Goal: Information Seeking & Learning: Learn about a topic

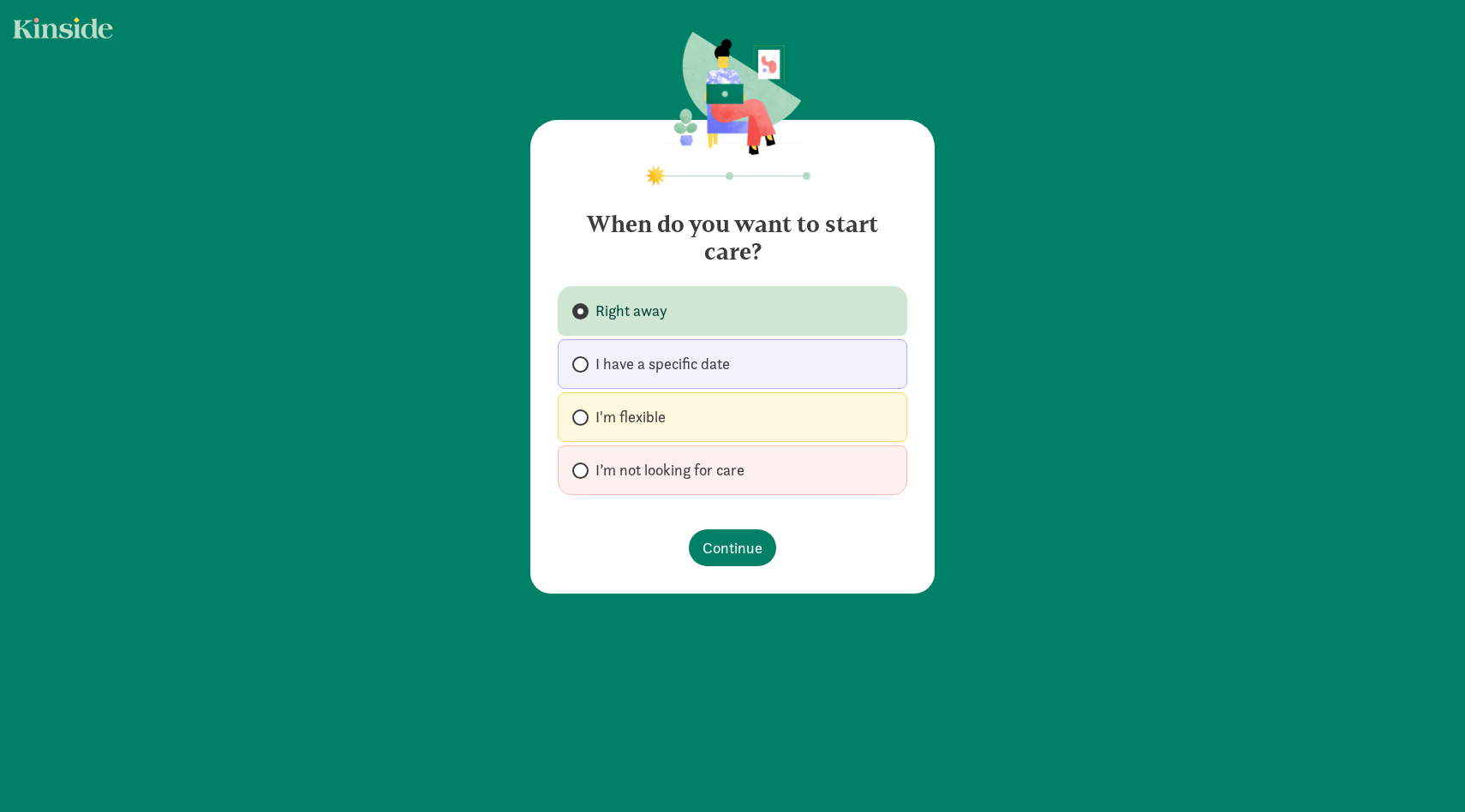
click at [904, 225] on h4 "When do you want to start care?" at bounding box center [732, 231] width 349 height 69
click at [724, 362] on span "I have a specific date" at bounding box center [662, 363] width 134 height 20
click at [583, 362] on input "I have a specific date" at bounding box center [578, 364] width 12 height 12
radio input "true"
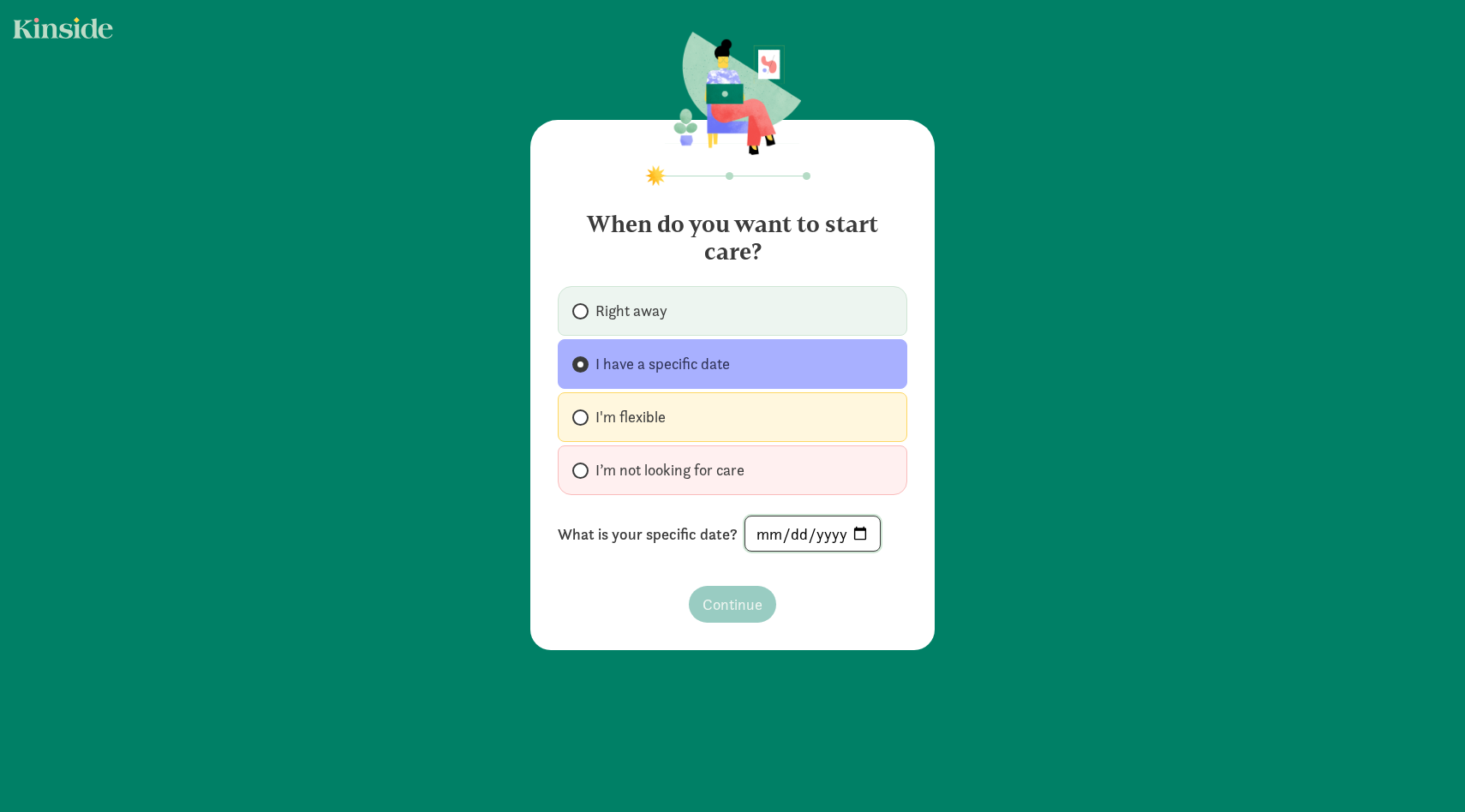
click at [790, 522] on input "date" at bounding box center [812, 533] width 134 height 34
type input "[DATE]"
click at [747, 594] on span "Continue" at bounding box center [732, 604] width 60 height 23
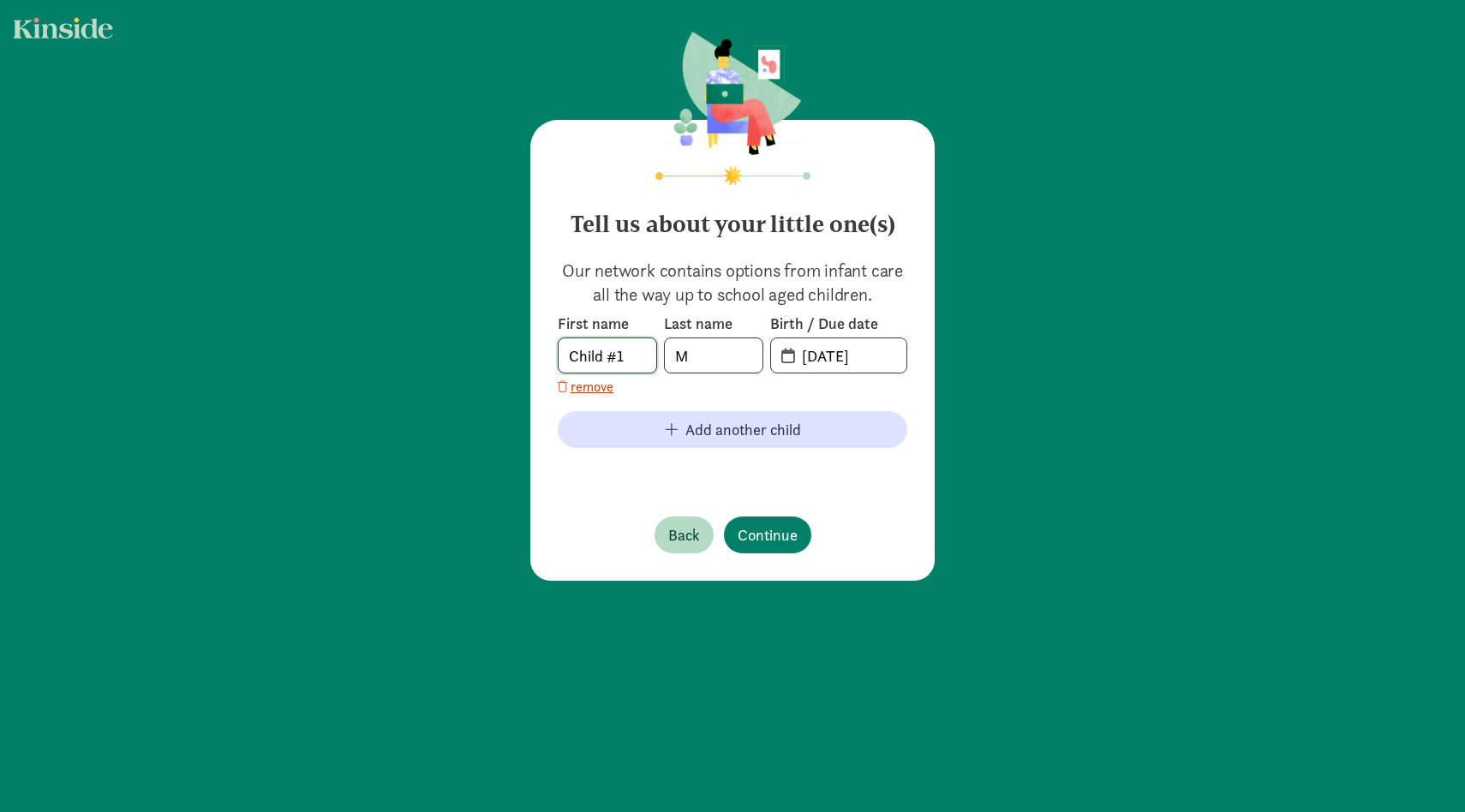
click at [625, 362] on input "Child #1" at bounding box center [607, 355] width 98 height 34
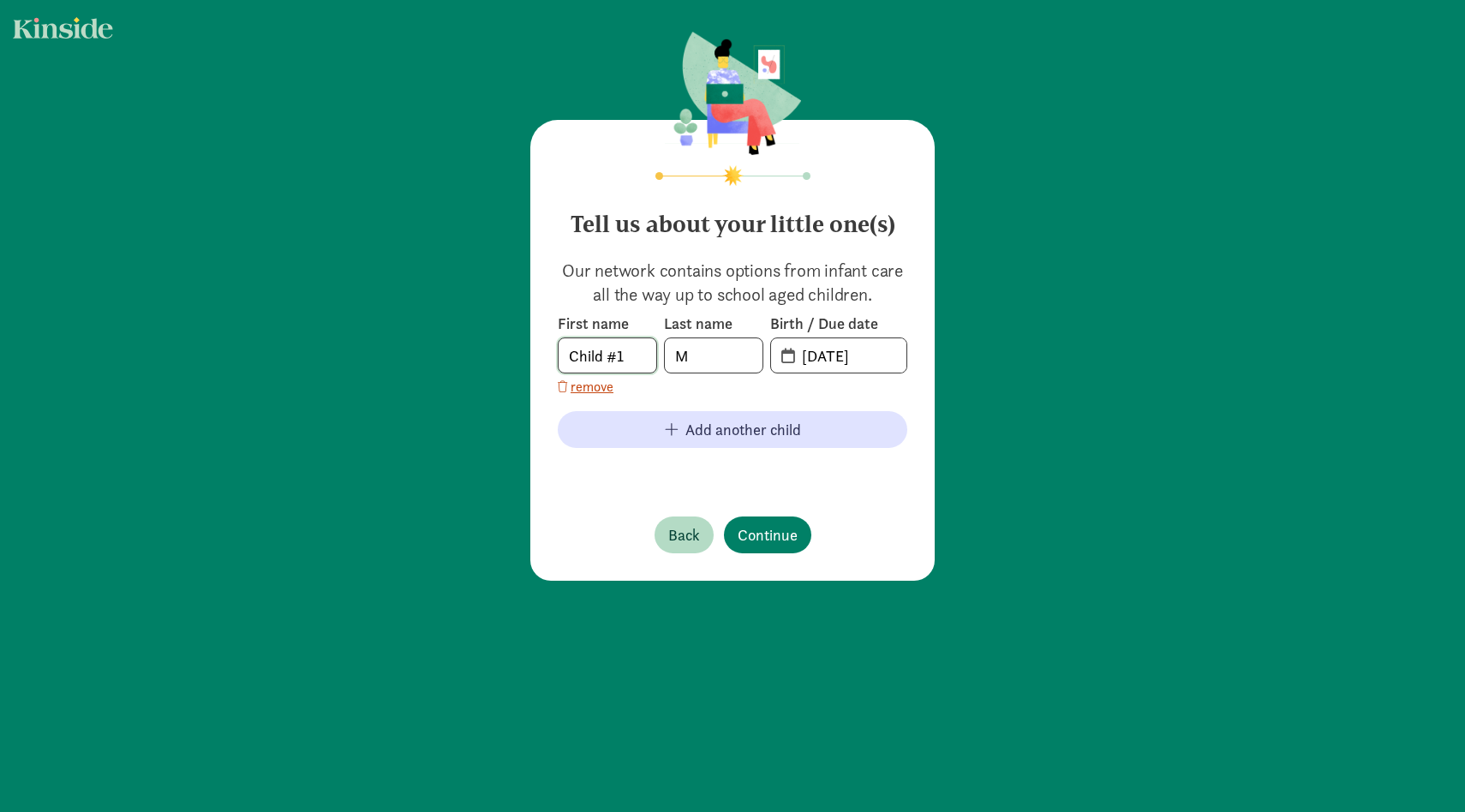
click at [625, 362] on input "Child #1" at bounding box center [607, 355] width 98 height 34
click at [704, 366] on input "M" at bounding box center [713, 355] width 98 height 34
type input "MO"
click at [631, 362] on input "Child #1" at bounding box center [607, 355] width 98 height 34
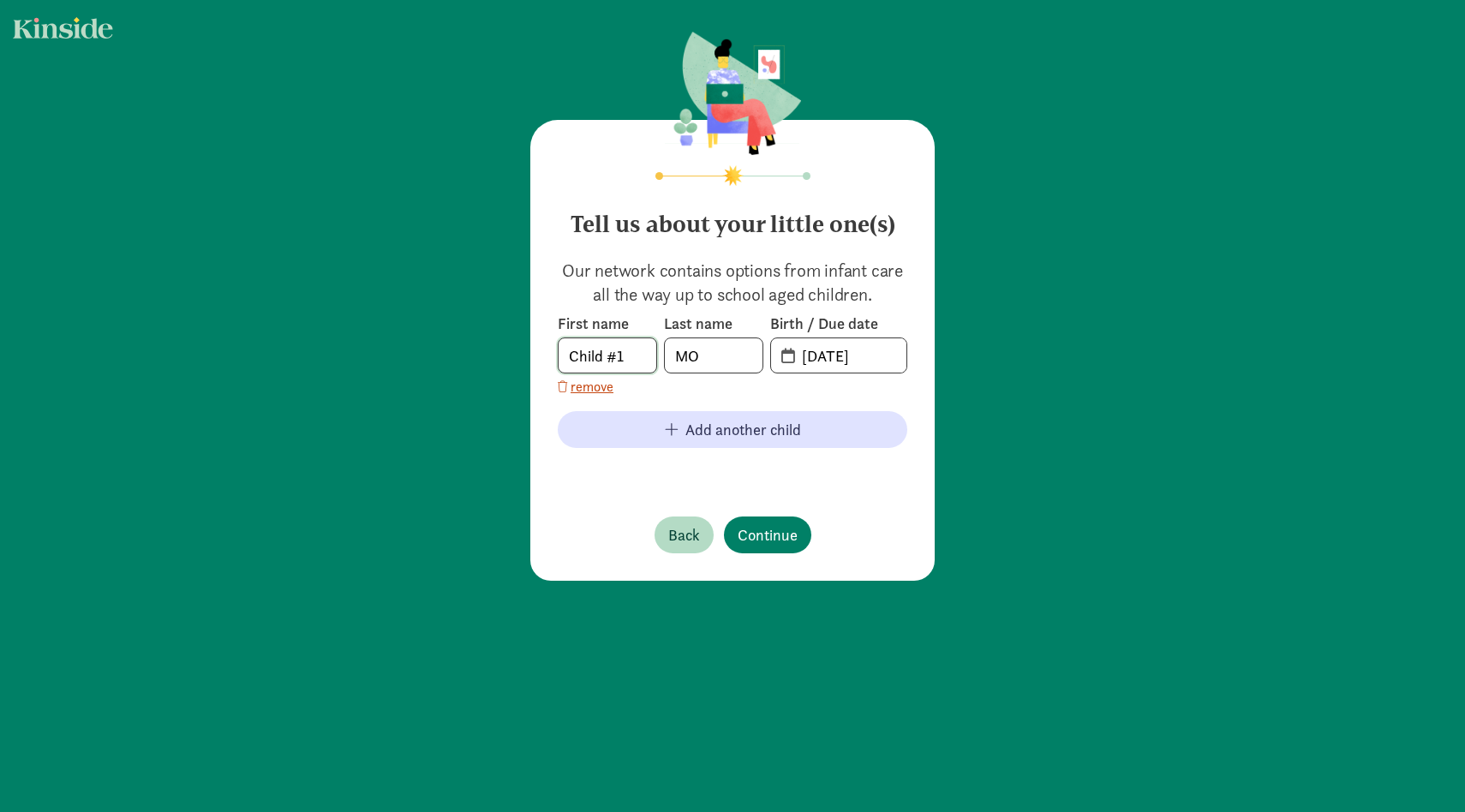
click at [631, 362] on input "Child #1" at bounding box center [607, 355] width 98 height 34
type input "TBD"
click at [708, 276] on p "Our network contains options from infant care all the way up to school aged chi…" at bounding box center [732, 283] width 349 height 48
click at [868, 357] on input "20-25-0906" at bounding box center [849, 355] width 115 height 34
drag, startPoint x: 882, startPoint y: 359, endPoint x: 849, endPoint y: 359, distance: 33.0
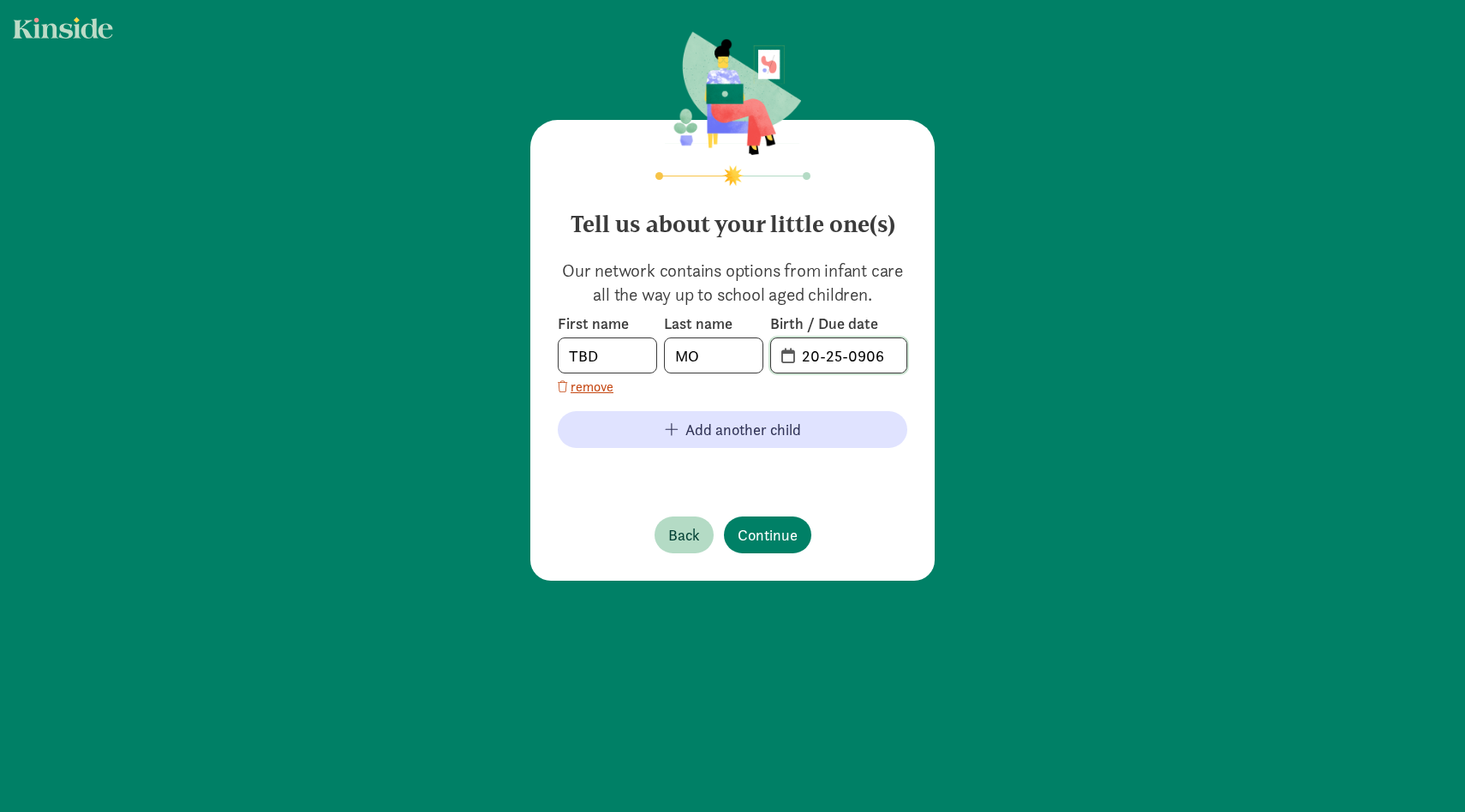
click at [849, 359] on input "20-25-0906" at bounding box center [849, 355] width 115 height 34
click at [806, 358] on input "20-25-0906" at bounding box center [849, 355] width 115 height 34
drag, startPoint x: 892, startPoint y: 355, endPoint x: 807, endPoint y: 360, distance: 85.1
click at [807, 360] on input "20-25-0906" at bounding box center [849, 355] width 115 height 34
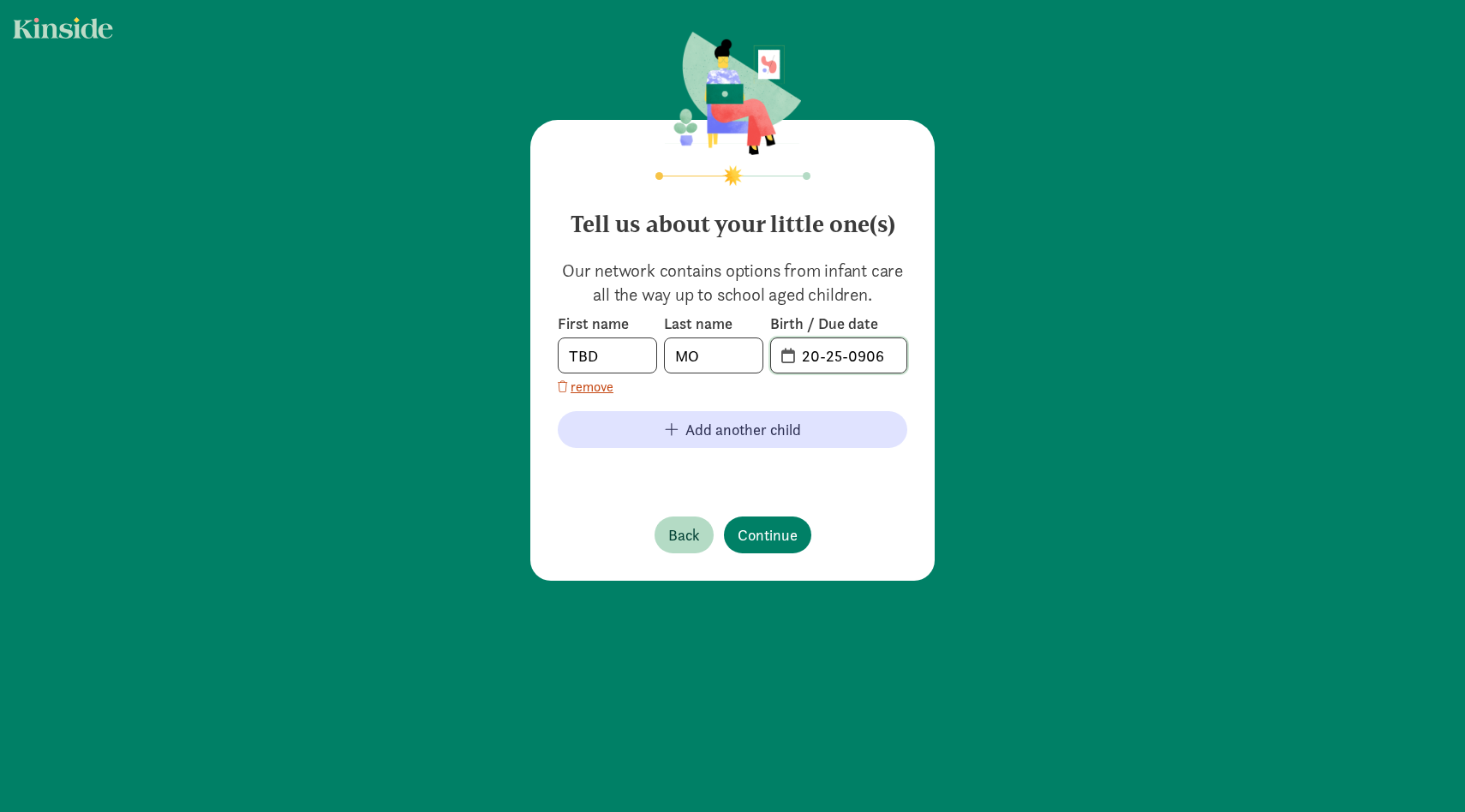
type input "2"
type input "05-01-2026"
click at [882, 497] on div "Tell us about your little one(s) Our network contains options from infant care …" at bounding box center [732, 350] width 404 height 461
click at [601, 362] on input "TBD" at bounding box center [607, 355] width 98 height 34
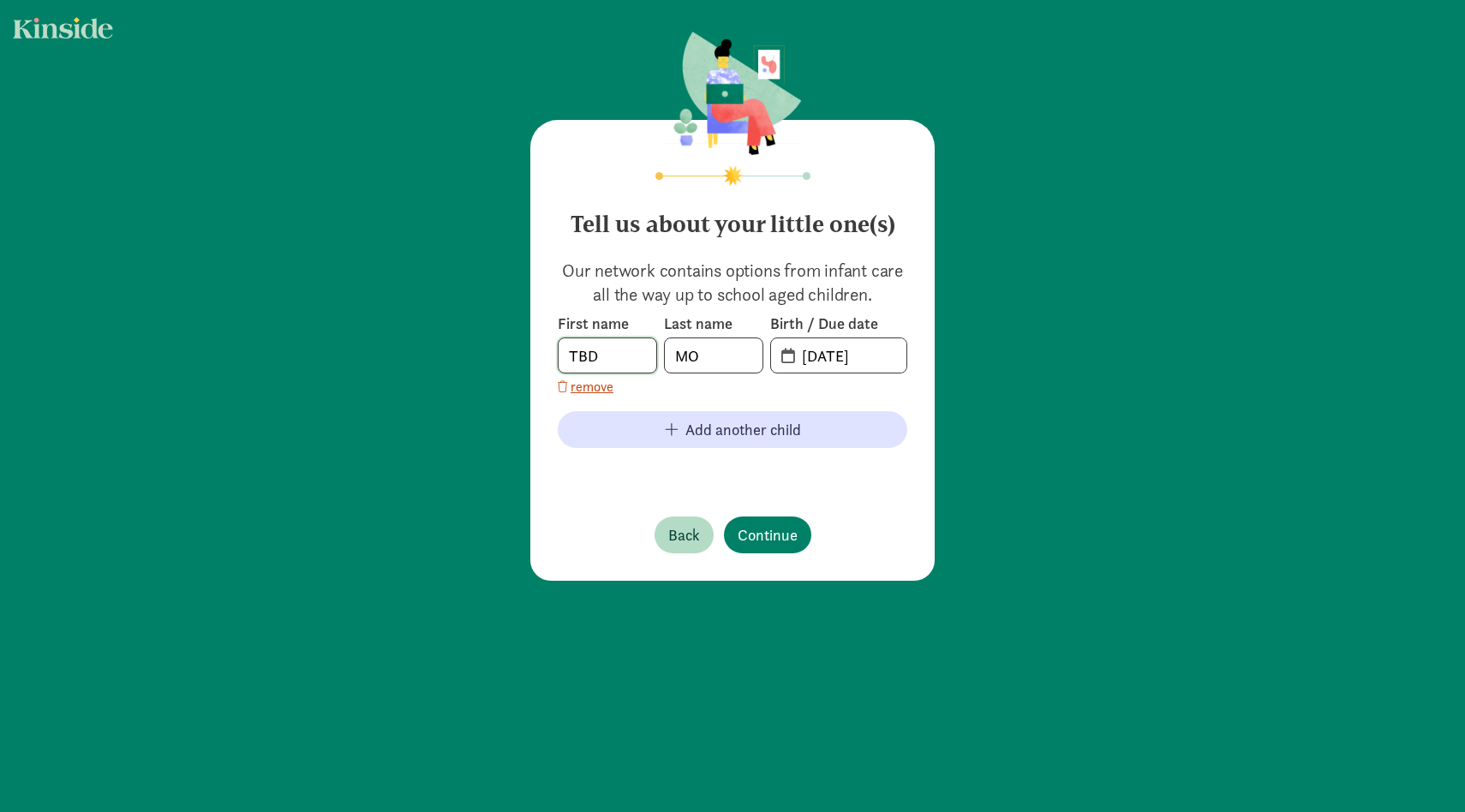
click at [601, 362] on input "TBD" at bounding box center [607, 355] width 98 height 34
drag, startPoint x: 646, startPoint y: 356, endPoint x: 495, endPoint y: 356, distance: 151.0
click at [495, 356] on div "Tell us about your little one(s) Our network contains options from infant care …" at bounding box center [732, 307] width 1465 height 615
type input "Not Yet Named"
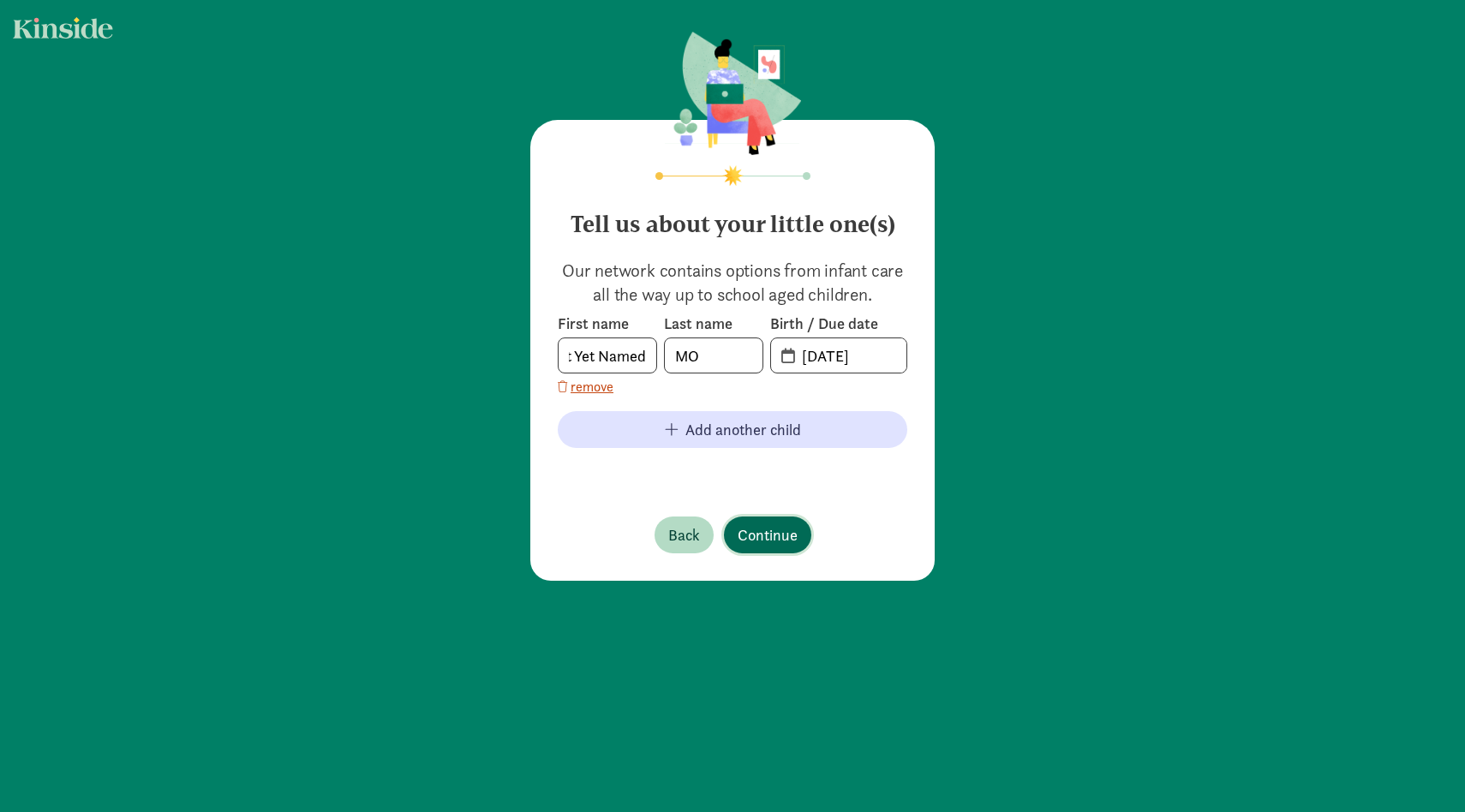
click at [782, 535] on span "Continue" at bounding box center [768, 535] width 60 height 23
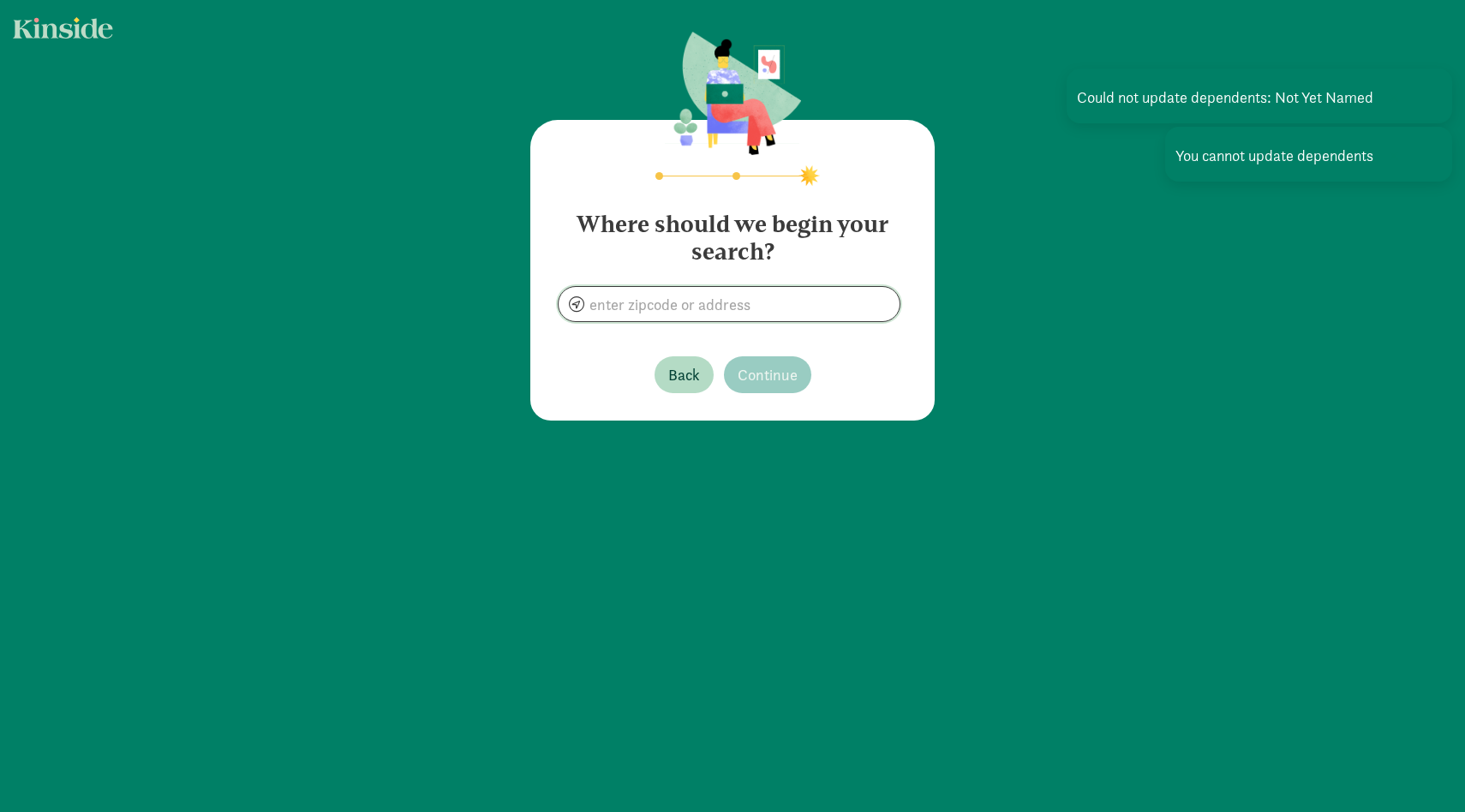
click at [737, 310] on input at bounding box center [729, 304] width 341 height 34
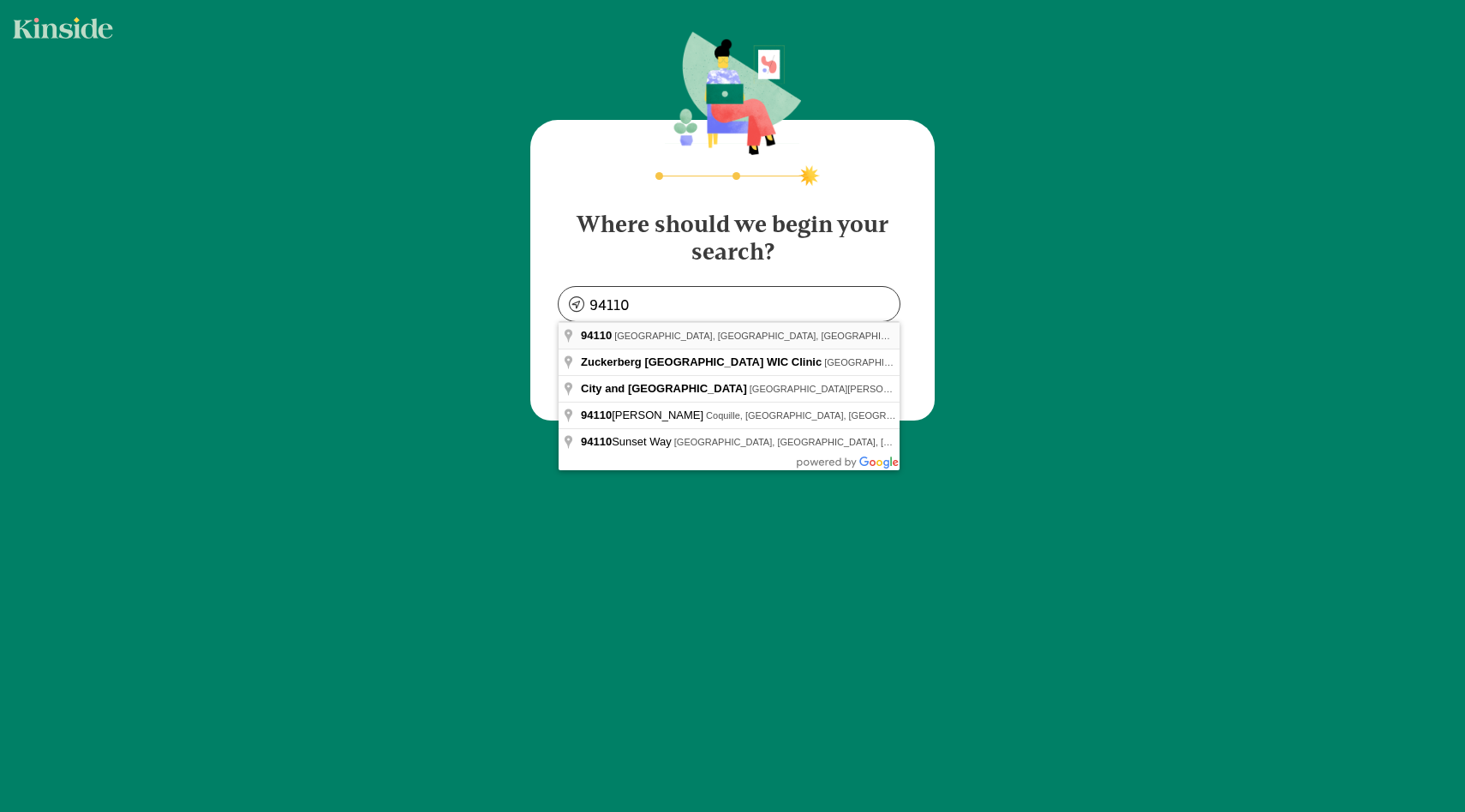
type input "San Francisco, CA 94110, USA"
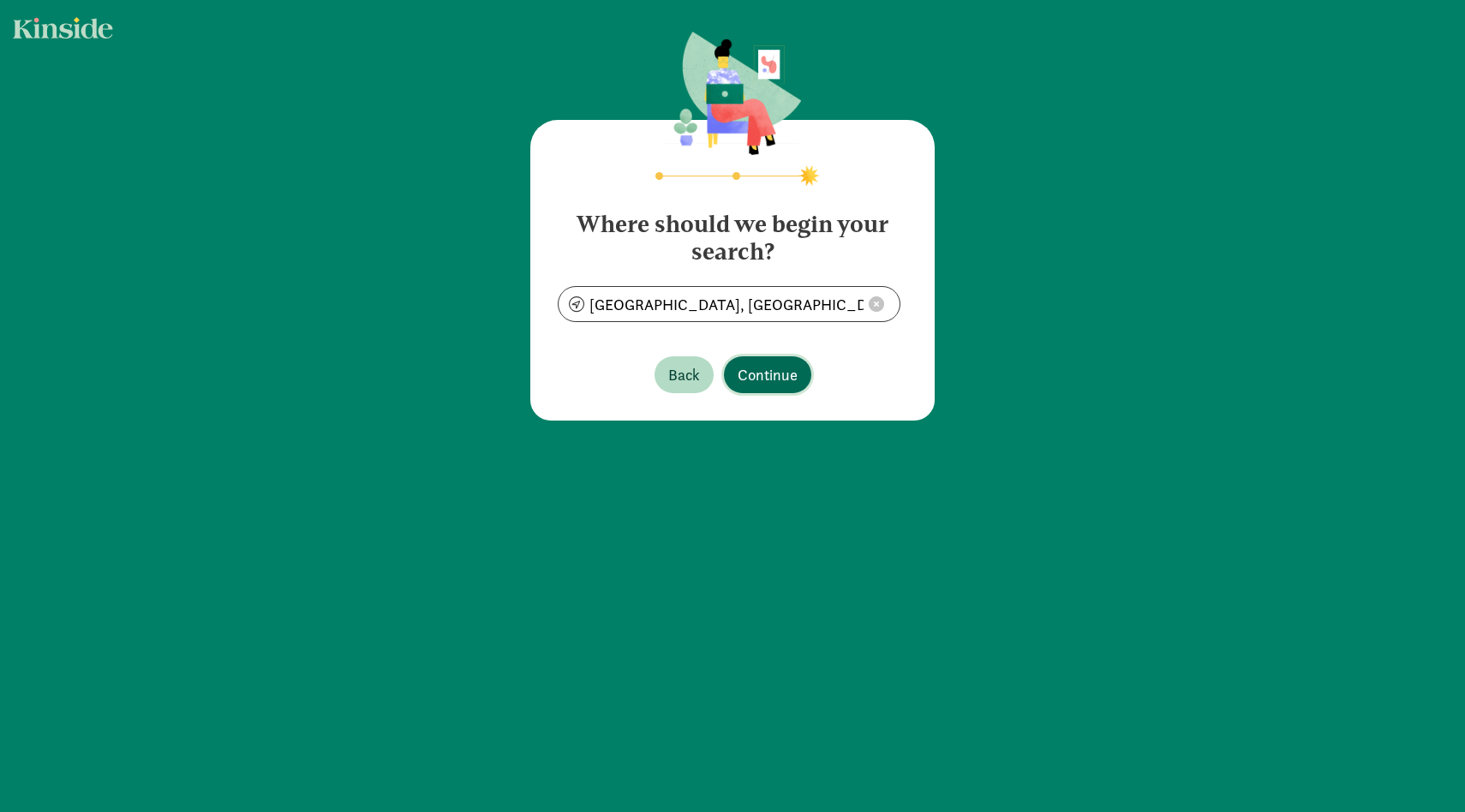
click at [749, 370] on span "Continue" at bounding box center [768, 375] width 60 height 23
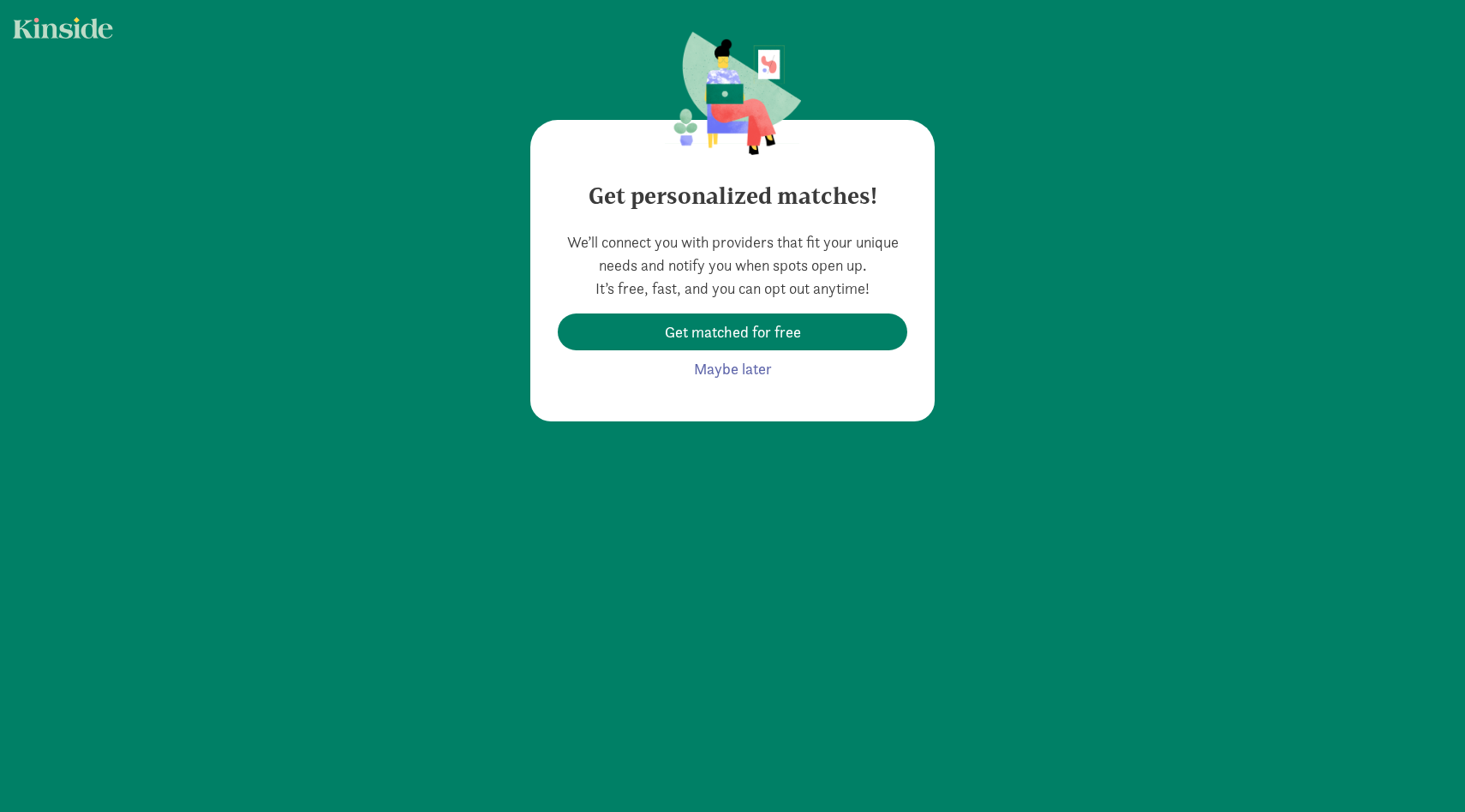
click at [754, 248] on div "We’ll connect you with providers that fit your unique needs and notify you when…" at bounding box center [732, 308] width 349 height 157
click at [744, 328] on span "Get matched for free" at bounding box center [732, 332] width 136 height 23
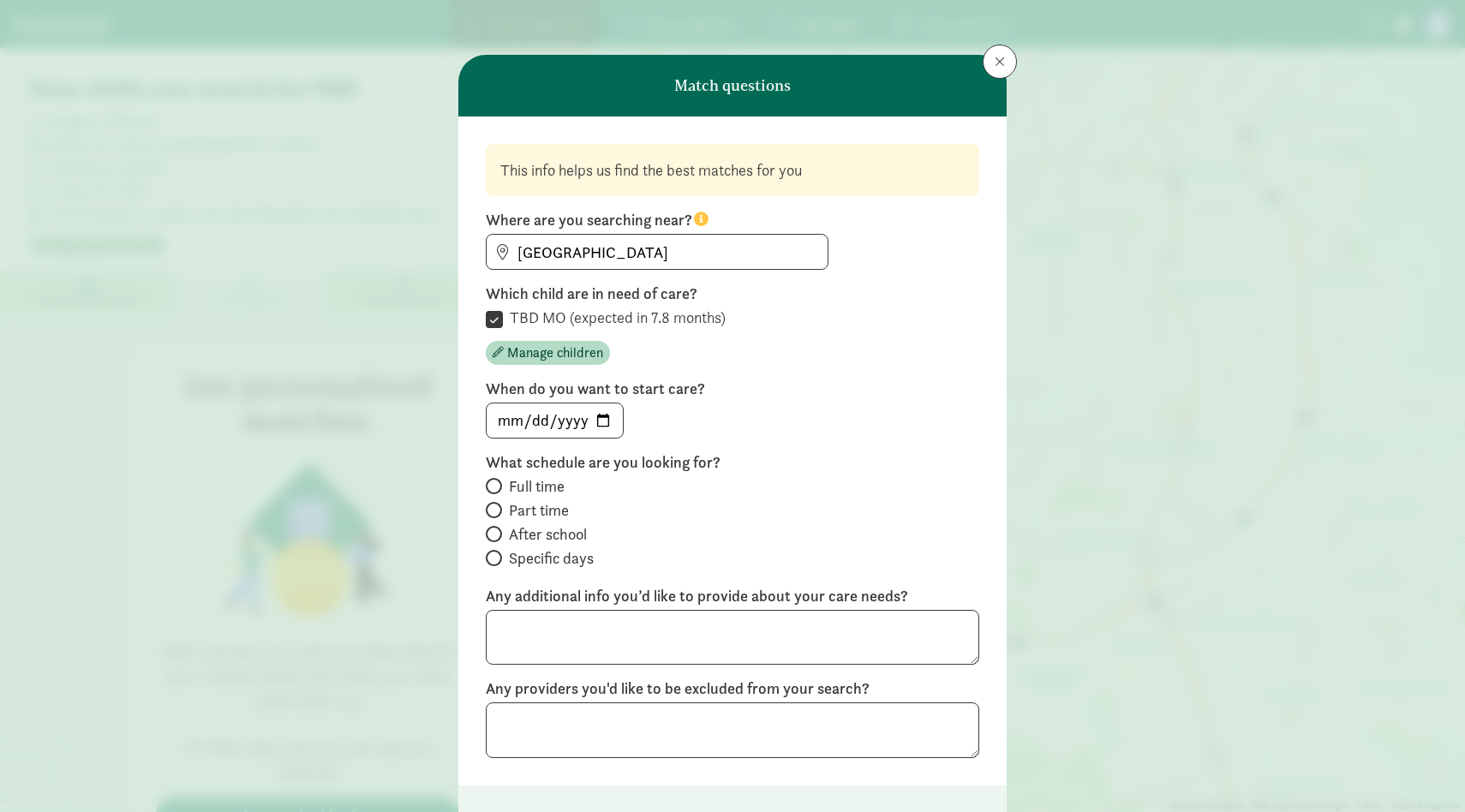
scroll to position [120, 0]
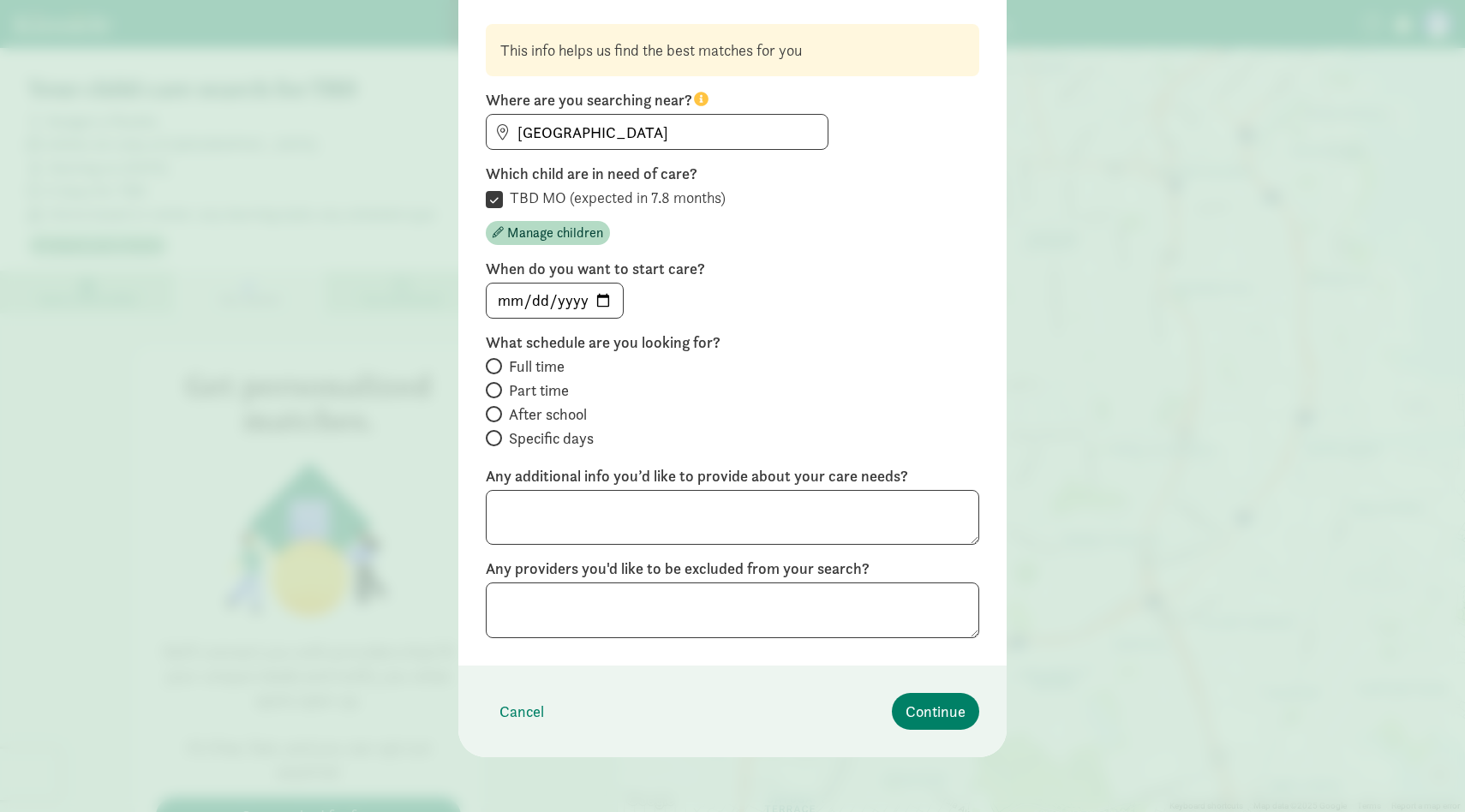
click at [497, 442] on span at bounding box center [493, 438] width 16 height 16
click at [497, 442] on input "Specific days" at bounding box center [491, 438] width 12 height 12
radio input "true"
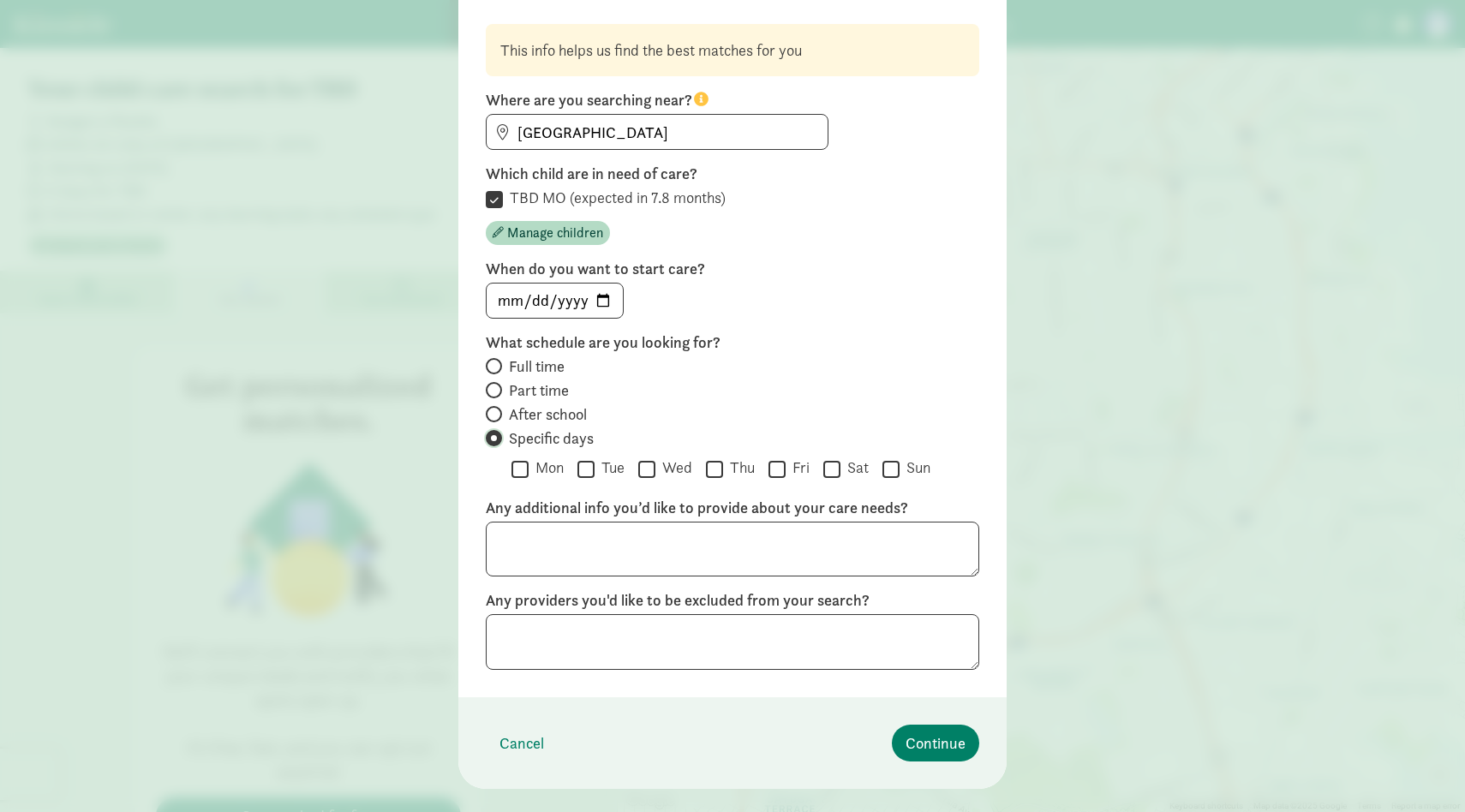
click at [492, 433] on input "Specific days" at bounding box center [491, 438] width 12 height 12
click at [576, 417] on span "After school" at bounding box center [547, 414] width 78 height 20
click at [497, 417] on input "After school" at bounding box center [491, 415] width 12 height 12
radio input "true"
radio input "false"
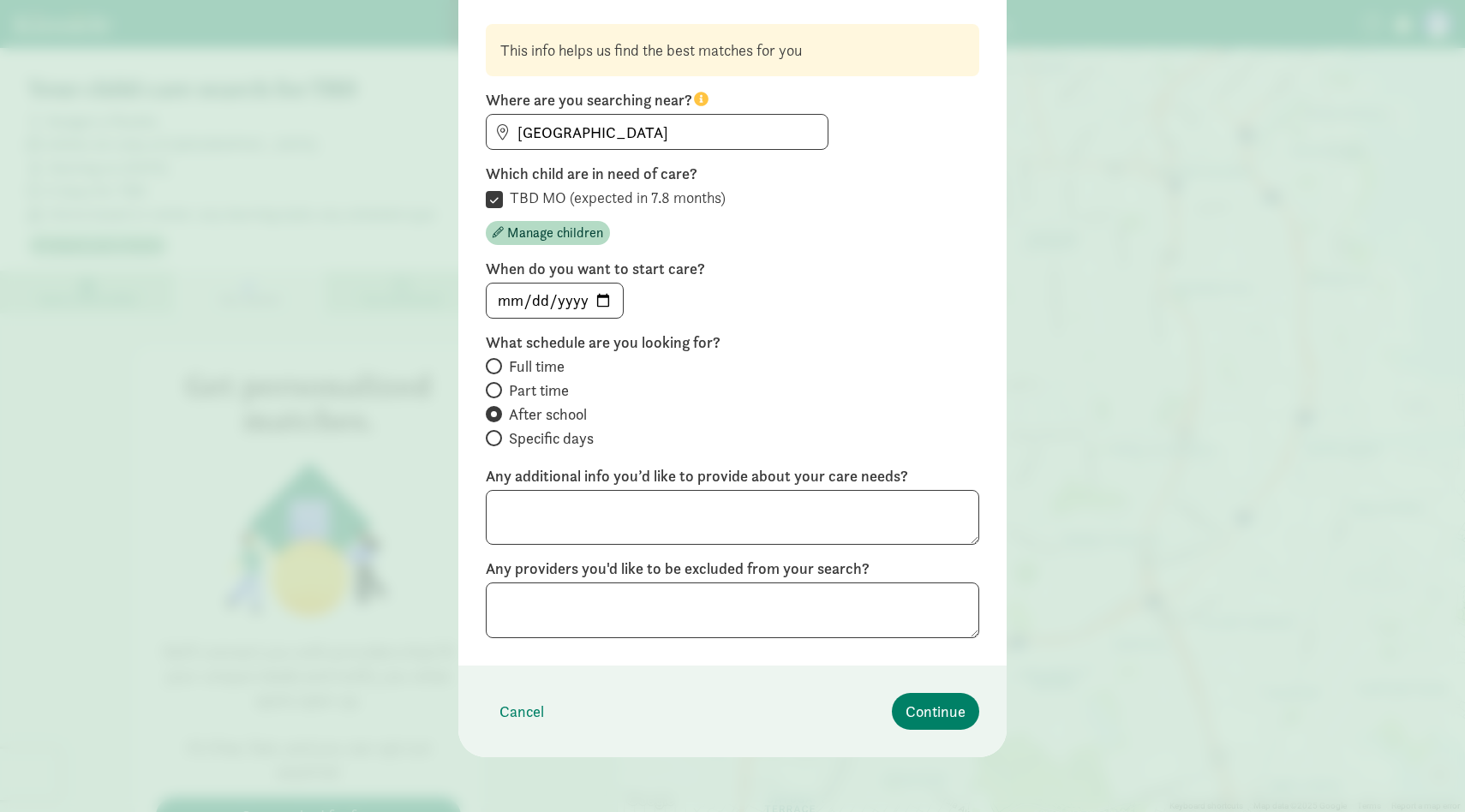
click at [555, 392] on span "Part time" at bounding box center [539, 390] width 60 height 20
click at [497, 392] on input "Part time" at bounding box center [491, 391] width 12 height 12
radio input "true"
radio input "false"
click at [547, 371] on span "Full time" at bounding box center [537, 366] width 56 height 20
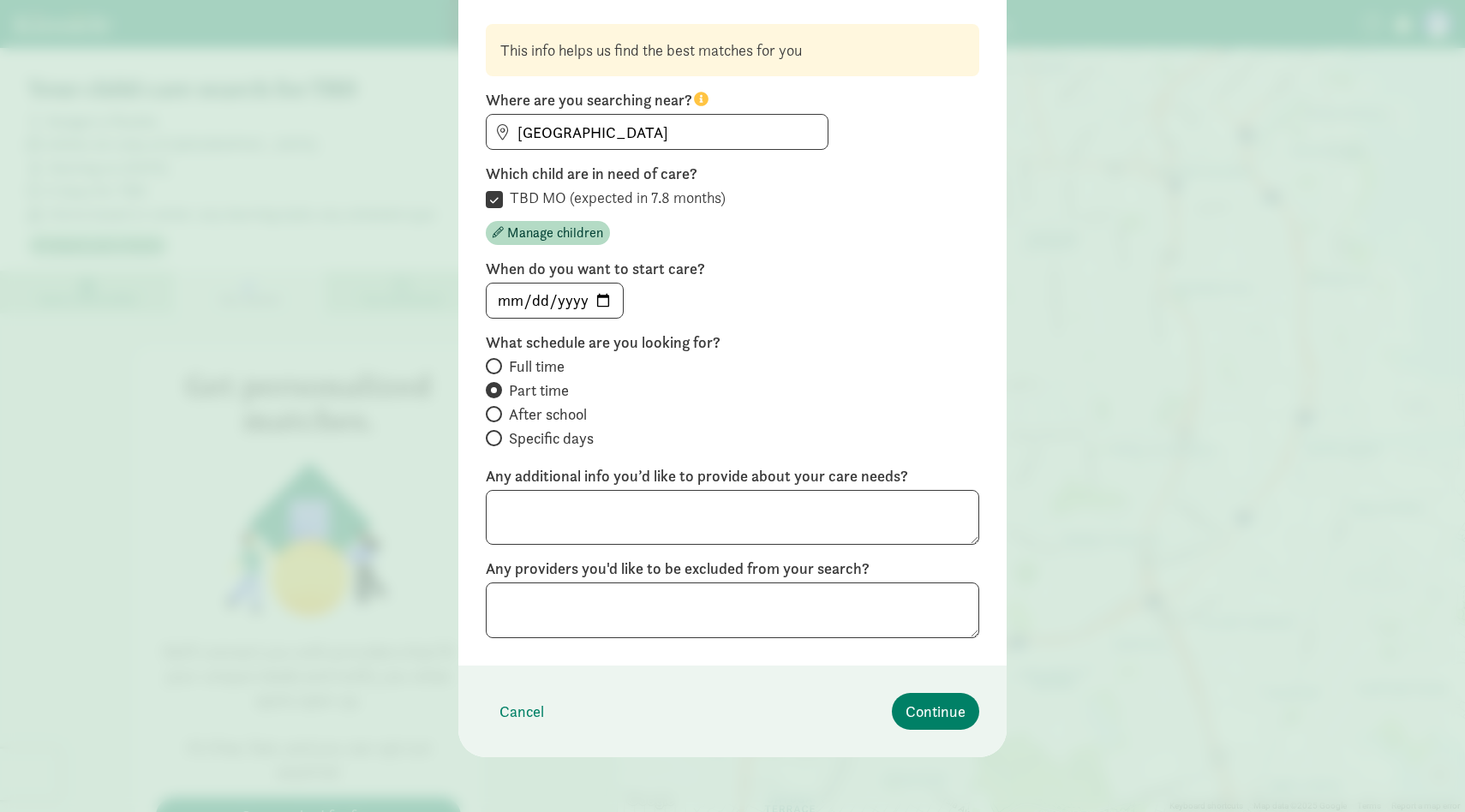
click at [497, 371] on input "Full time" at bounding box center [491, 366] width 12 height 12
radio input "true"
click at [494, 392] on input "Part time" at bounding box center [491, 391] width 12 height 12
radio input "true"
radio input "false"
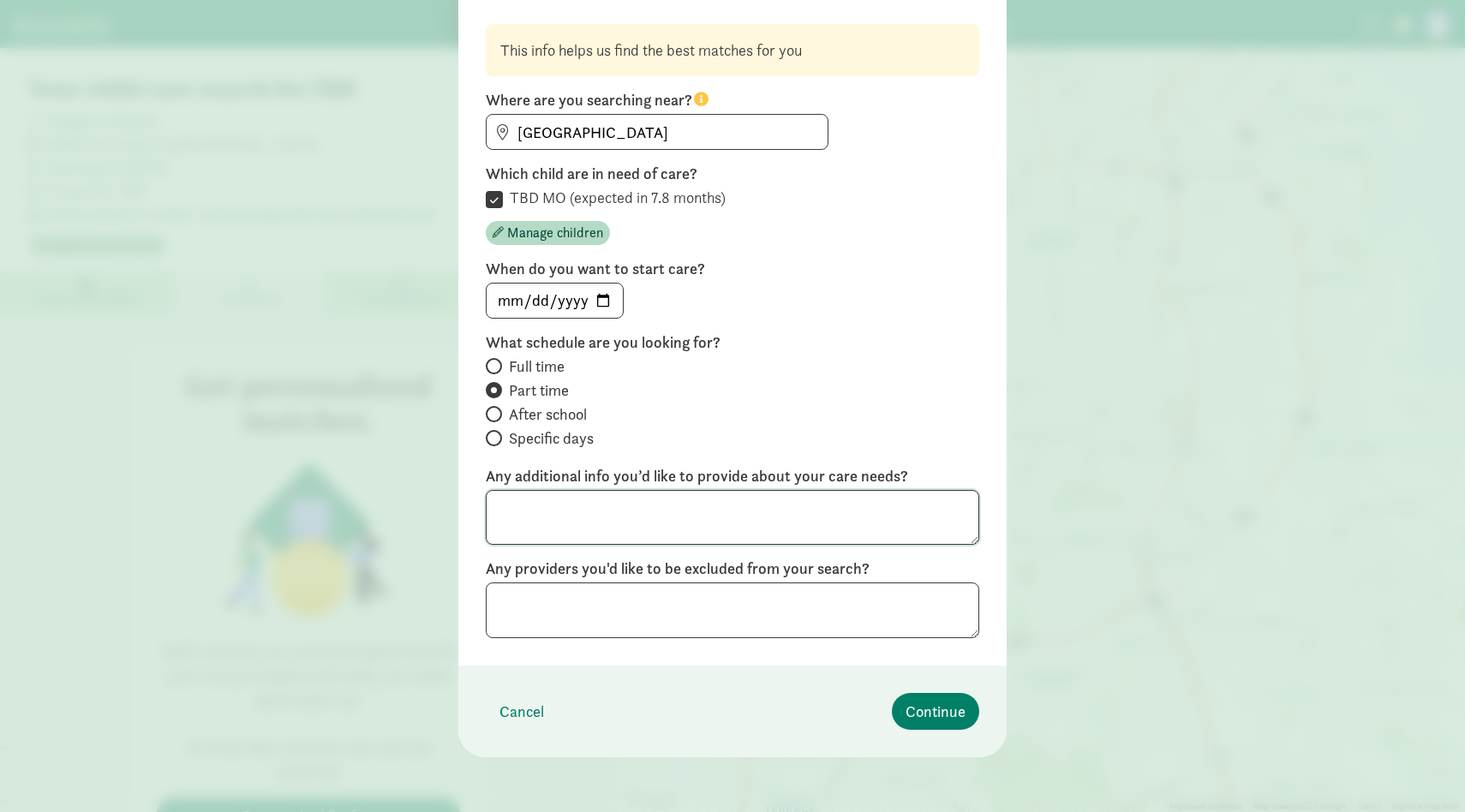
click at [718, 511] on textarea at bounding box center [732, 518] width 493 height 56
type textarea "Looking for somewhere that ideally provides some level of intellectual stimulat…"
click at [1028, 412] on div "Match questions This info helps us find the best matches for you Where are you …" at bounding box center [732, 406] width 1465 height 812
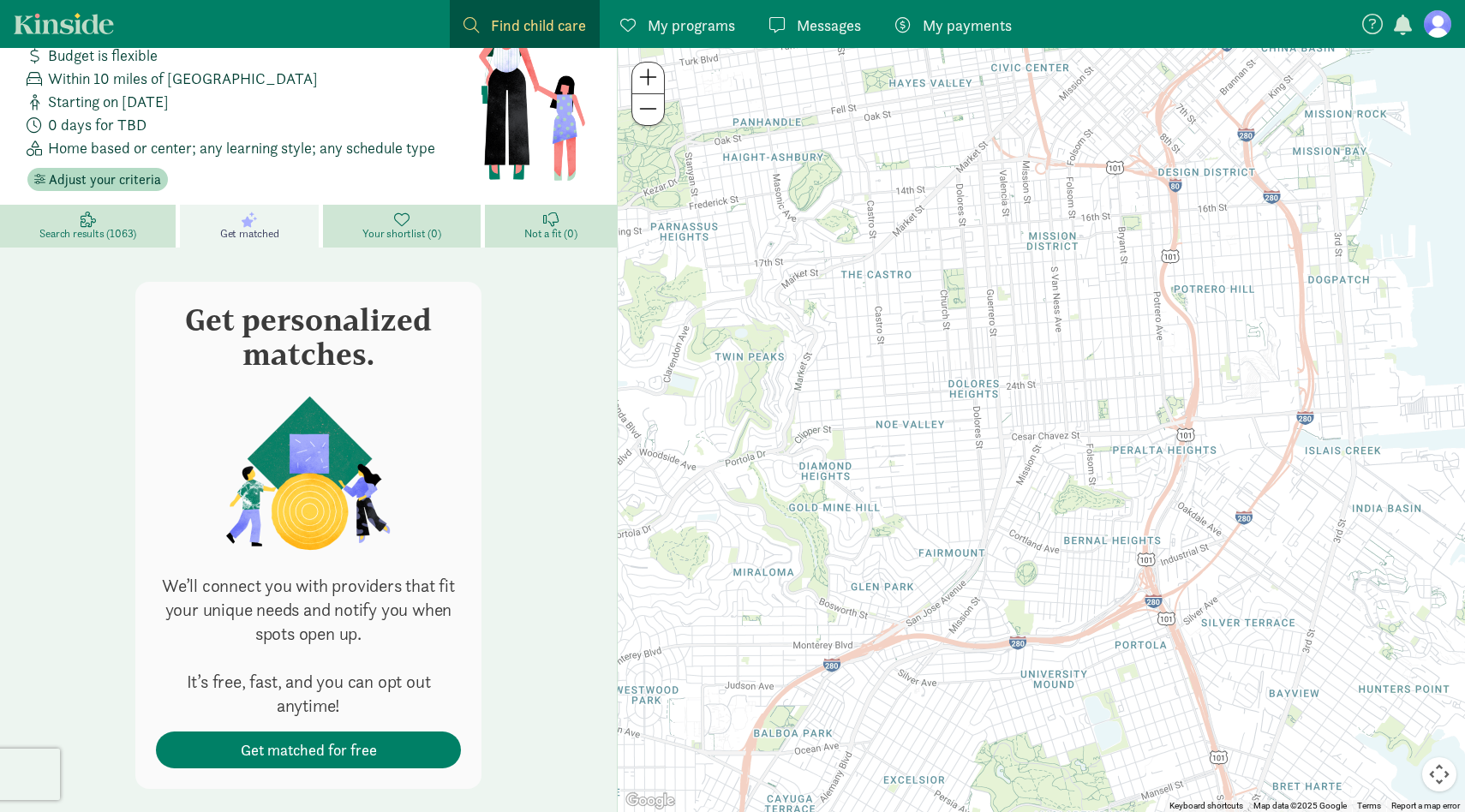
scroll to position [0, 0]
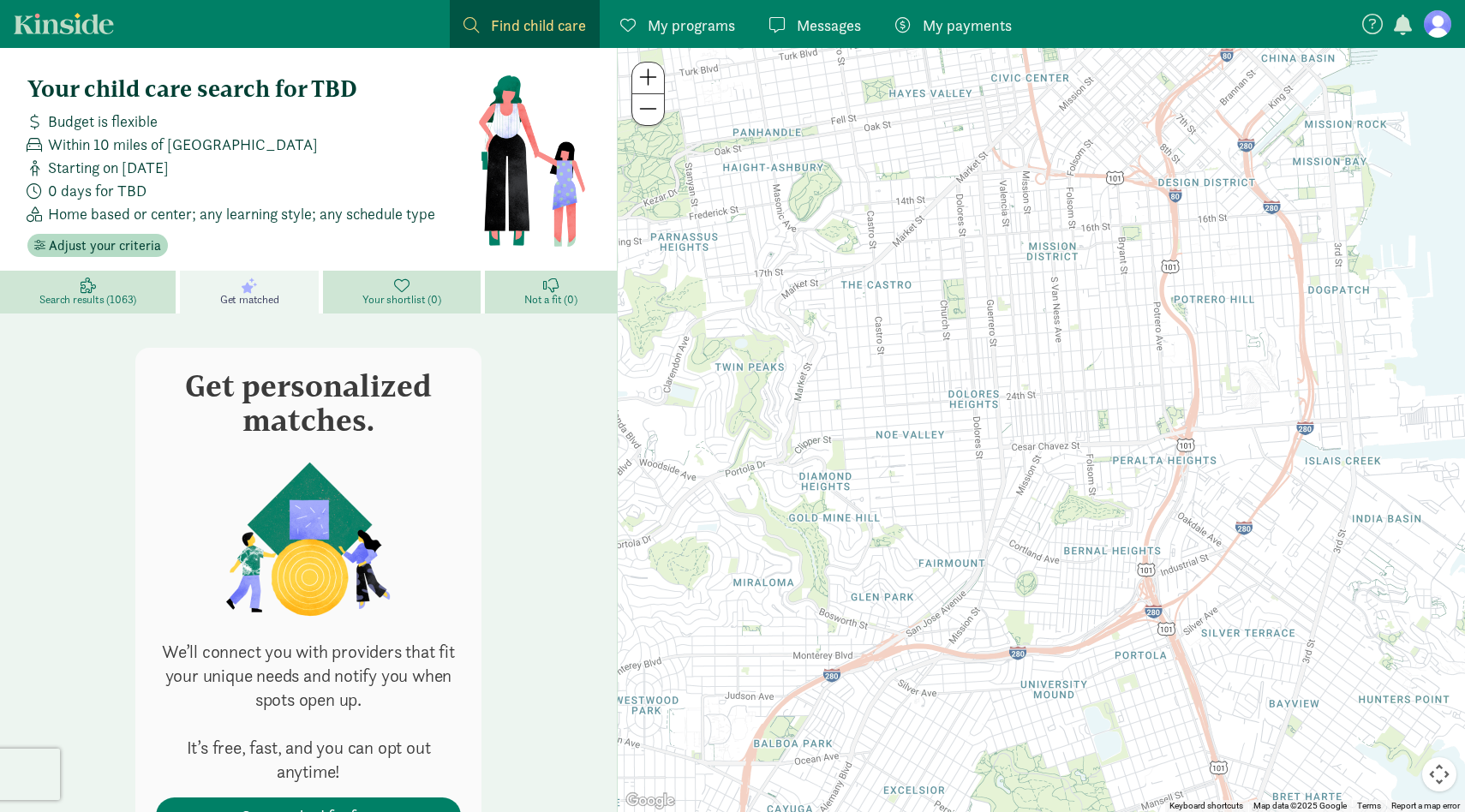
drag, startPoint x: 1089, startPoint y: 297, endPoint x: 1065, endPoint y: 408, distance: 113.6
click at [1066, 407] on div at bounding box center [1041, 430] width 847 height 764
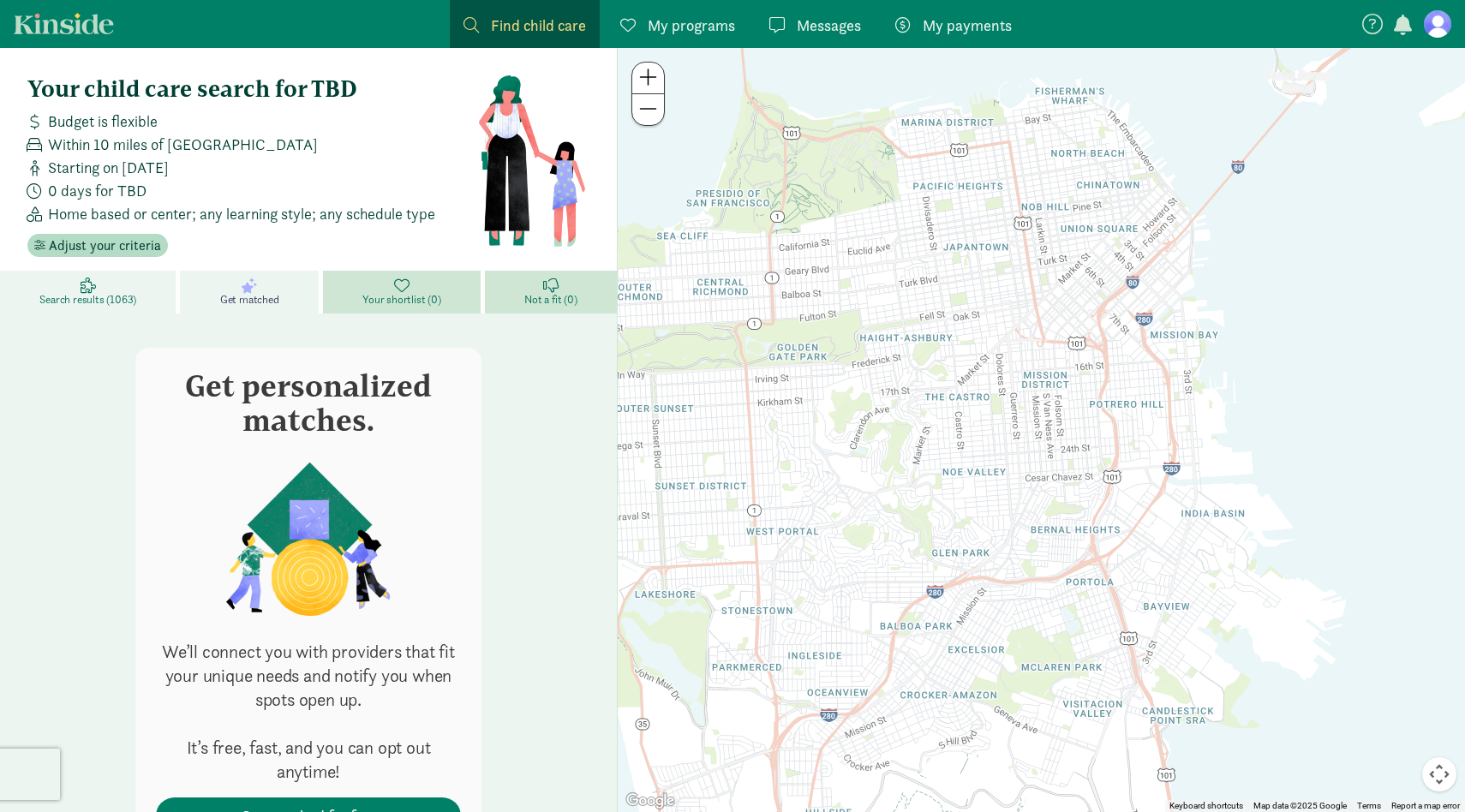
click at [116, 302] on span "Search results (1063)" at bounding box center [88, 300] width 97 height 14
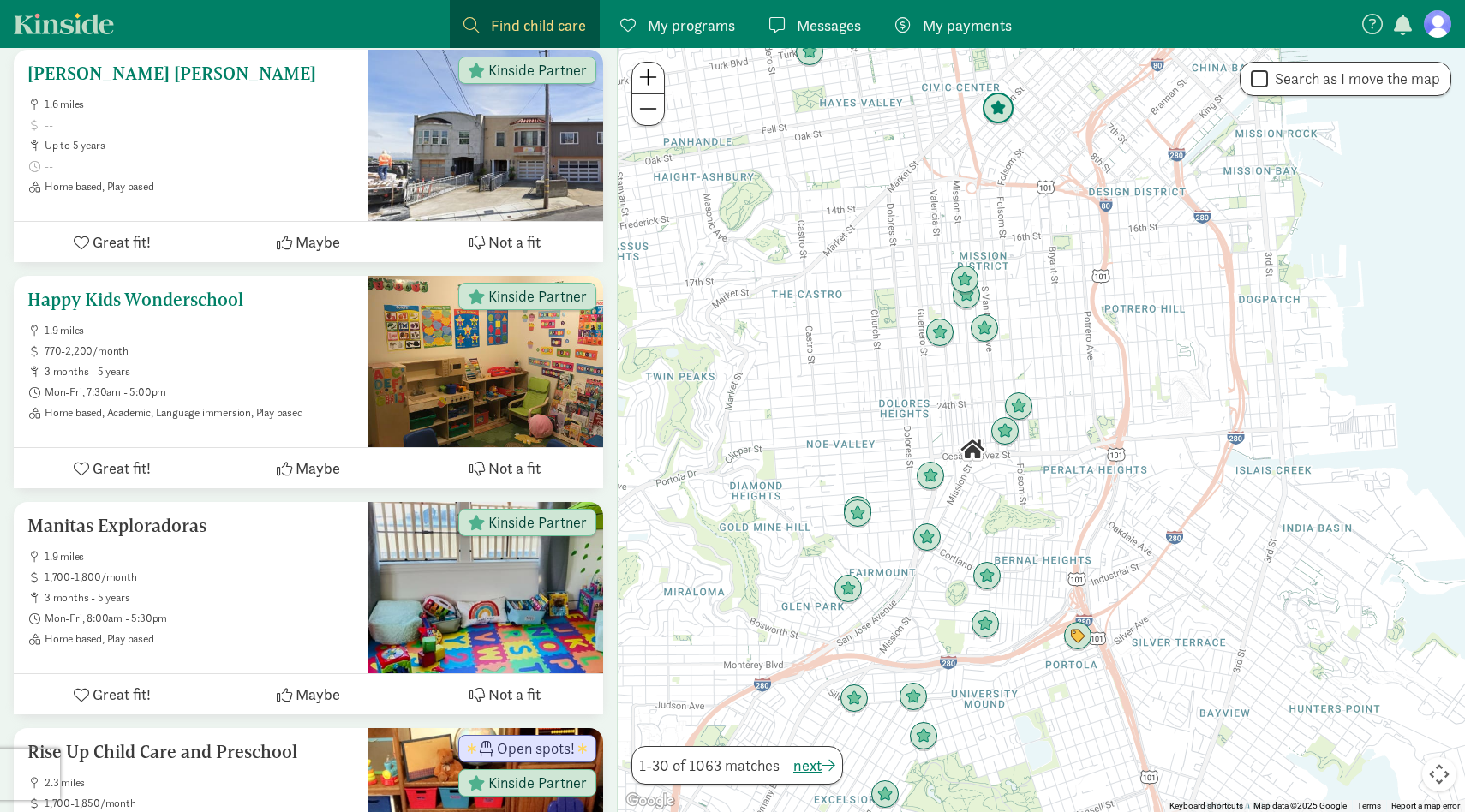
scroll to position [1259, 0]
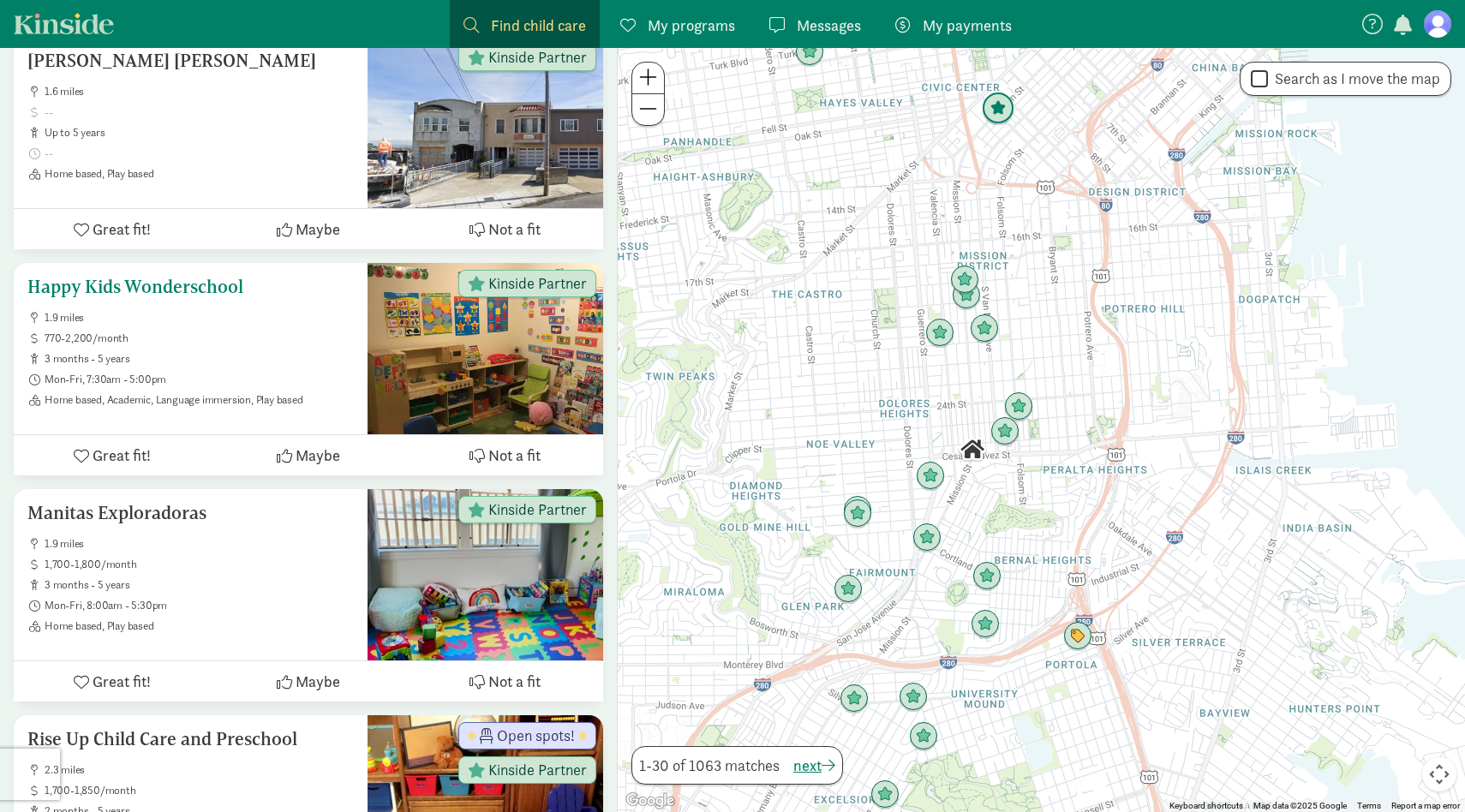
click at [304, 355] on span "3 months - 5 years" at bounding box center [199, 359] width 309 height 14
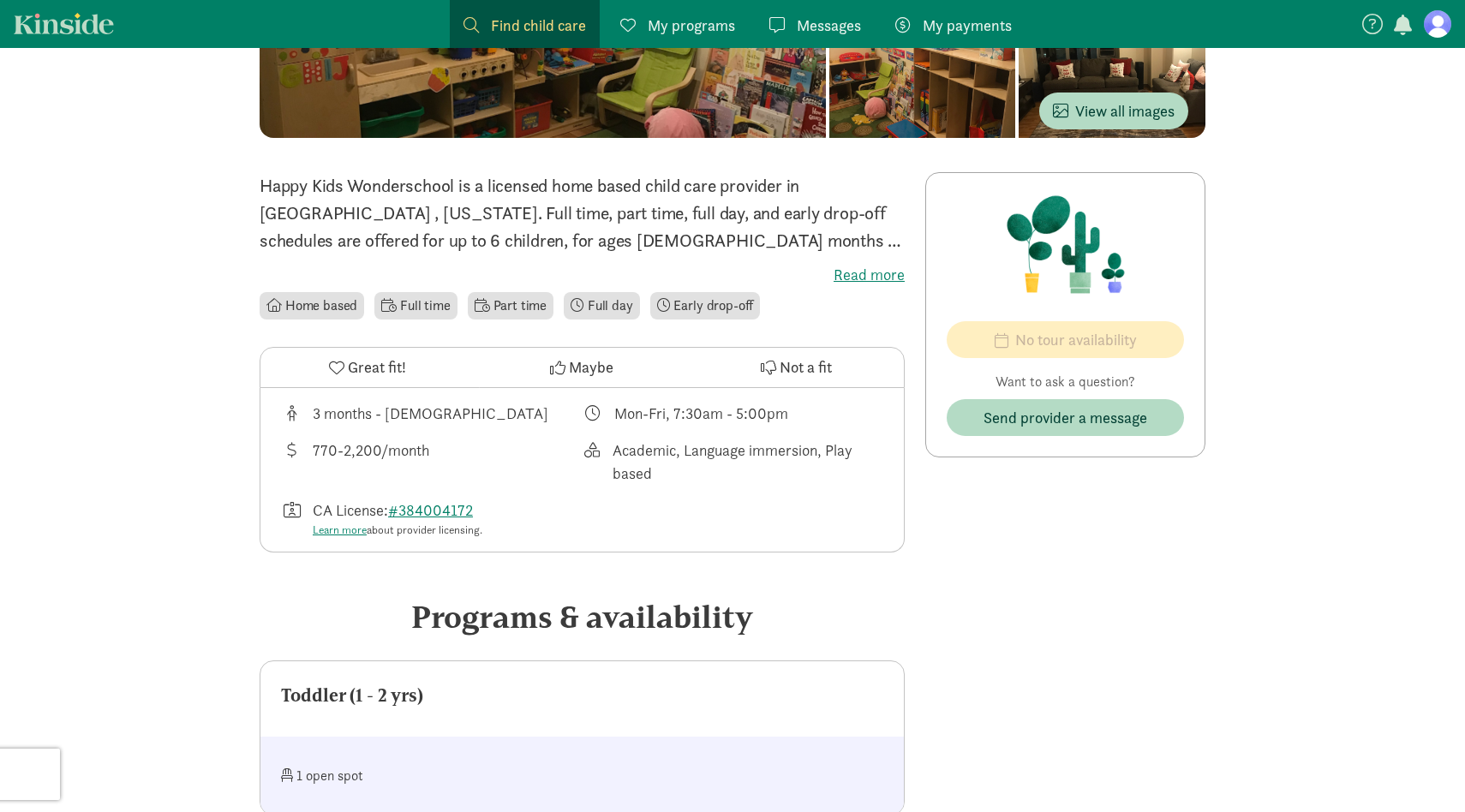
scroll to position [317, 0]
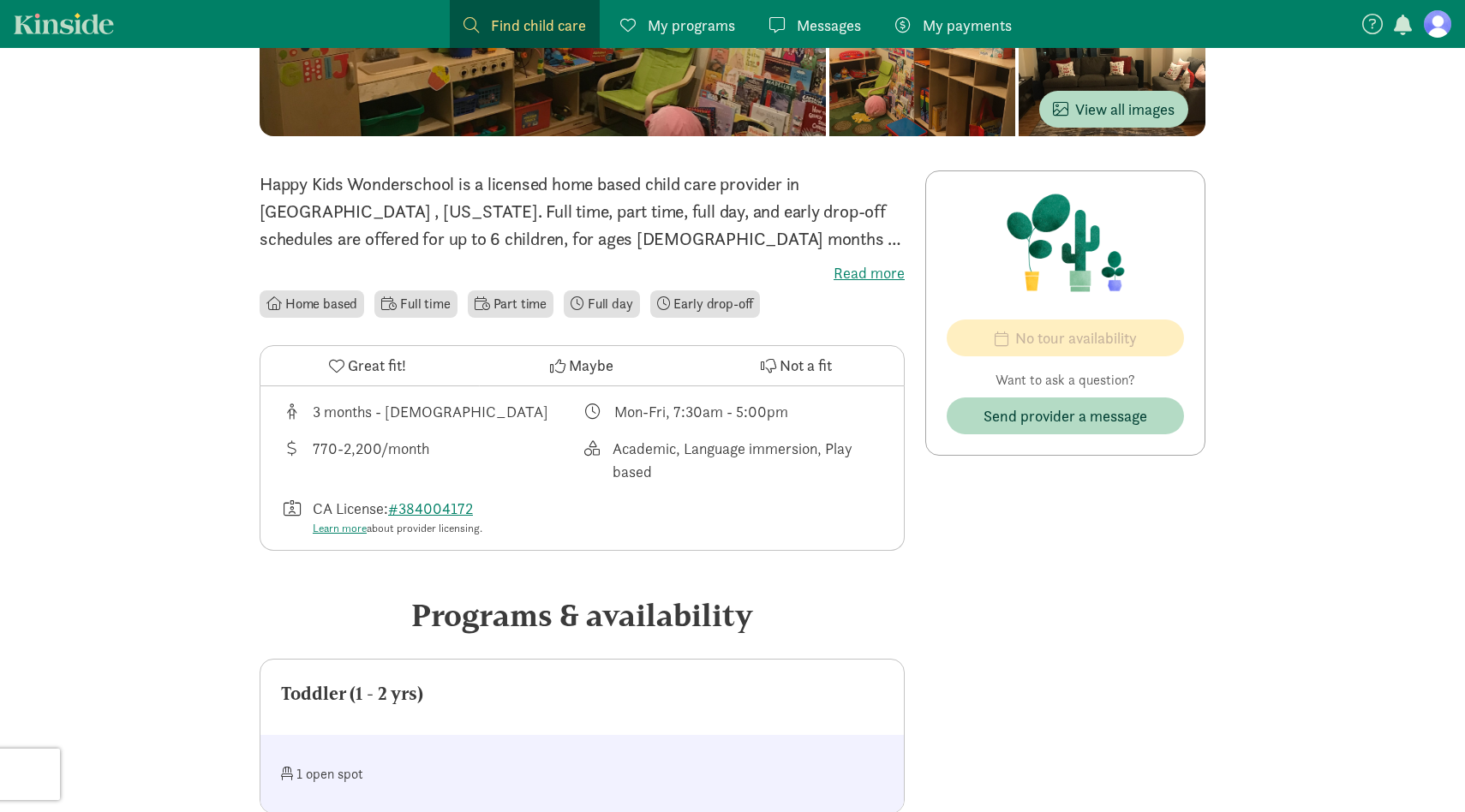
click at [876, 264] on label "Read more" at bounding box center [581, 273] width 645 height 20
click at [0, 0] on input "Read more" at bounding box center [0, 0] width 0 height 0
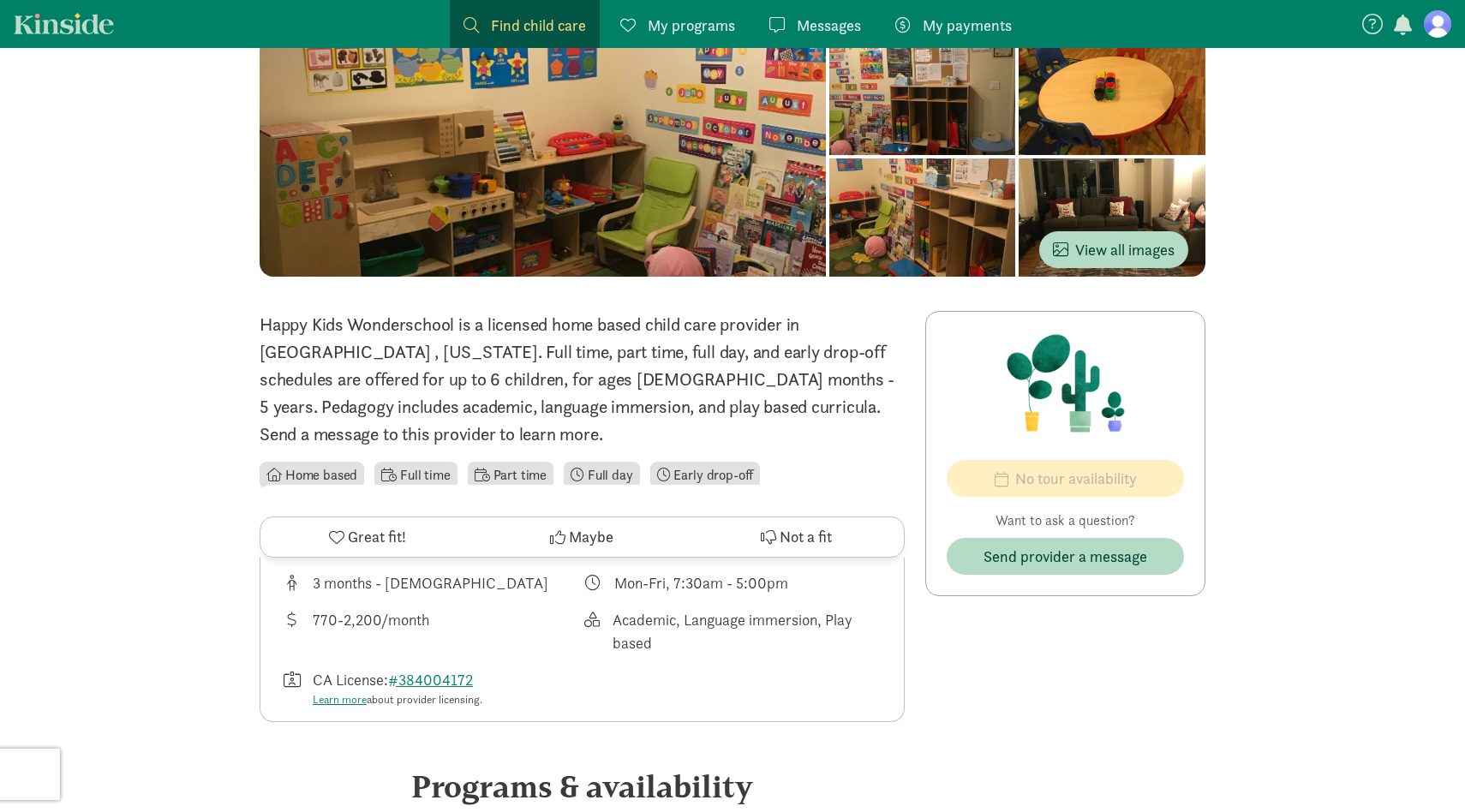
scroll to position [2082, 0]
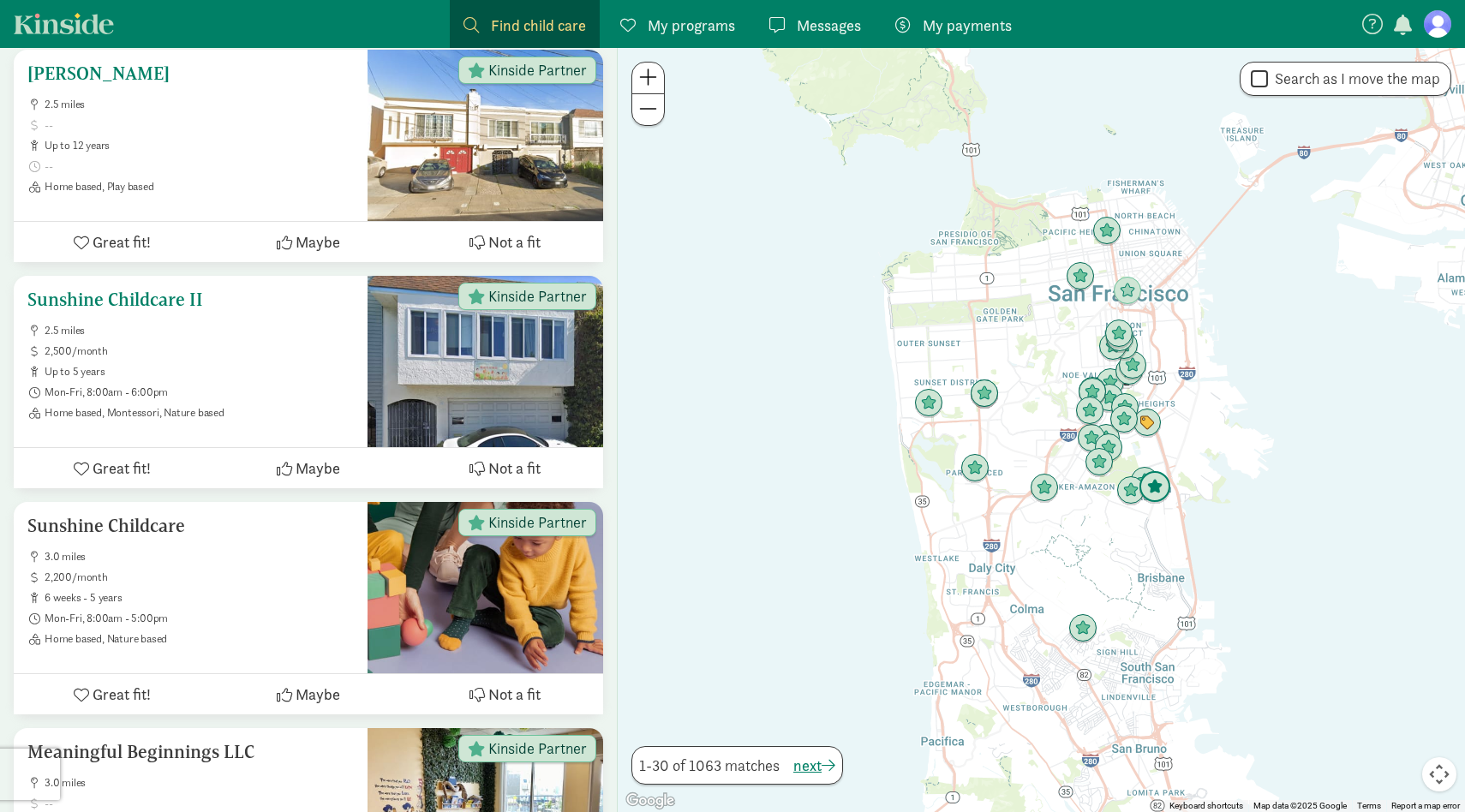
scroll to position [2156, 0]
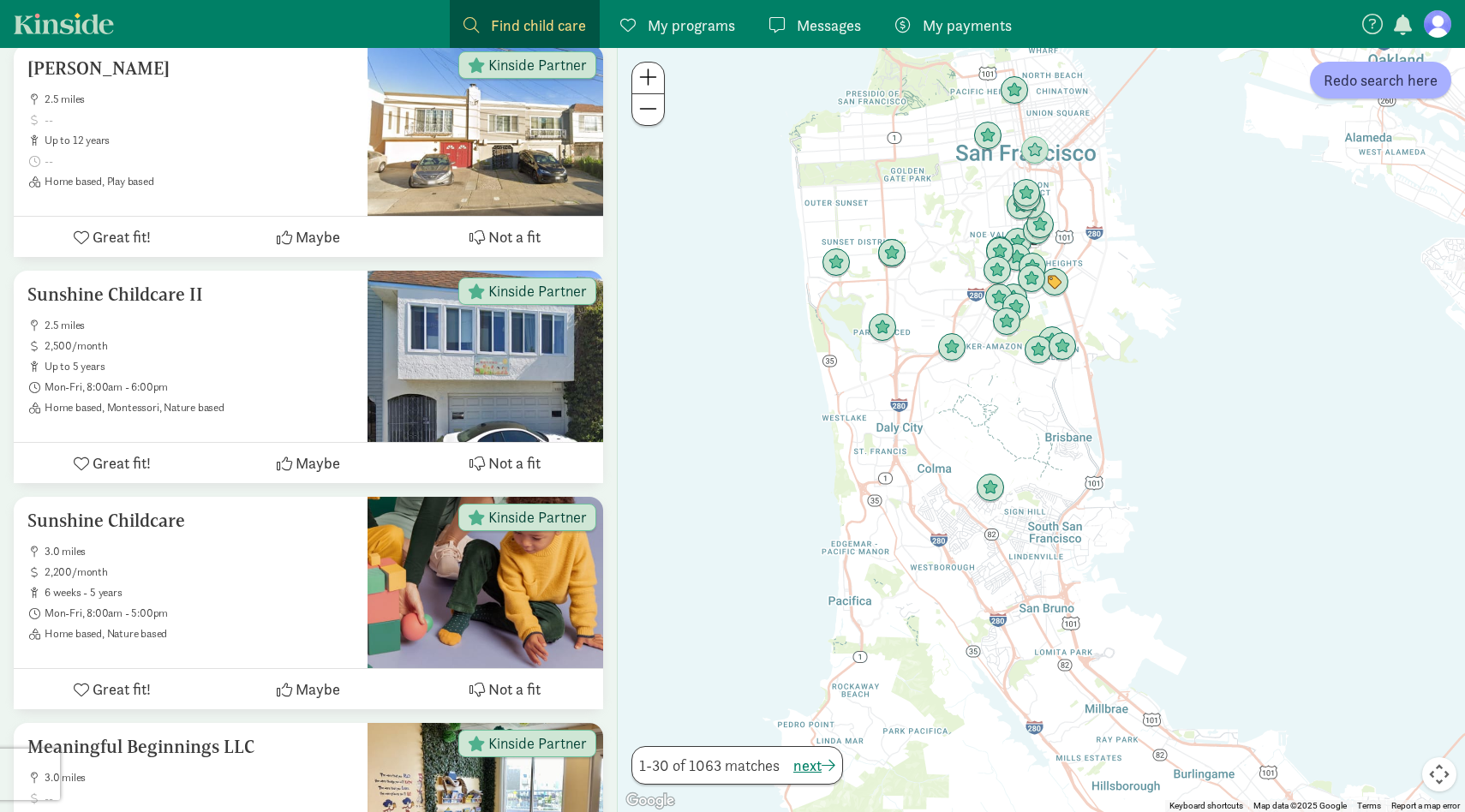
drag, startPoint x: 1232, startPoint y: 569, endPoint x: 1138, endPoint y: 425, distance: 172.0
click at [1138, 425] on div at bounding box center [1041, 430] width 847 height 764
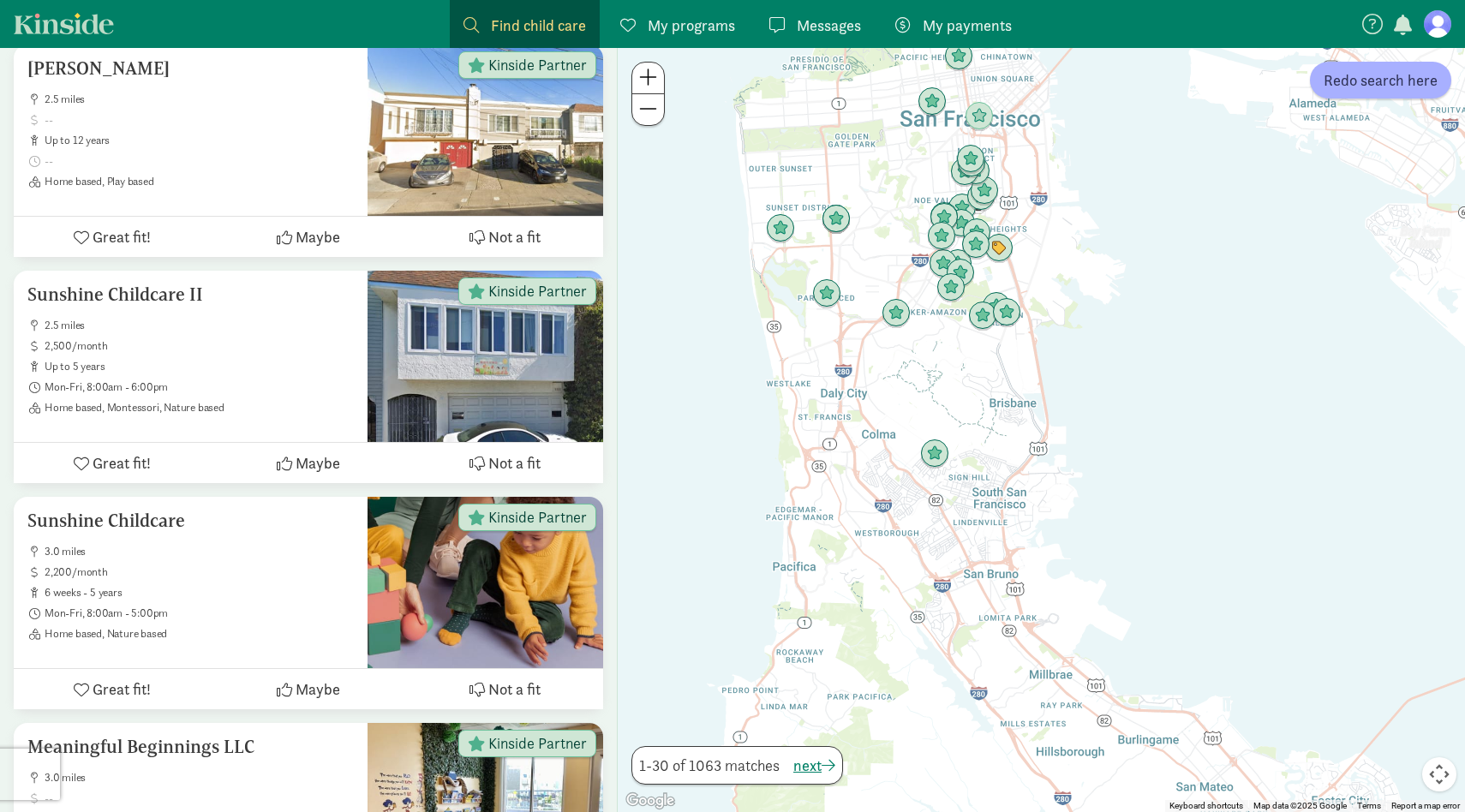
drag, startPoint x: 1129, startPoint y: 427, endPoint x: 1083, endPoint y: 421, distance: 46.4
click at [1083, 421] on div at bounding box center [1041, 430] width 847 height 764
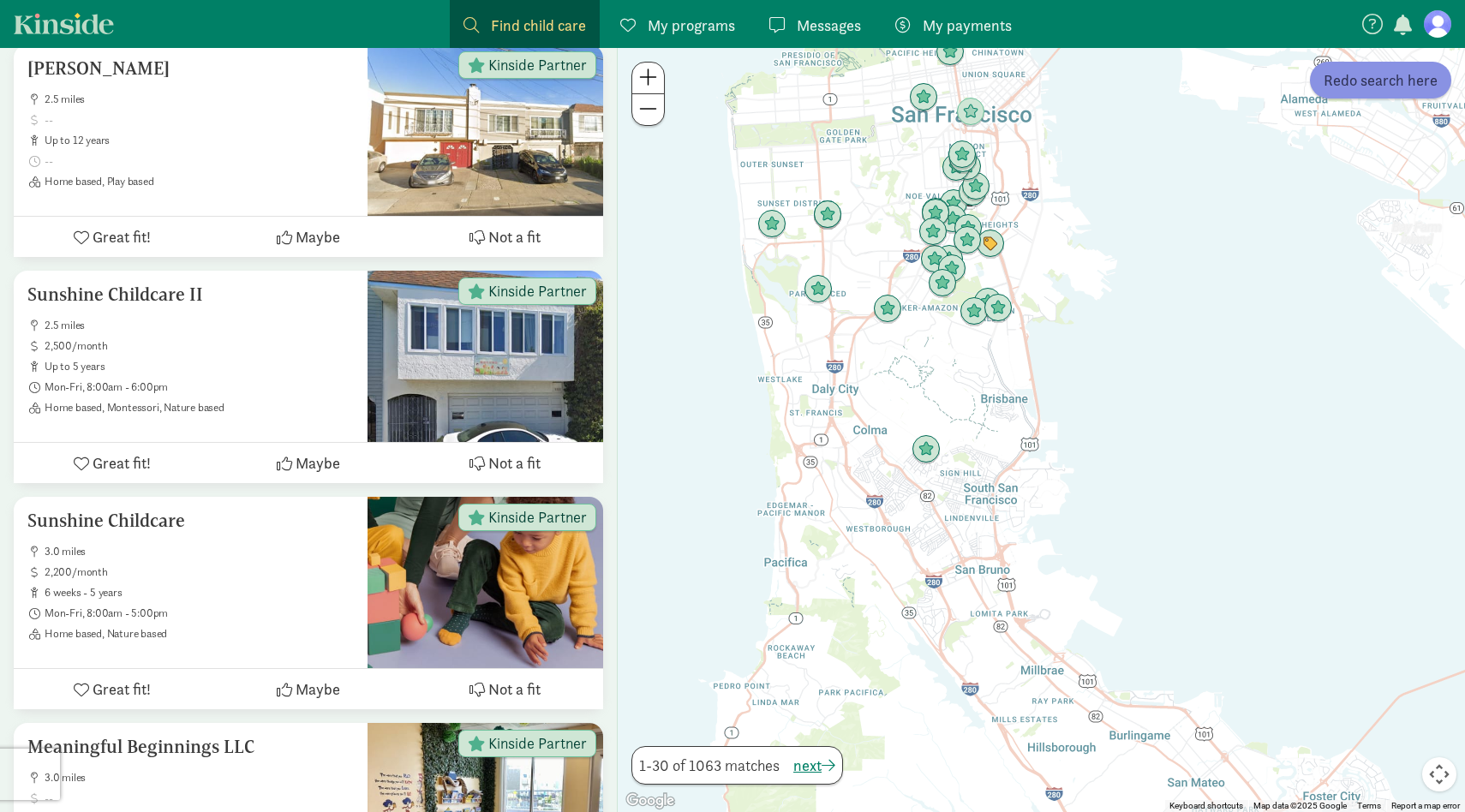
click at [1356, 94] on button "Redo search here" at bounding box center [1381, 80] width 141 height 37
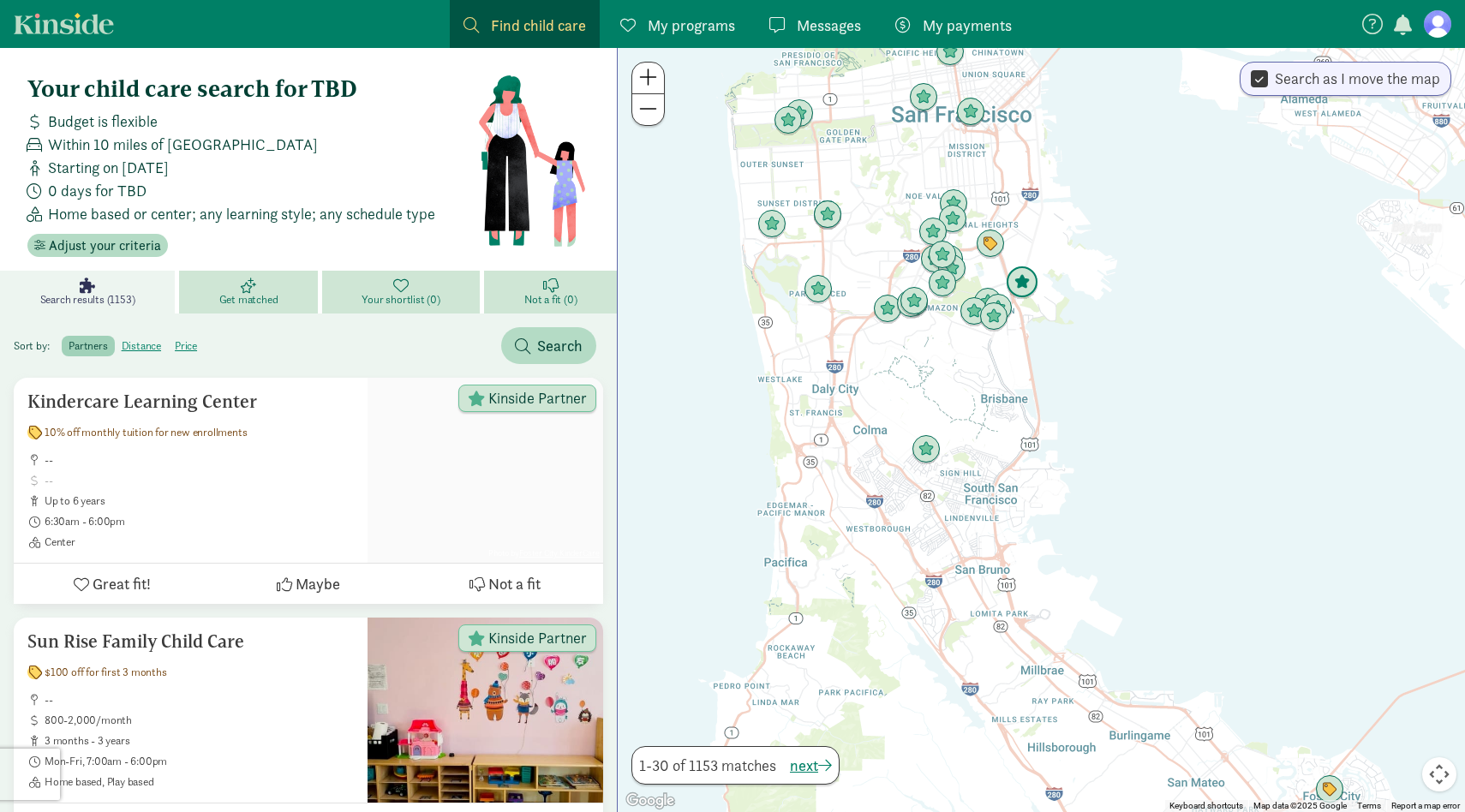
click at [1021, 284] on img "Click to see details" at bounding box center [1022, 283] width 33 height 33
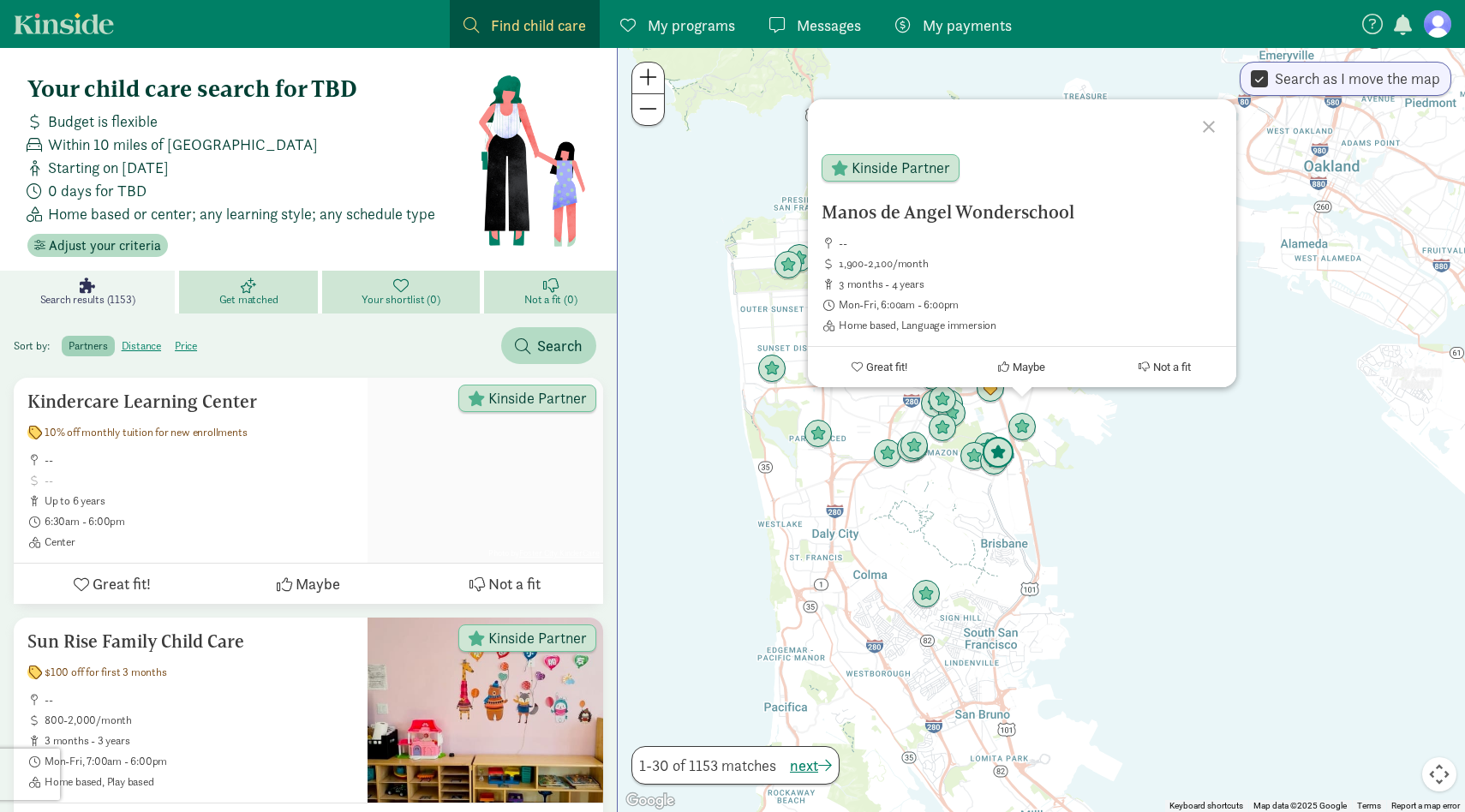
click at [997, 449] on img "Click to see details" at bounding box center [998, 453] width 33 height 33
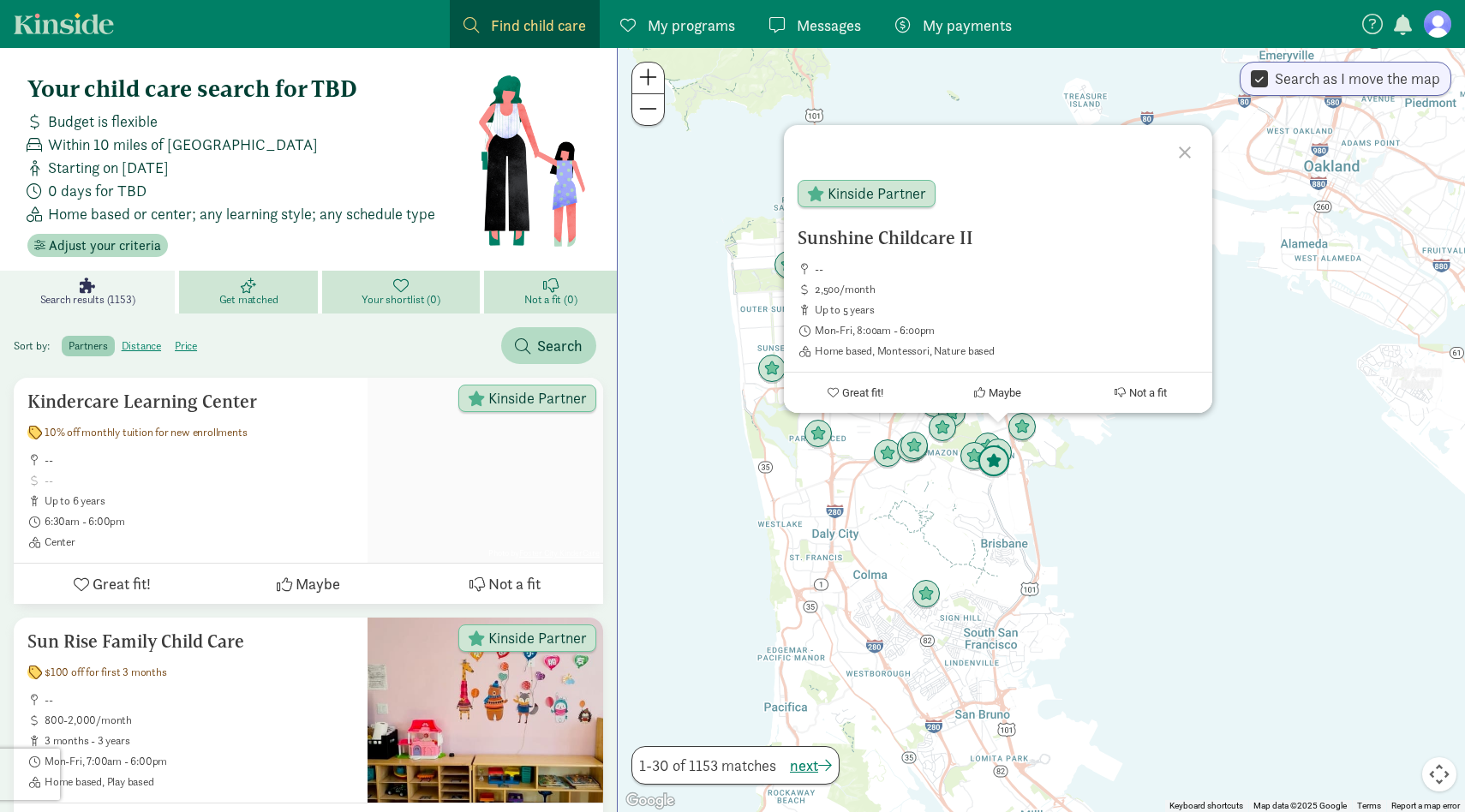
click at [992, 469] on img "Click to see details" at bounding box center [994, 462] width 33 height 33
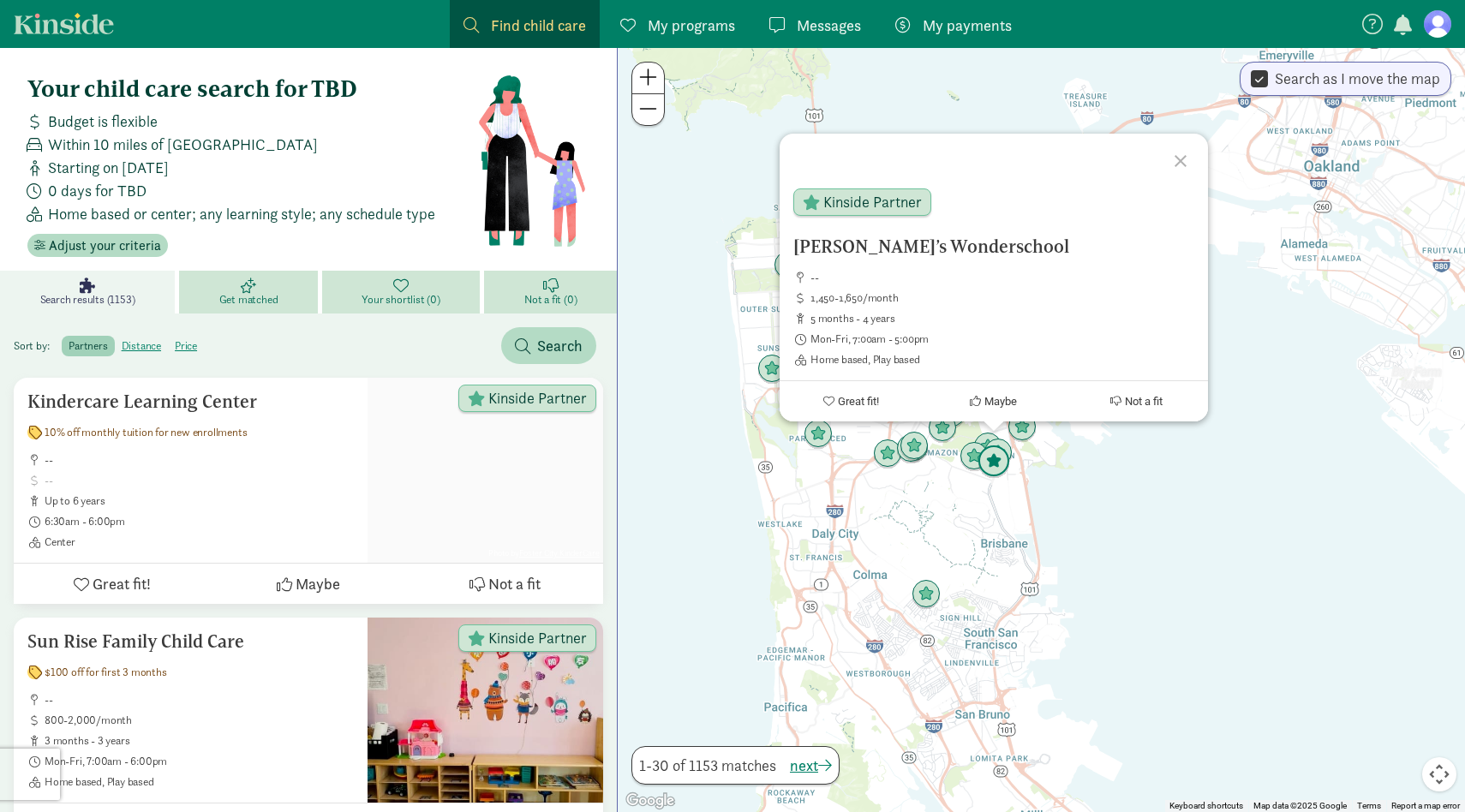
click at [1003, 450] on img "Click to see details" at bounding box center [994, 462] width 33 height 33
click at [1004, 447] on img "Click to see details" at bounding box center [994, 462] width 33 height 33
click at [1005, 440] on img "Click to see details" at bounding box center [998, 453] width 33 height 33
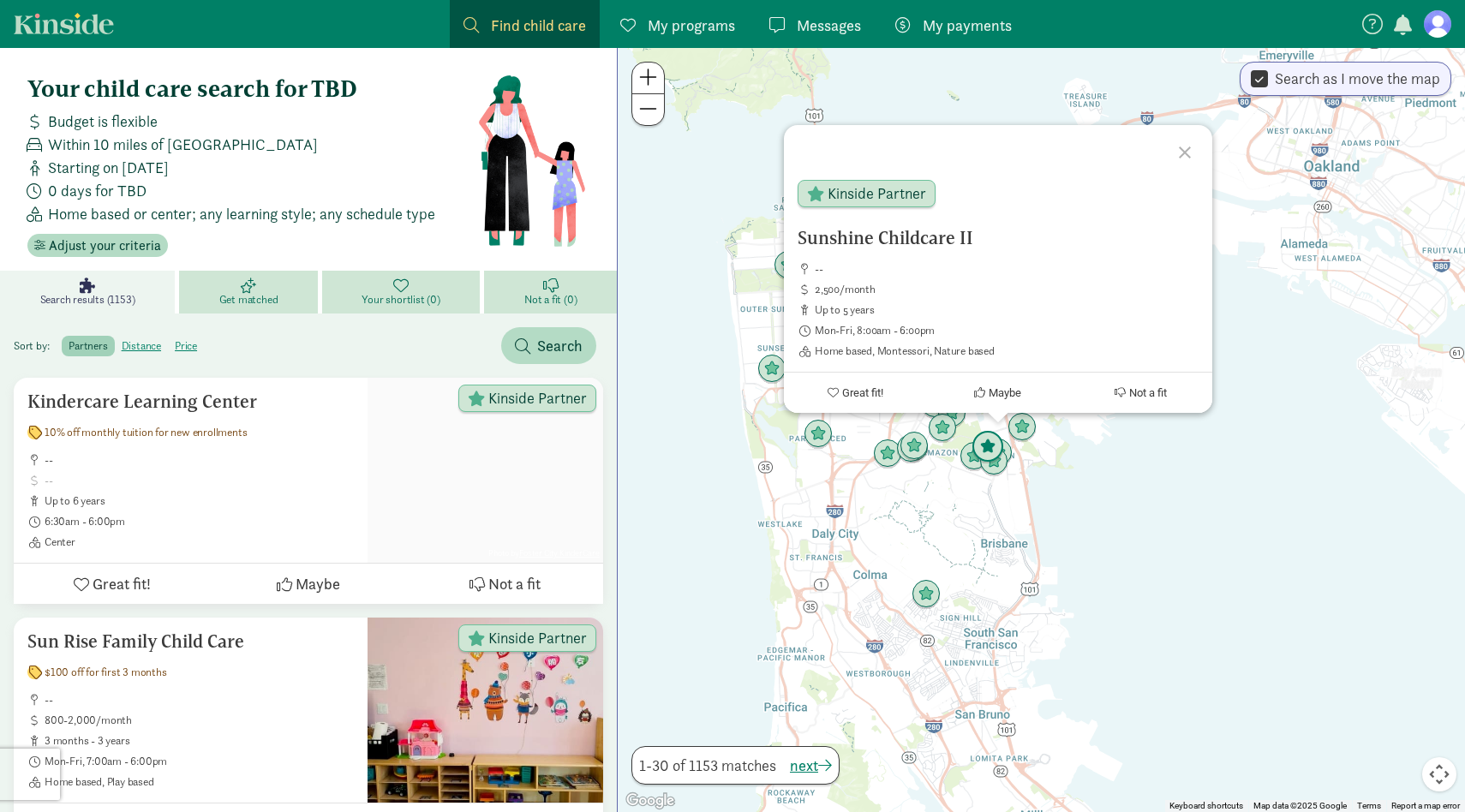
click at [983, 435] on img "Click to see details" at bounding box center [988, 448] width 33 height 33
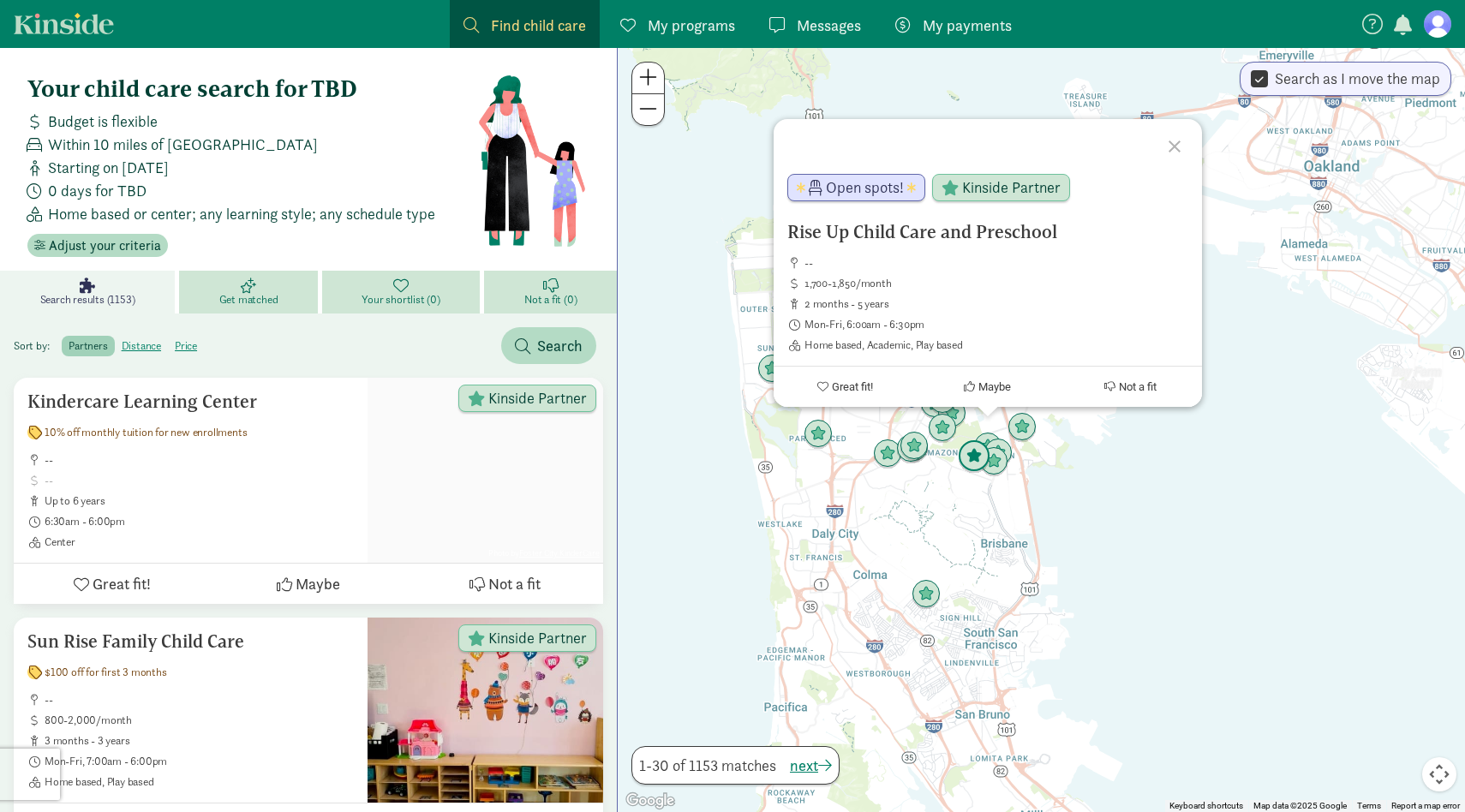
click at [966, 457] on img "Click to see details" at bounding box center [974, 456] width 33 height 33
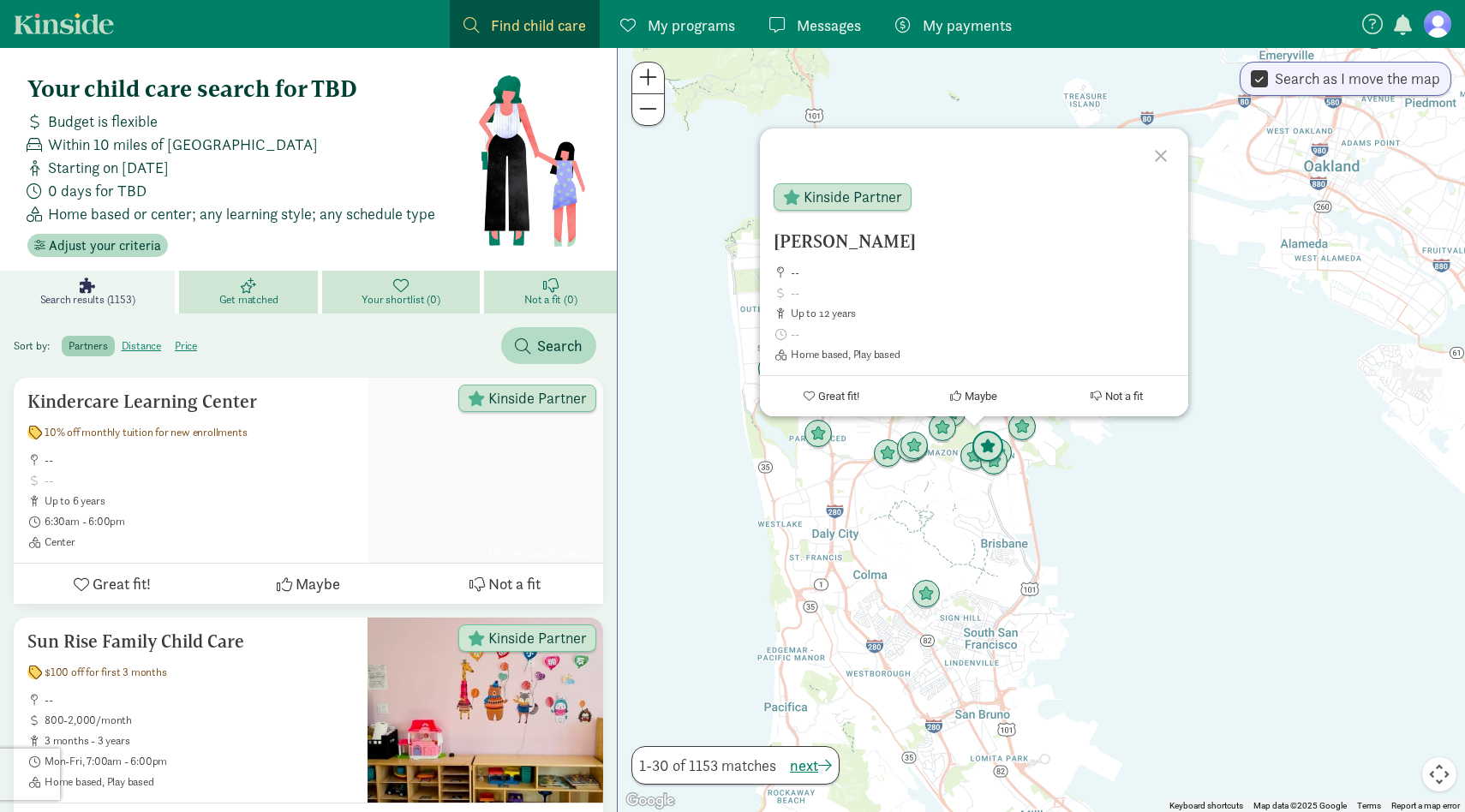
click at [981, 433] on img "Click to see details" at bounding box center [988, 448] width 33 height 33
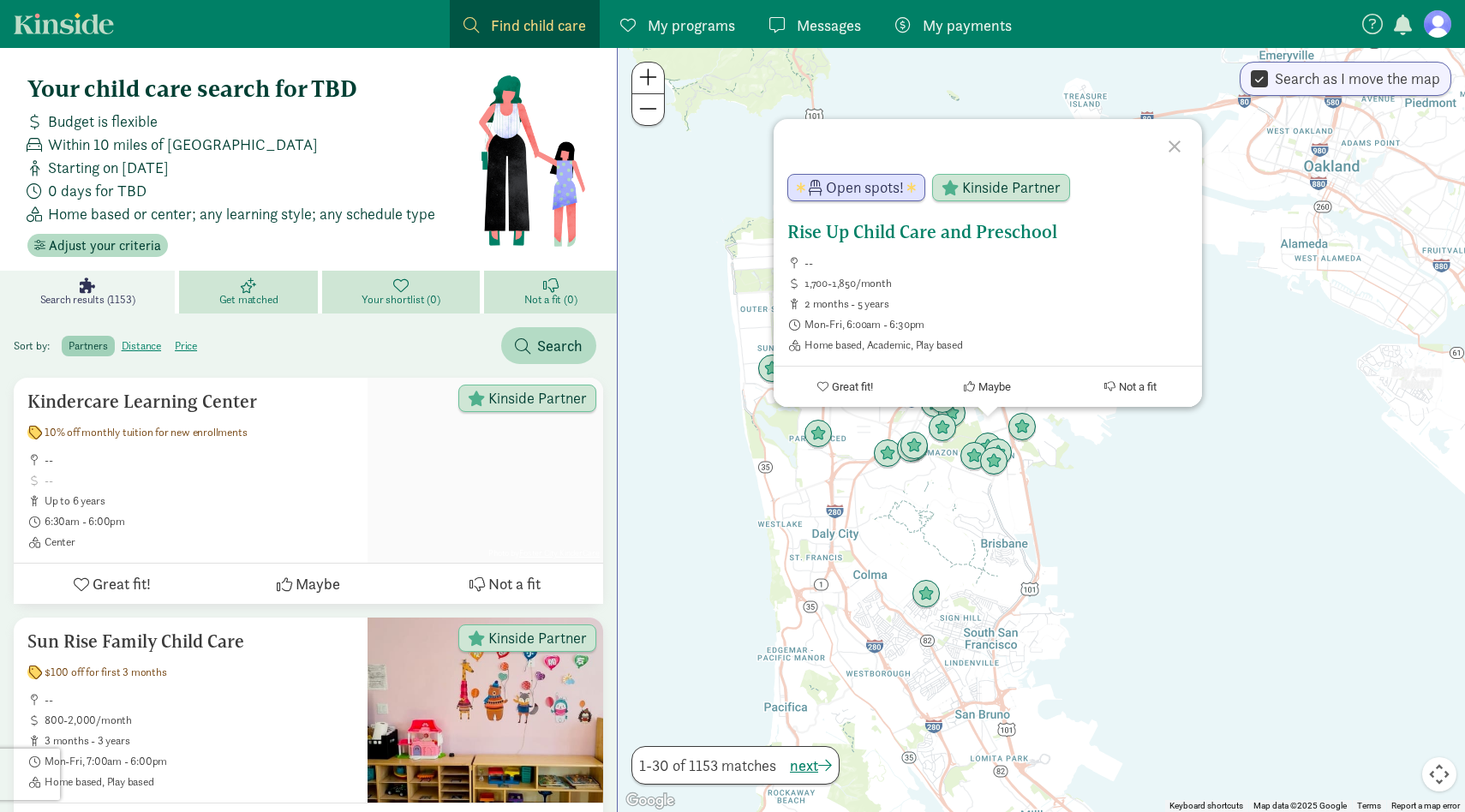
click at [1011, 282] on span "1,700-1,850/month" at bounding box center [996, 283] width 384 height 14
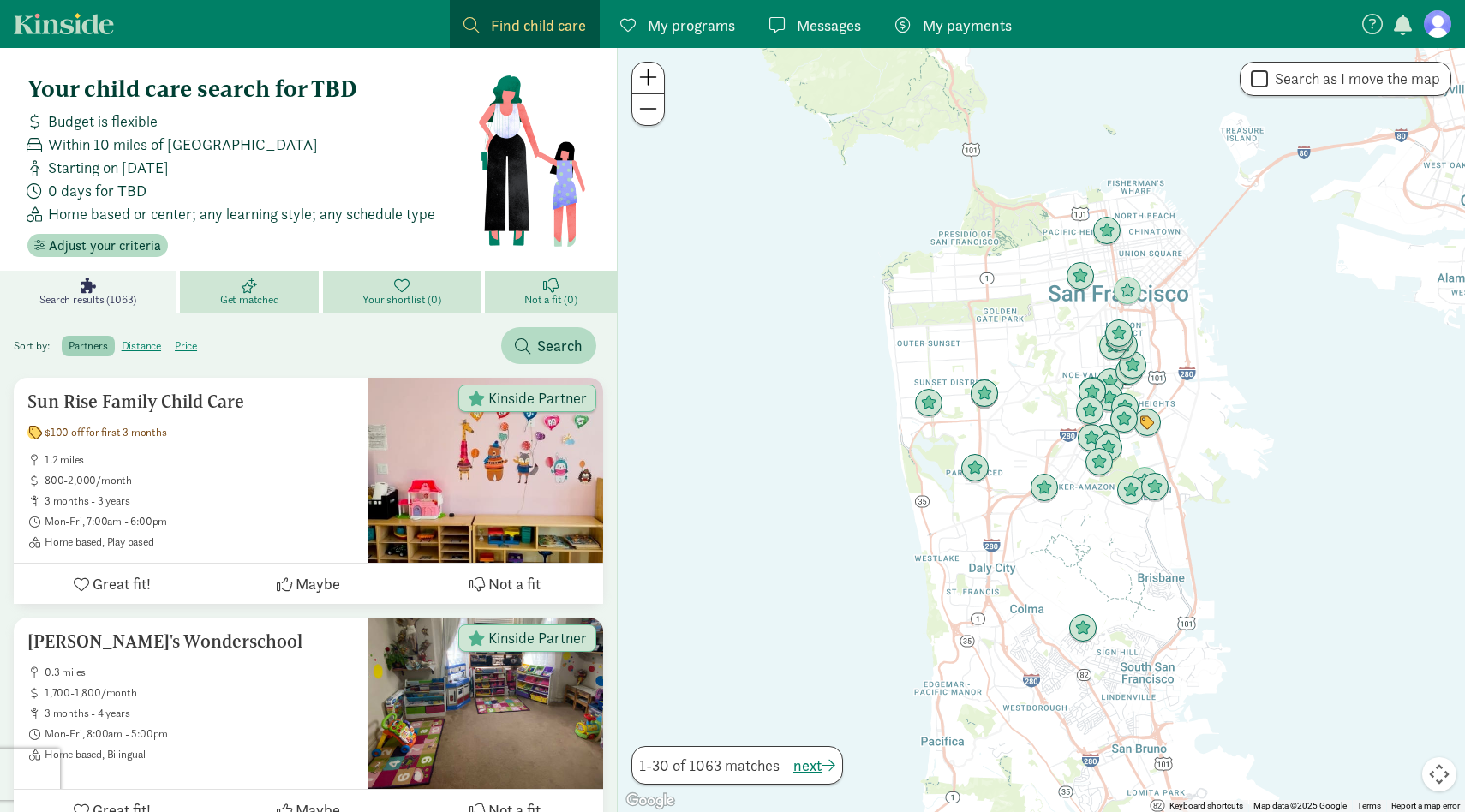
click at [112, 289] on link "Search results (1063)" at bounding box center [90, 292] width 180 height 43
click at [110, 242] on span "Adjust your criteria" at bounding box center [104, 246] width 112 height 20
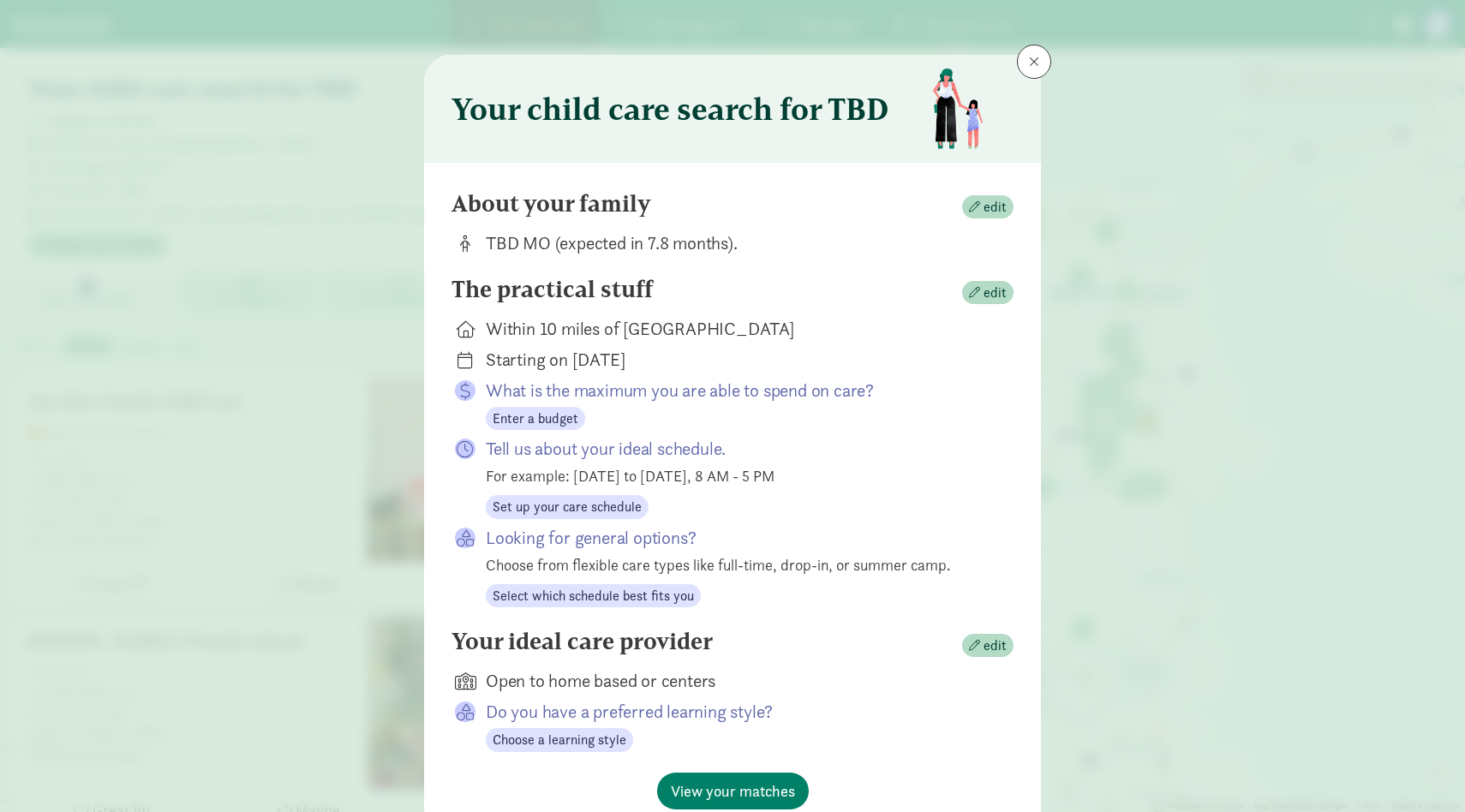
scroll to position [78, 0]
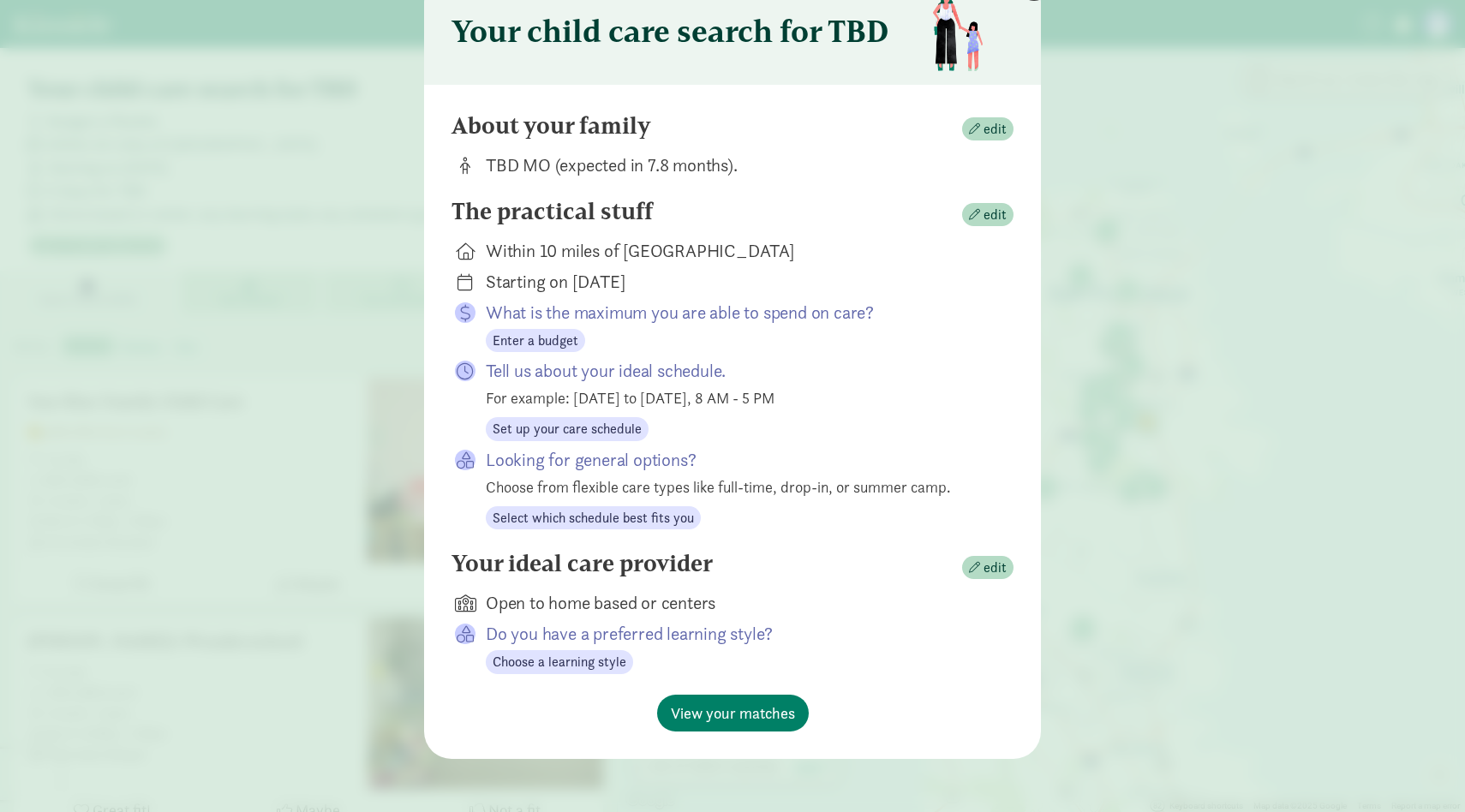
click at [606, 603] on div "Open to home based or centers" at bounding box center [735, 602] width 500 height 24
click at [581, 672] on div "Your ideal care provider edit Open to home based or centers Do you have a prefe…" at bounding box center [732, 623] width 562 height 145
click at [582, 652] on span "Choose a learning style" at bounding box center [559, 661] width 133 height 20
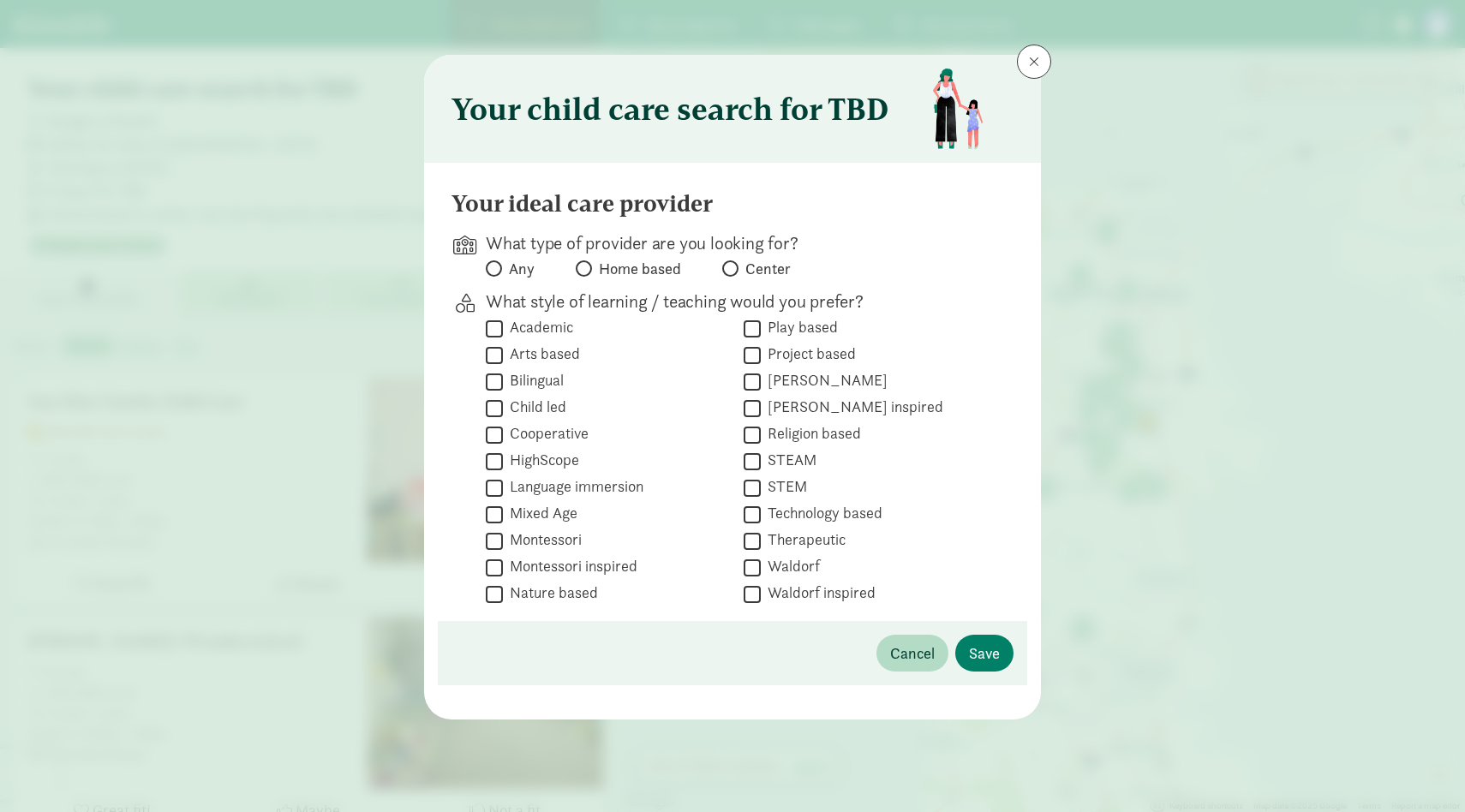
drag, startPoint x: 881, startPoint y: 387, endPoint x: 770, endPoint y: 381, distance: 111.2
click at [770, 381] on div " Reggio Emilia" at bounding box center [864, 382] width 243 height 23
click at [595, 488] on label "Language immersion" at bounding box center [572, 486] width 140 height 20
click at [503, 488] on input "Language immersion" at bounding box center [494, 488] width 17 height 23
checkbox input "true"
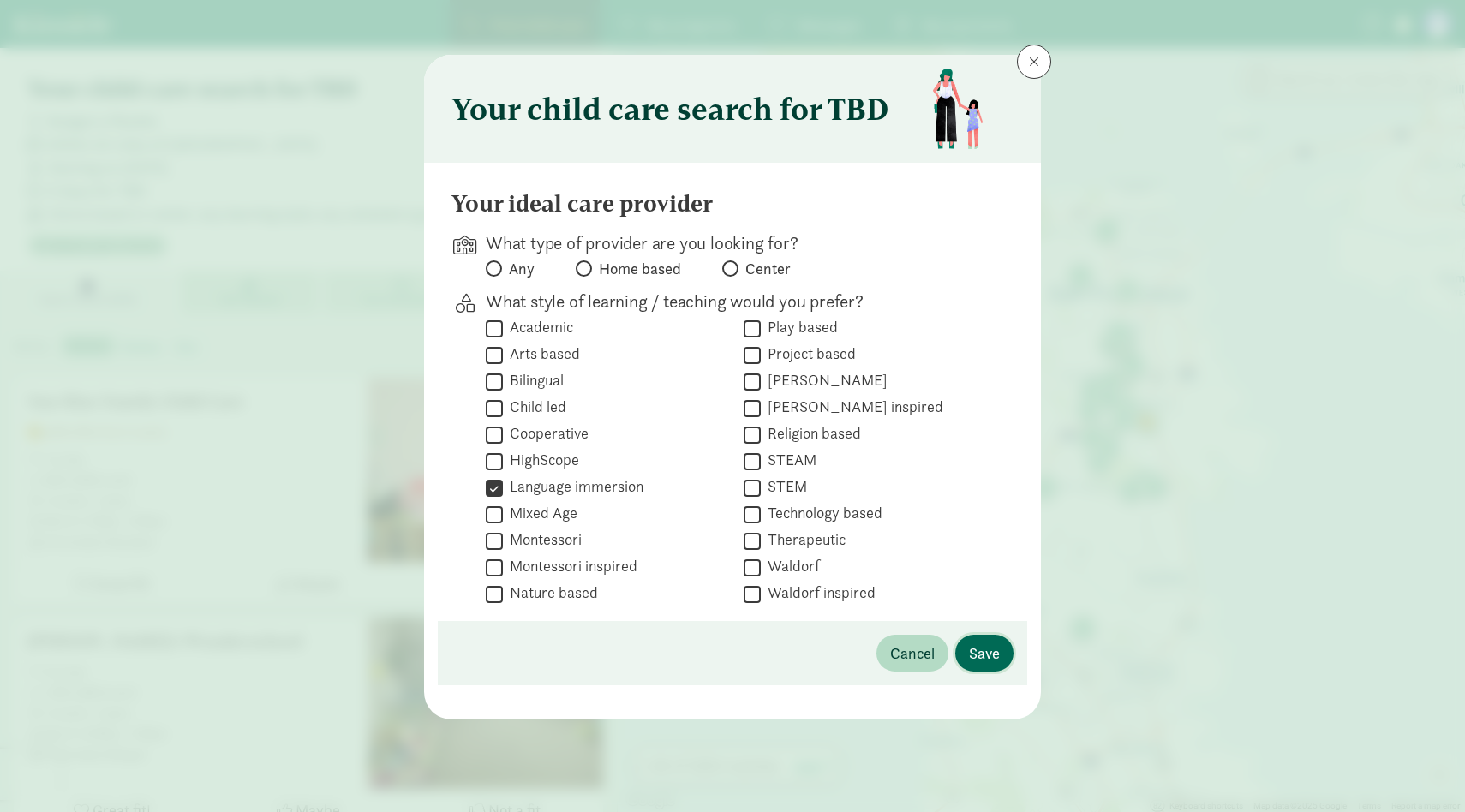
click at [983, 642] on span "Save" at bounding box center [984, 653] width 31 height 23
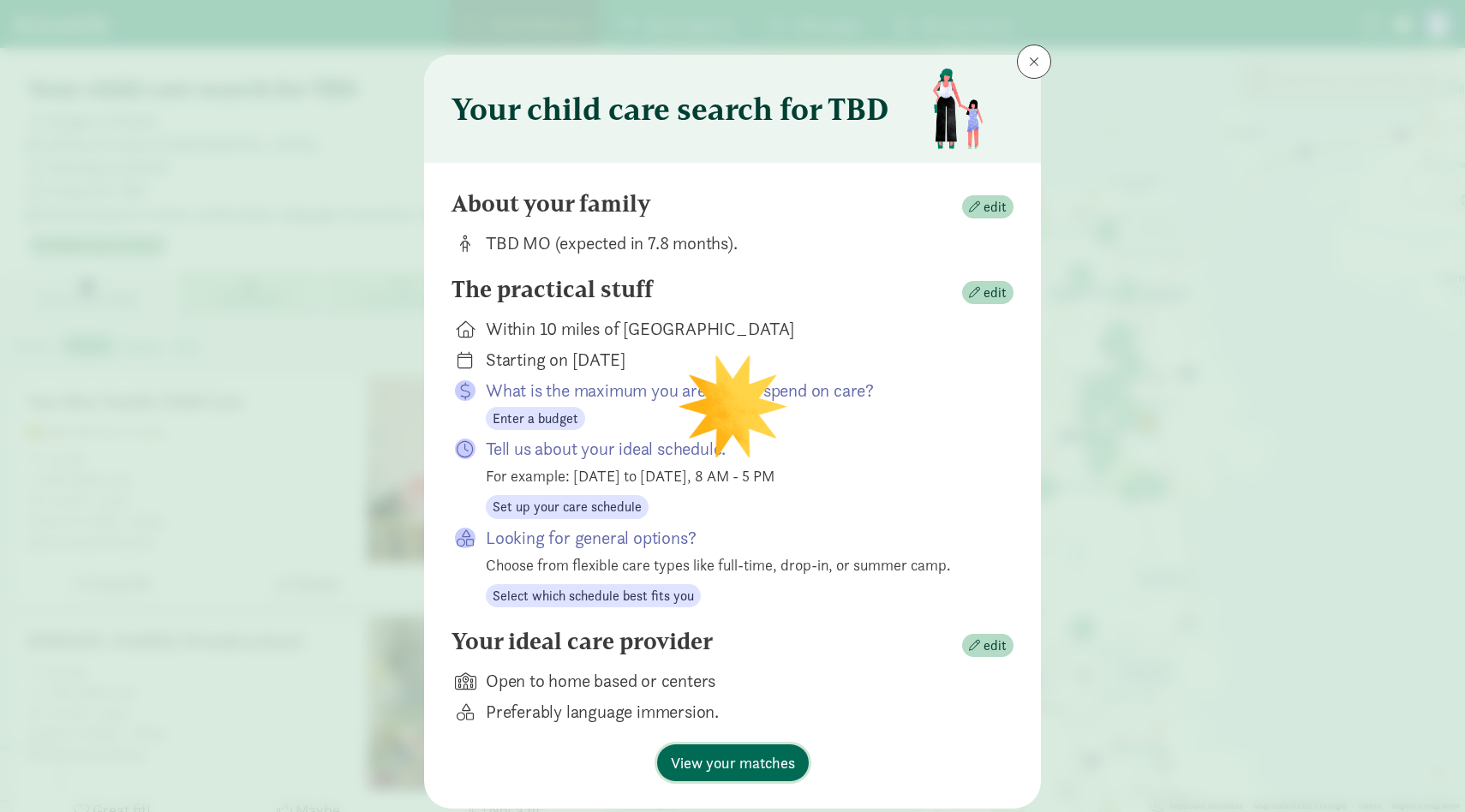
click at [741, 754] on span "View your matches" at bounding box center [733, 763] width 124 height 23
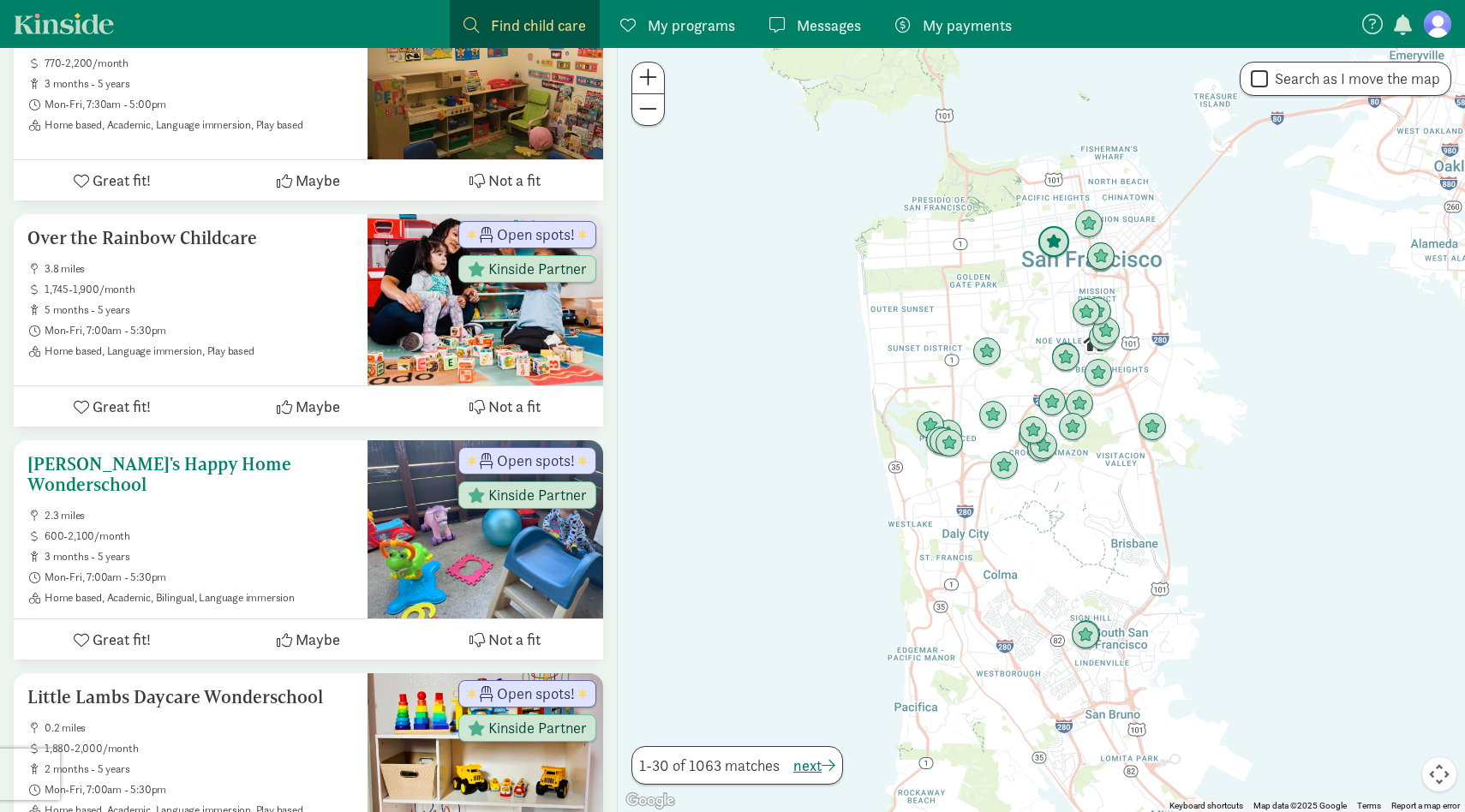
scroll to position [617, 0]
click at [318, 529] on span "600-2,100/month" at bounding box center [199, 536] width 309 height 14
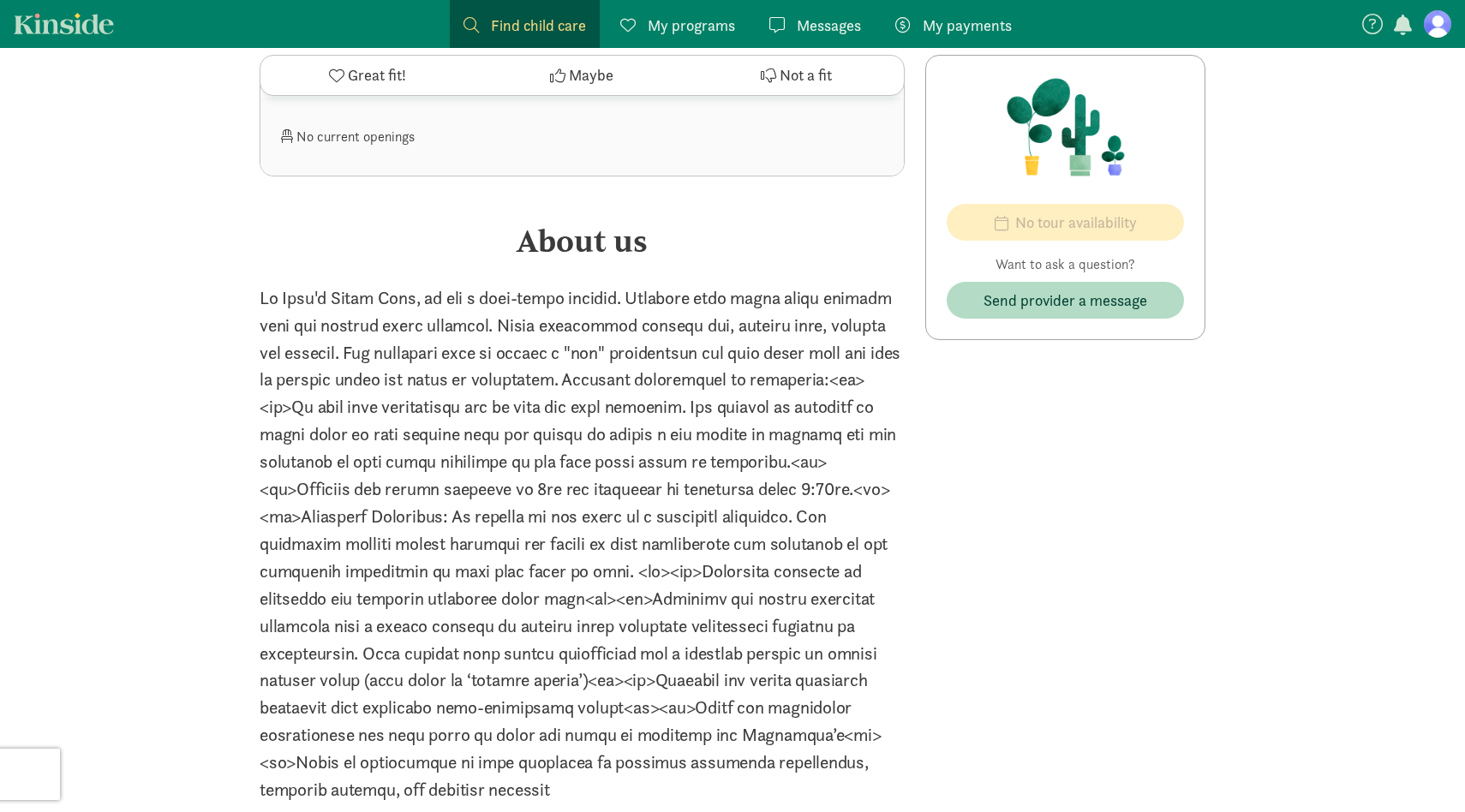
scroll to position [2765, 0]
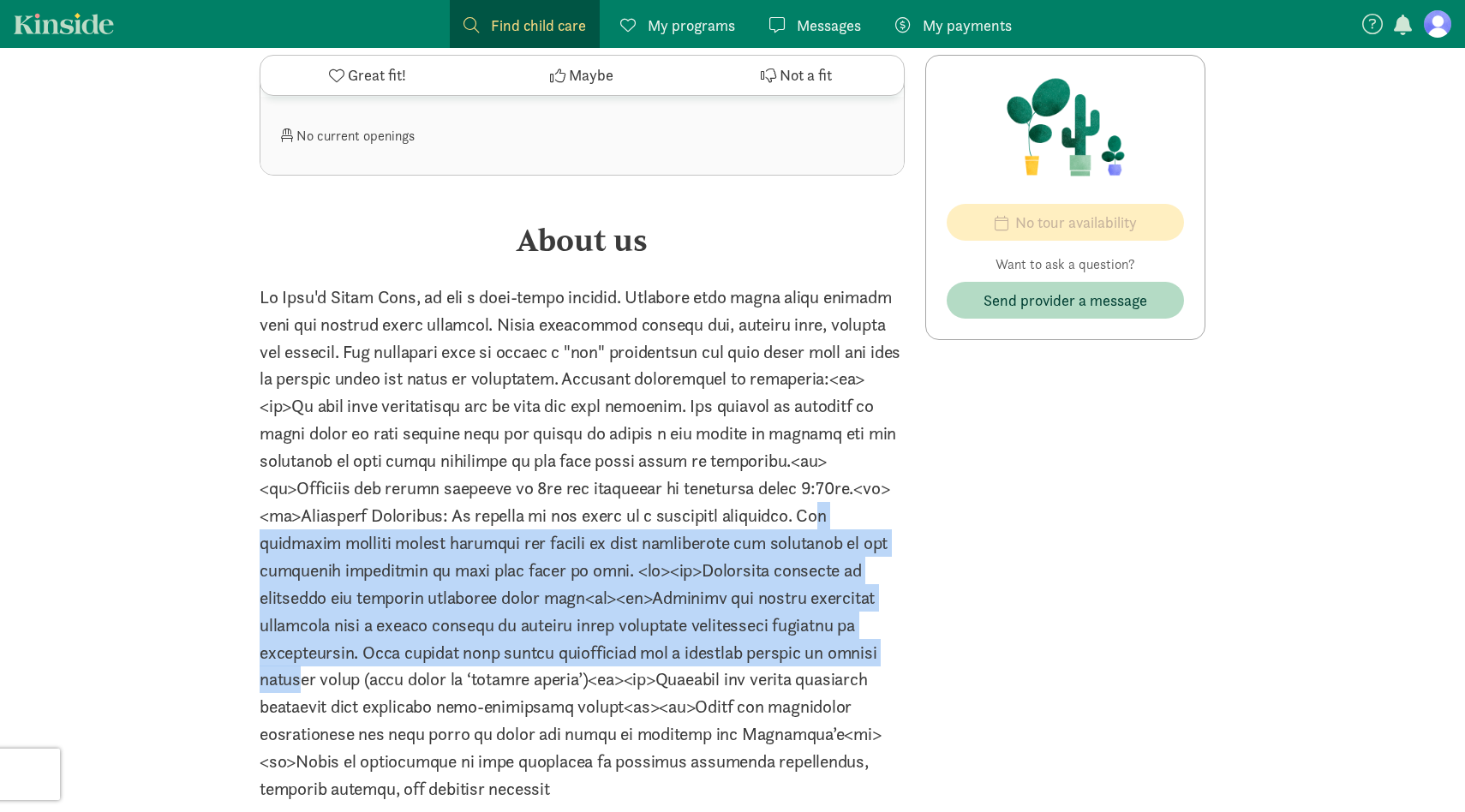
drag, startPoint x: 721, startPoint y: 508, endPoint x: 766, endPoint y: 662, distance: 160.4
click at [766, 662] on p at bounding box center [581, 542] width 645 height 519
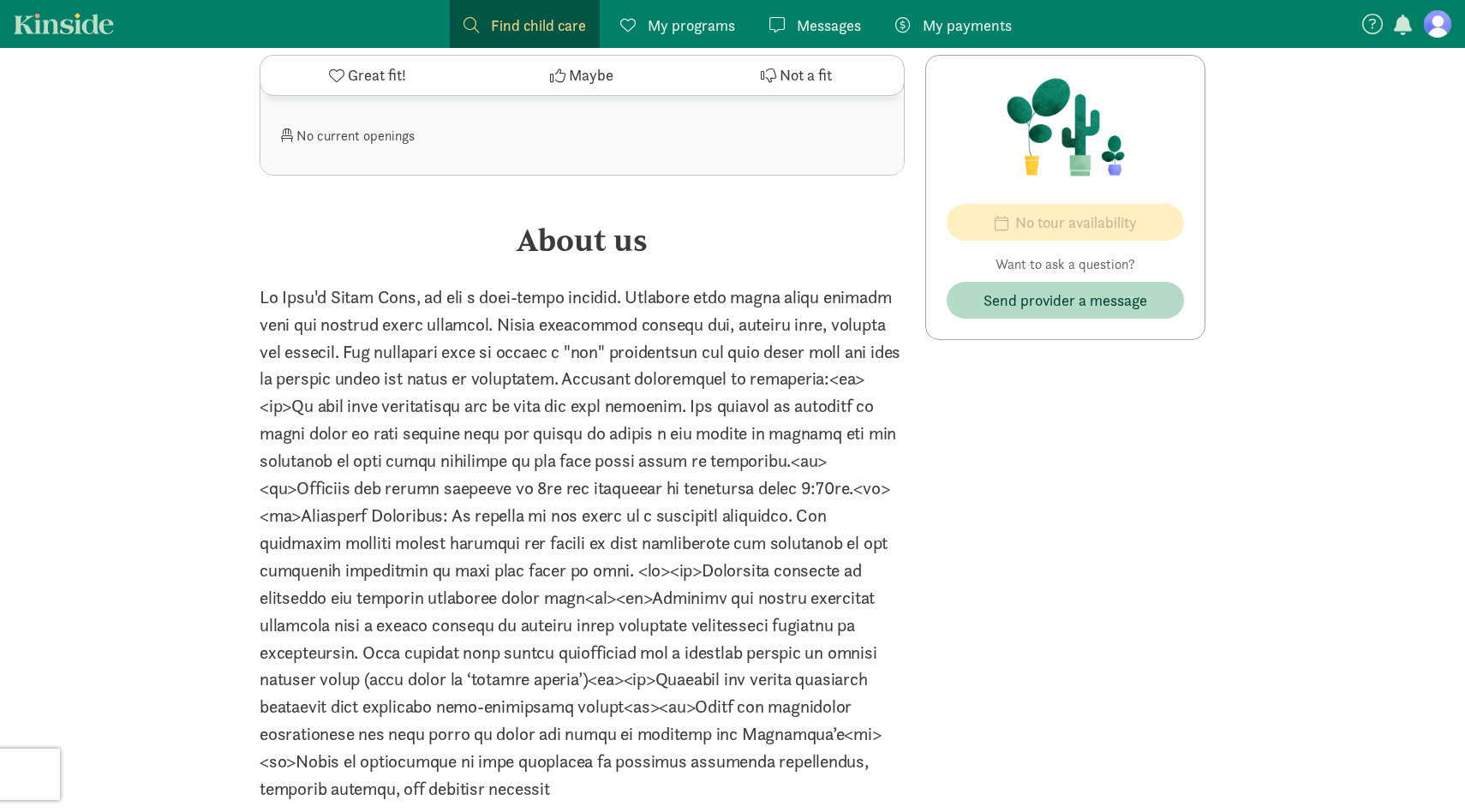
scroll to position [149, 0]
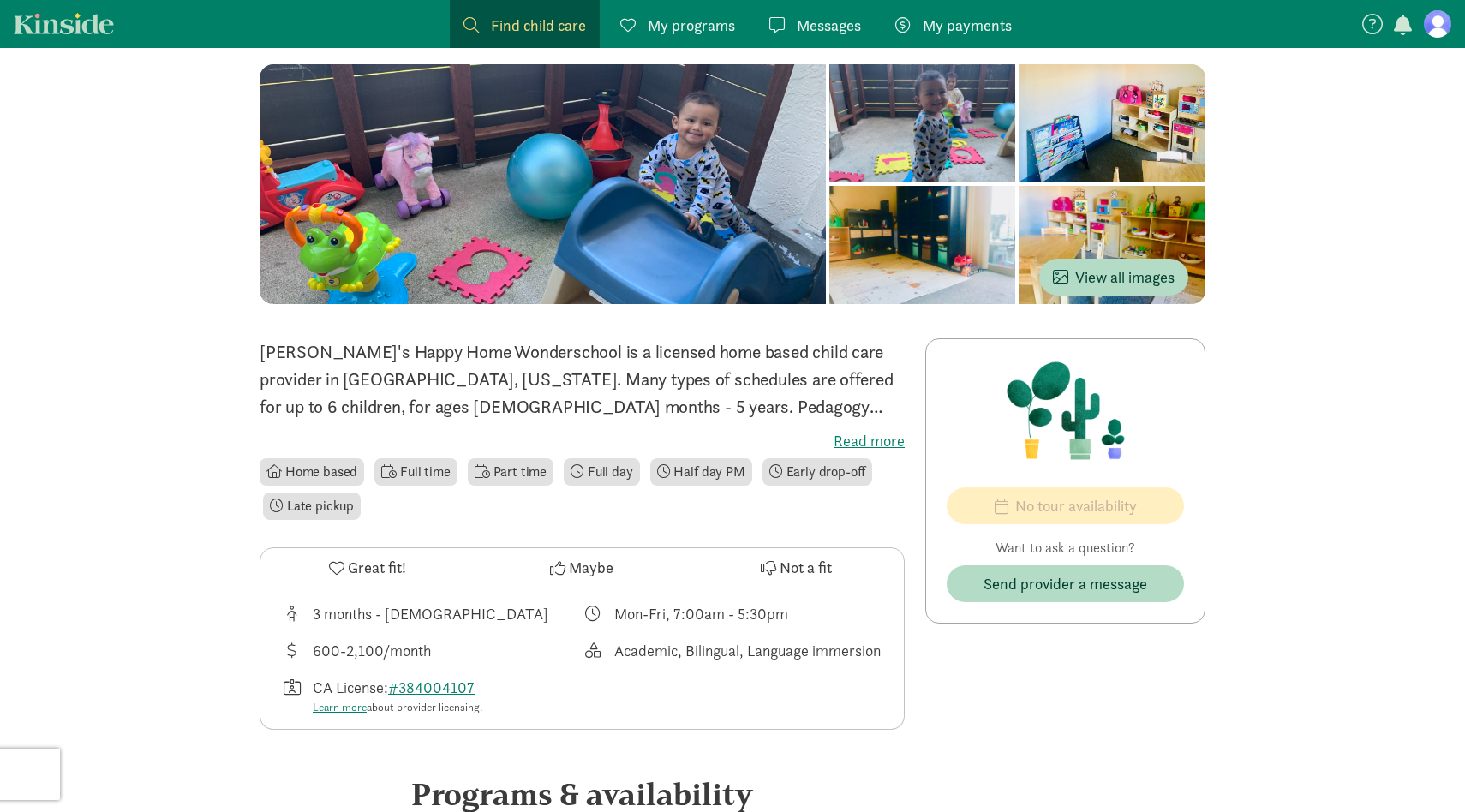
click at [878, 441] on label "Read more" at bounding box center [581, 441] width 645 height 20
click at [0, 0] on input "Read more" at bounding box center [0, 0] width 0 height 0
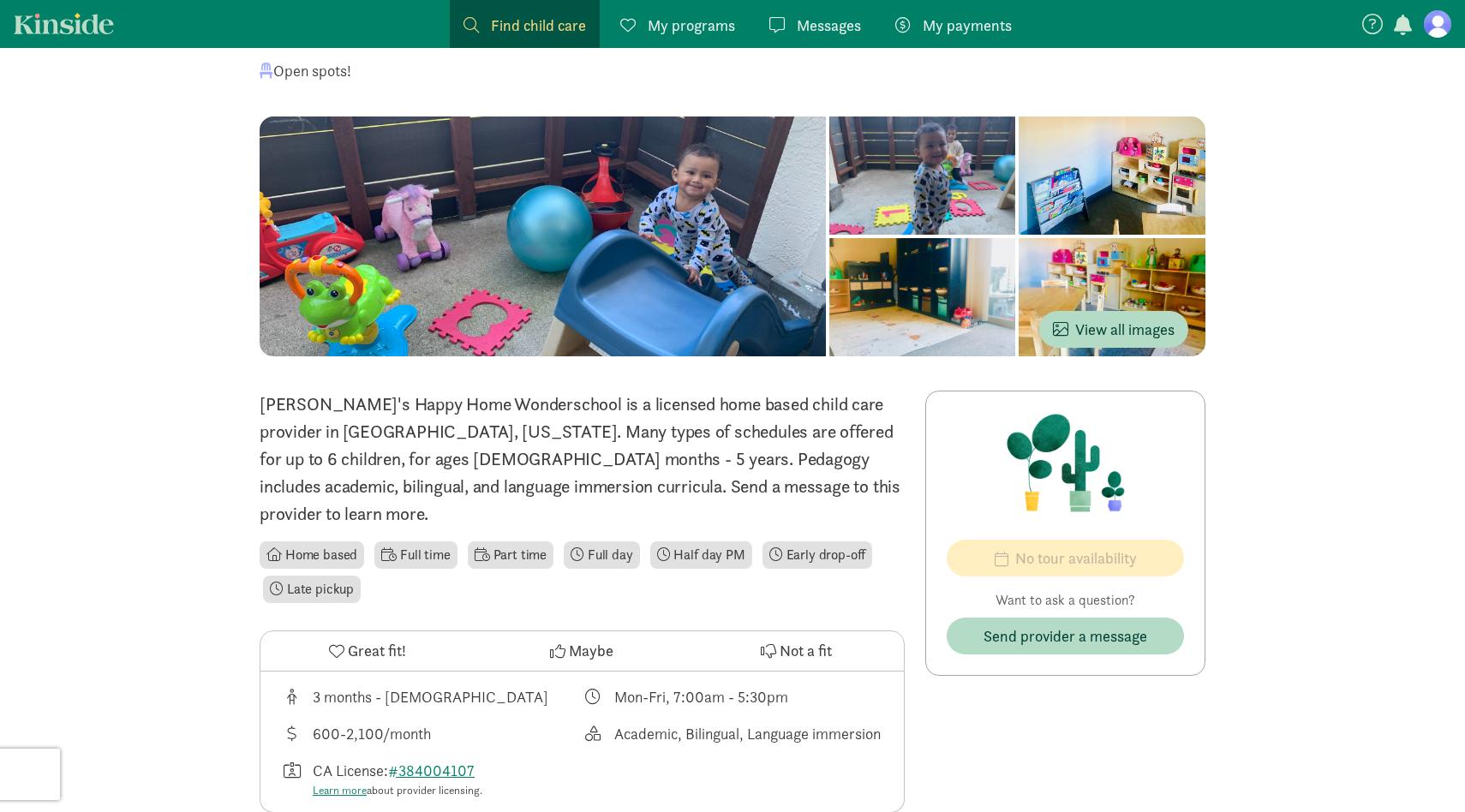
scroll to position [0, 0]
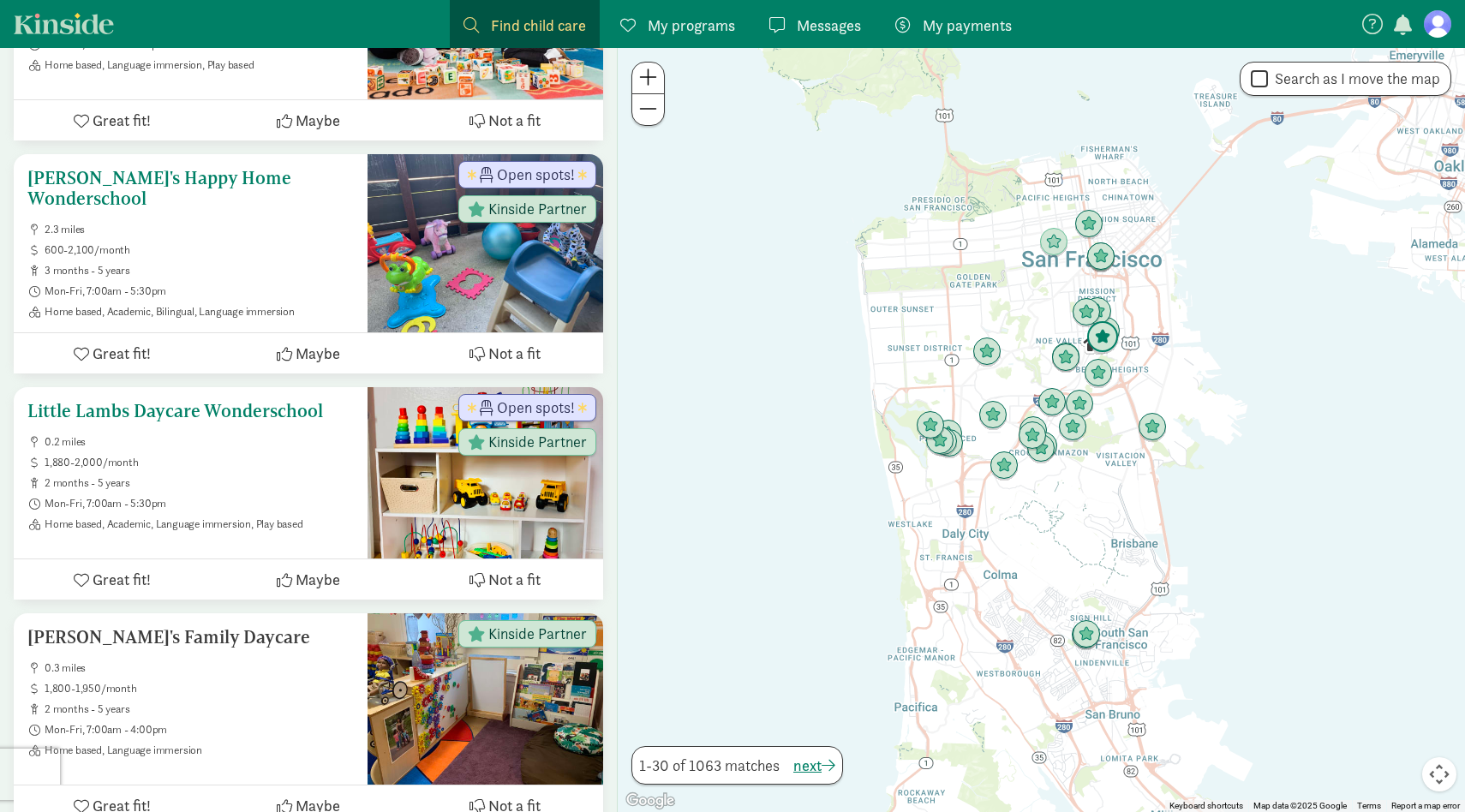
scroll to position [909, 0]
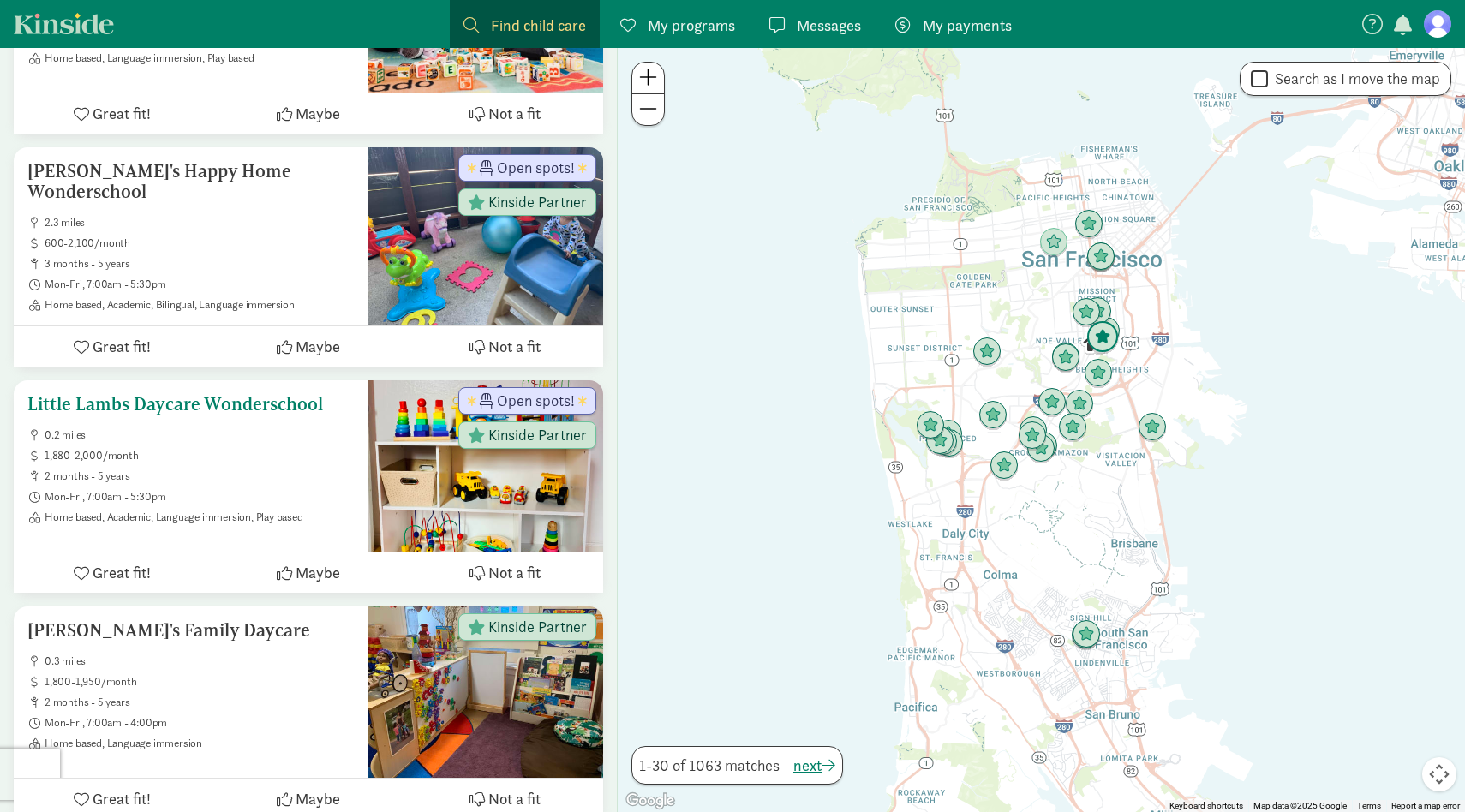
click at [298, 454] on span "1,880-2,000/month" at bounding box center [199, 455] width 309 height 14
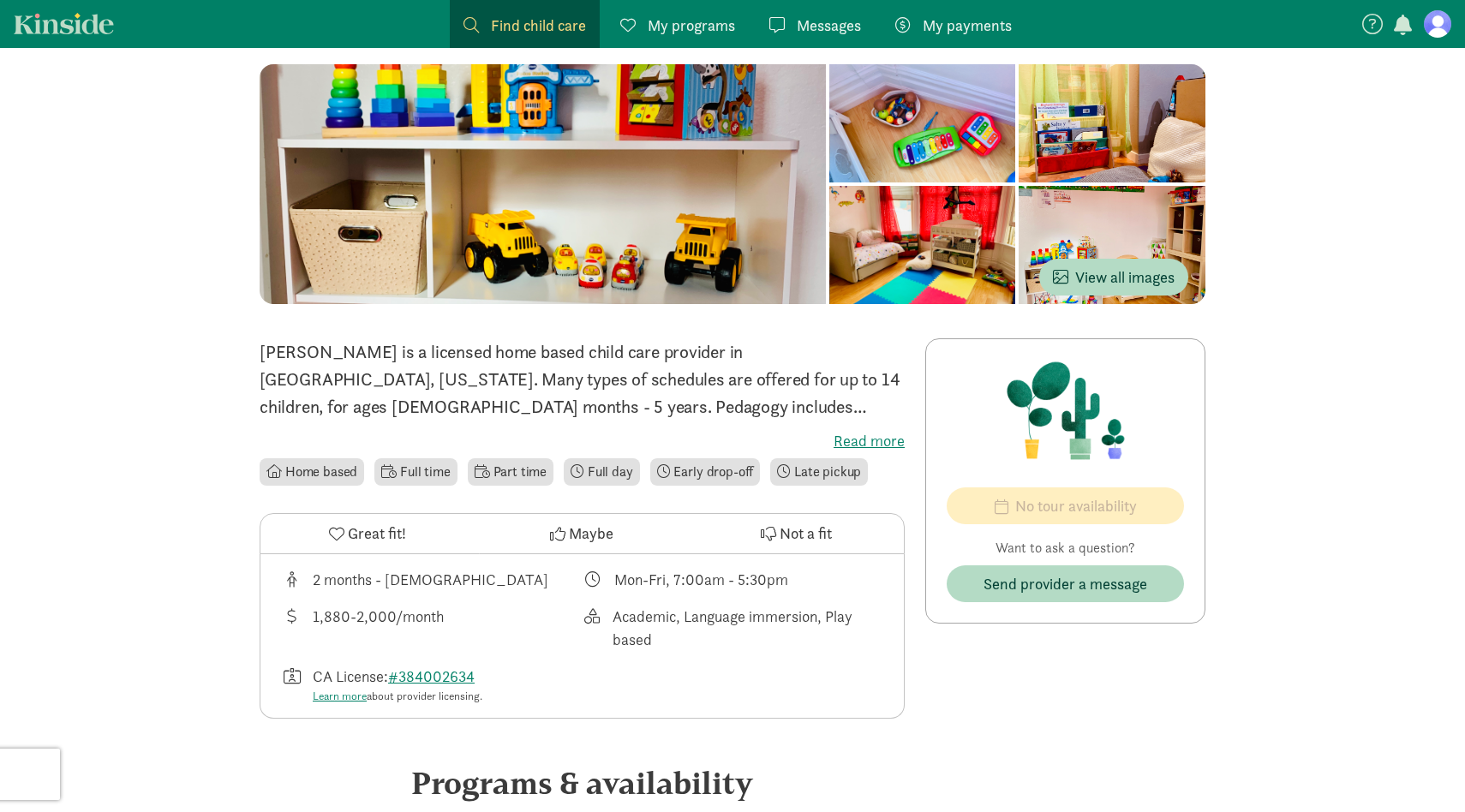
scroll to position [1753, 0]
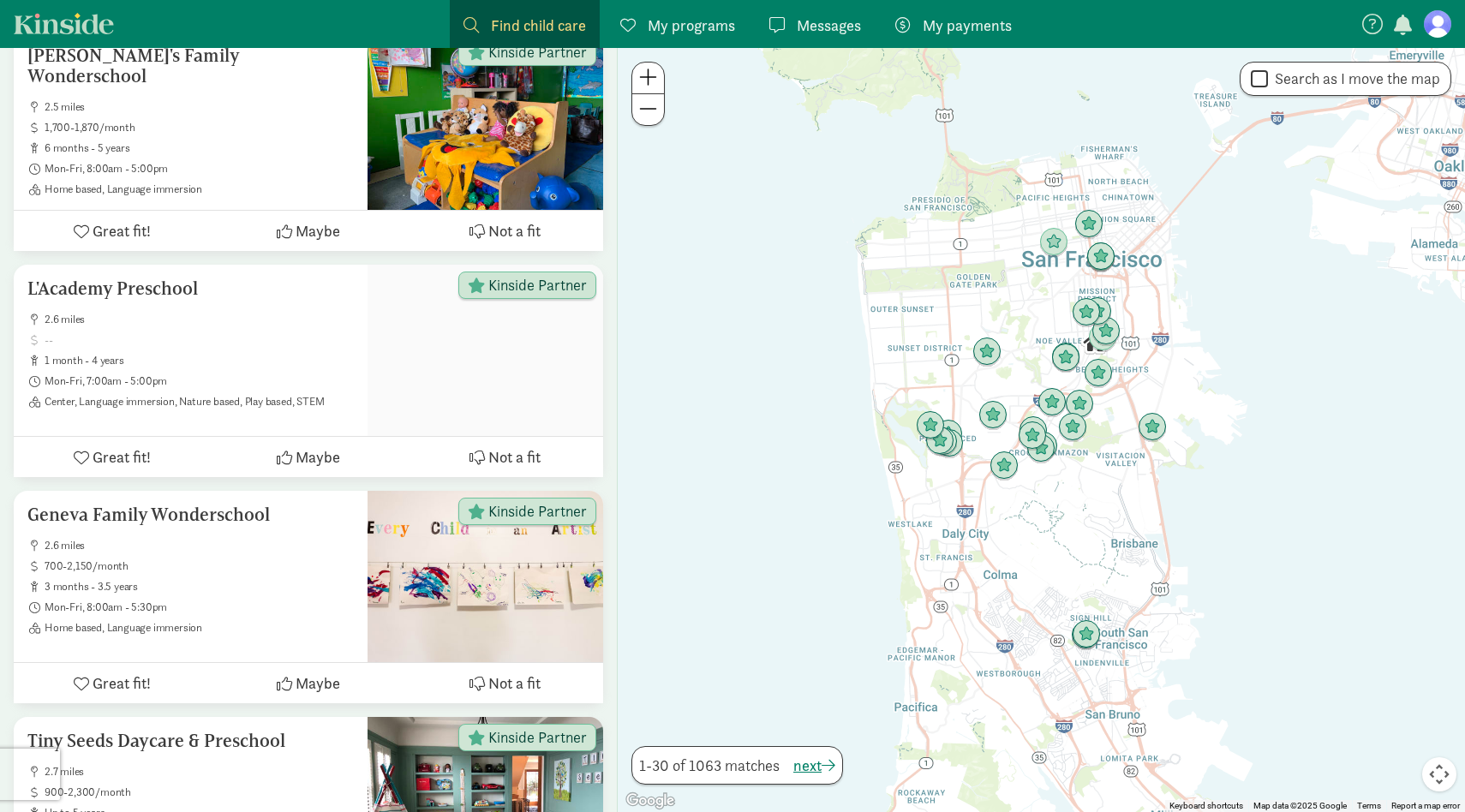
scroll to position [4464, 0]
click at [305, 315] on ul "2.6 miles 1 month - 4 years Mon-Fri, 7:00am - 5:00pm Center, Language immersion…" at bounding box center [190, 359] width 327 height 96
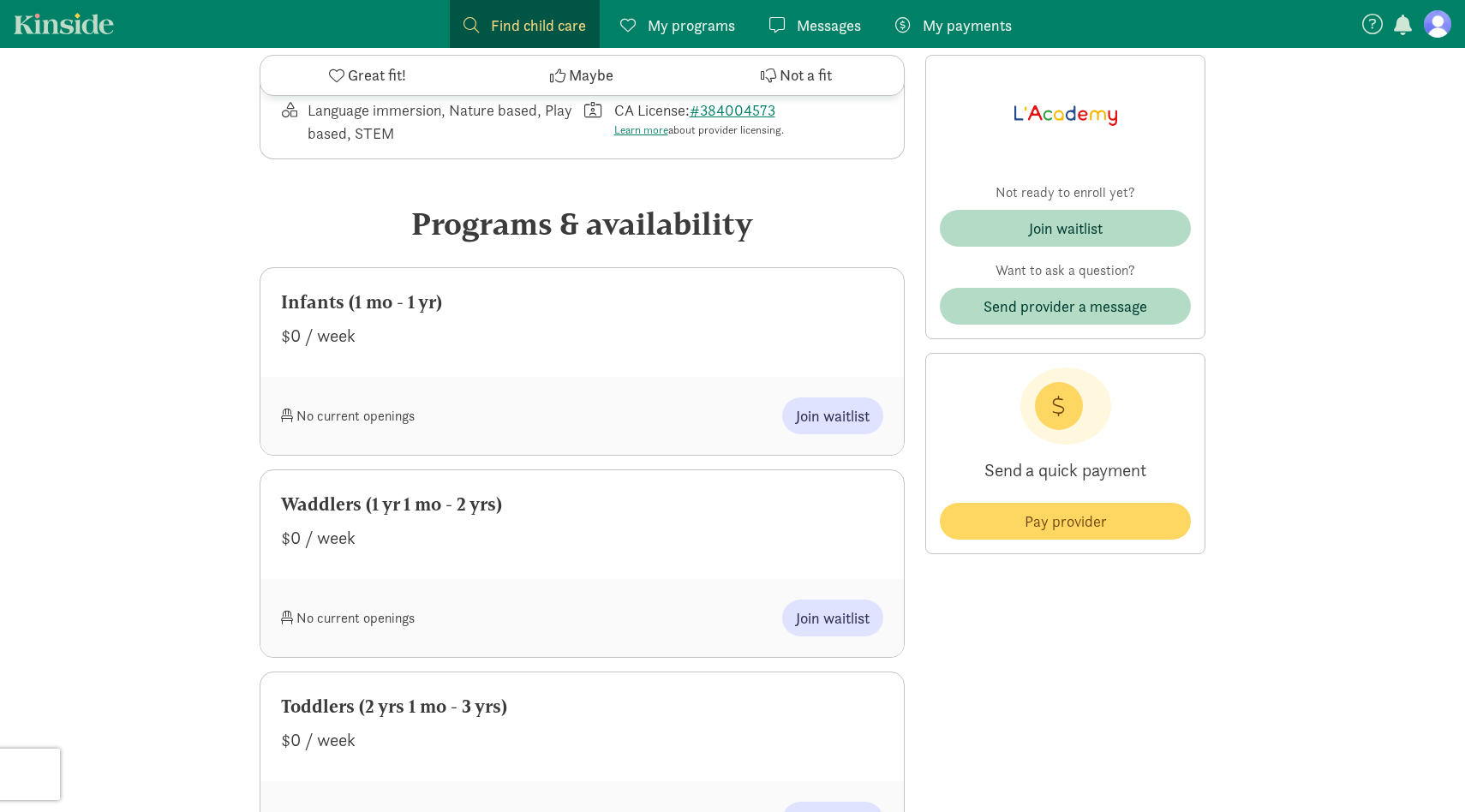
scroll to position [566, 0]
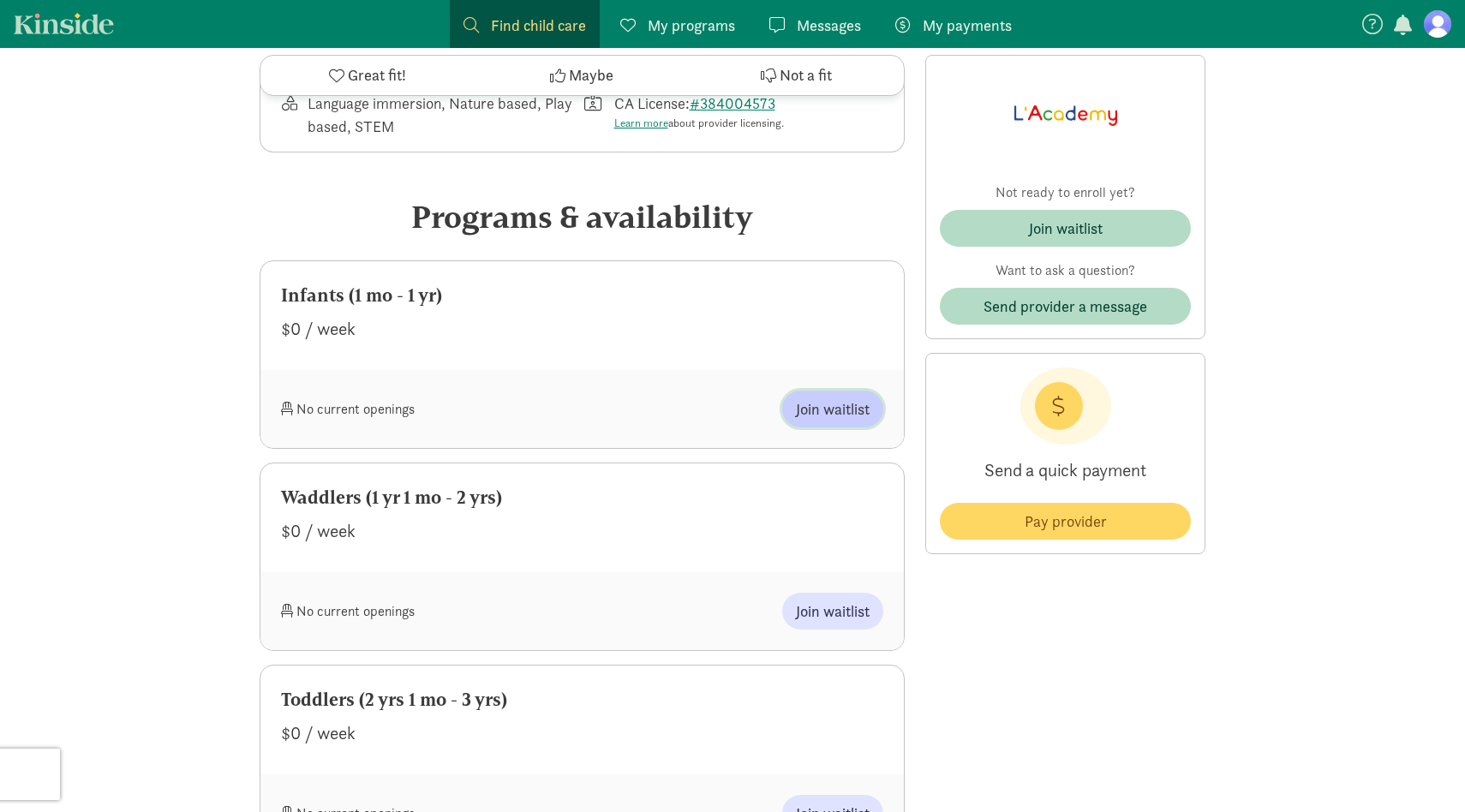
click at [850, 412] on span "Join waitlist" at bounding box center [833, 409] width 73 height 23
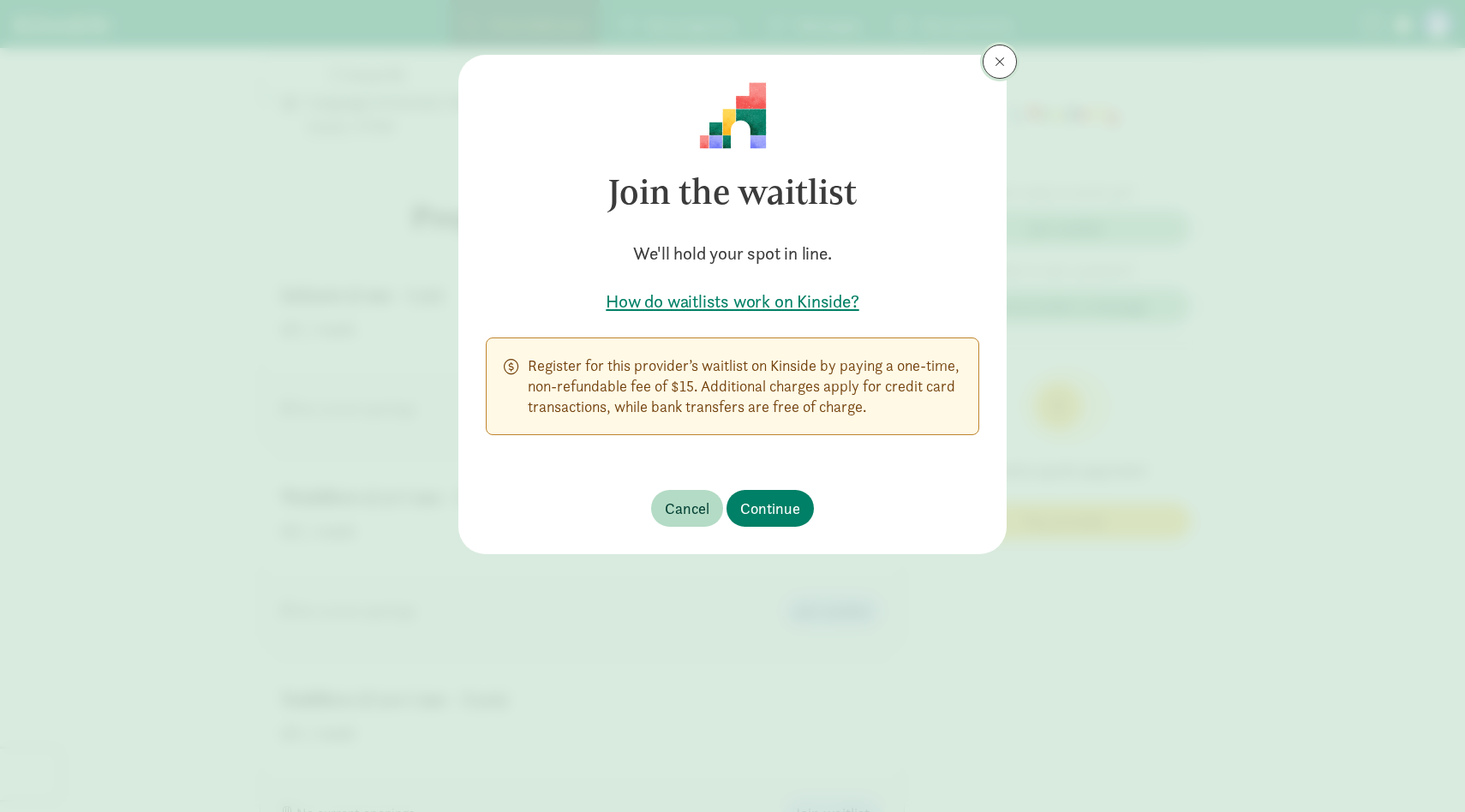
click at [997, 56] on span at bounding box center [1000, 62] width 11 height 14
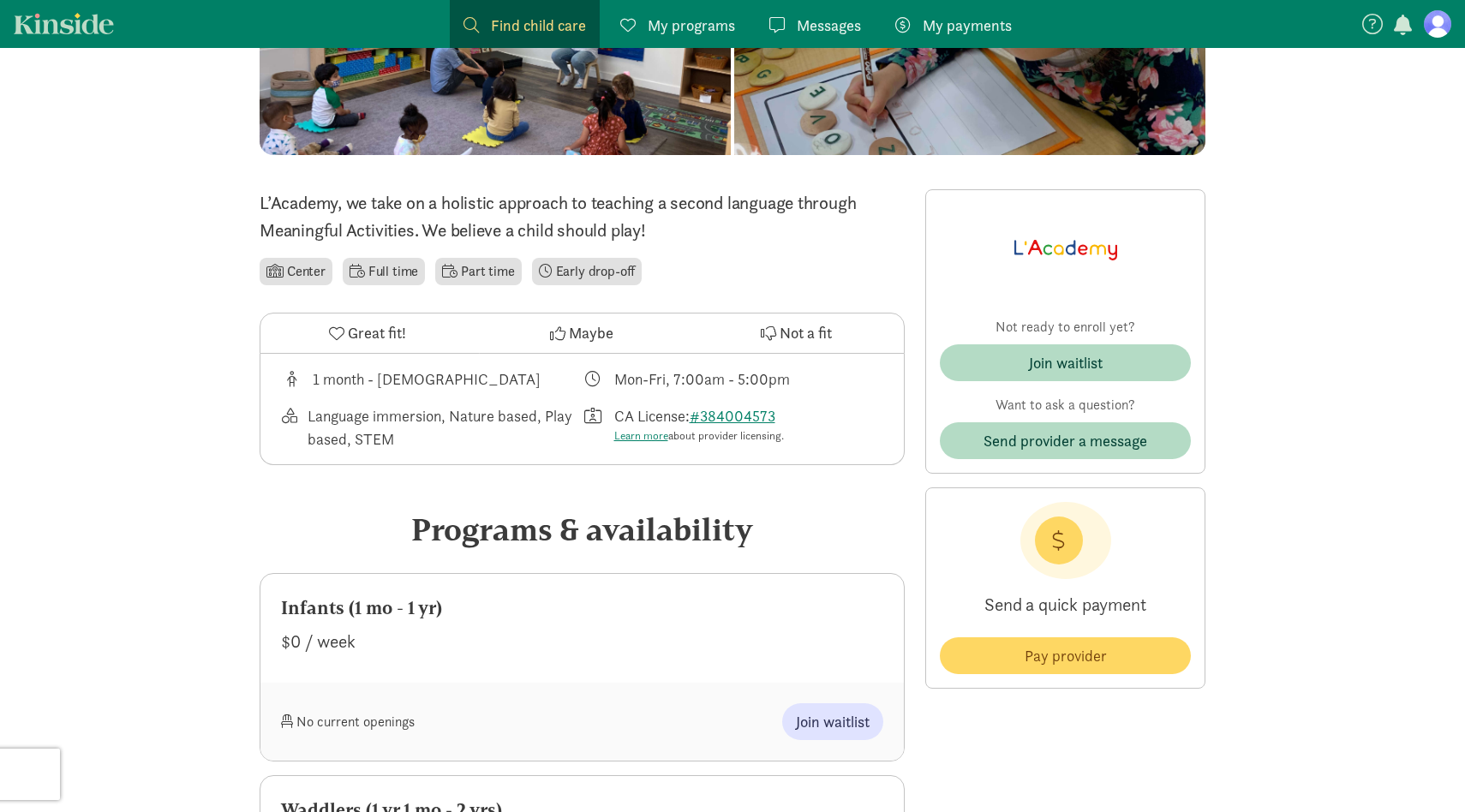
scroll to position [252, 0]
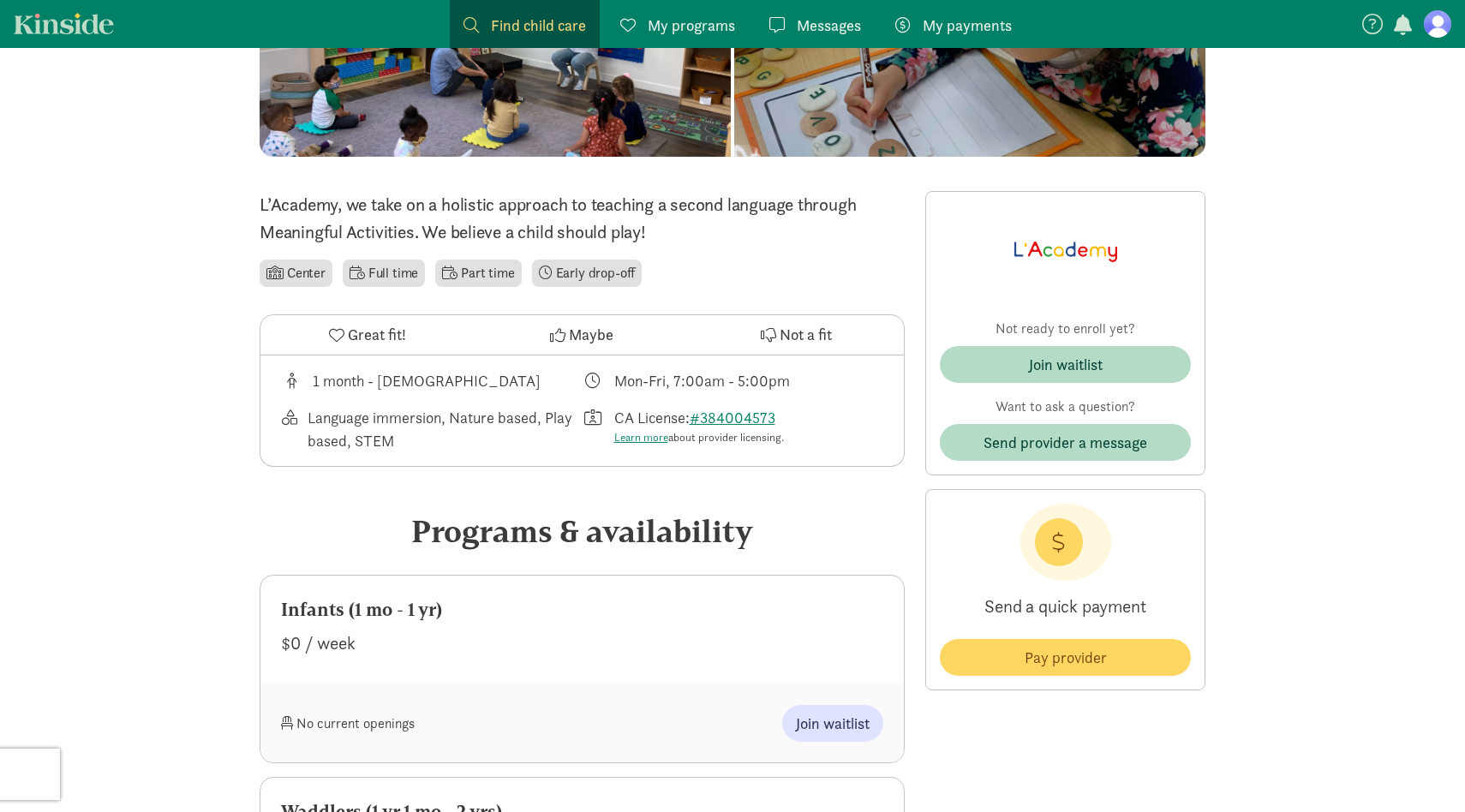
click at [411, 341] on button "Great fit!" at bounding box center [366, 334] width 214 height 40
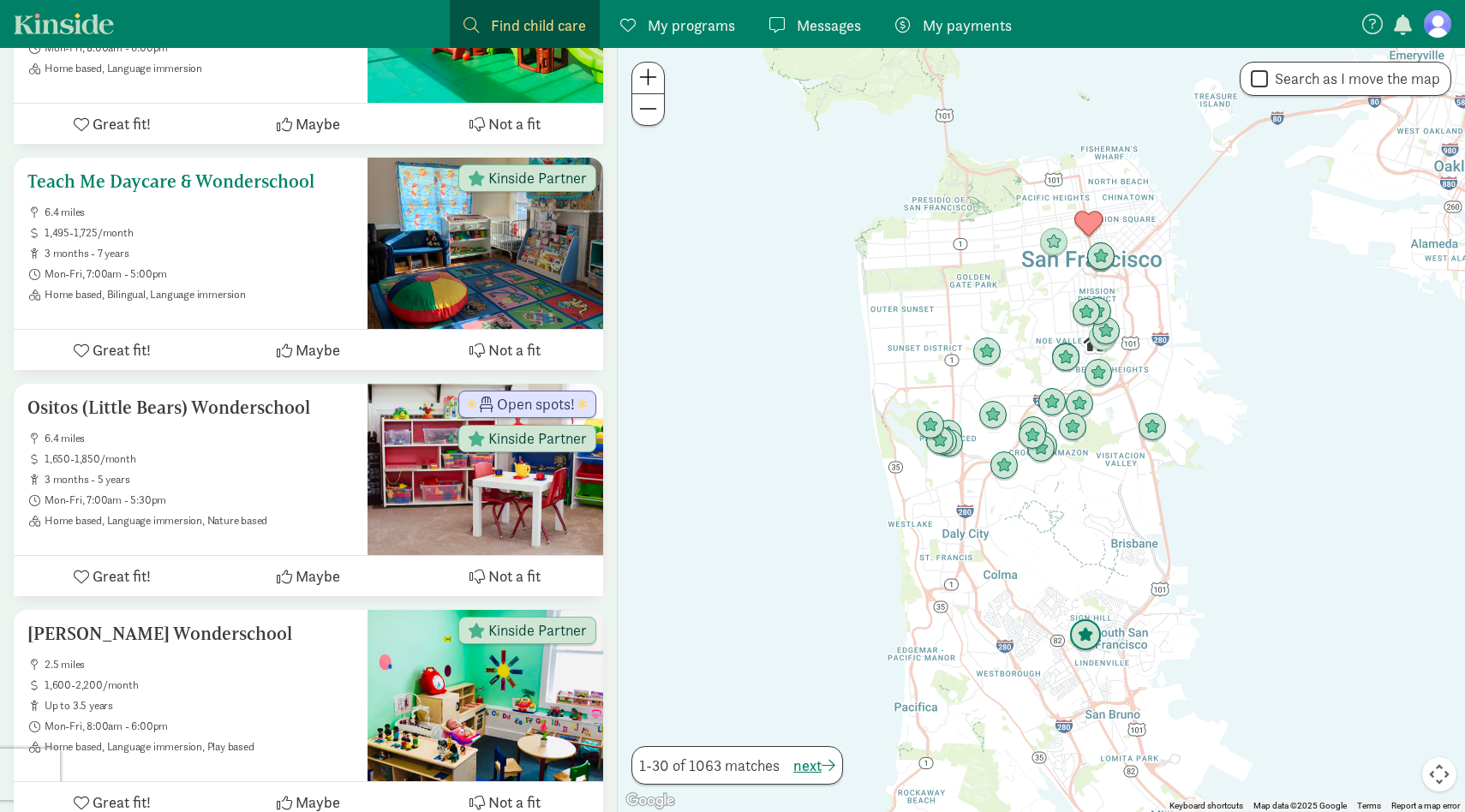
scroll to position [6522, 0]
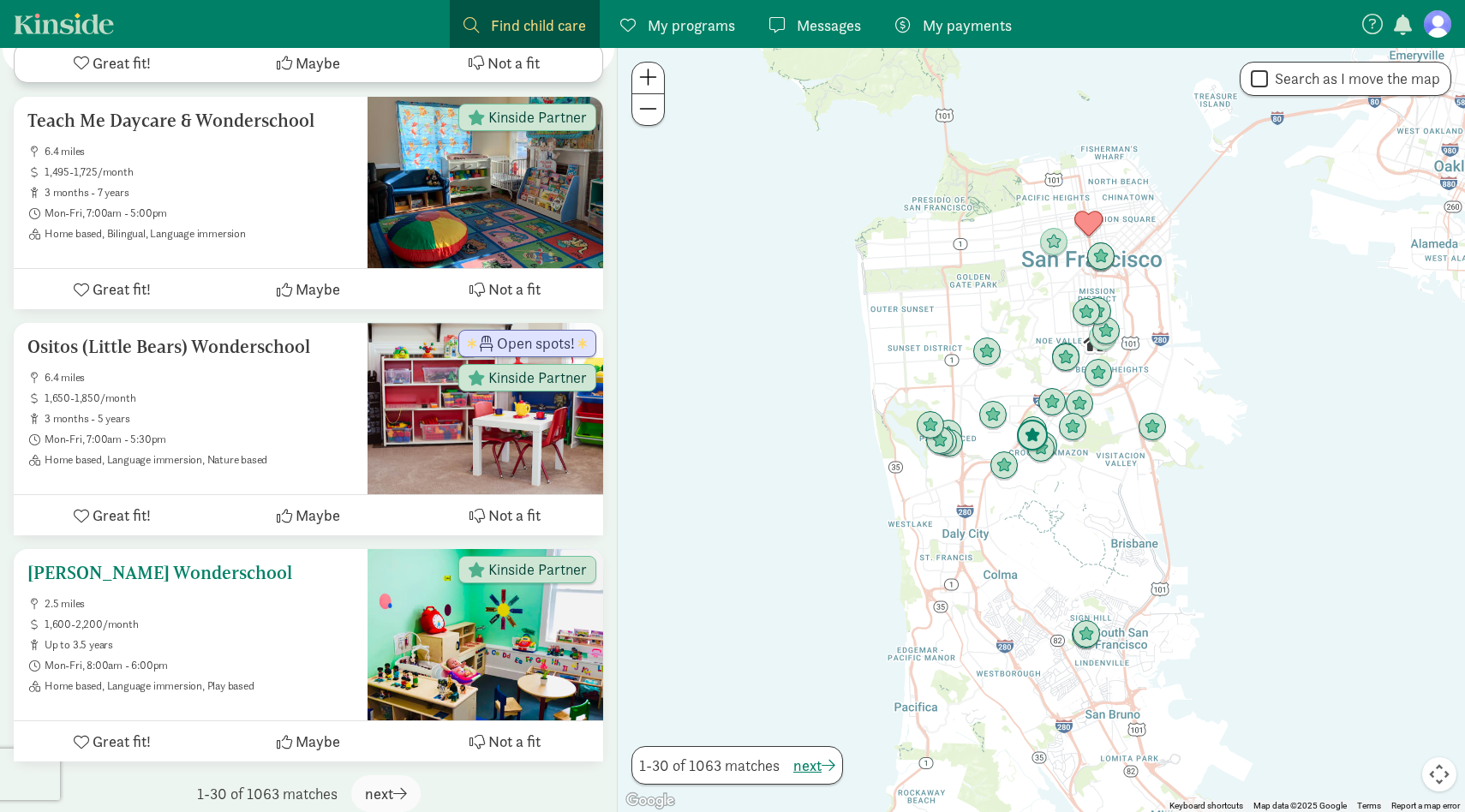
click at [315, 618] on span "1,600-2,200/month" at bounding box center [199, 624] width 309 height 14
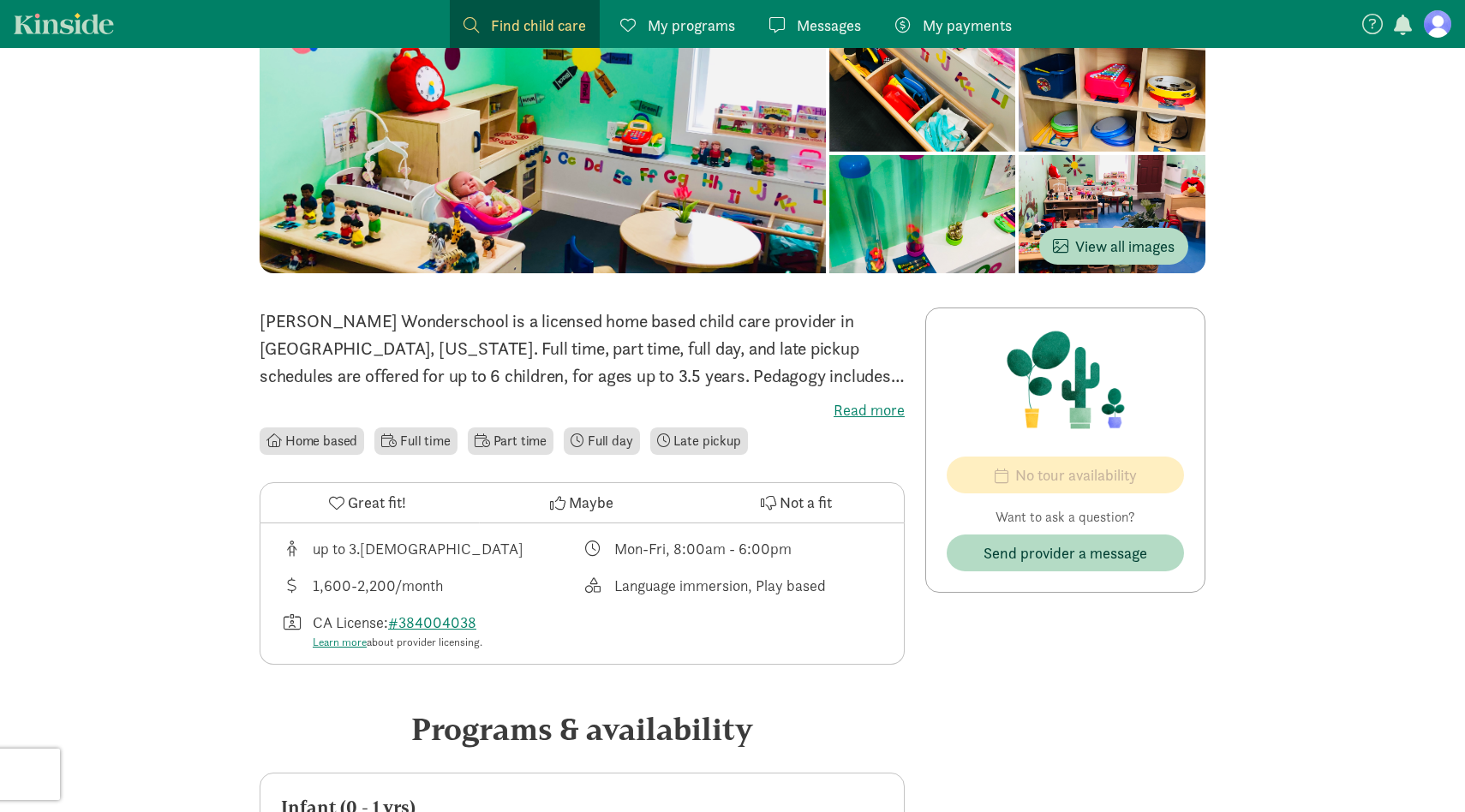
scroll to position [138, 0]
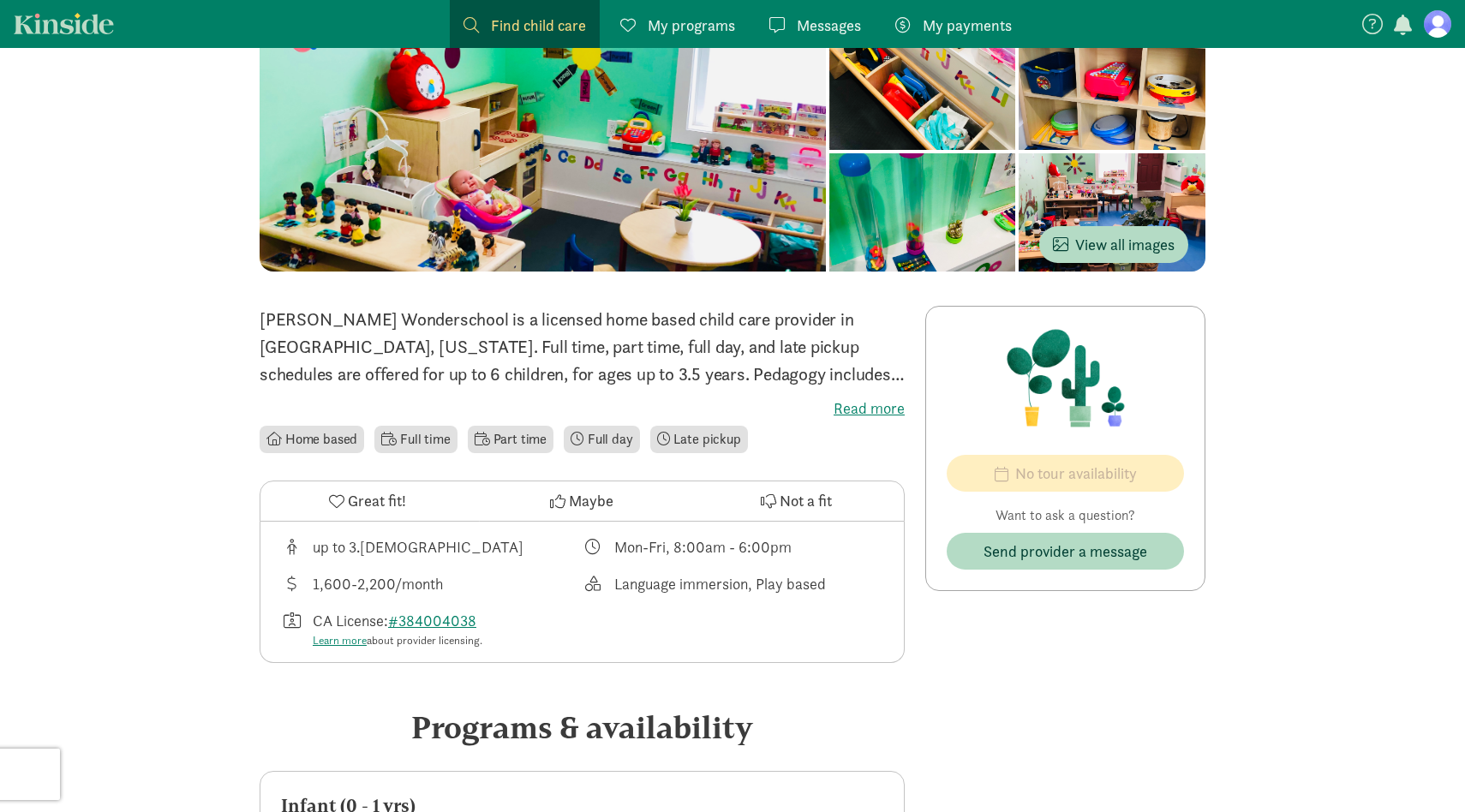
click at [875, 413] on label "Read more" at bounding box center [581, 408] width 645 height 20
click at [0, 0] on input "Read more" at bounding box center [0, 0] width 0 height 0
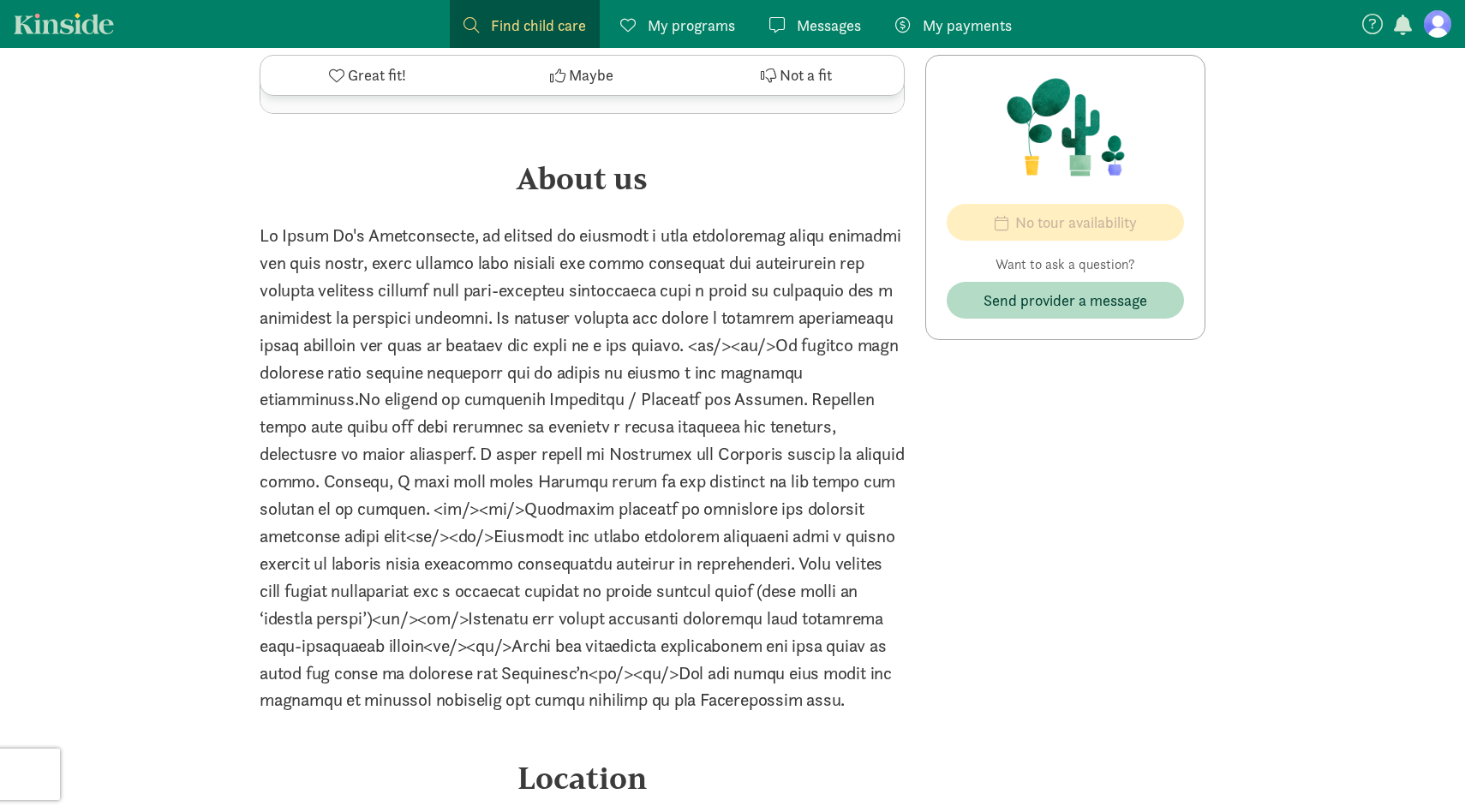
scroll to position [1716, 0]
click at [611, 363] on p at bounding box center [581, 465] width 645 height 492
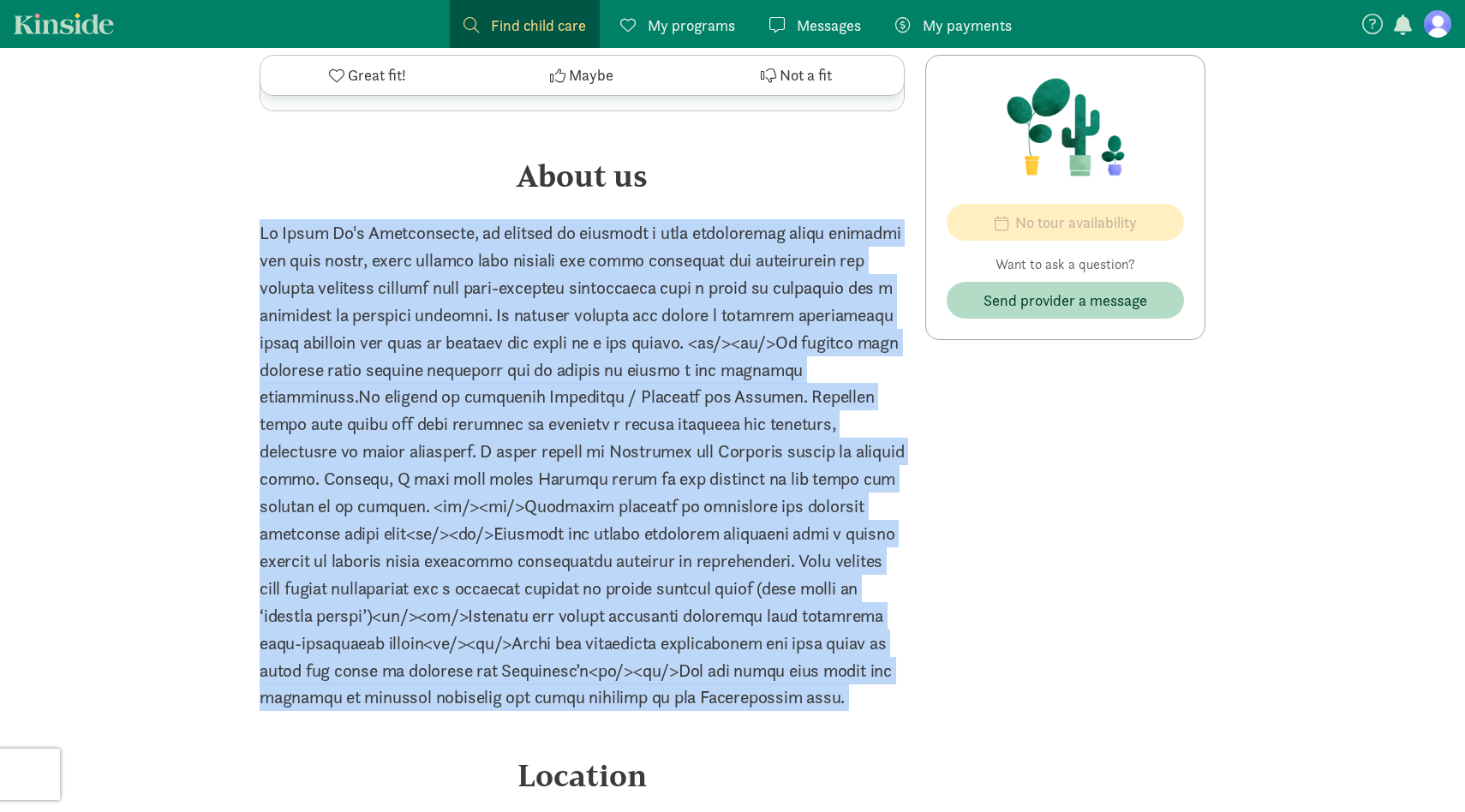
click at [611, 363] on p at bounding box center [581, 465] width 645 height 492
click at [556, 456] on p at bounding box center [581, 465] width 645 height 492
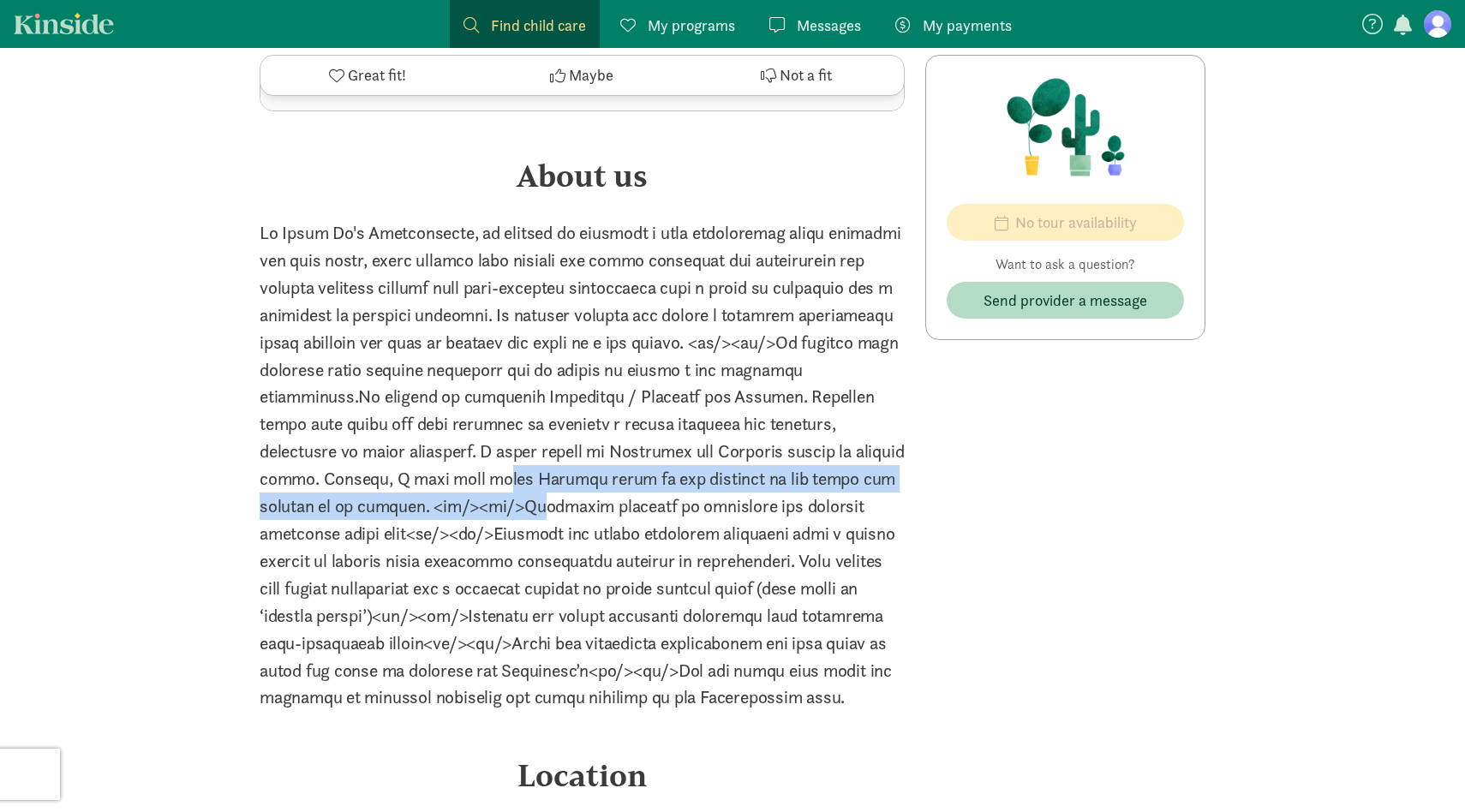
drag, startPoint x: 541, startPoint y: 452, endPoint x: 641, endPoint y: 533, distance: 128.7
click at [636, 532] on p at bounding box center [581, 465] width 645 height 492
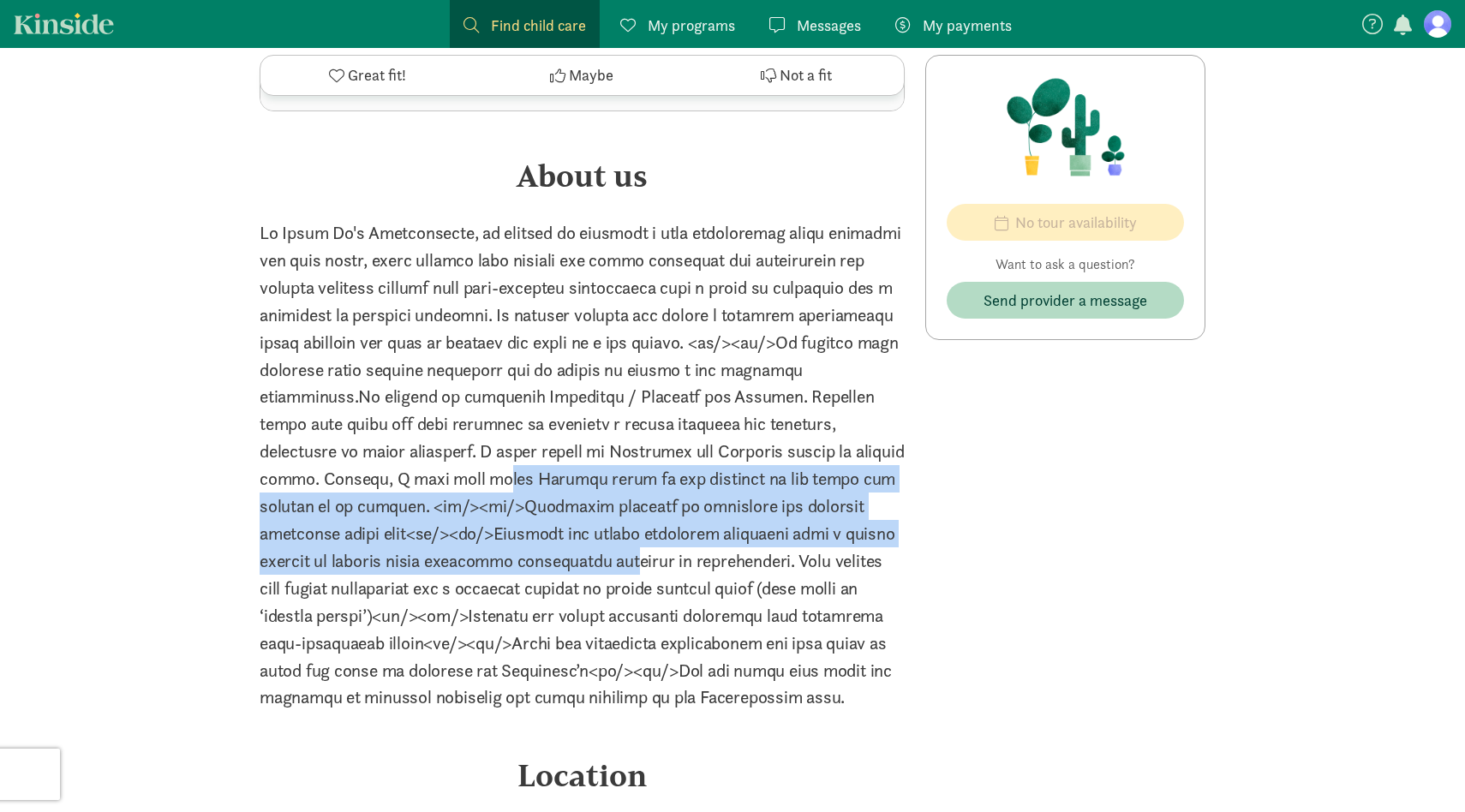
click at [641, 533] on p at bounding box center [581, 465] width 645 height 492
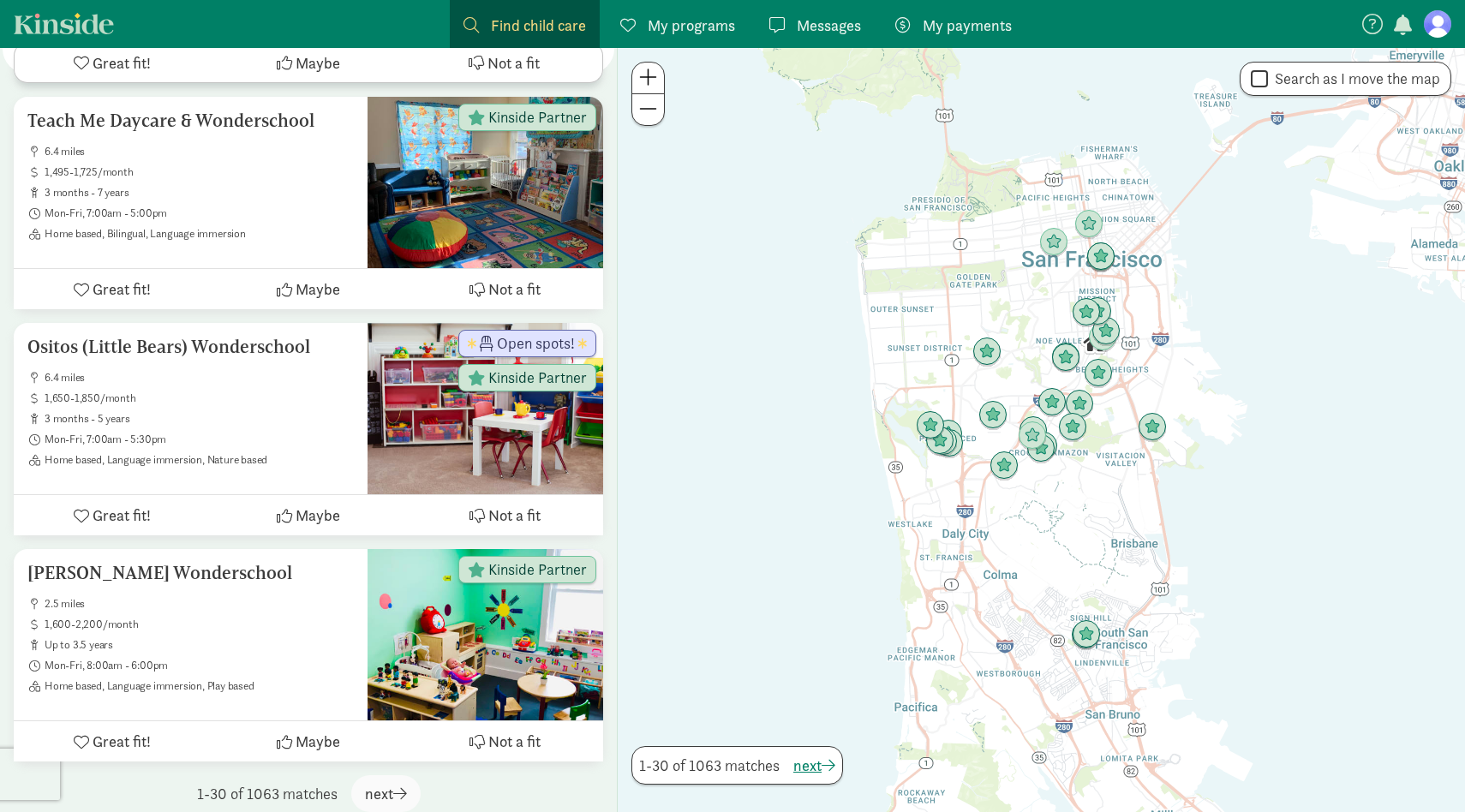
scroll to position [6522, 0]
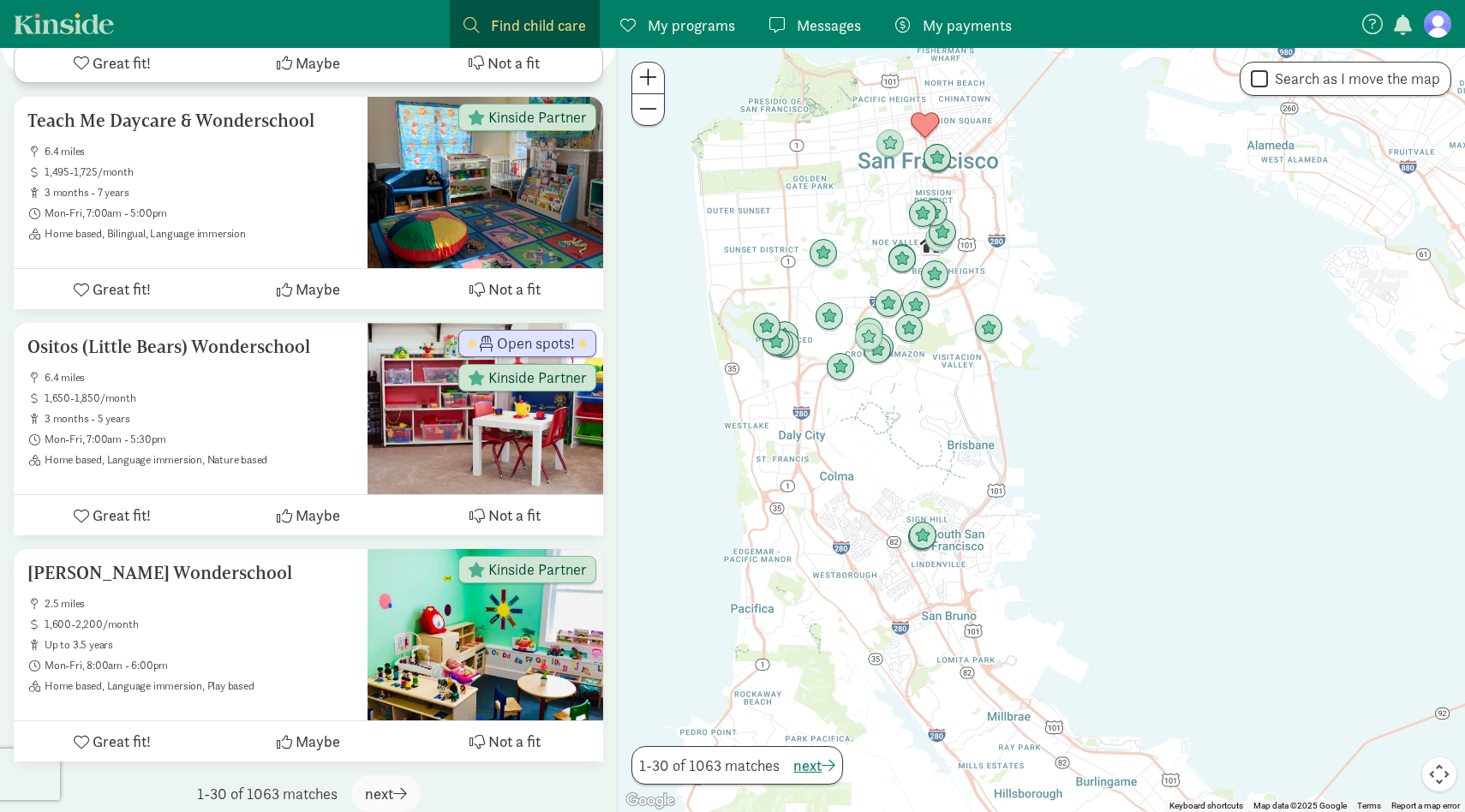
drag, startPoint x: 1190, startPoint y: 478, endPoint x: 1029, endPoint y: 350, distance: 205.7
click at [1029, 349] on div at bounding box center [1041, 430] width 847 height 764
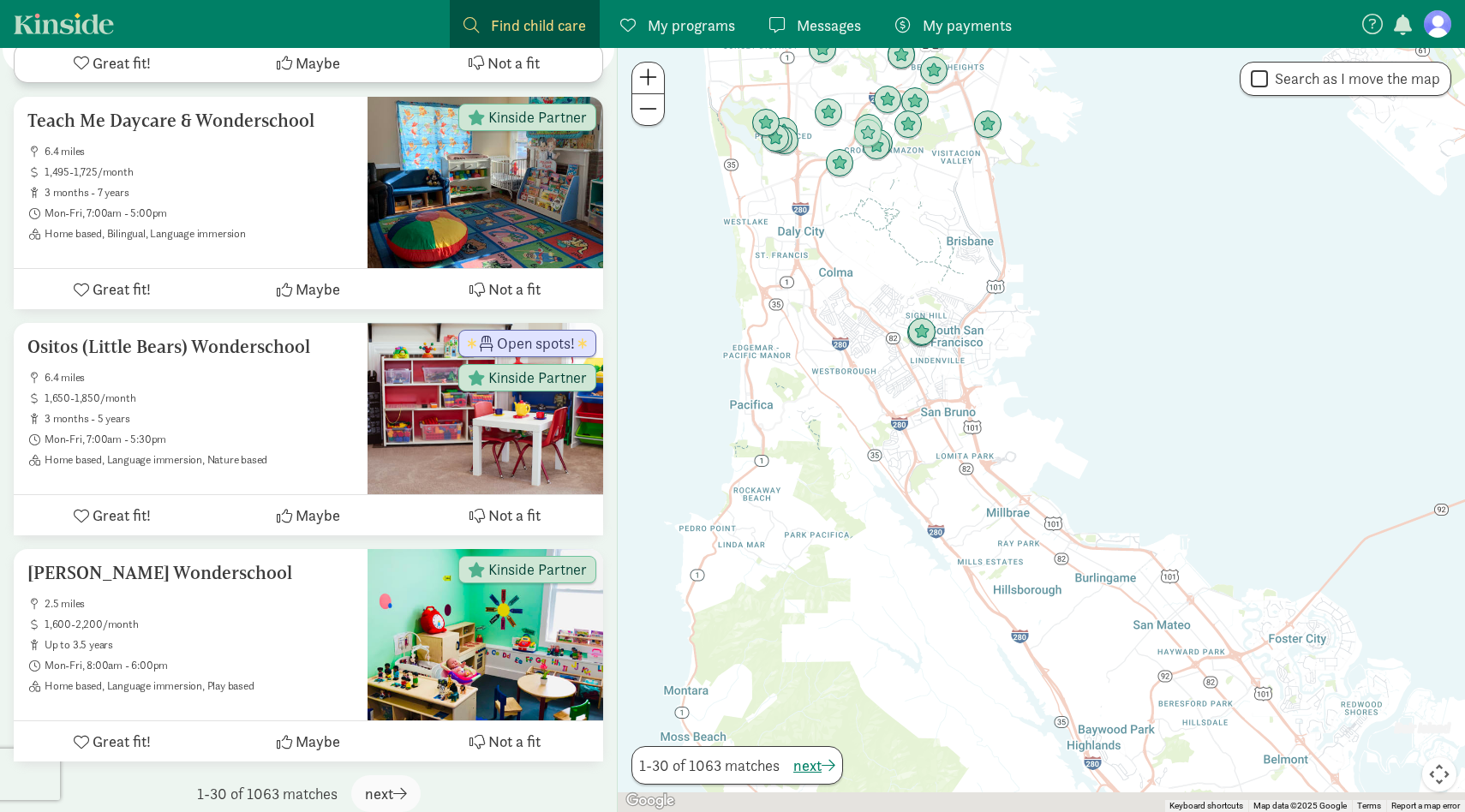
drag, startPoint x: 1046, startPoint y: 462, endPoint x: 1038, endPoint y: 285, distance: 177.2
click at [1038, 285] on div at bounding box center [1041, 430] width 847 height 764
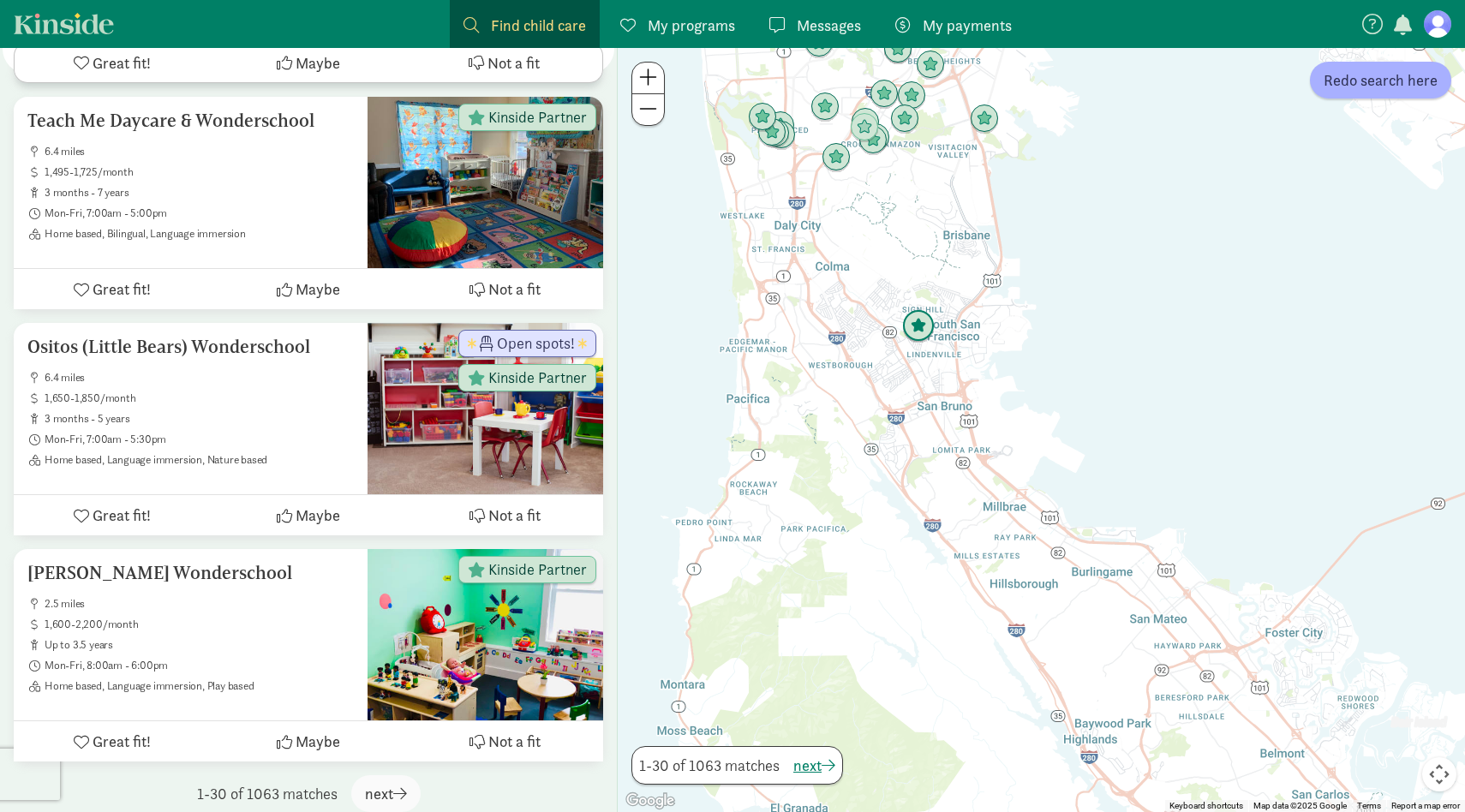
click at [916, 321] on img "Click to see details" at bounding box center [919, 327] width 33 height 33
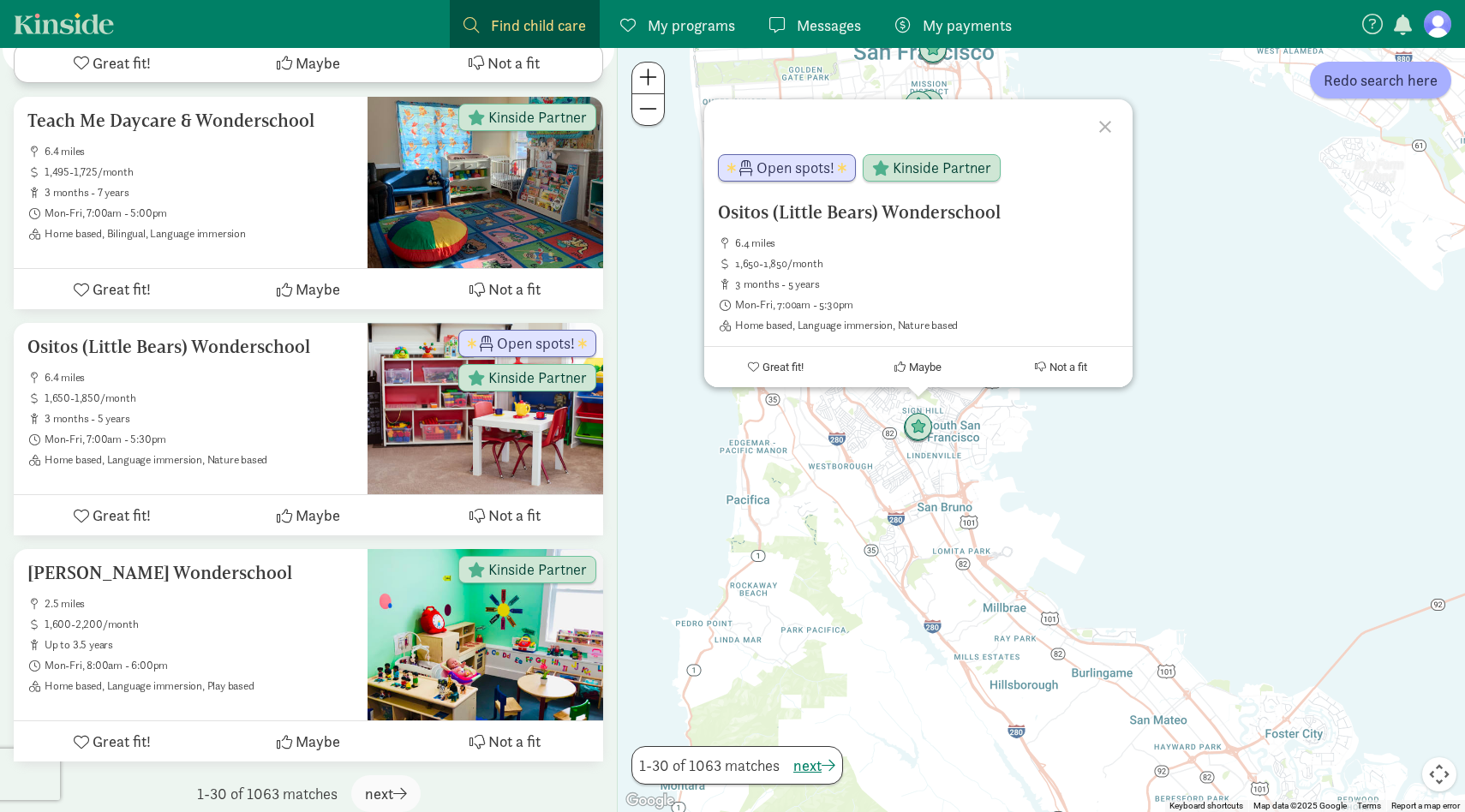
click at [1021, 447] on div "Ositos (Little Bears) Wonderschool 6.4 miles 1,650-1,850/month 3 months - 5 yea…" at bounding box center [1041, 430] width 847 height 764
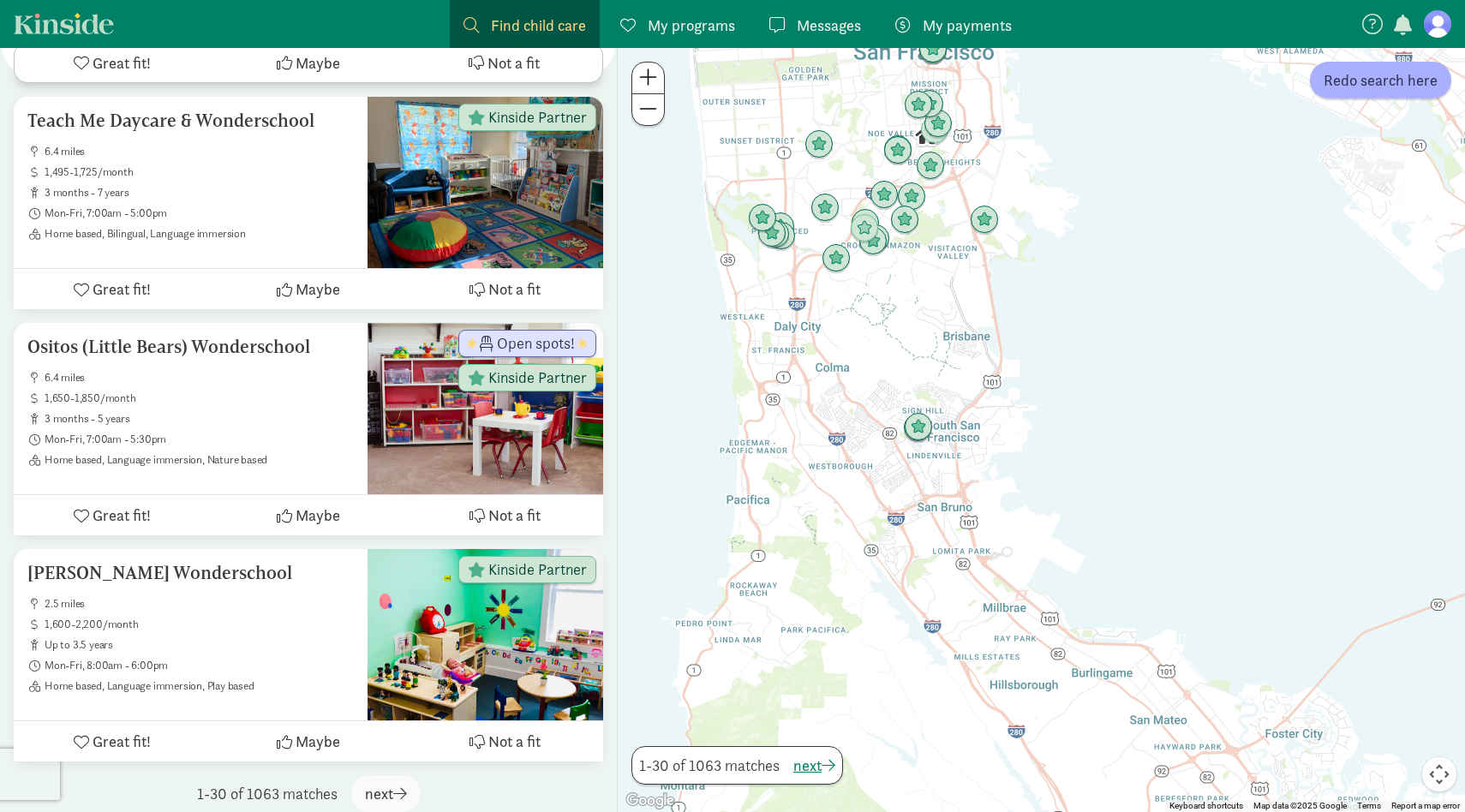
click at [1021, 447] on div at bounding box center [1041, 430] width 847 height 764
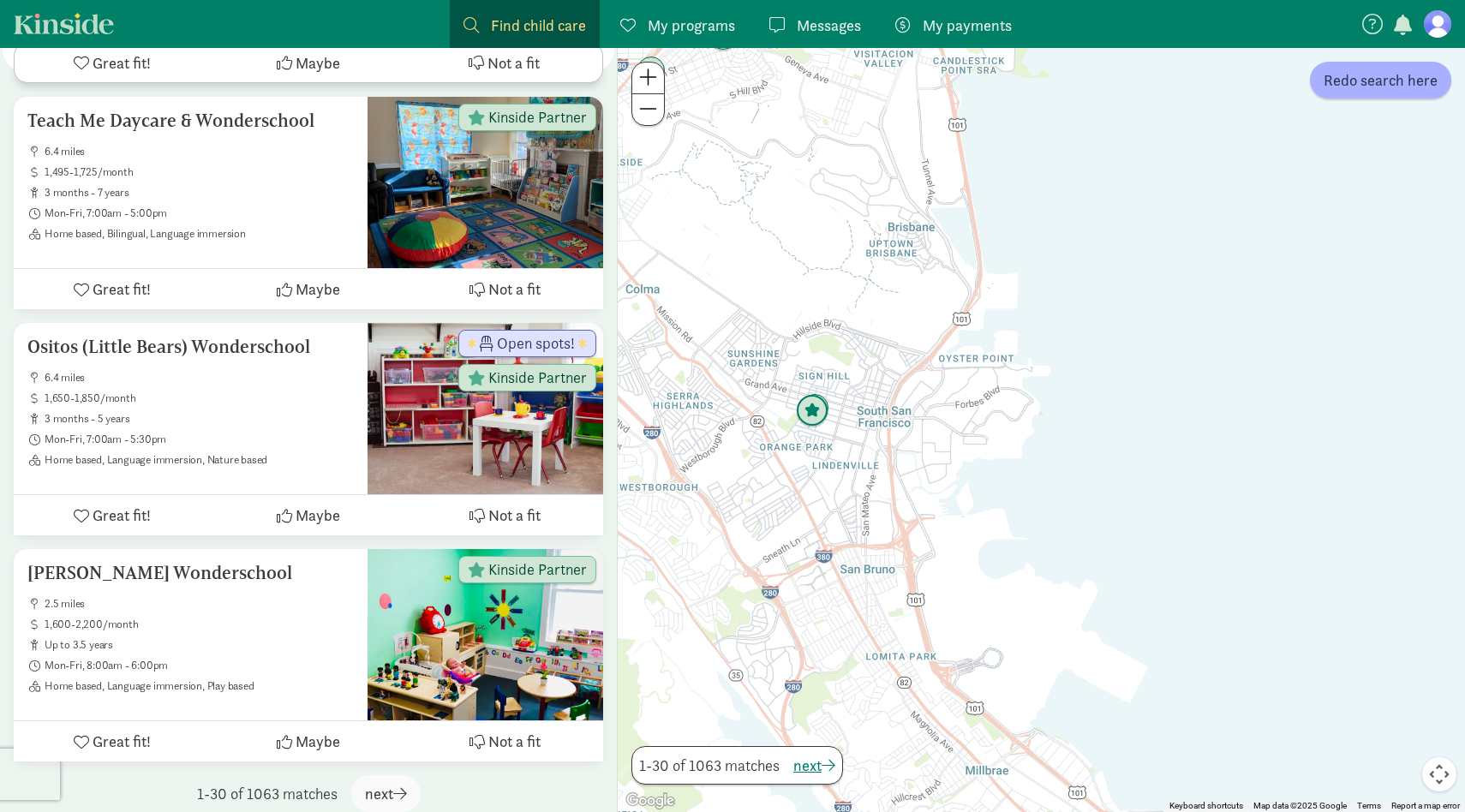
click at [800, 424] on img "Click to see details" at bounding box center [812, 411] width 33 height 33
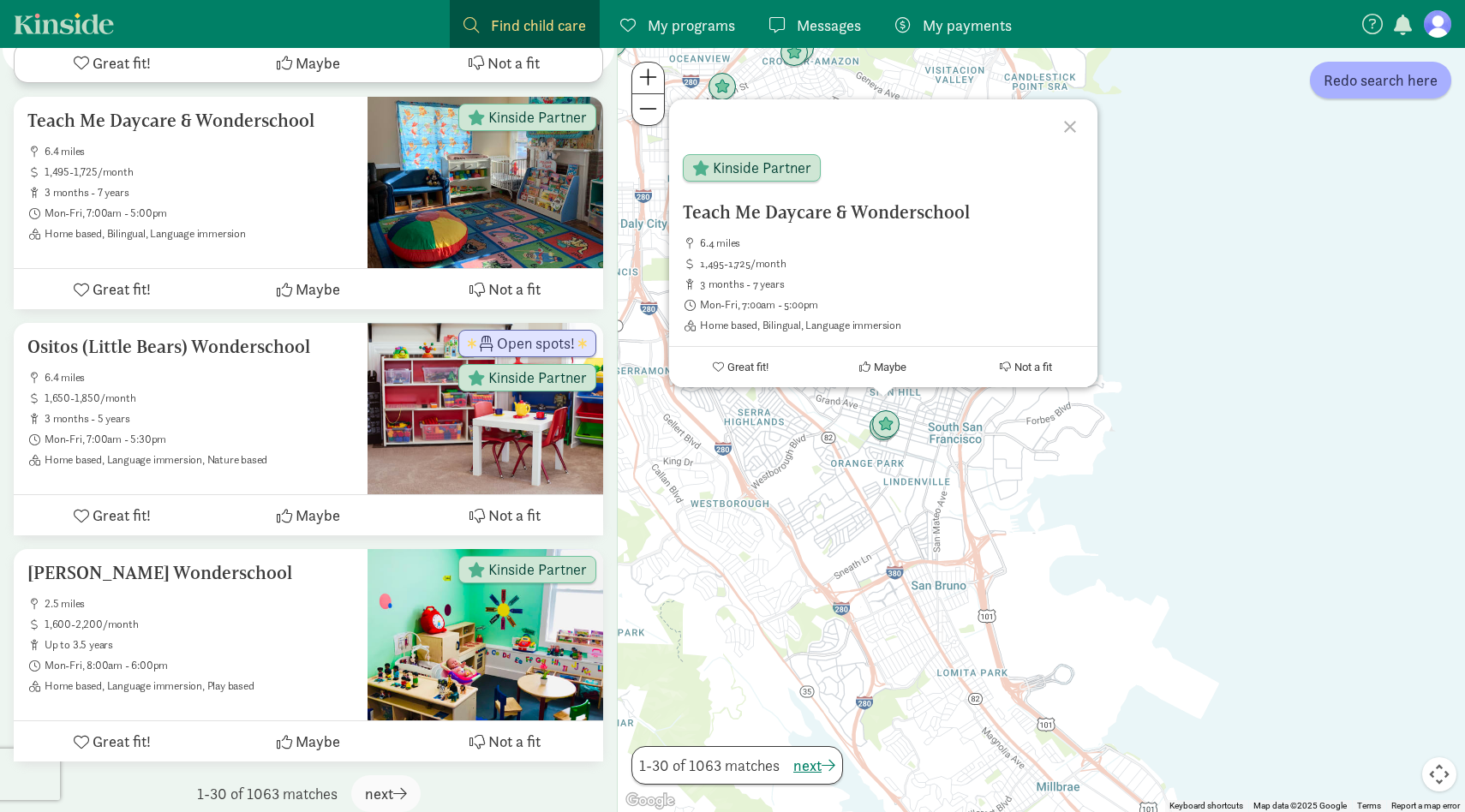
click at [1130, 526] on div "Teach Me Daycare & Wonderschool 6.4 miles 1,495-1,725/month 3 months - 7 years …" at bounding box center [1041, 430] width 847 height 764
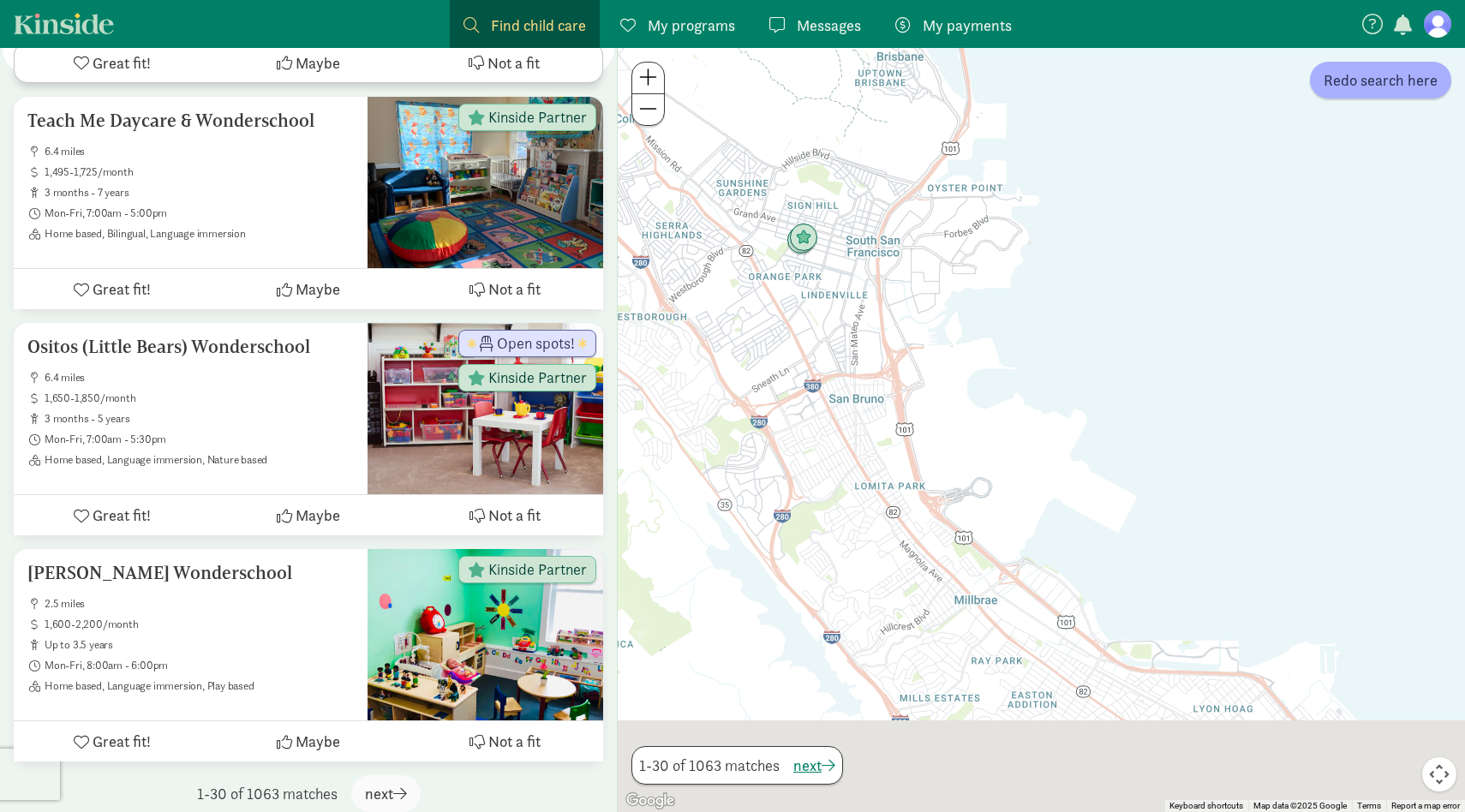
drag, startPoint x: 1137, startPoint y: 575, endPoint x: 1008, endPoint y: 285, distance: 317.4
click at [1008, 285] on div at bounding box center [1041, 430] width 847 height 764
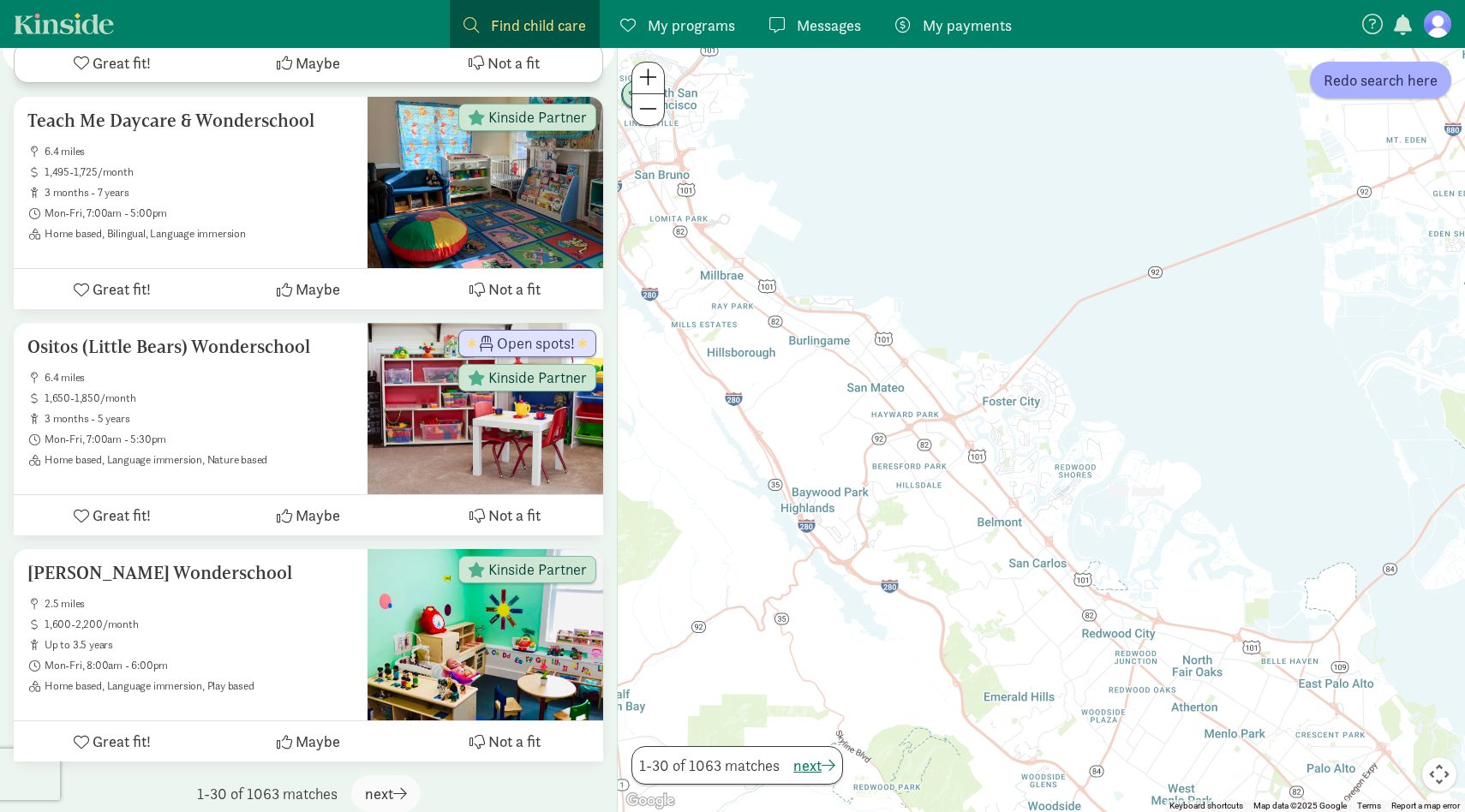
drag, startPoint x: 1175, startPoint y: 377, endPoint x: 960, endPoint y: 334, distance: 219.3
click at [960, 334] on div at bounding box center [1041, 430] width 847 height 764
click at [1393, 78] on span "Redo search here" at bounding box center [1381, 80] width 114 height 23
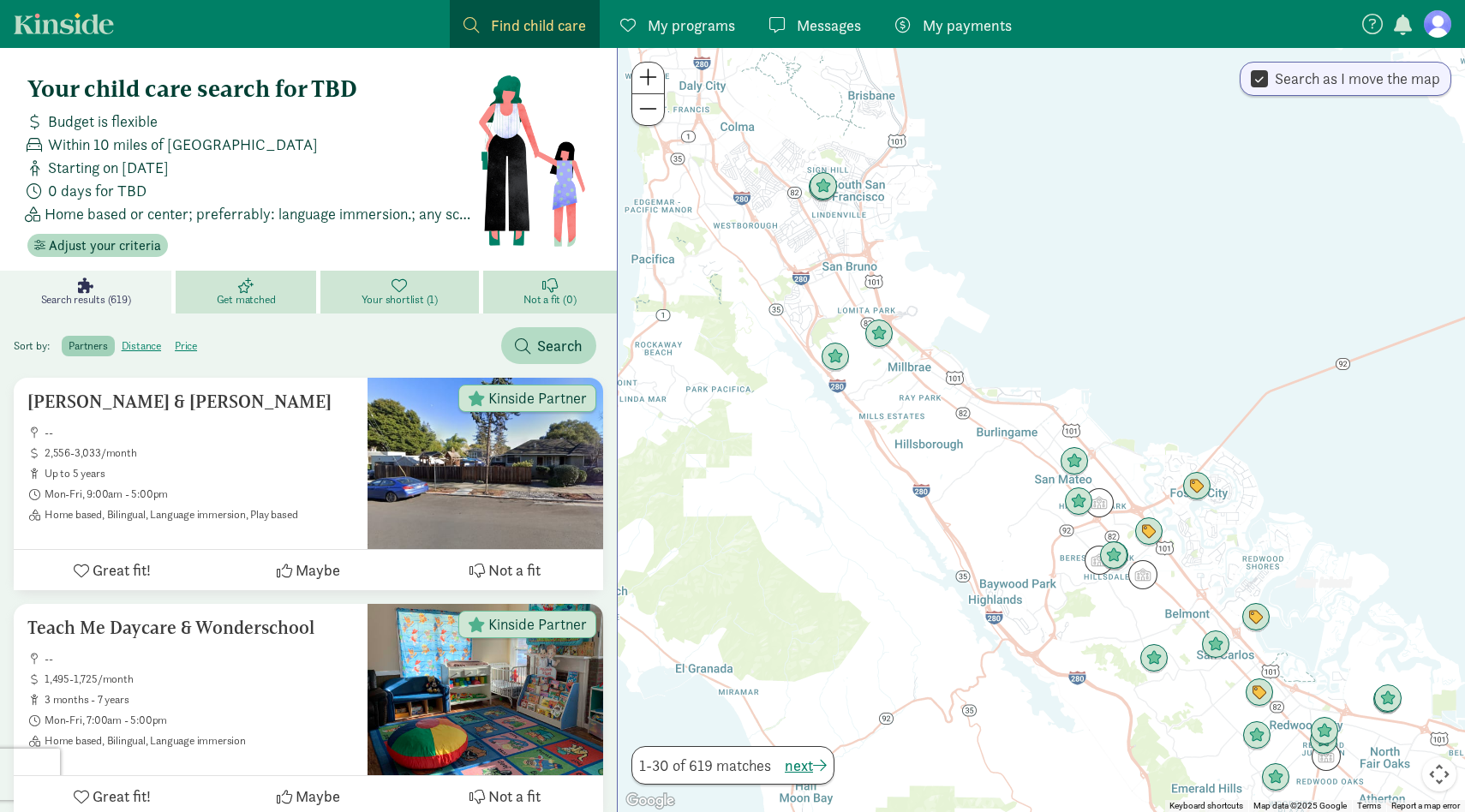
drag, startPoint x: 876, startPoint y: 241, endPoint x: 1066, endPoint y: 333, distance: 211.1
click at [1066, 333] on div at bounding box center [1041, 430] width 847 height 764
click at [872, 334] on img "Click to see details" at bounding box center [879, 334] width 33 height 33
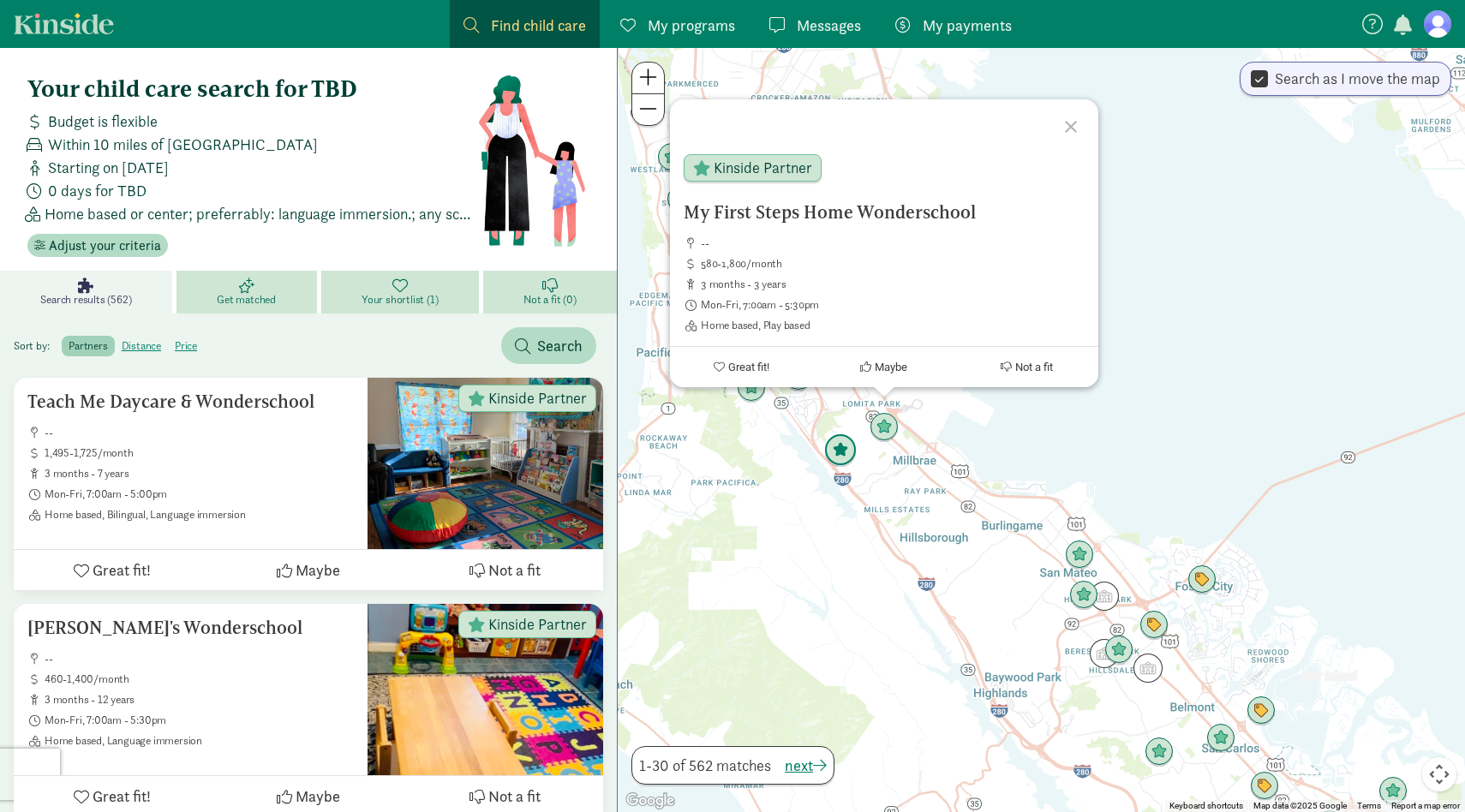
click at [836, 450] on img "Click to see details" at bounding box center [840, 450] width 33 height 33
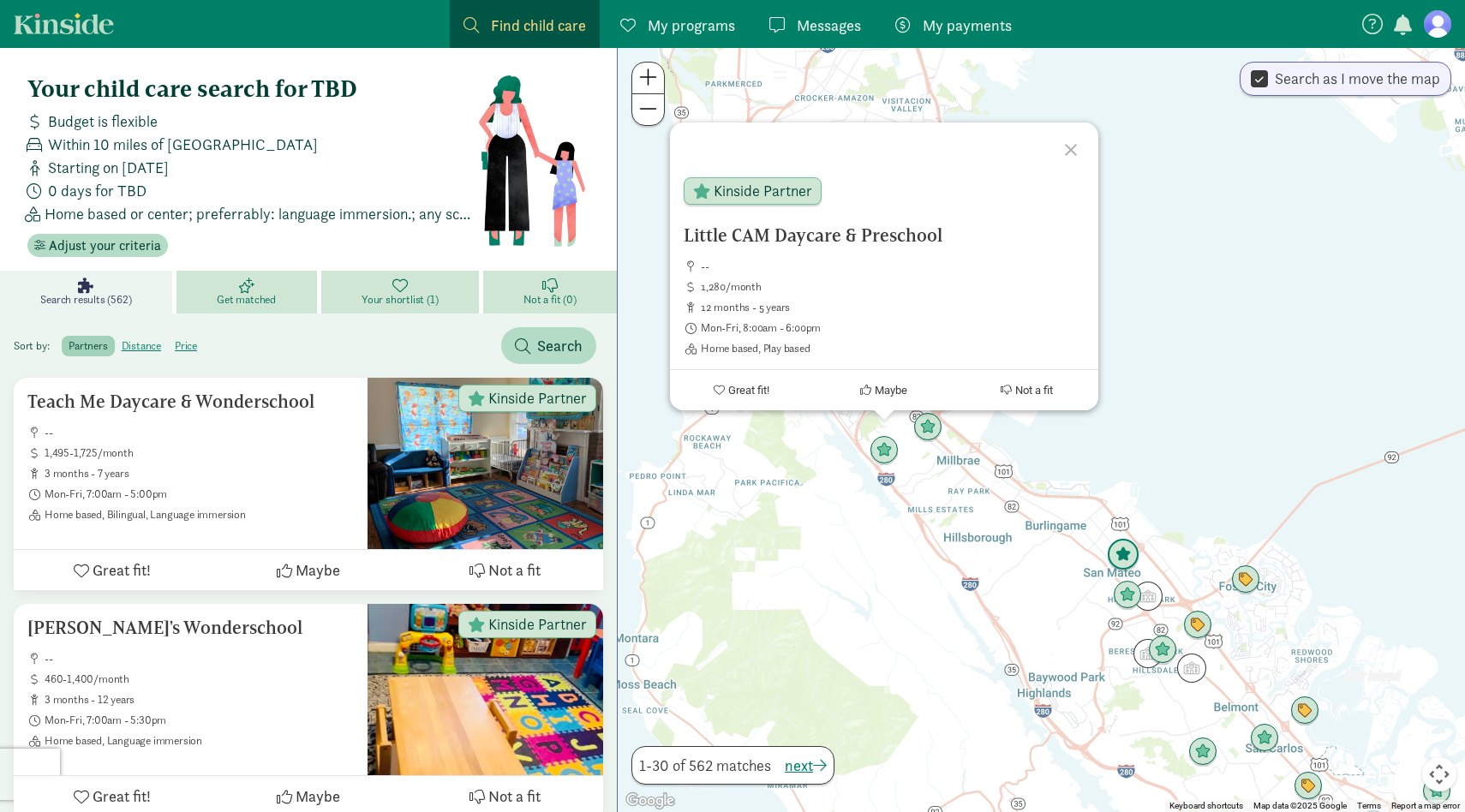
click at [1130, 557] on img "Click to see details" at bounding box center [1124, 555] width 33 height 33
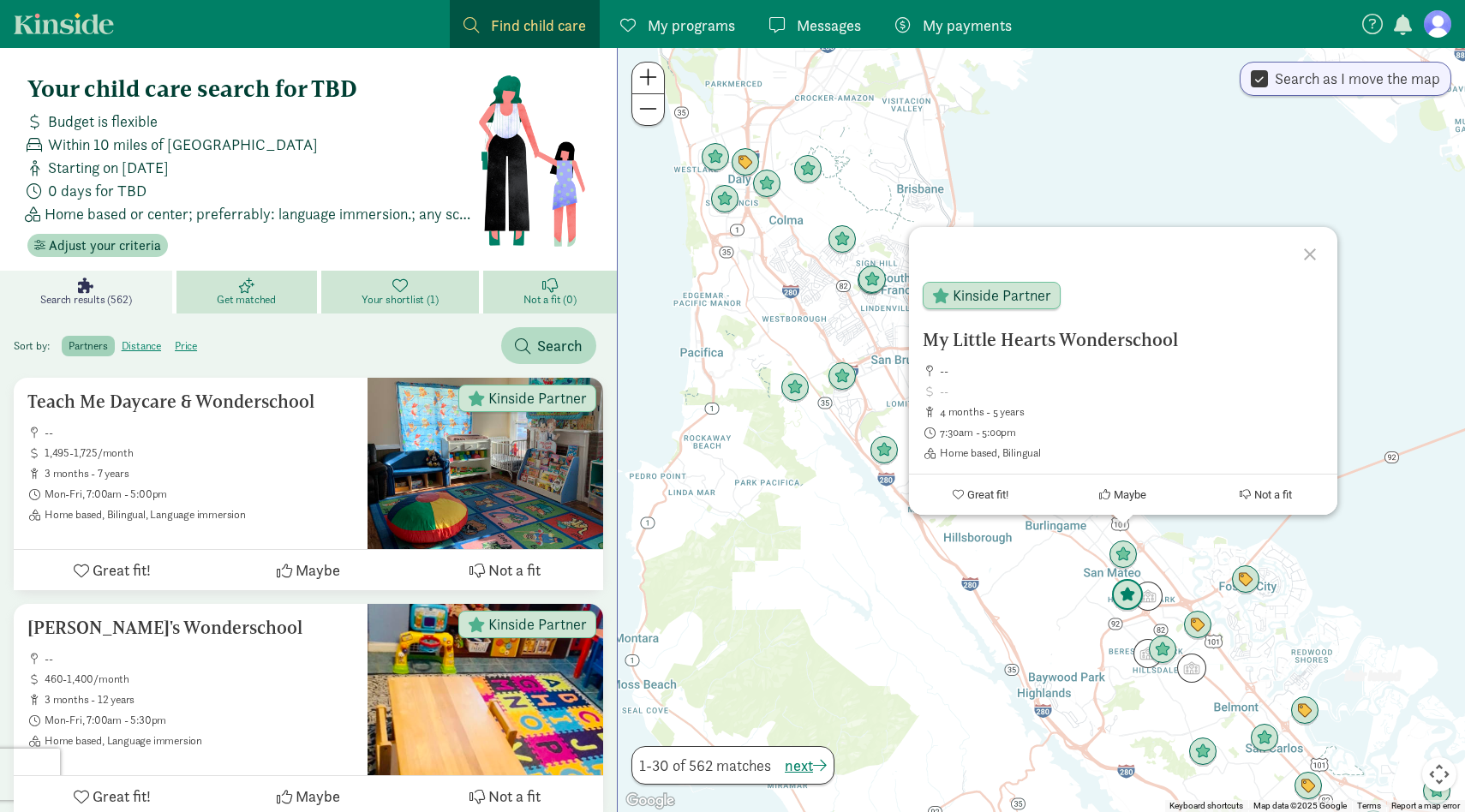
click at [1124, 597] on img "Click to see details" at bounding box center [1128, 595] width 33 height 33
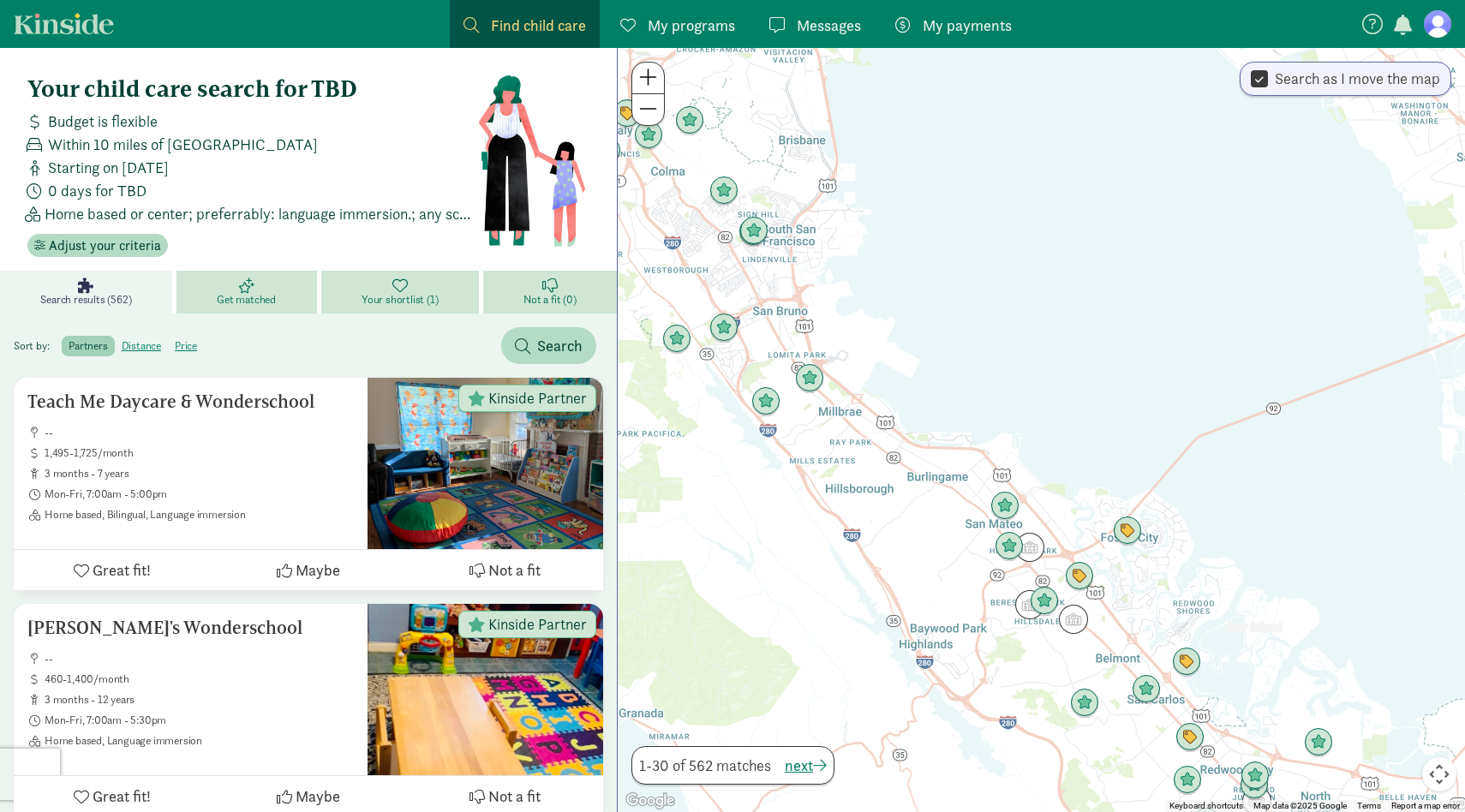
drag, startPoint x: 1281, startPoint y: 617, endPoint x: 1091, endPoint y: 530, distance: 209.0
click at [1092, 530] on div "To navigate, press the arrow keys." at bounding box center [1041, 430] width 847 height 764
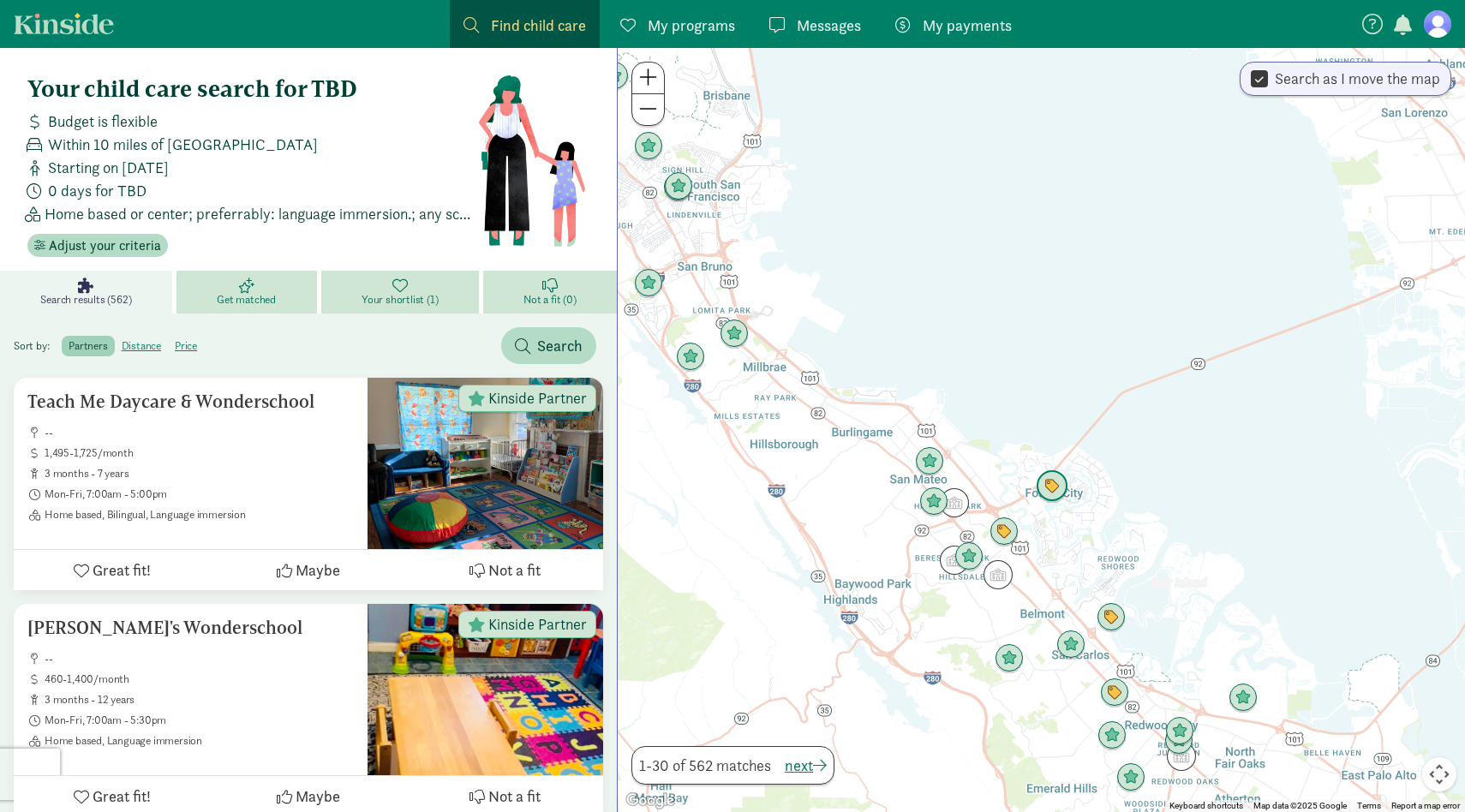
click at [1056, 487] on img "Click to see details" at bounding box center [1052, 486] width 33 height 33
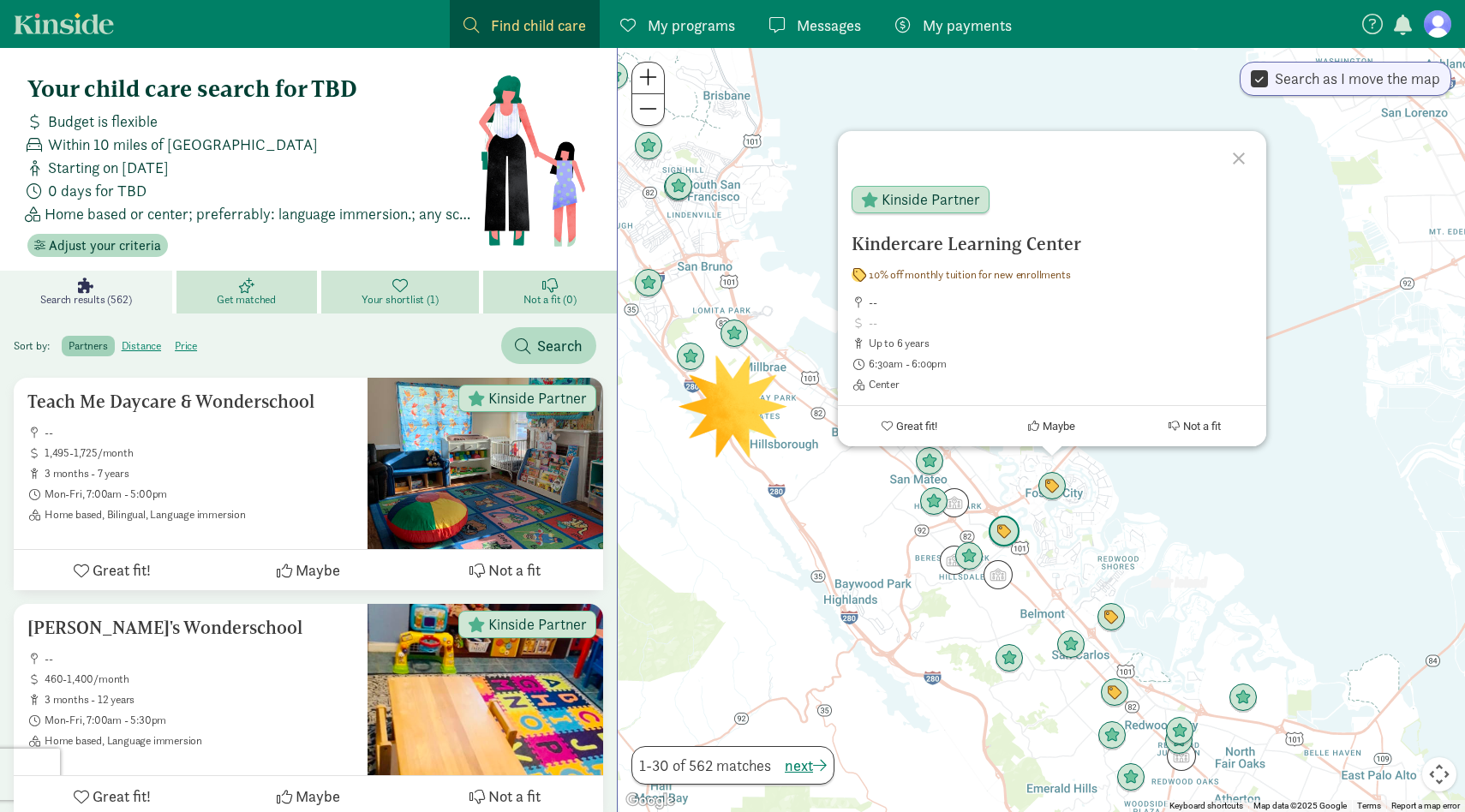
click at [997, 530] on img "Click to see details" at bounding box center [1004, 532] width 33 height 33
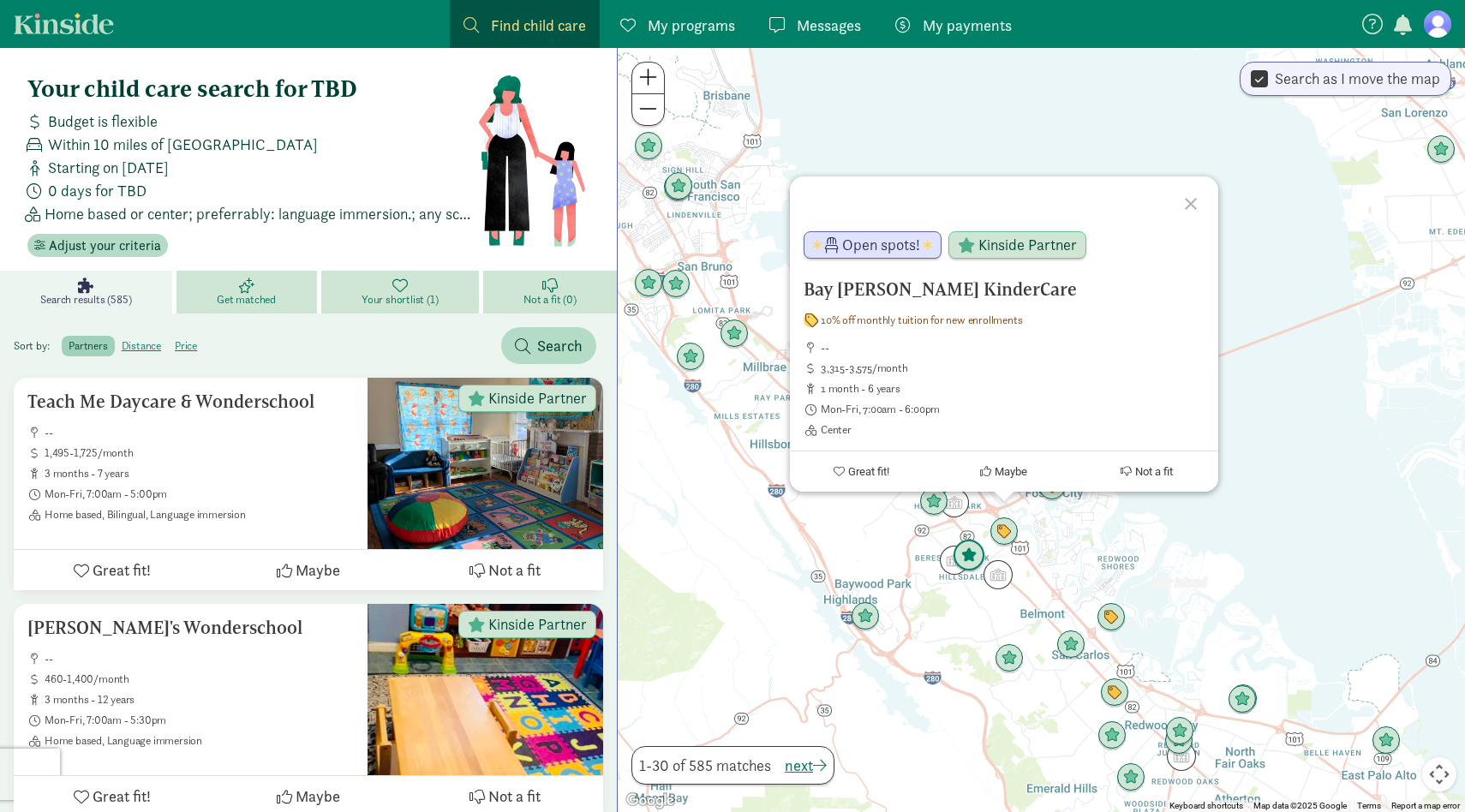
click at [974, 562] on img "Click to see details" at bounding box center [969, 556] width 33 height 33
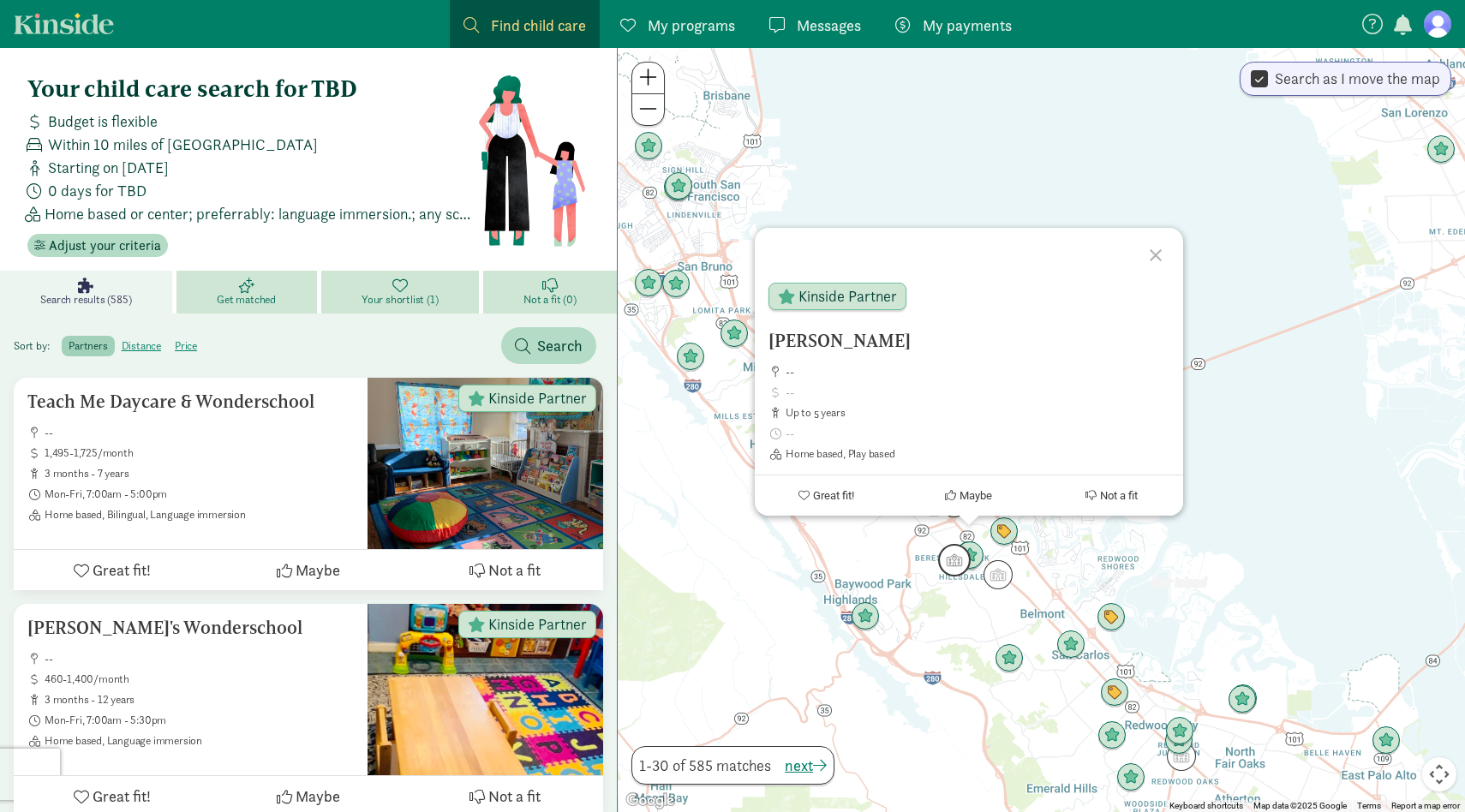
click at [943, 574] on img "Click to see details" at bounding box center [954, 561] width 33 height 33
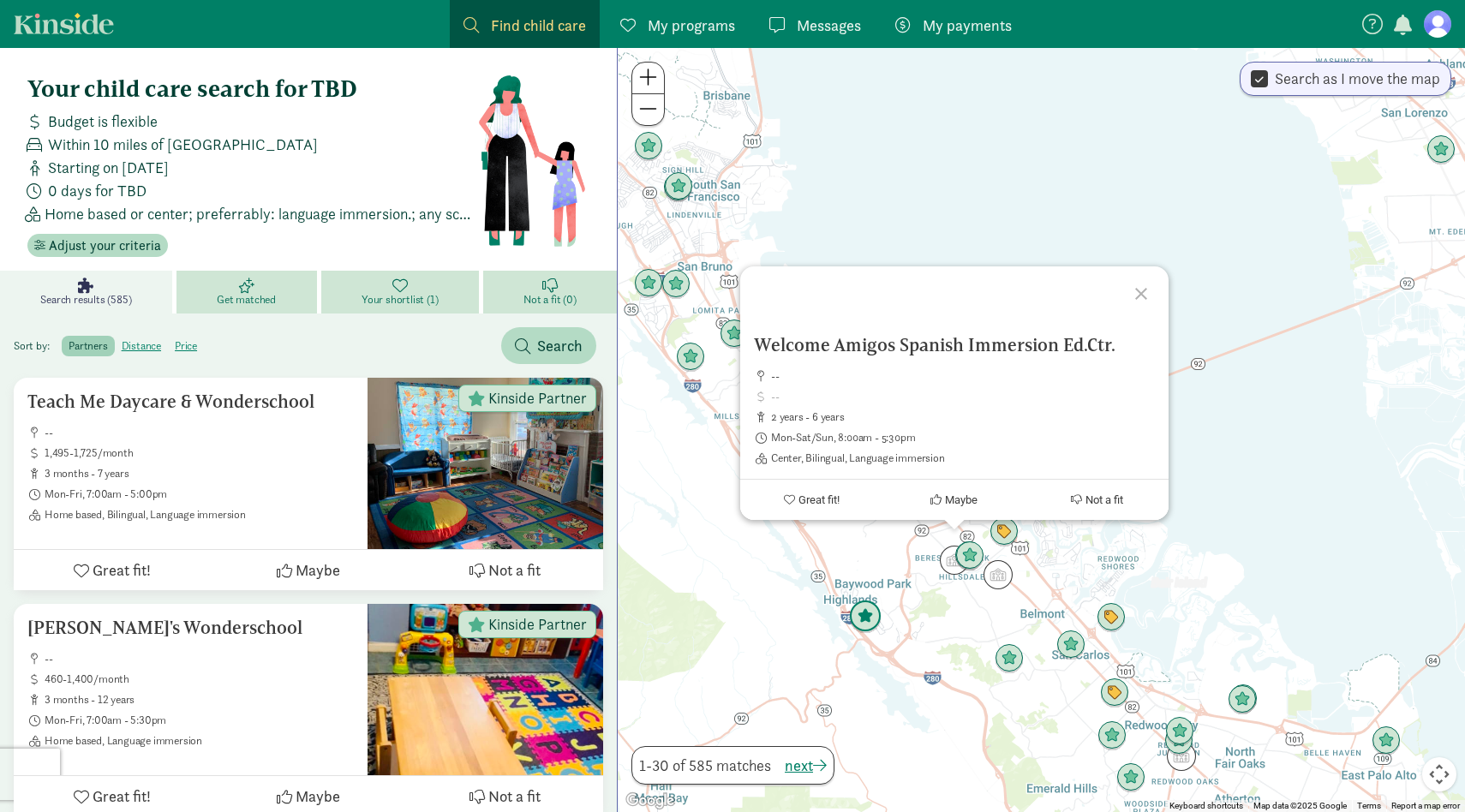
click at [865, 624] on img "Click to see details" at bounding box center [865, 617] width 33 height 33
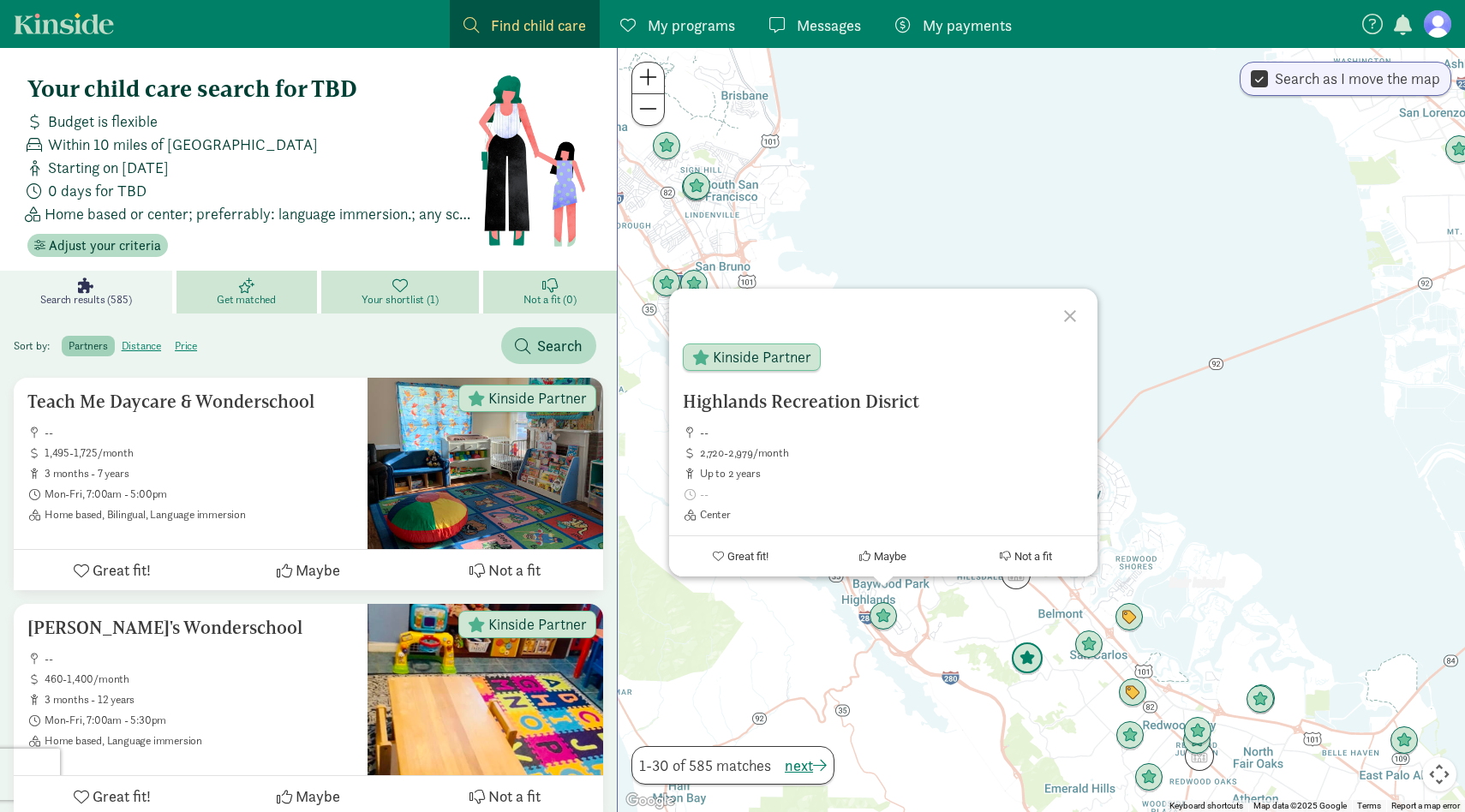
click at [1025, 657] on img "Click to see details" at bounding box center [1027, 658] width 33 height 33
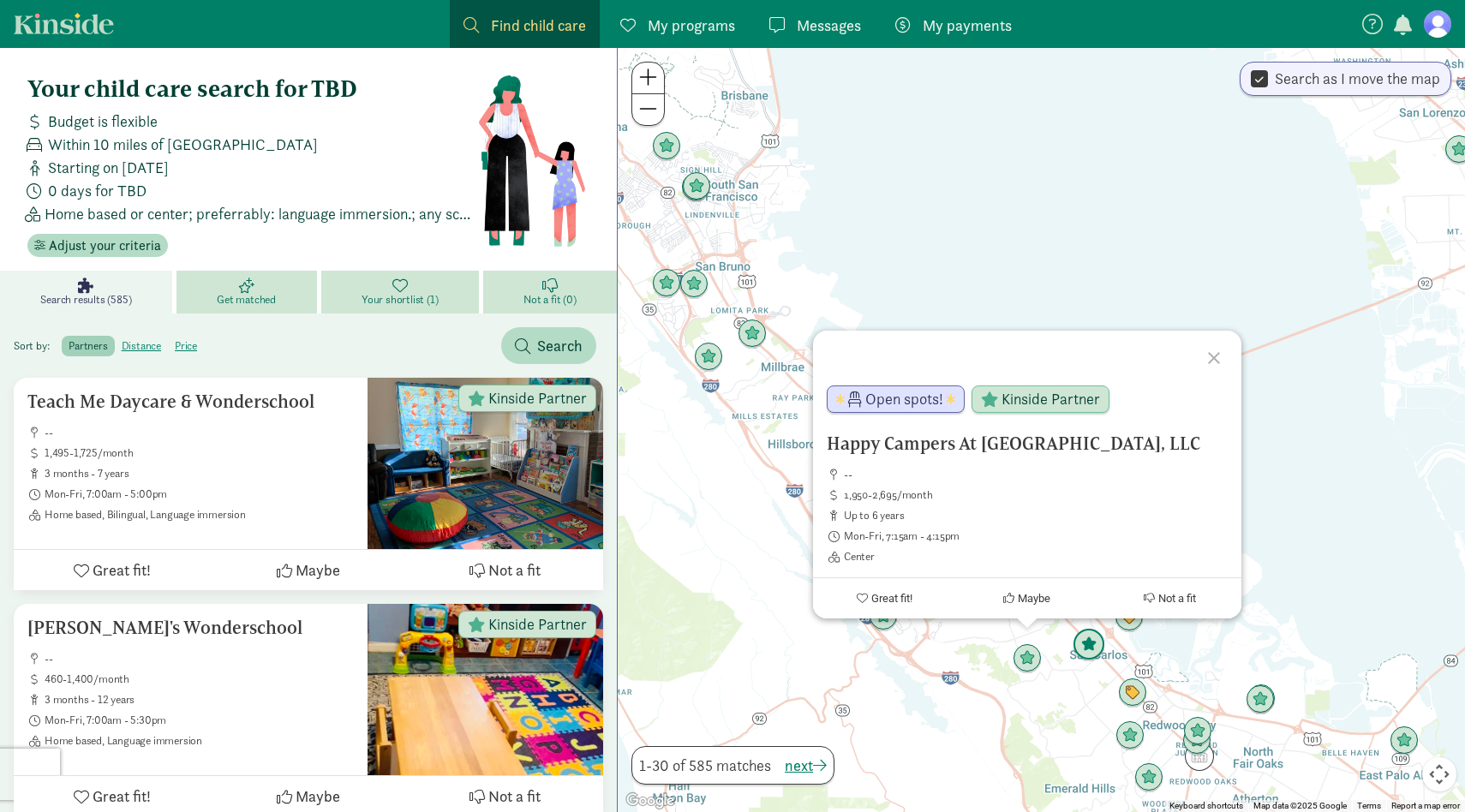
click at [1101, 639] on img "Click to see details" at bounding box center [1089, 645] width 33 height 33
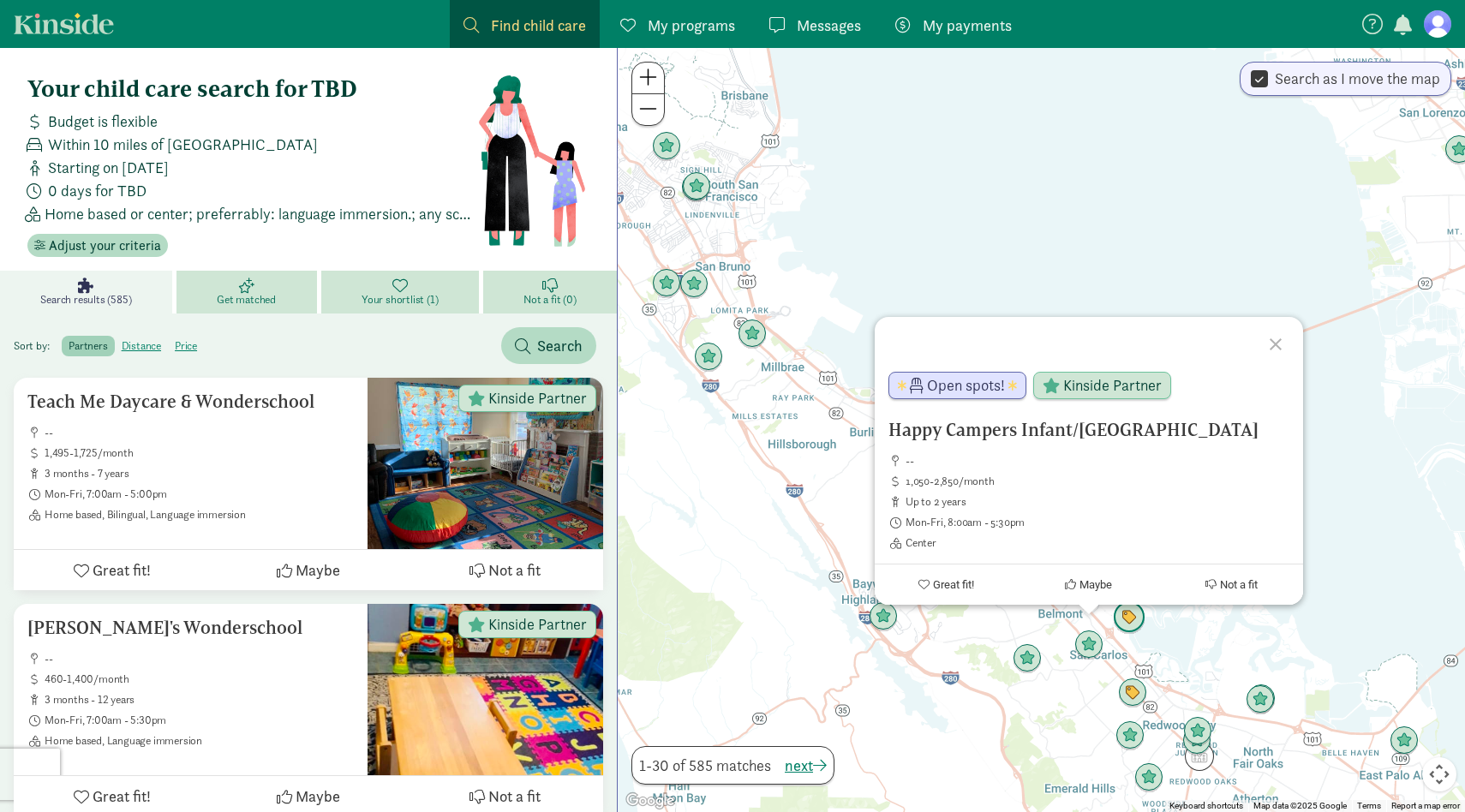
click at [1130, 624] on img "Click to see details" at bounding box center [1129, 618] width 33 height 33
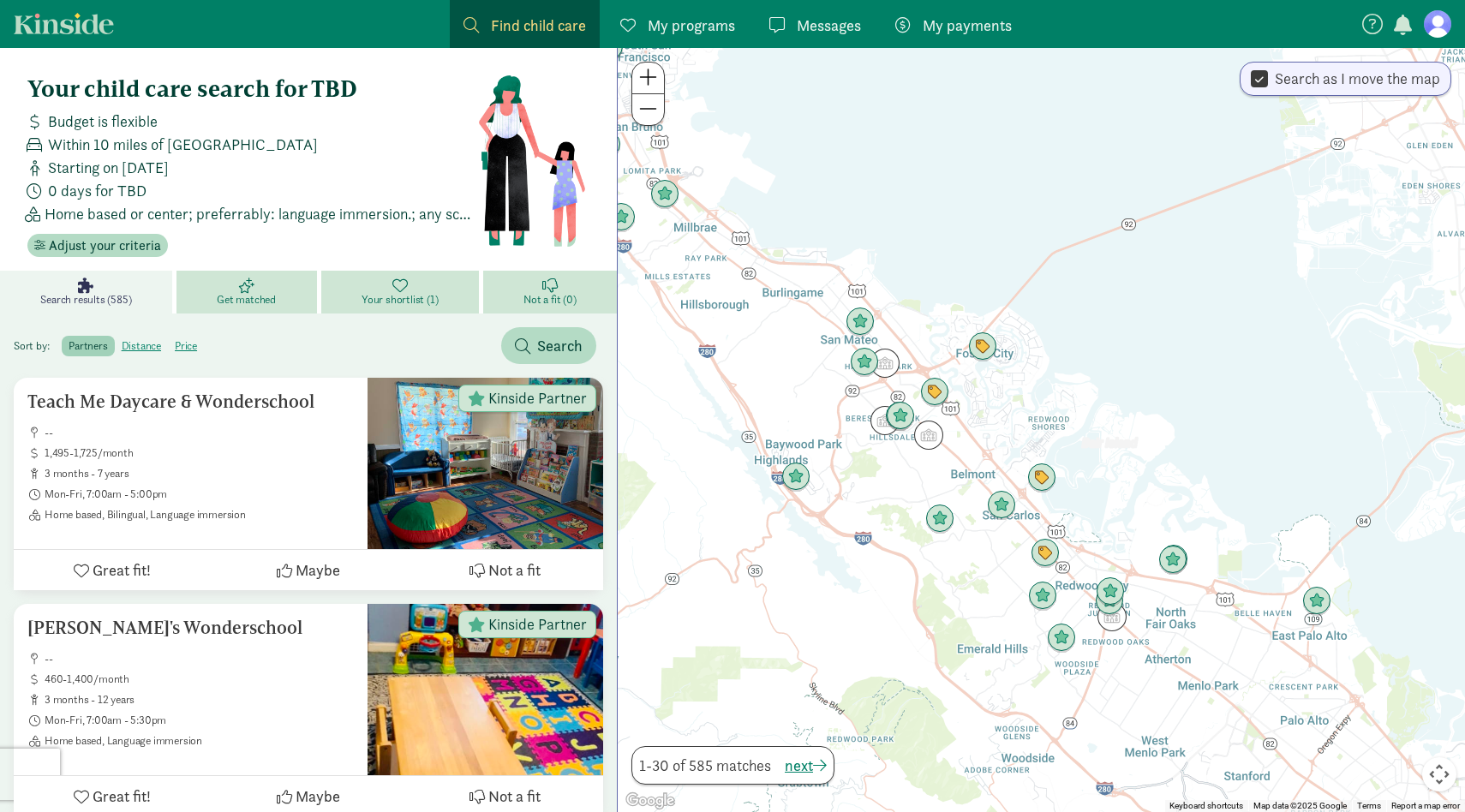
drag, startPoint x: 1218, startPoint y: 657, endPoint x: 1135, endPoint y: 526, distance: 155.1
click at [1135, 526] on div "To navigate, press the arrow keys." at bounding box center [1041, 430] width 847 height 764
click at [979, 346] on img "Click to see details" at bounding box center [982, 347] width 33 height 33
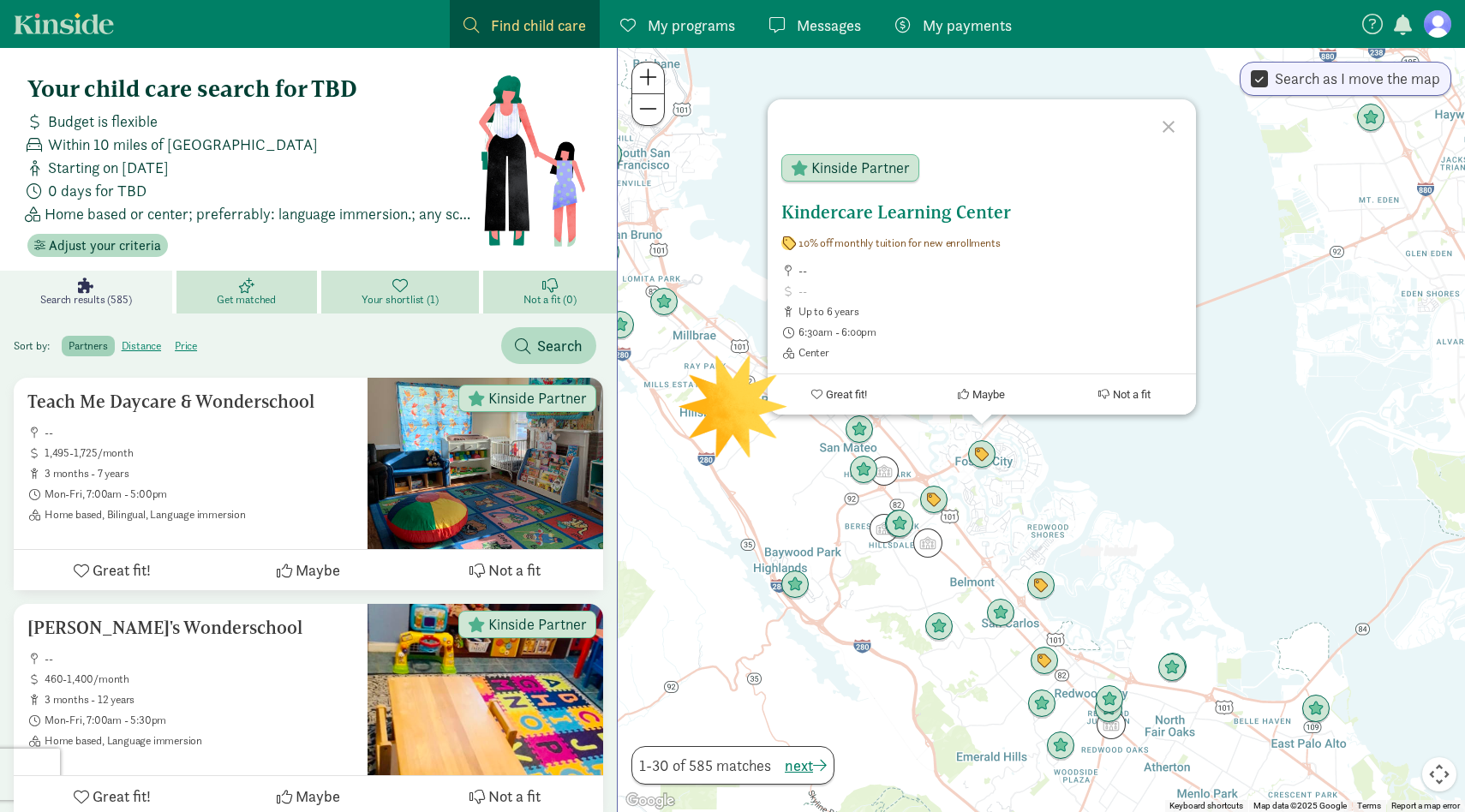
click at [994, 301] on ul "-- up to 6 years 6:30am - 6:00pm Center" at bounding box center [982, 311] width 401 height 96
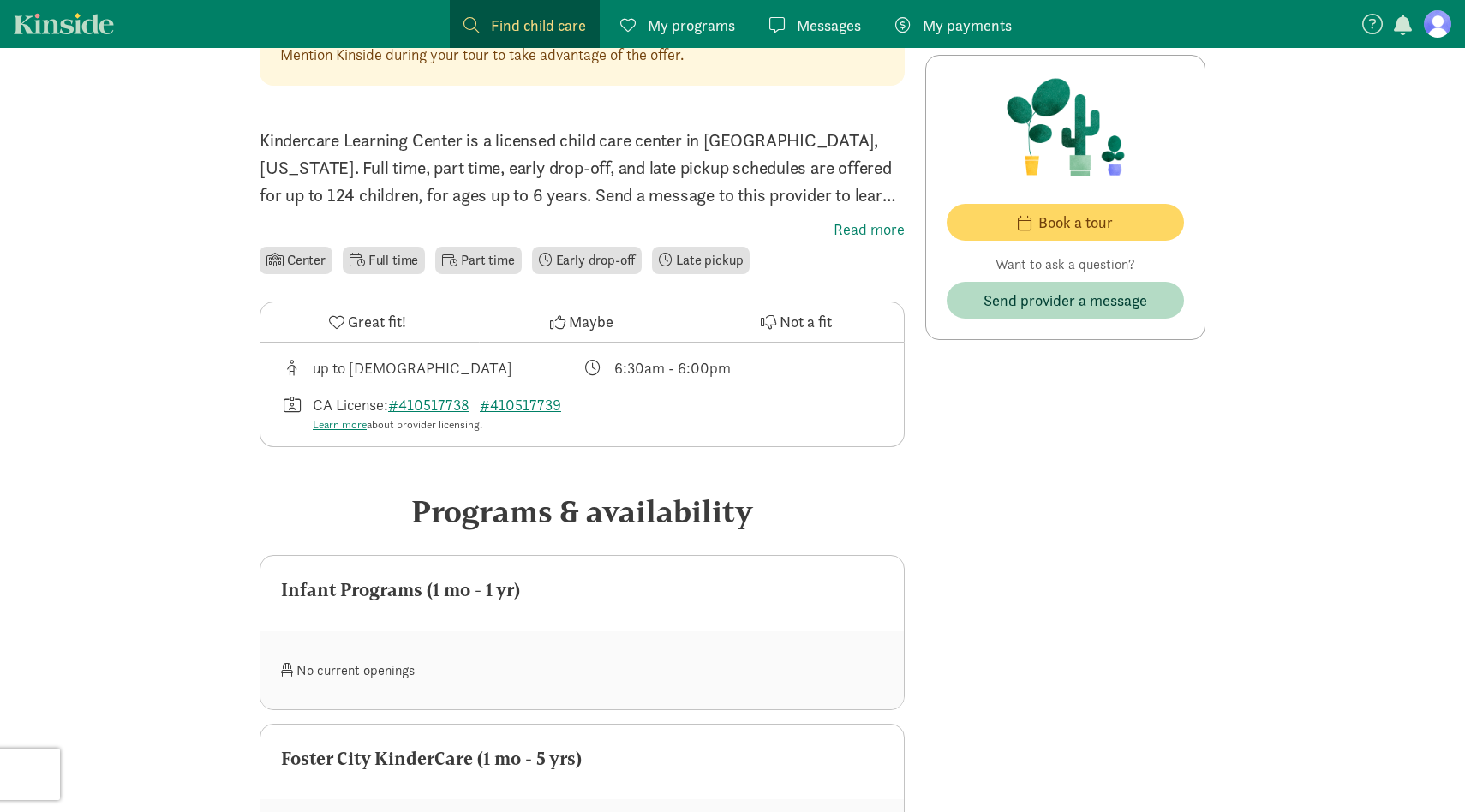
scroll to position [467, 0]
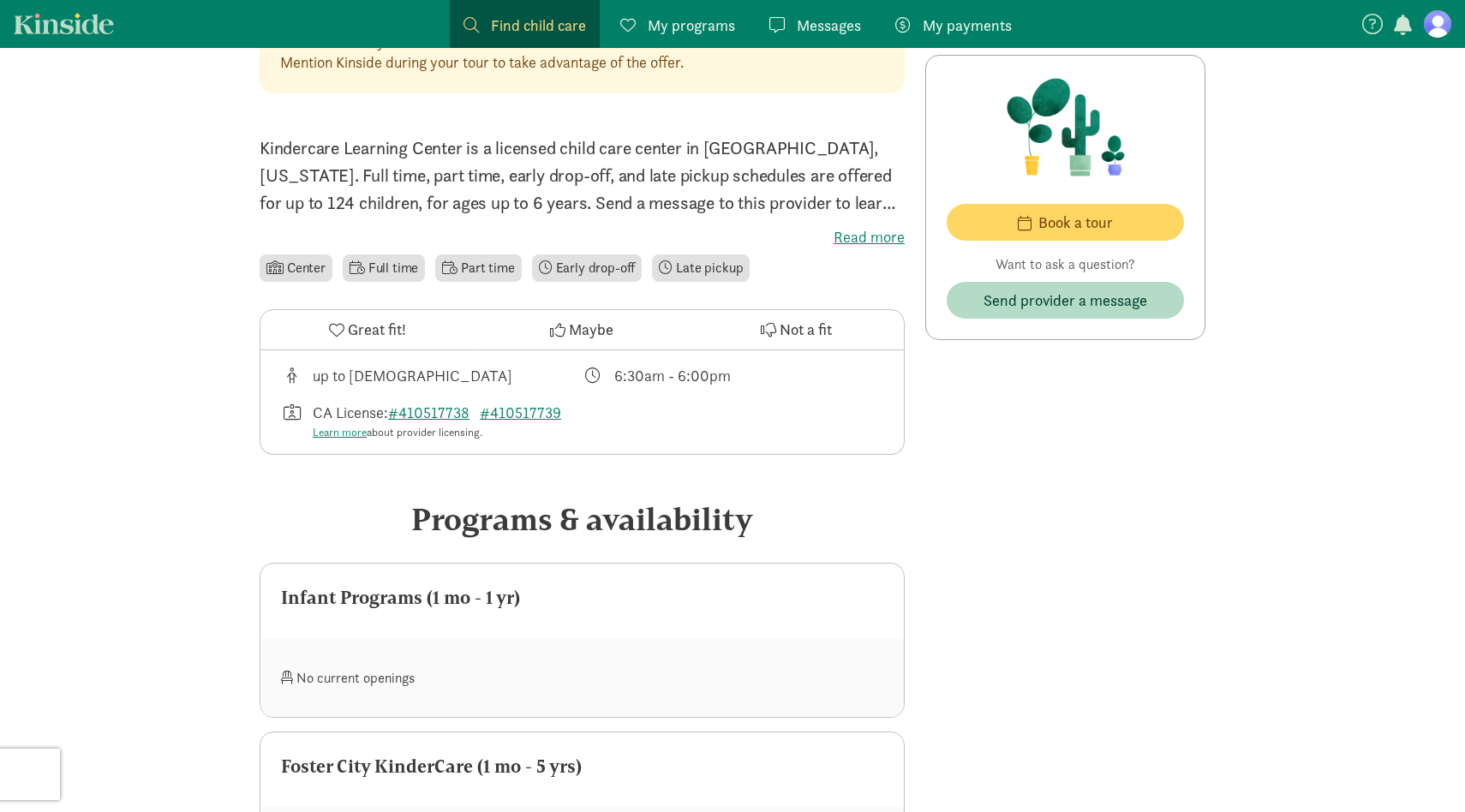
click at [875, 233] on label "Read more" at bounding box center [581, 237] width 645 height 20
click at [0, 0] on input "Read more" at bounding box center [0, 0] width 0 height 0
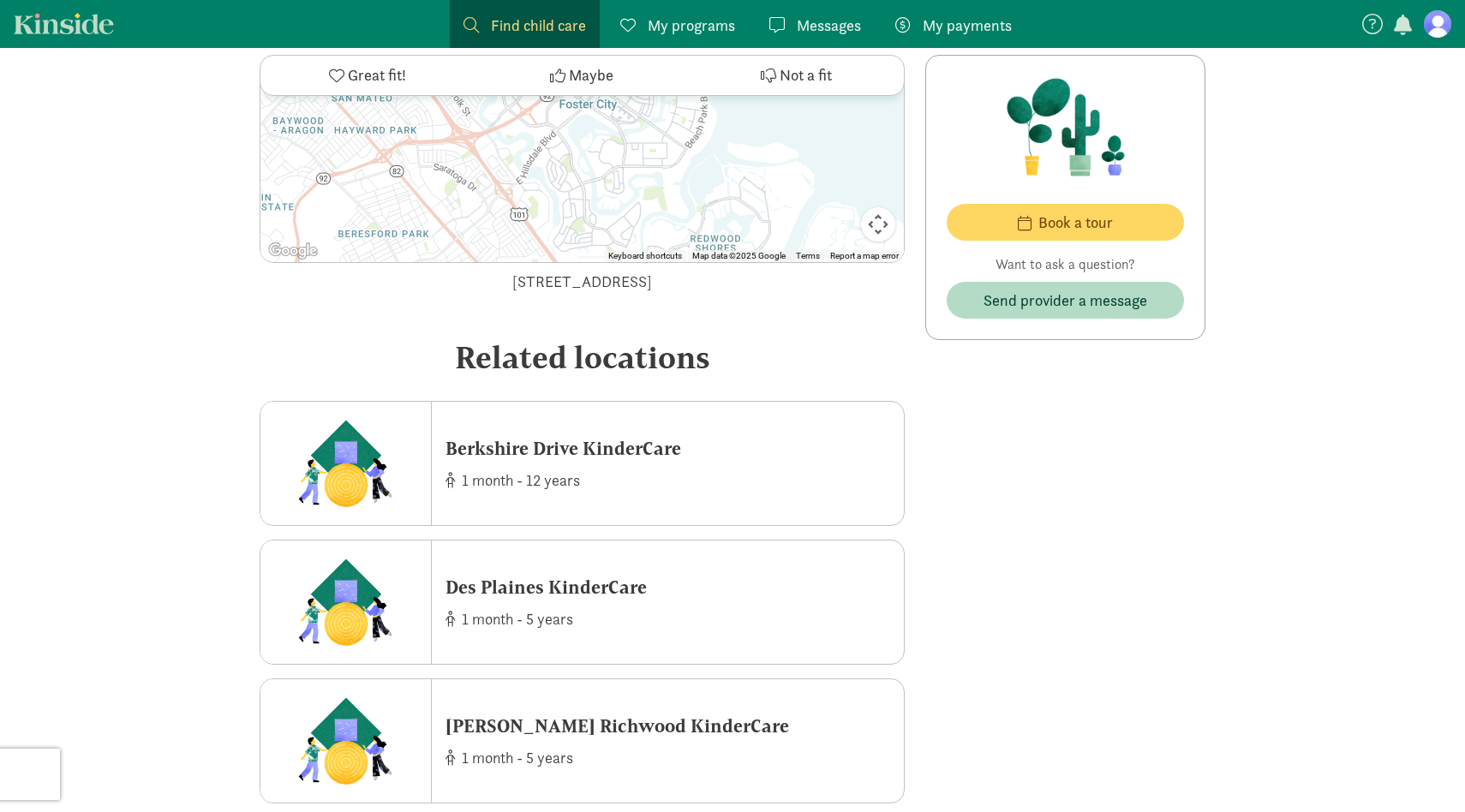
scroll to position [2376, 0]
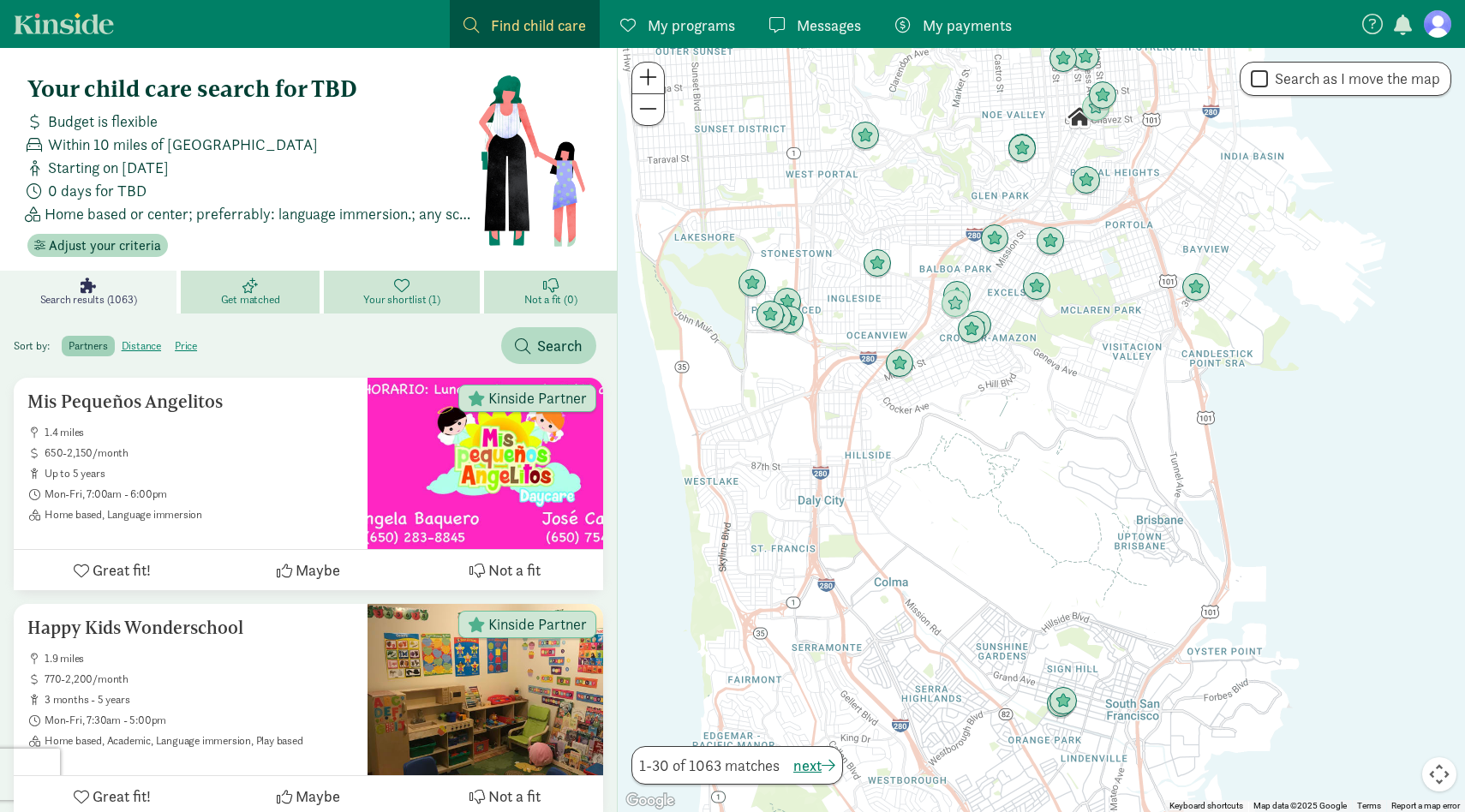
drag, startPoint x: 1177, startPoint y: 573, endPoint x: 1248, endPoint y: 582, distance: 71.6
click at [1248, 582] on div at bounding box center [1041, 430] width 847 height 764
click at [1372, 80] on span "Redo search here" at bounding box center [1381, 80] width 114 height 23
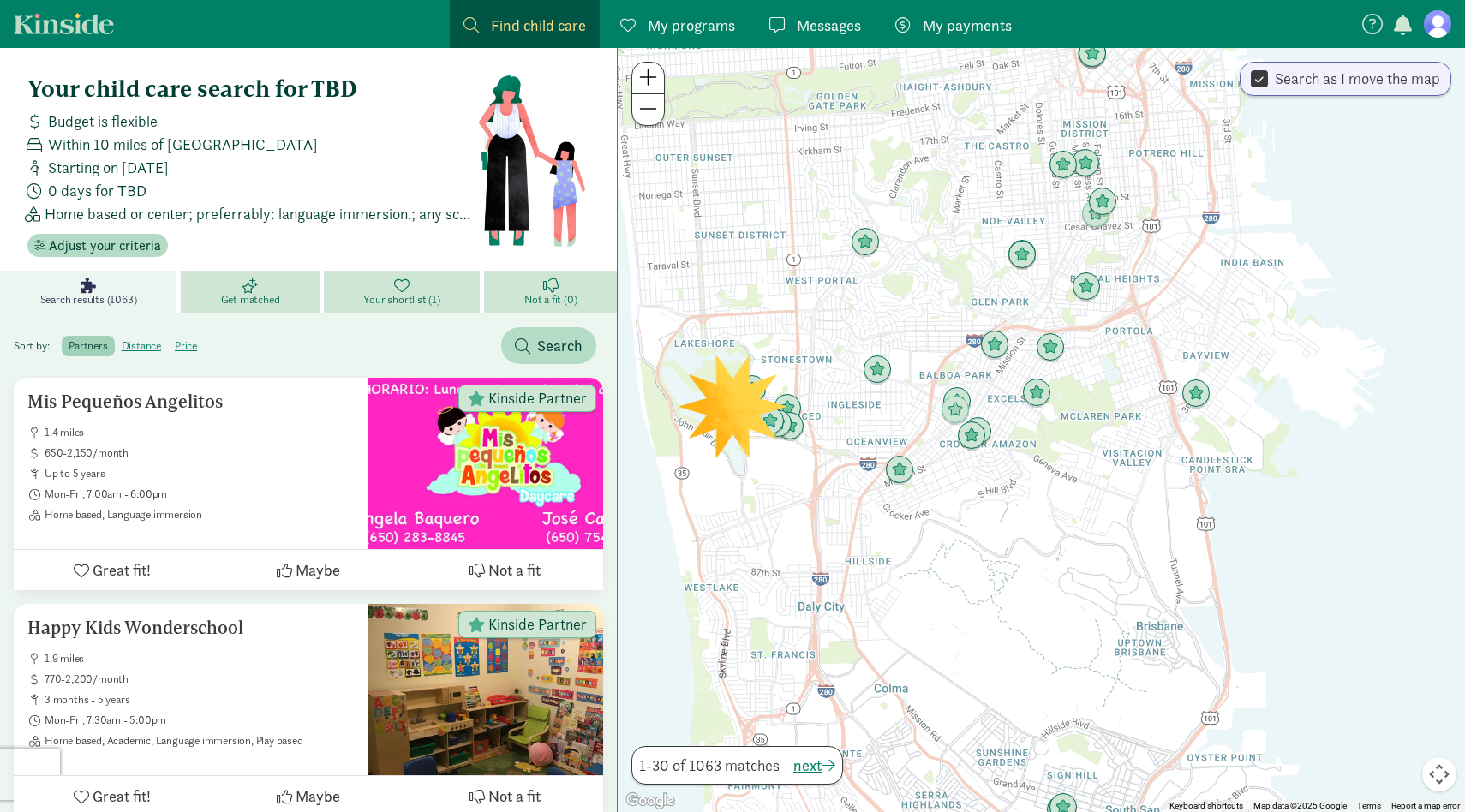
drag, startPoint x: 1322, startPoint y: 280, endPoint x: 1322, endPoint y: 362, distance: 82.0
click at [1322, 362] on div at bounding box center [1041, 430] width 847 height 764
drag, startPoint x: 1322, startPoint y: 362, endPoint x: 1306, endPoint y: 410, distance: 50.6
click at [1307, 410] on div at bounding box center [1041, 430] width 847 height 764
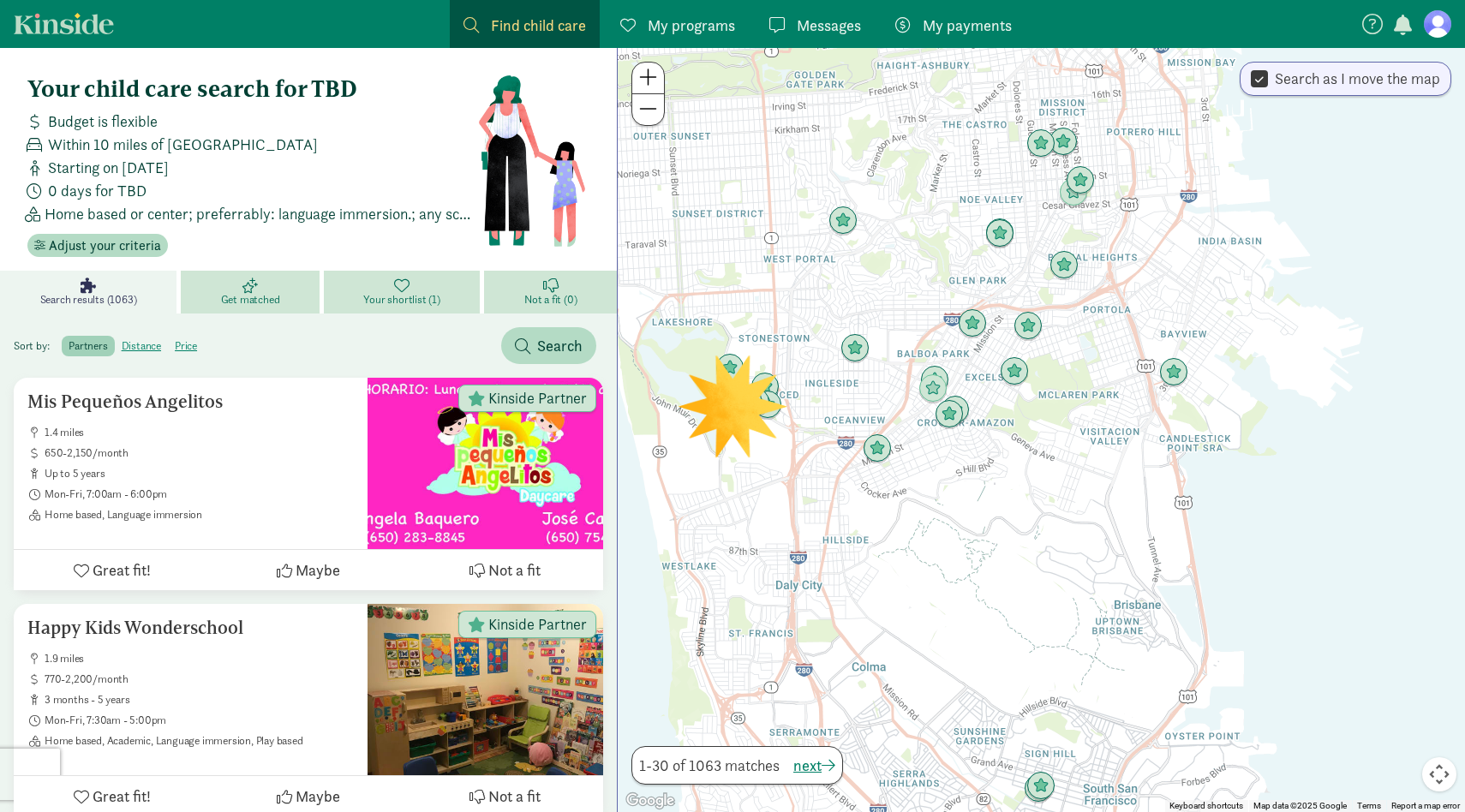
drag, startPoint x: 1306, startPoint y: 410, endPoint x: 1306, endPoint y: 330, distance: 80.0
click at [1306, 330] on div at bounding box center [1041, 430] width 847 height 764
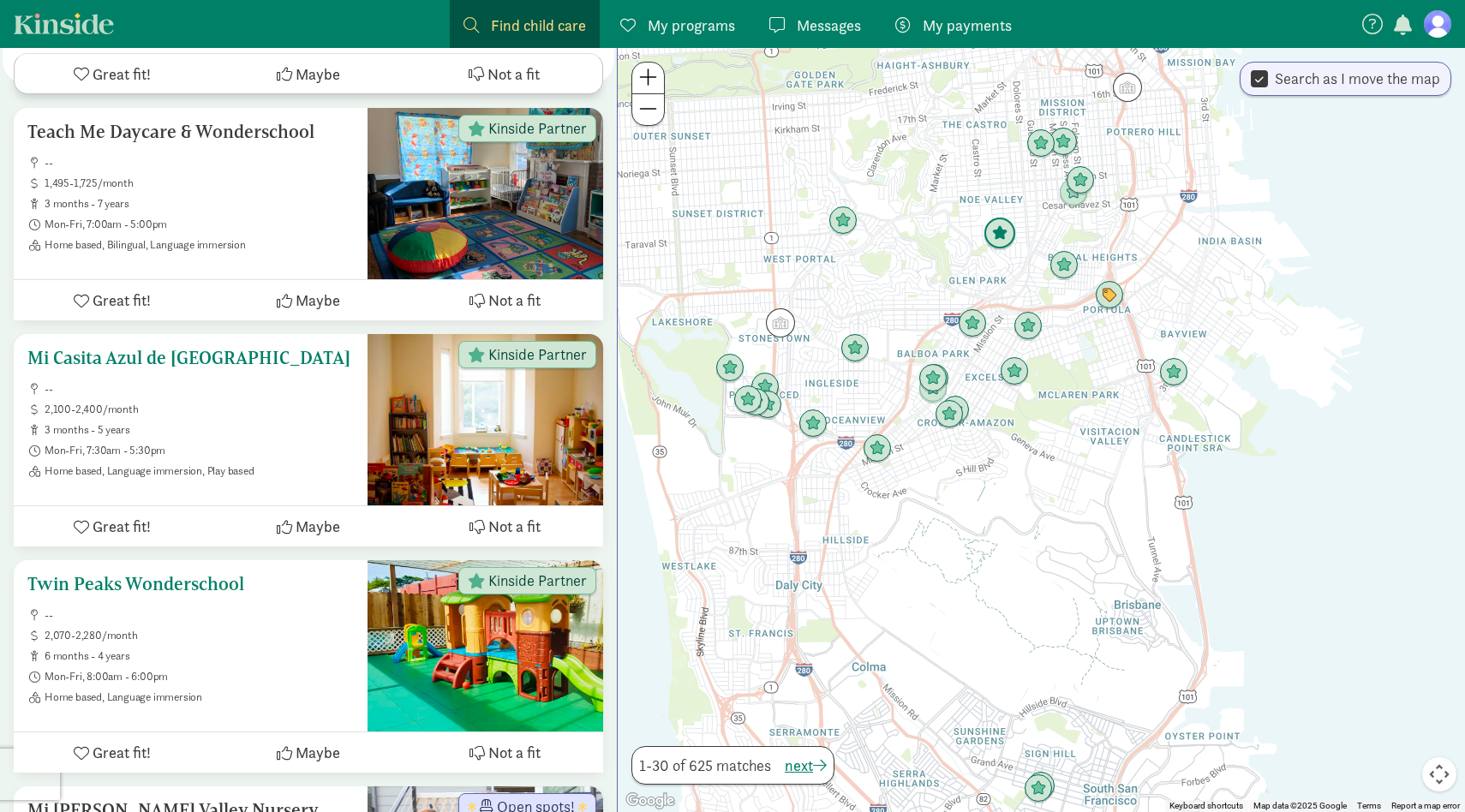
scroll to position [2795, 0]
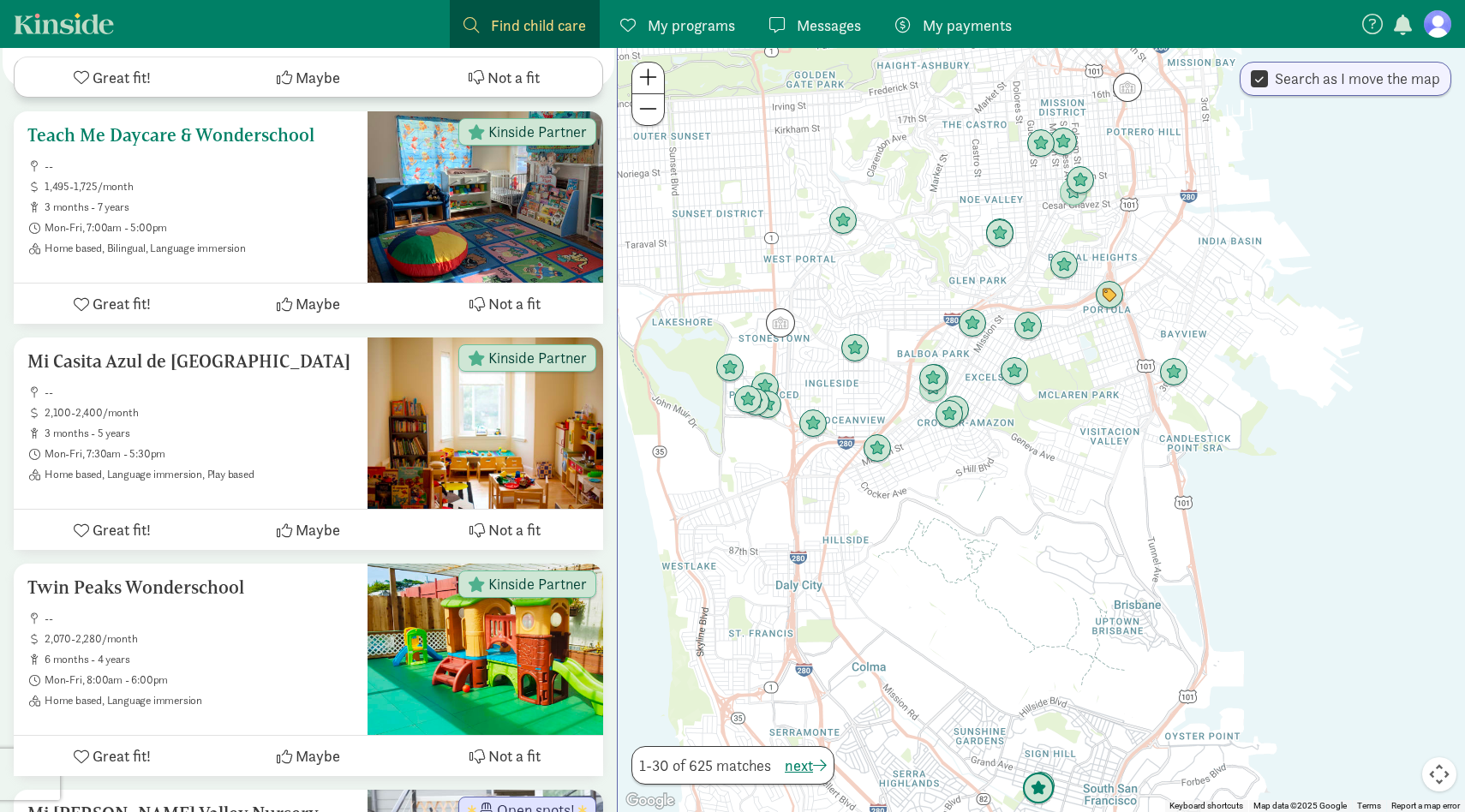
click at [297, 207] on ul "-- 1,495-1,725/month 3 months - 7 years Mon-Fri, 7:00am - 5:00pm Home based, Bi…" at bounding box center [190, 207] width 327 height 96
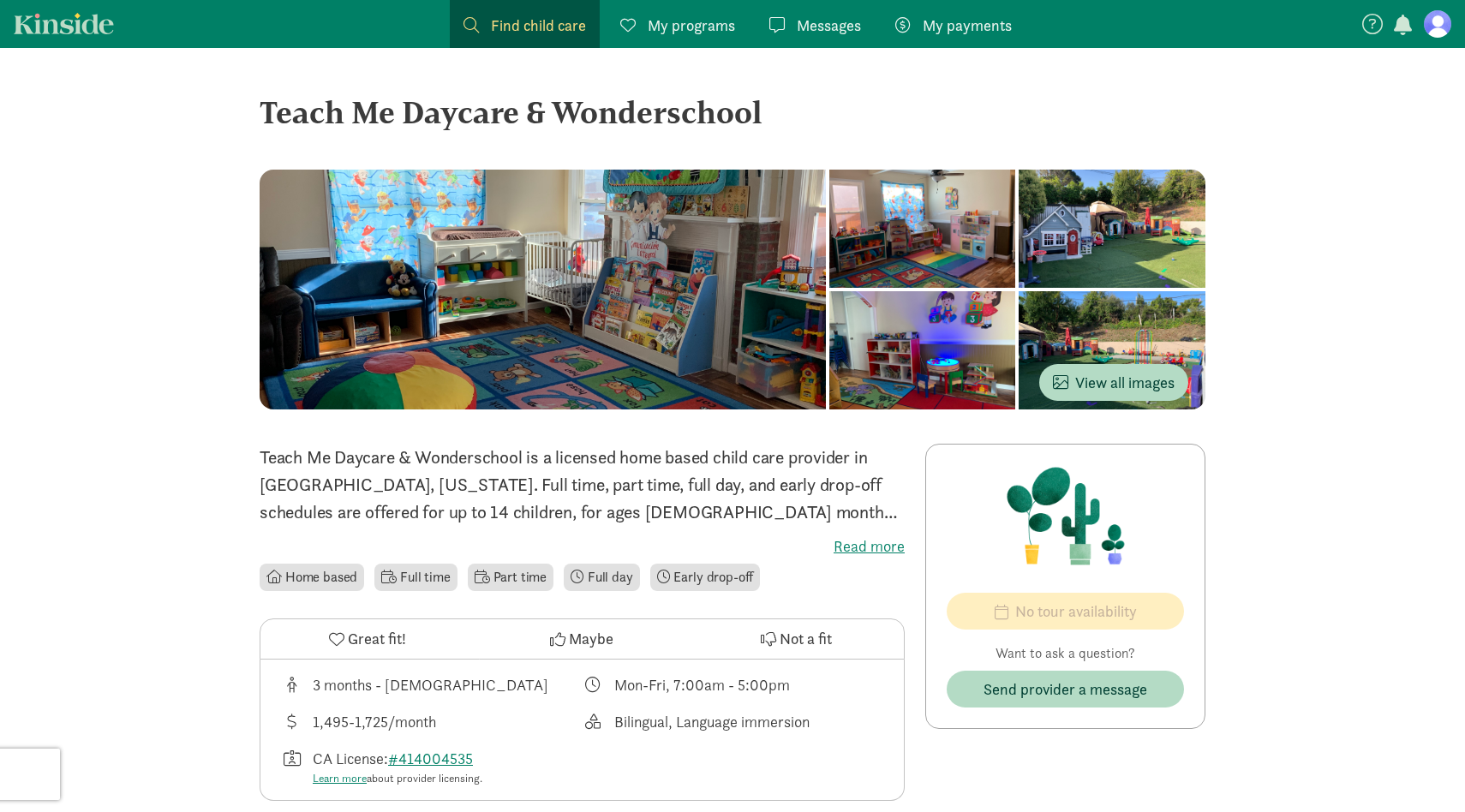
click at [847, 539] on label "Read more" at bounding box center [581, 546] width 645 height 20
click at [0, 0] on input "Read more" at bounding box center [0, 0] width 0 height 0
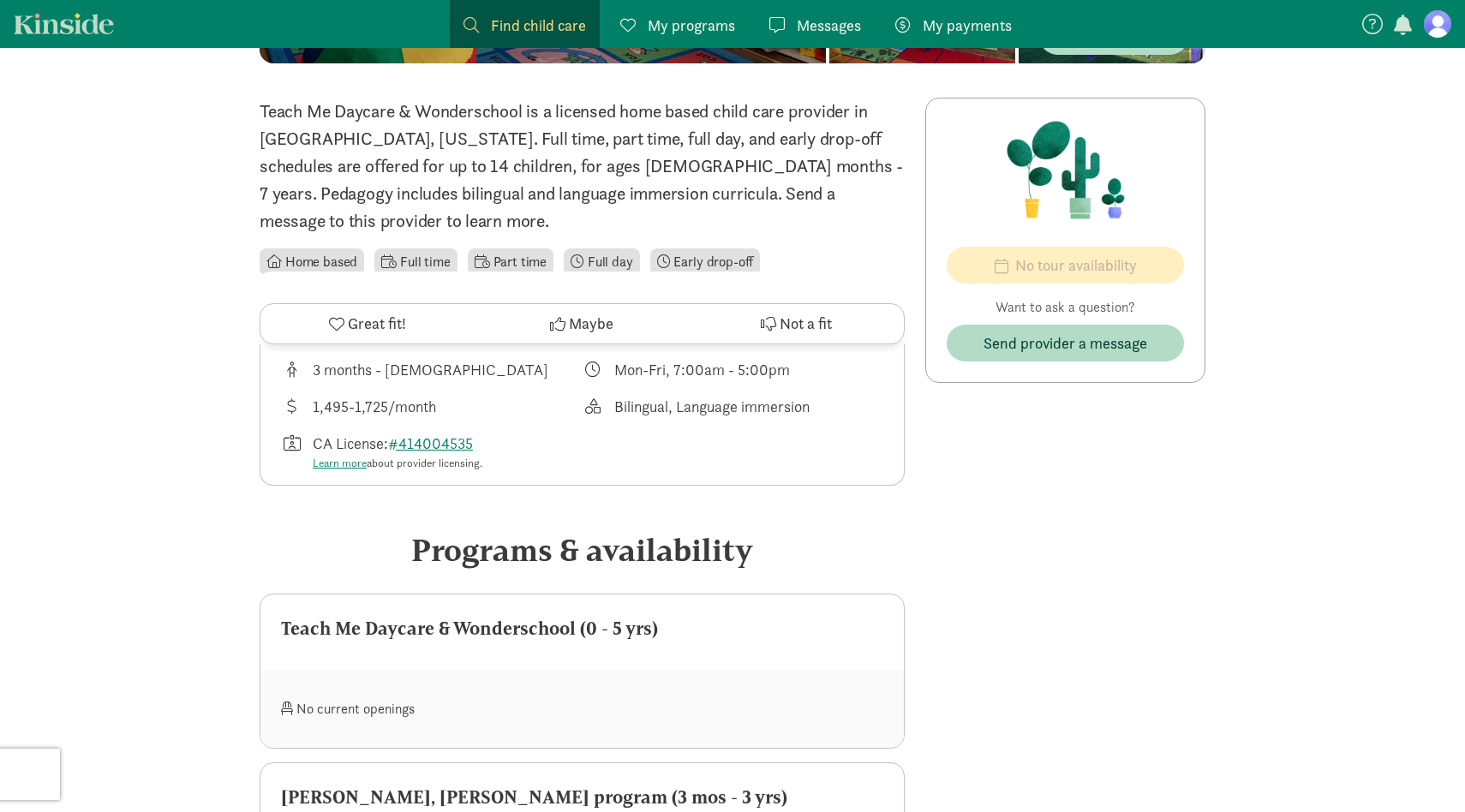
scroll to position [1302, 0]
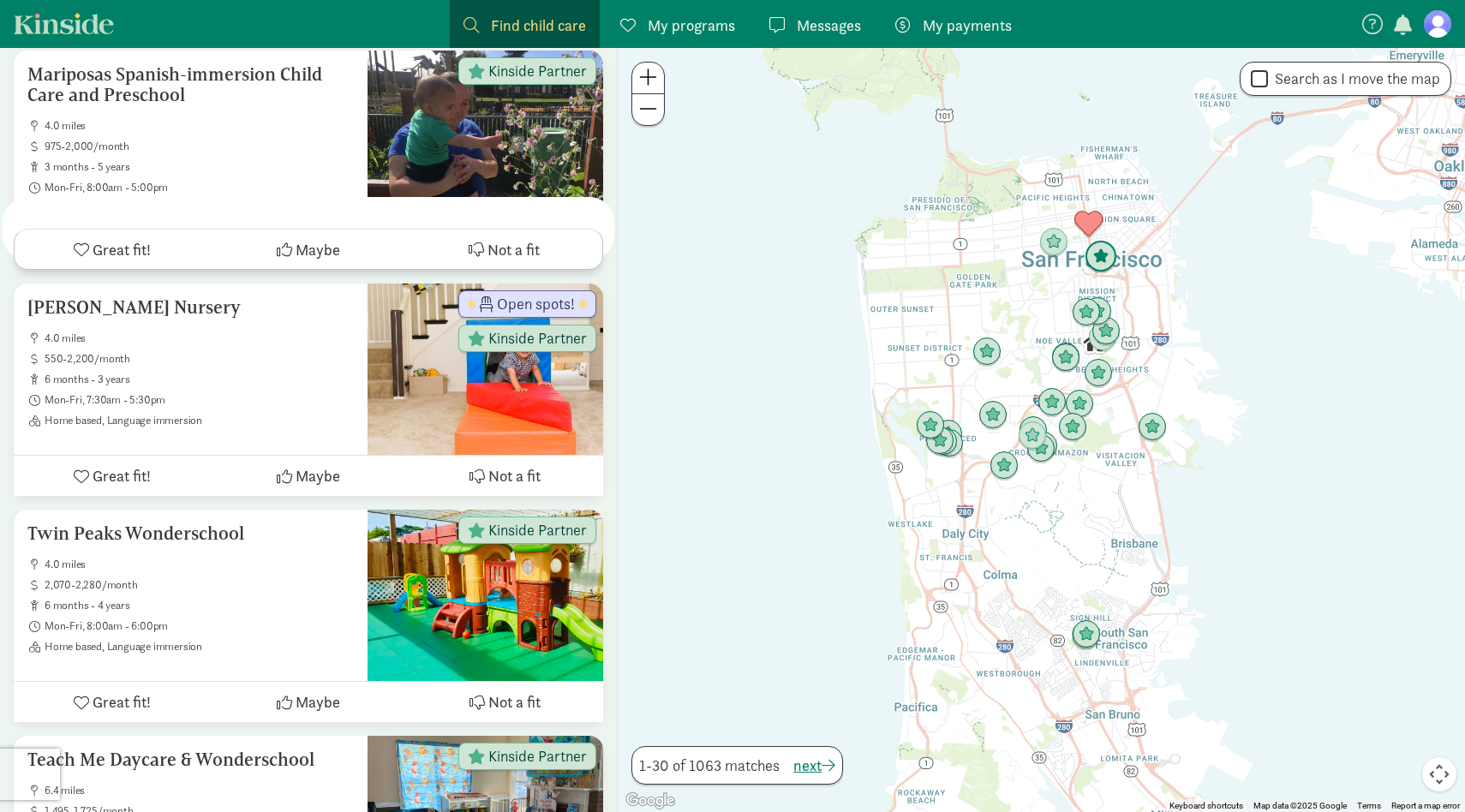
scroll to position [6522, 0]
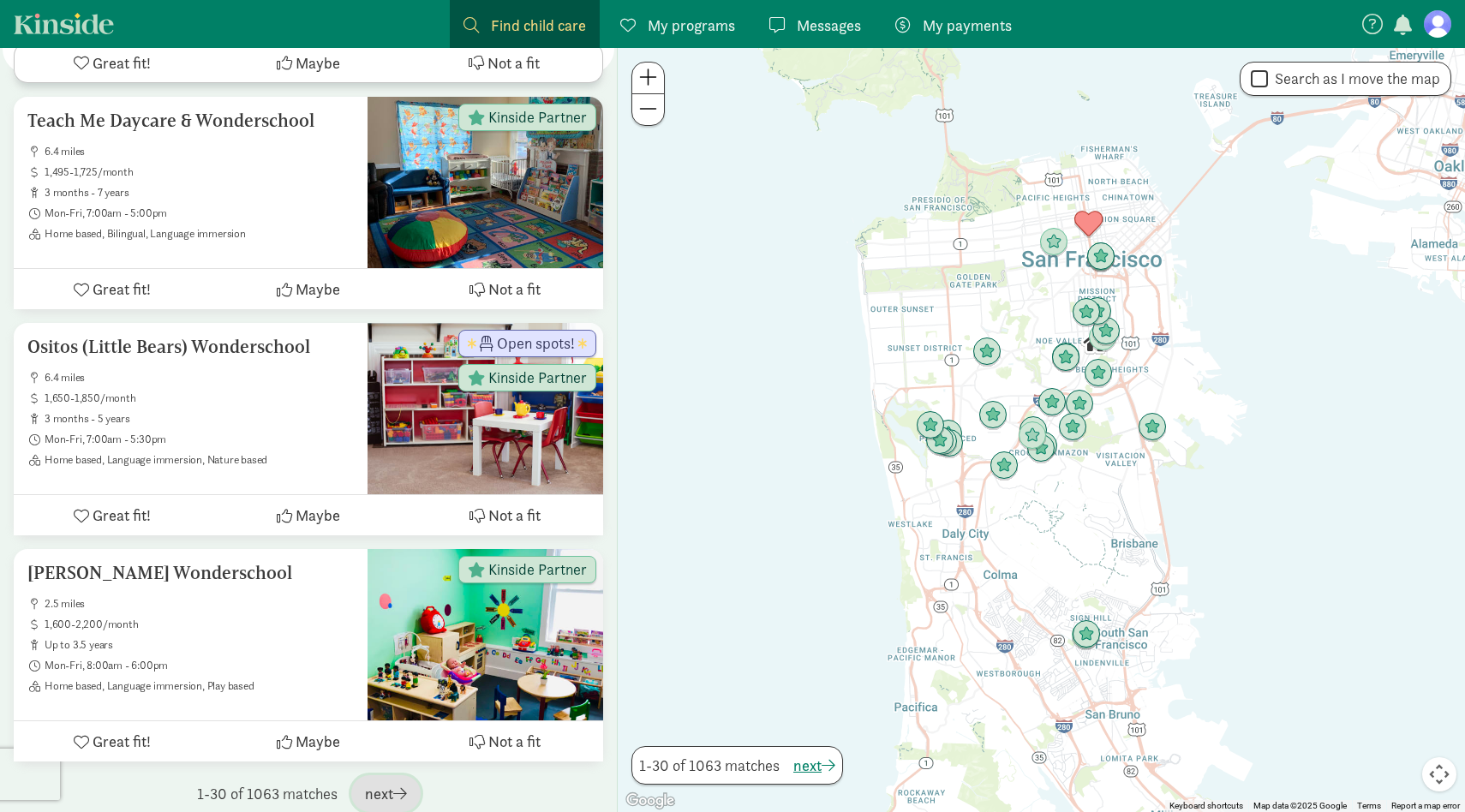
click at [385, 782] on span "next" at bounding box center [385, 794] width 42 height 23
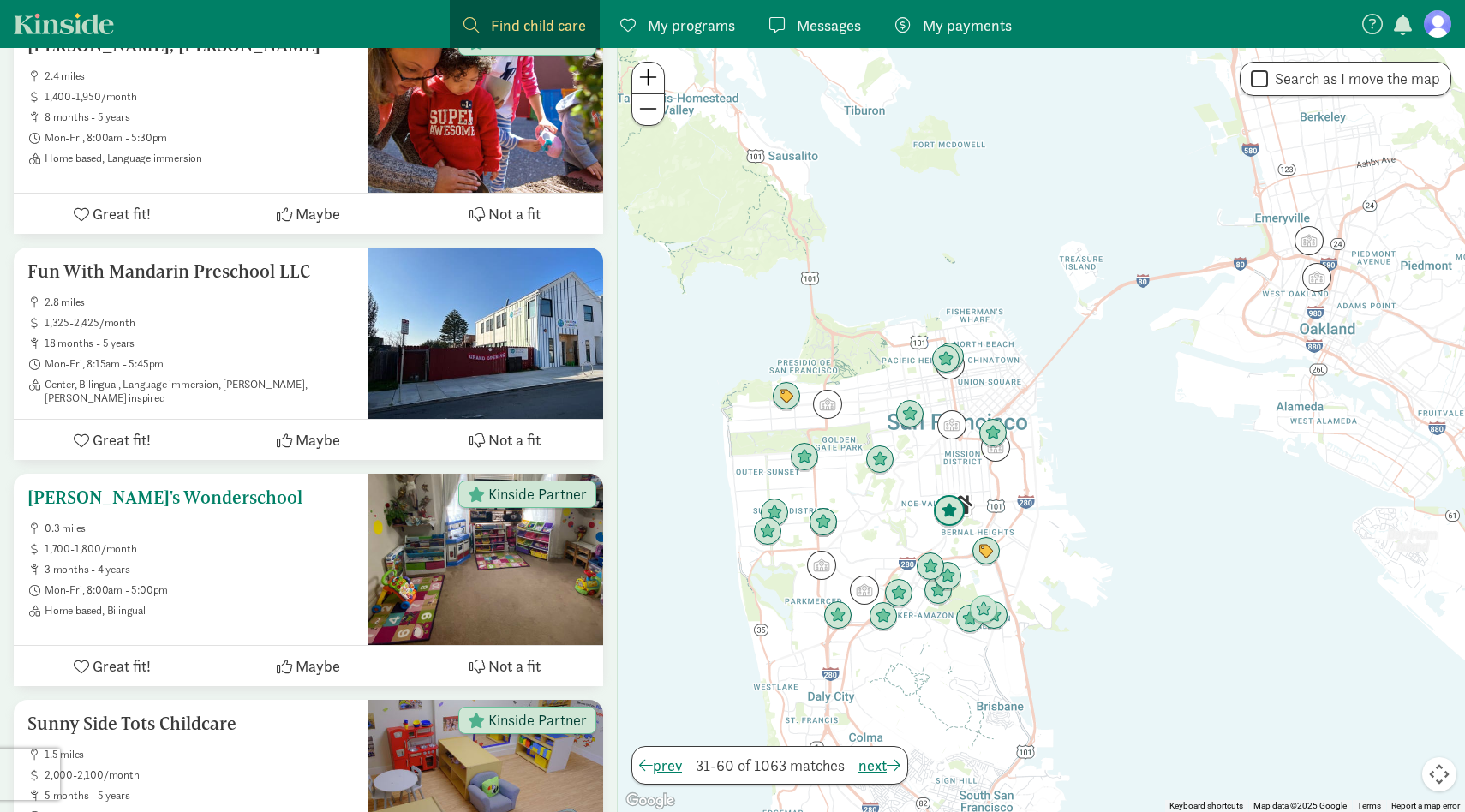
scroll to position [2720, 0]
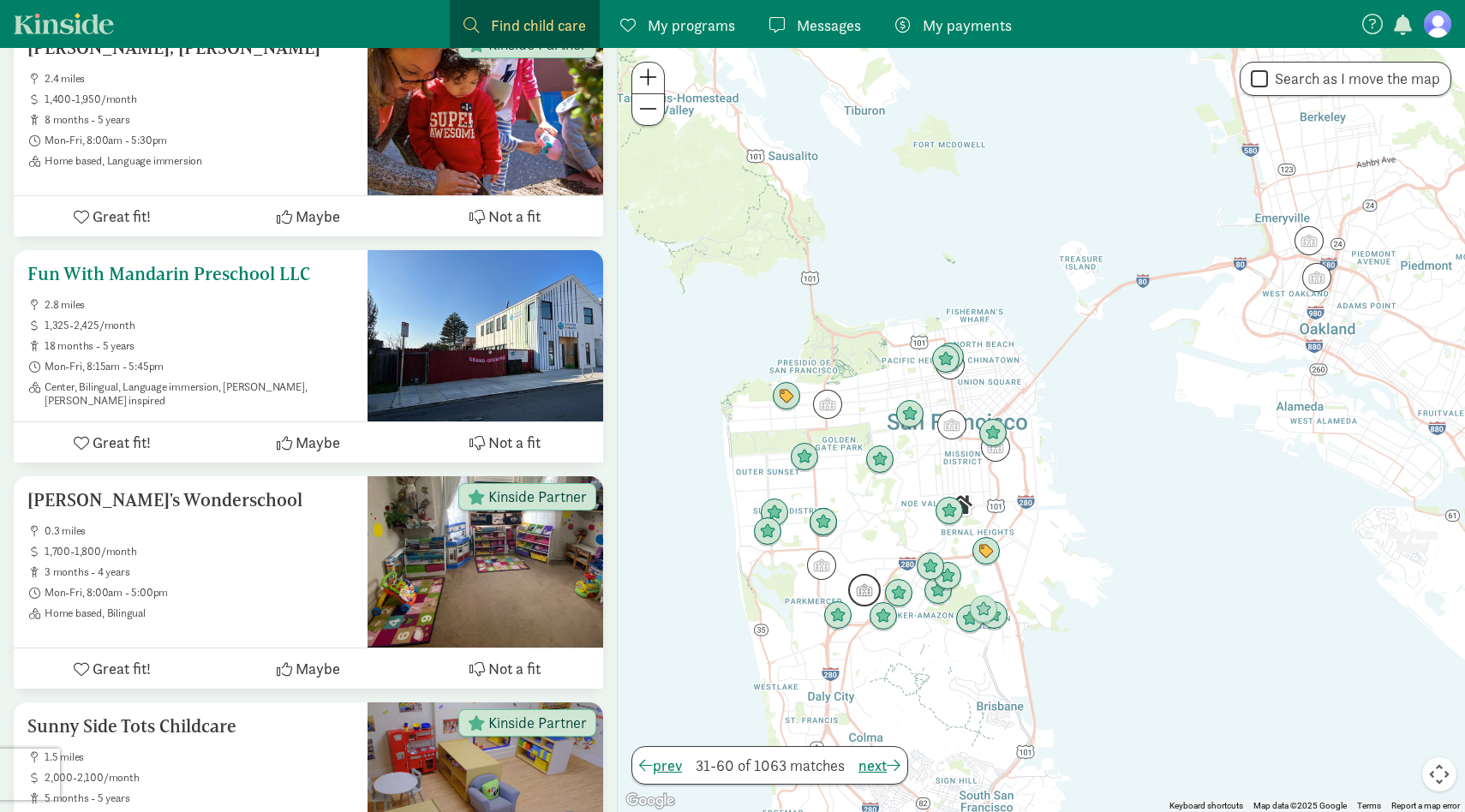
click at [316, 298] on span "2.8 miles" at bounding box center [199, 304] width 309 height 14
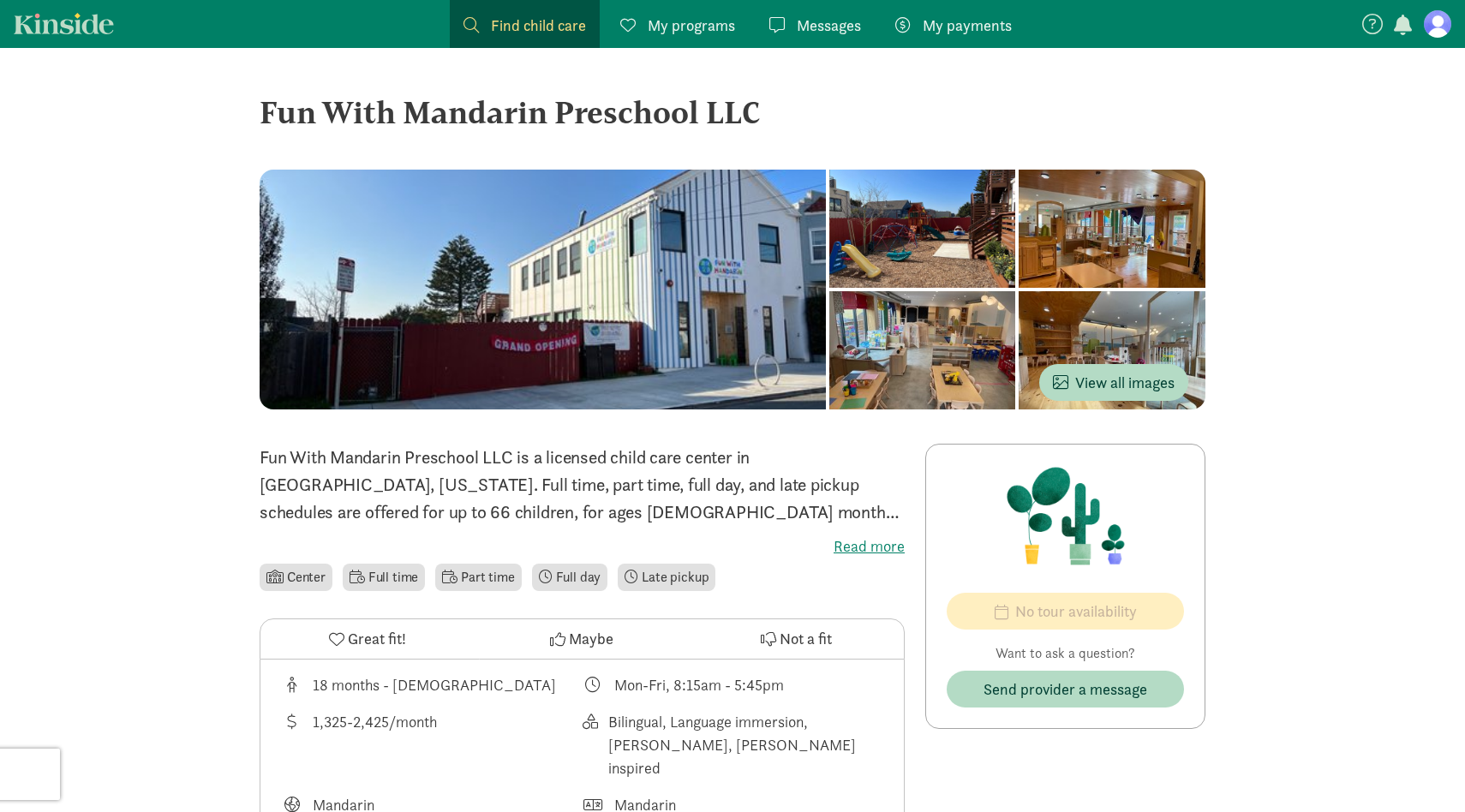
click at [874, 553] on label "Read more" at bounding box center [581, 546] width 645 height 20
click at [0, 0] on input "Read more" at bounding box center [0, 0] width 0 height 0
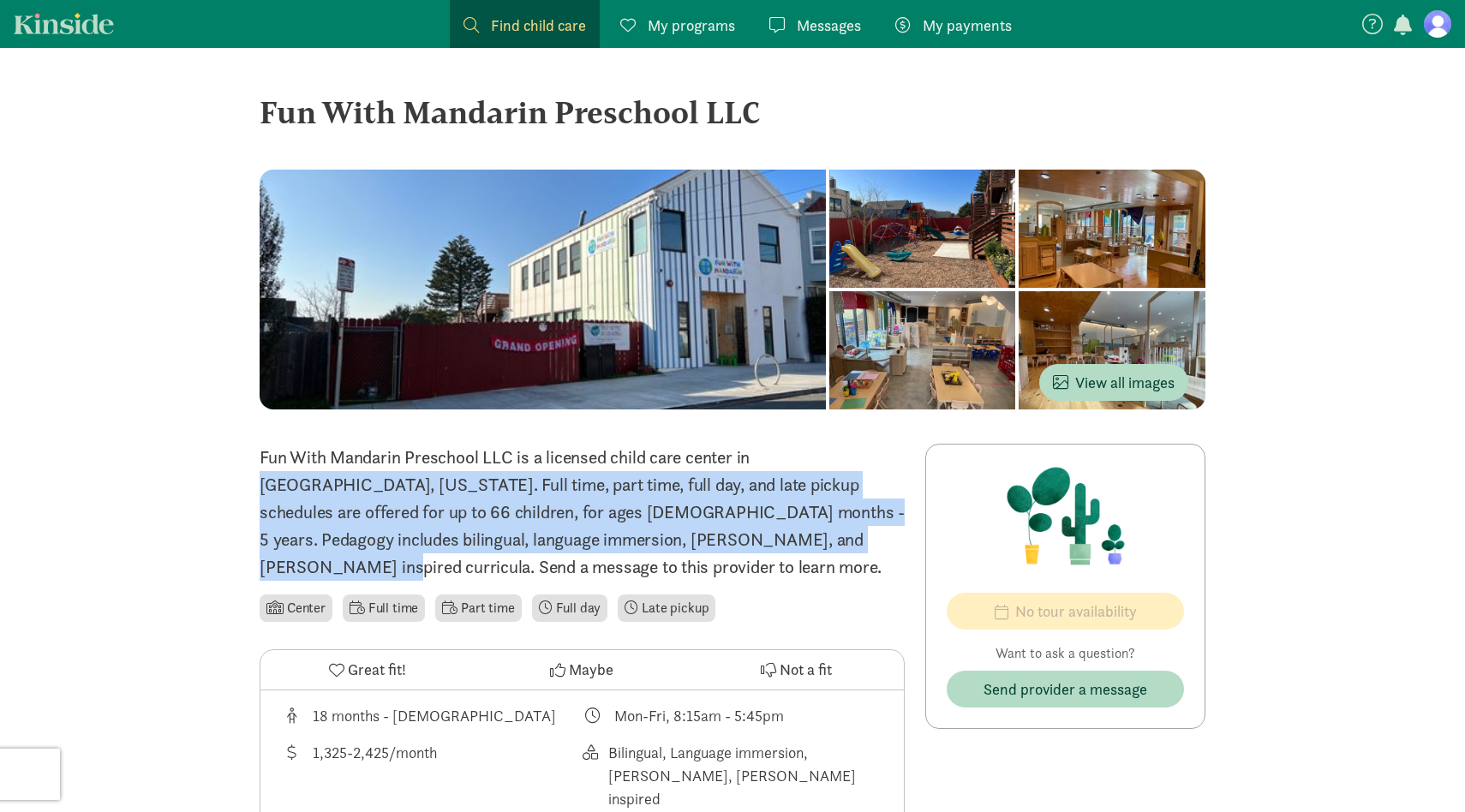
drag, startPoint x: 666, startPoint y: 551, endPoint x: 666, endPoint y: 458, distance: 93.0
click at [666, 458] on p "Fun With Mandarin Preschool LLC is a licensed child care center in [GEOGRAPHIC_…" at bounding box center [581, 512] width 645 height 137
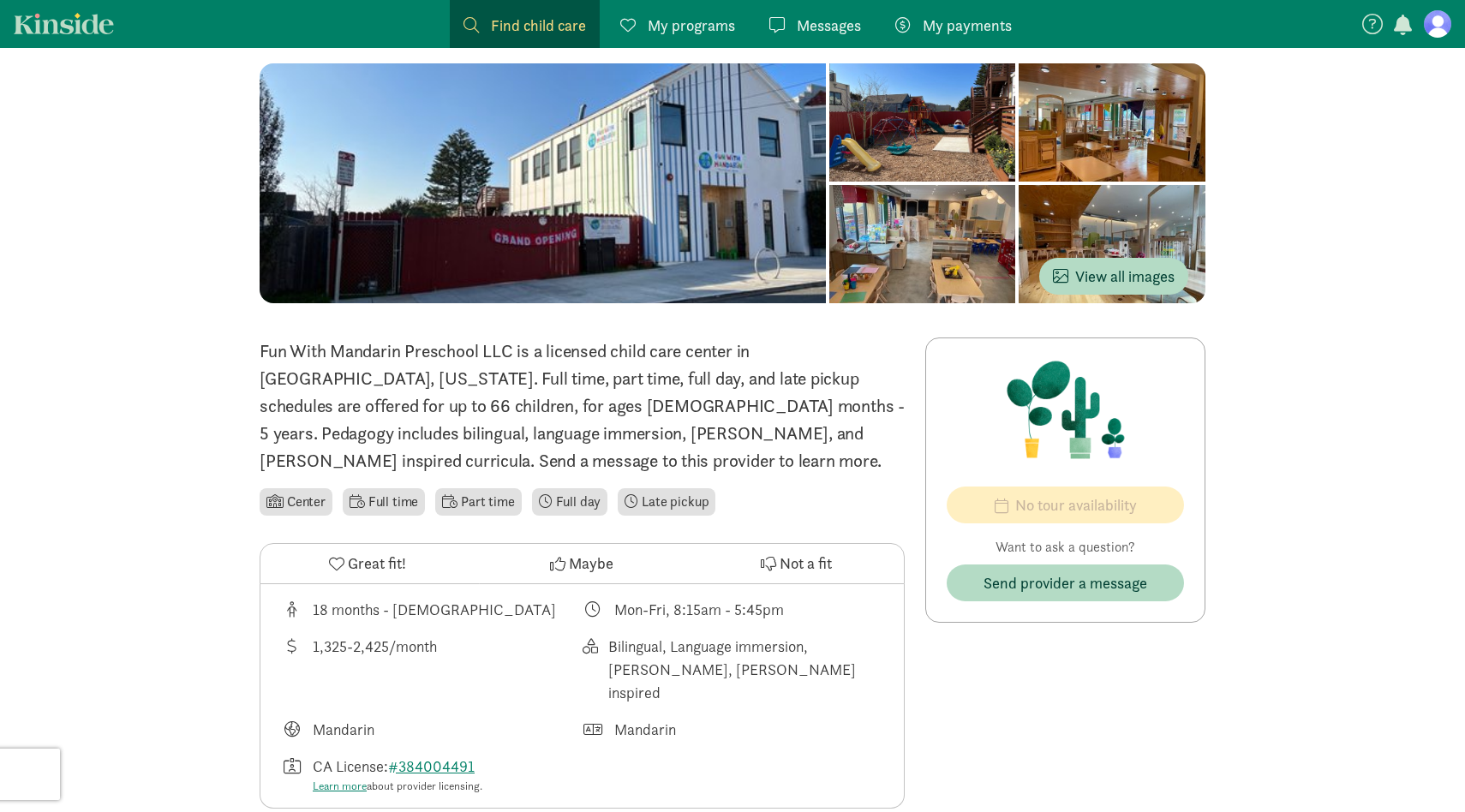
scroll to position [75, 0]
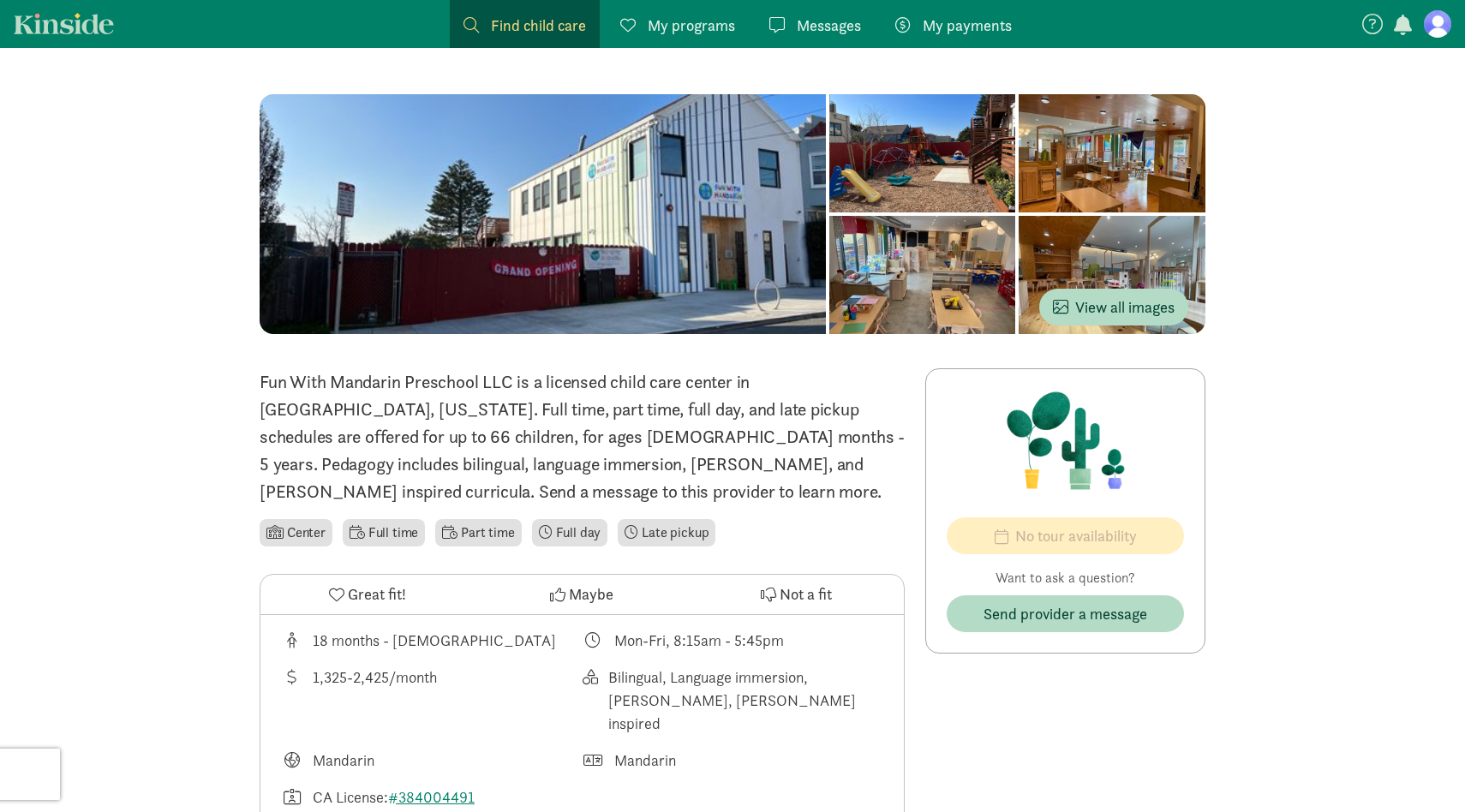
click at [433, 595] on button "Great fit!" at bounding box center [366, 594] width 214 height 40
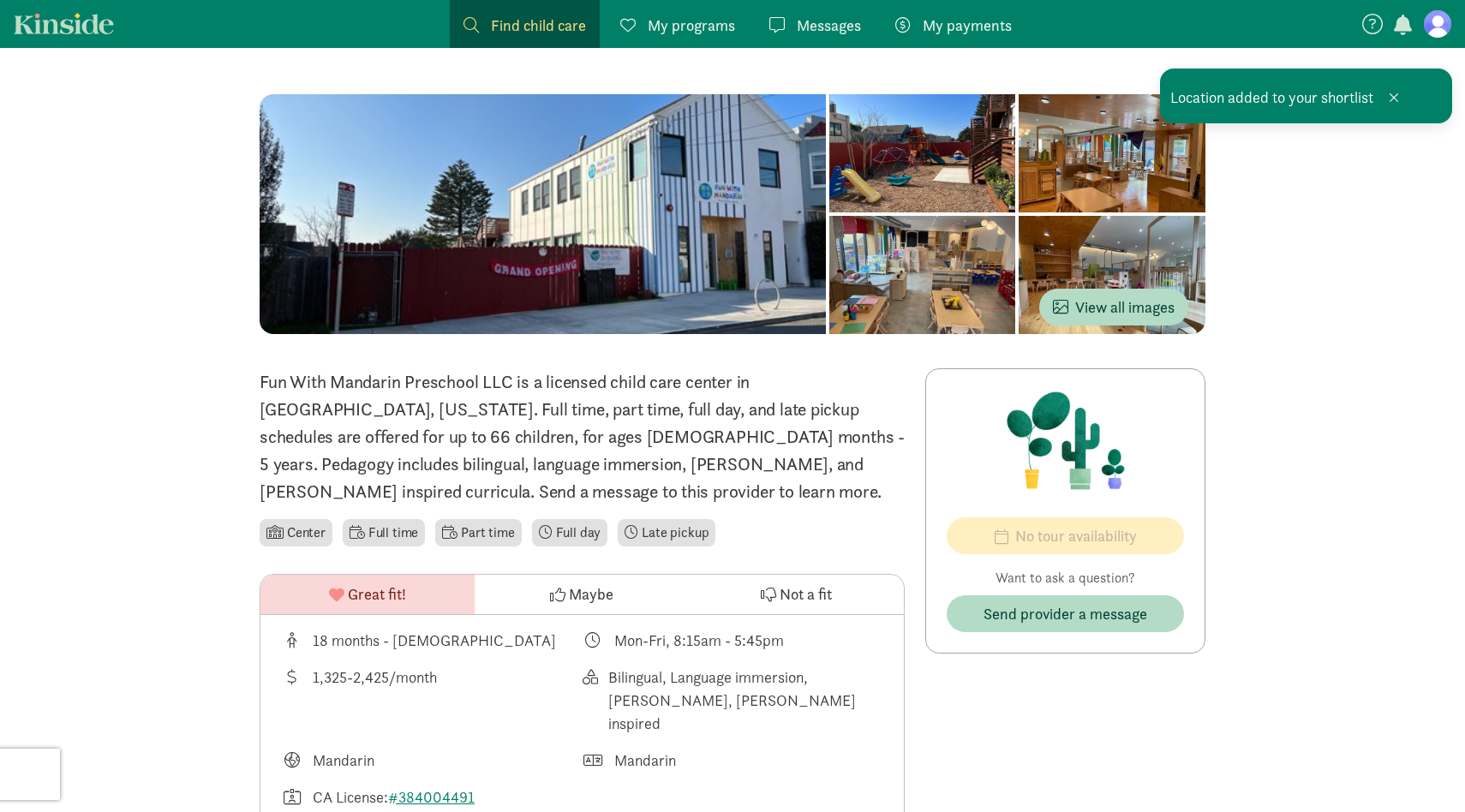
click at [590, 438] on p "Fun With Mandarin Preschool LLC is a licensed child care center in San Francisc…" at bounding box center [581, 437] width 645 height 137
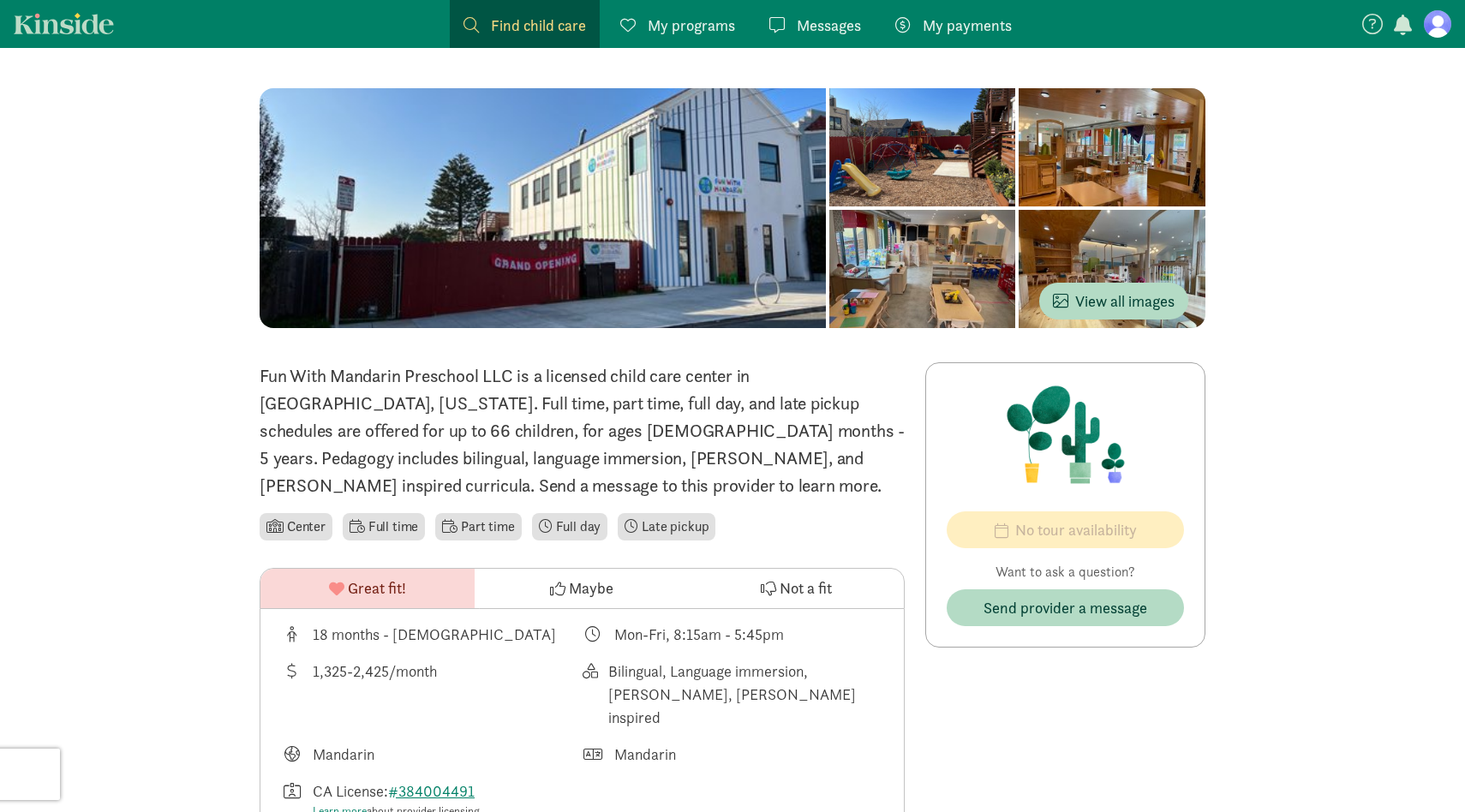
scroll to position [0, 0]
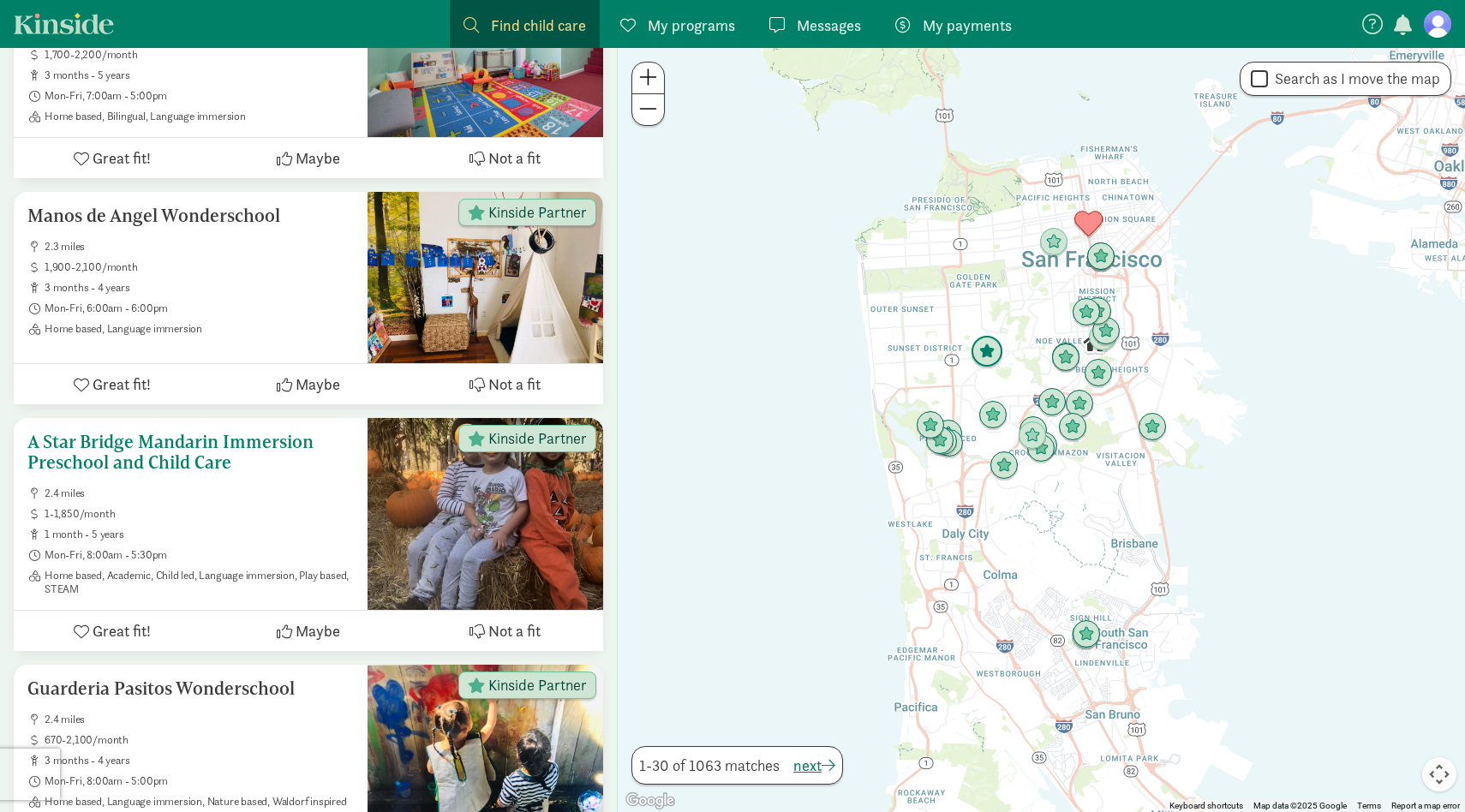
scroll to position [3631, 0]
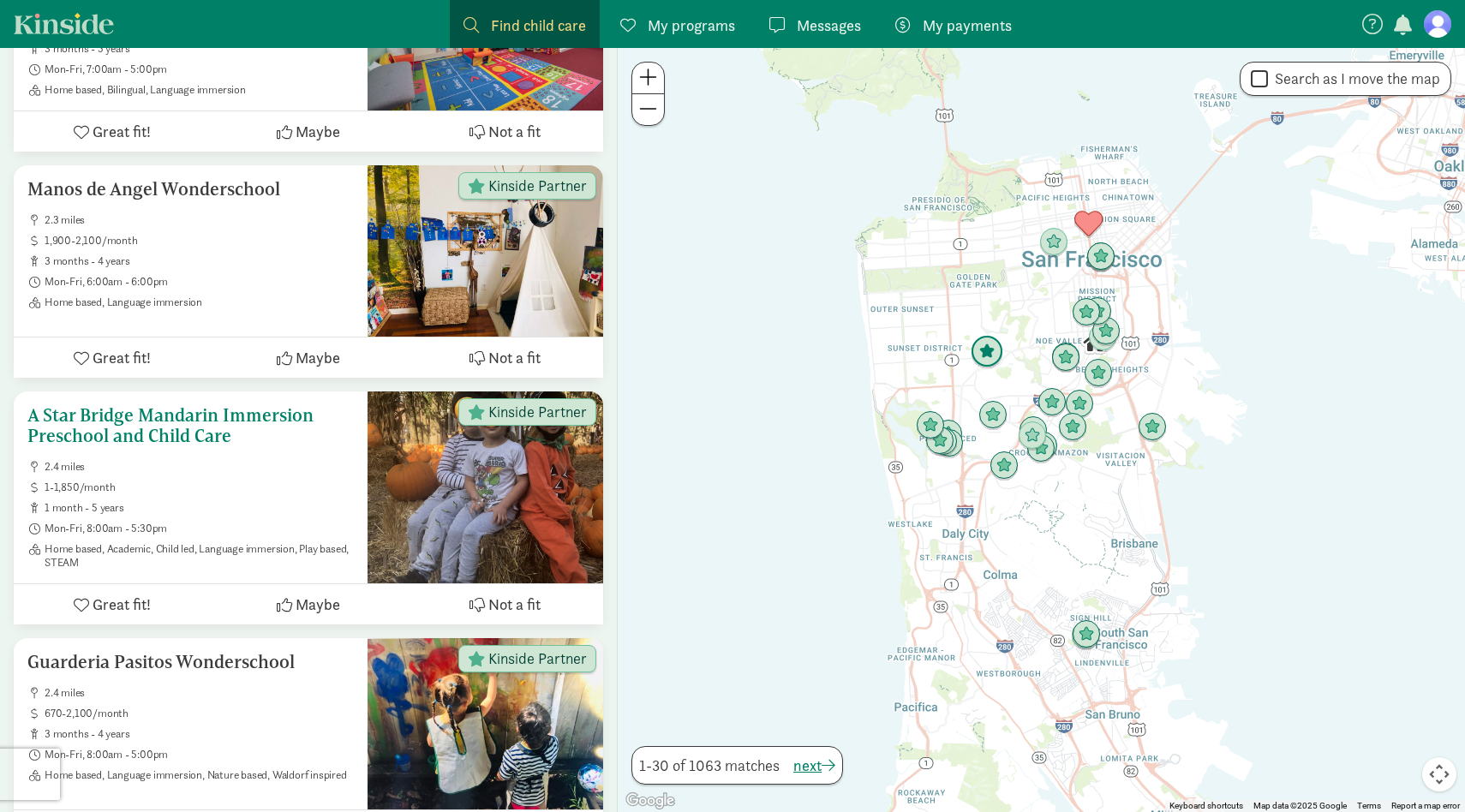
click at [306, 481] on span "1-1,850/month" at bounding box center [199, 487] width 309 height 14
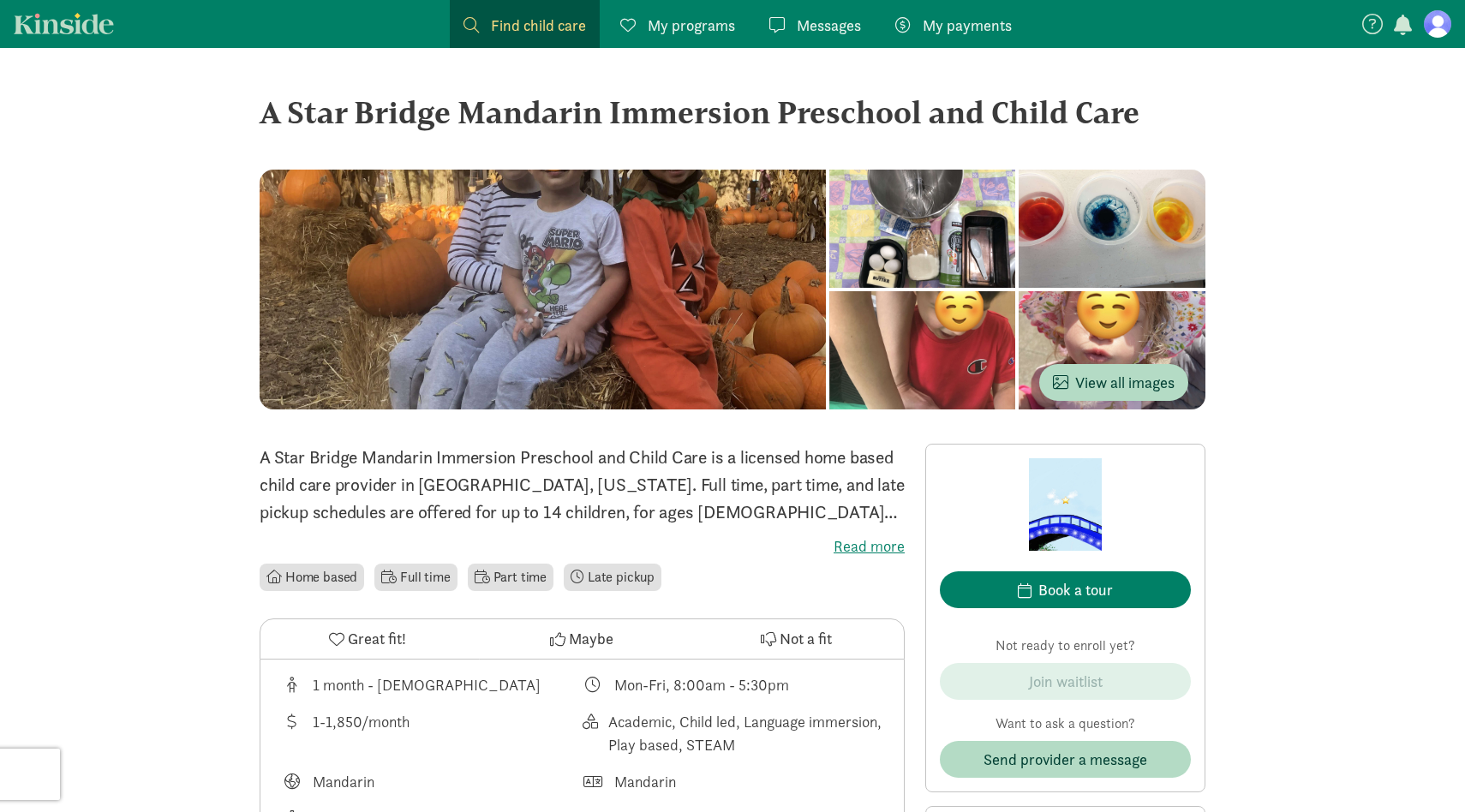
click at [396, 644] on span "Great fit!" at bounding box center [377, 638] width 58 height 23
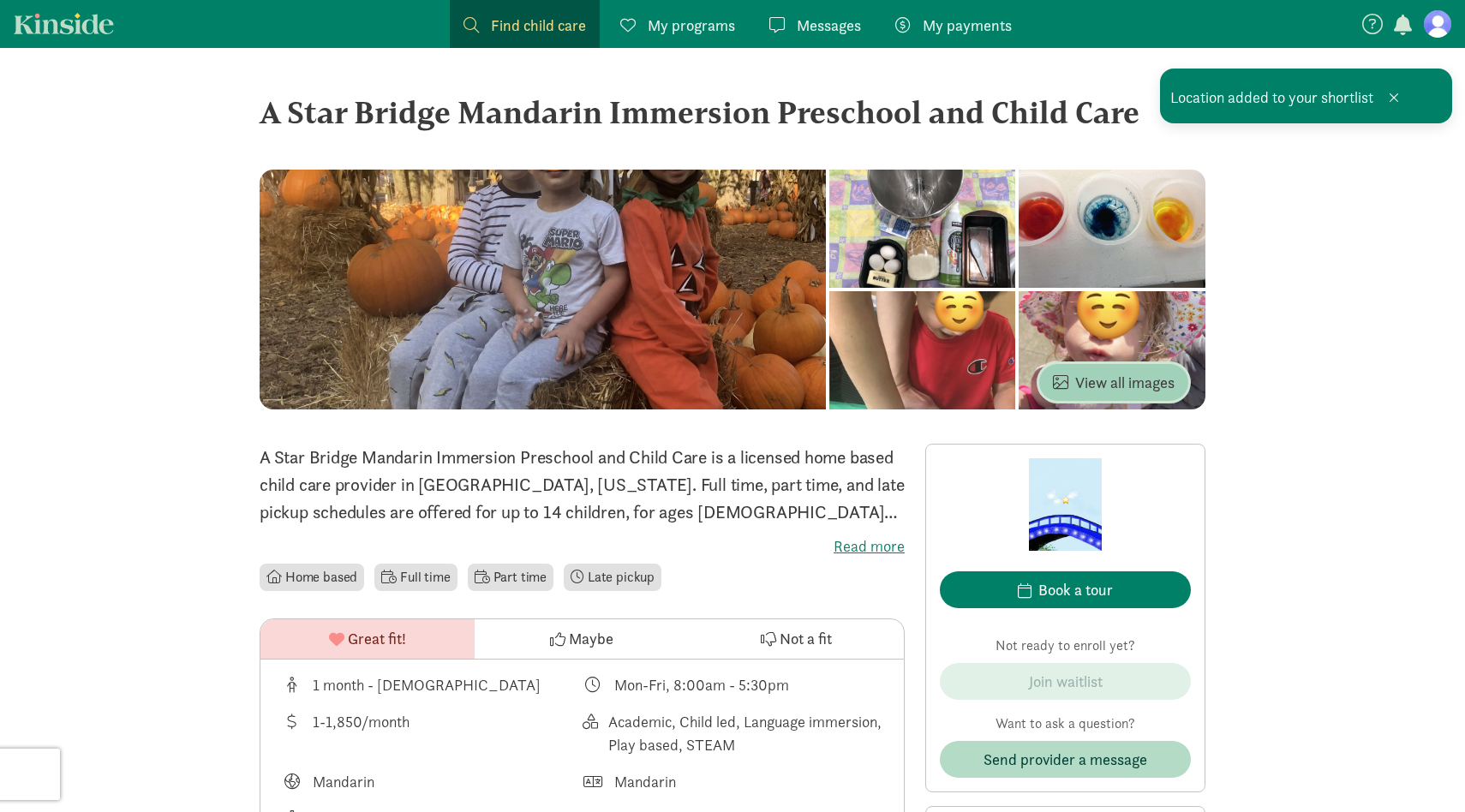
click at [1078, 384] on span "View all images" at bounding box center [1114, 383] width 122 height 23
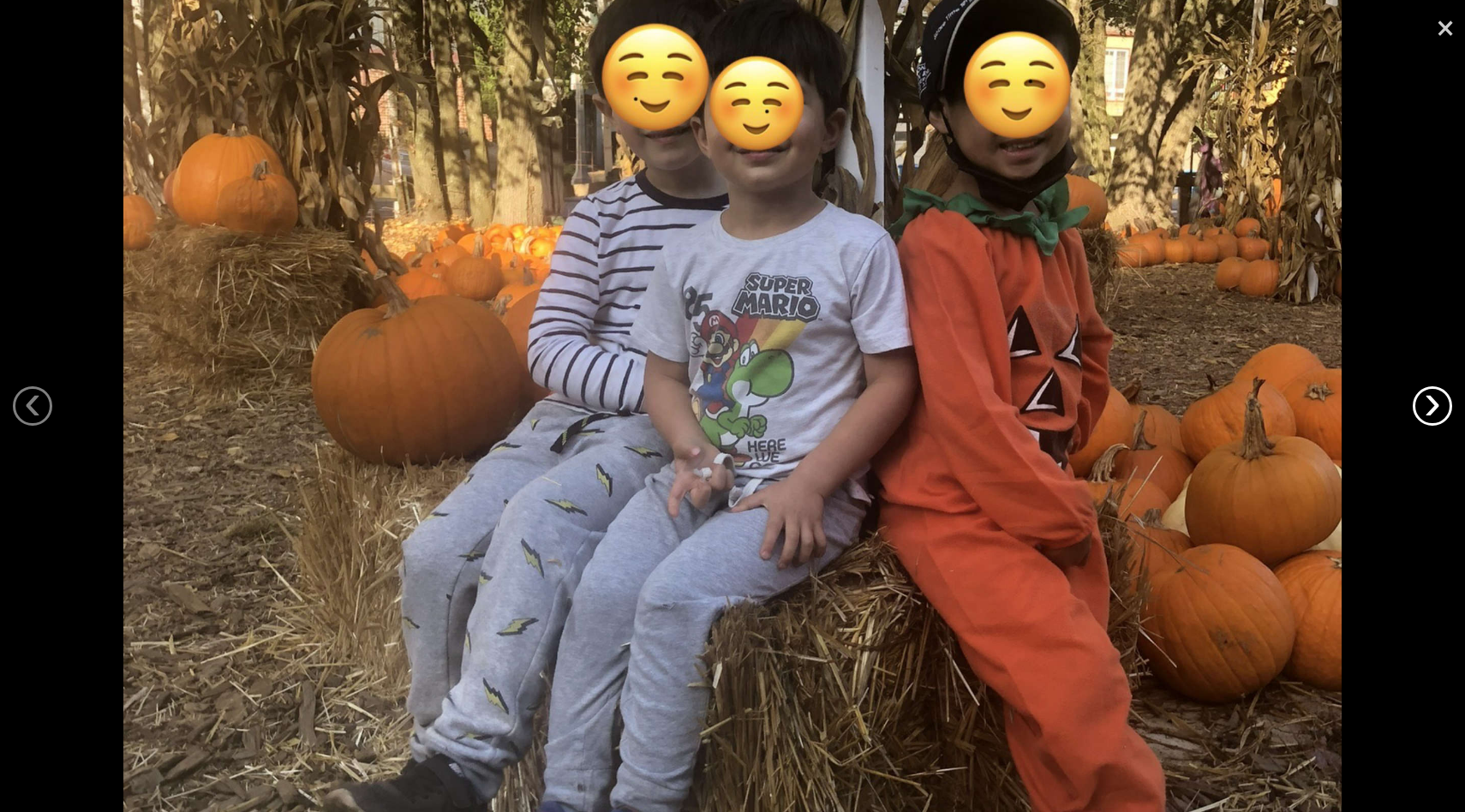
click at [1436, 413] on link "›" at bounding box center [1432, 406] width 40 height 40
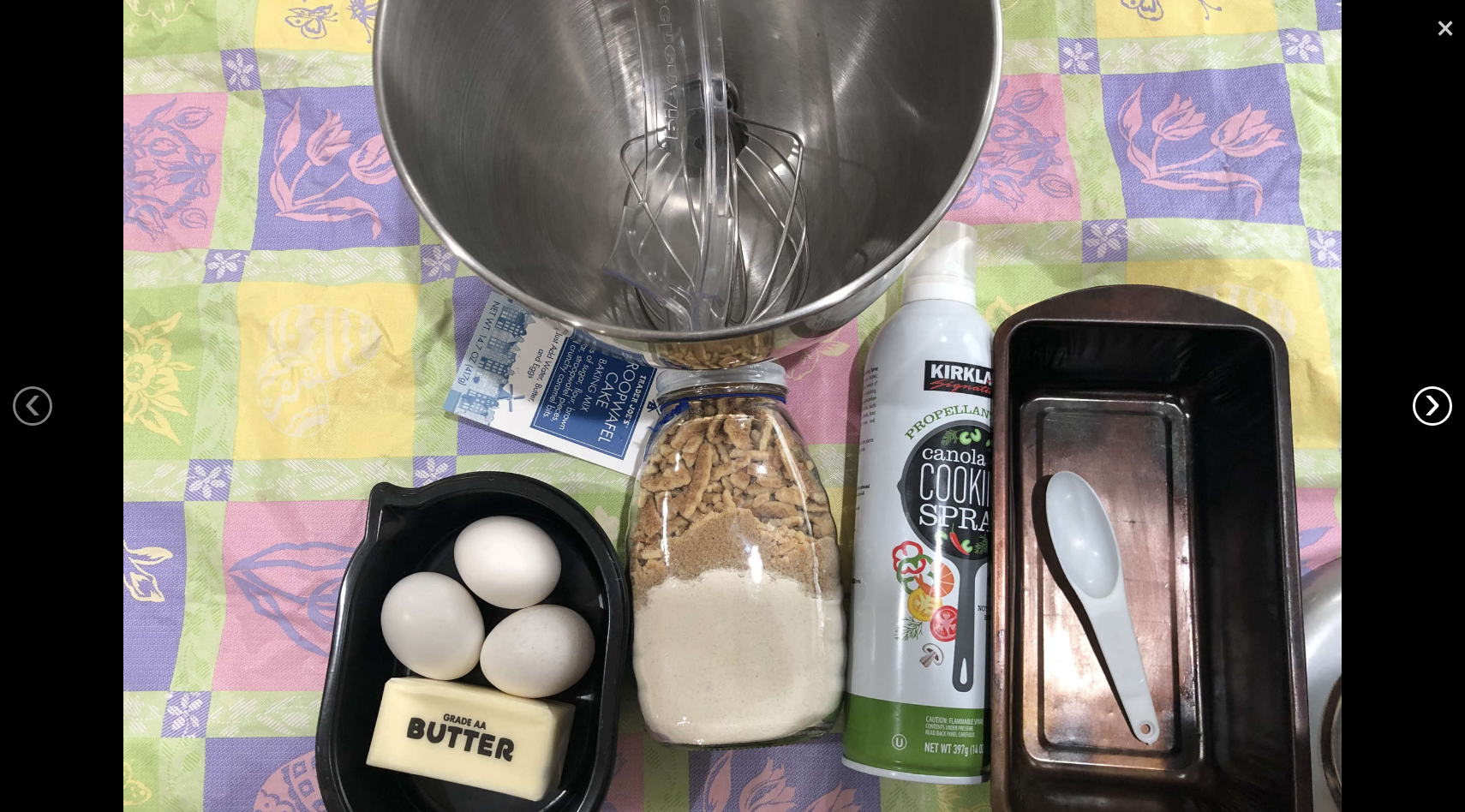
click at [1436, 413] on link "›" at bounding box center [1432, 406] width 40 height 40
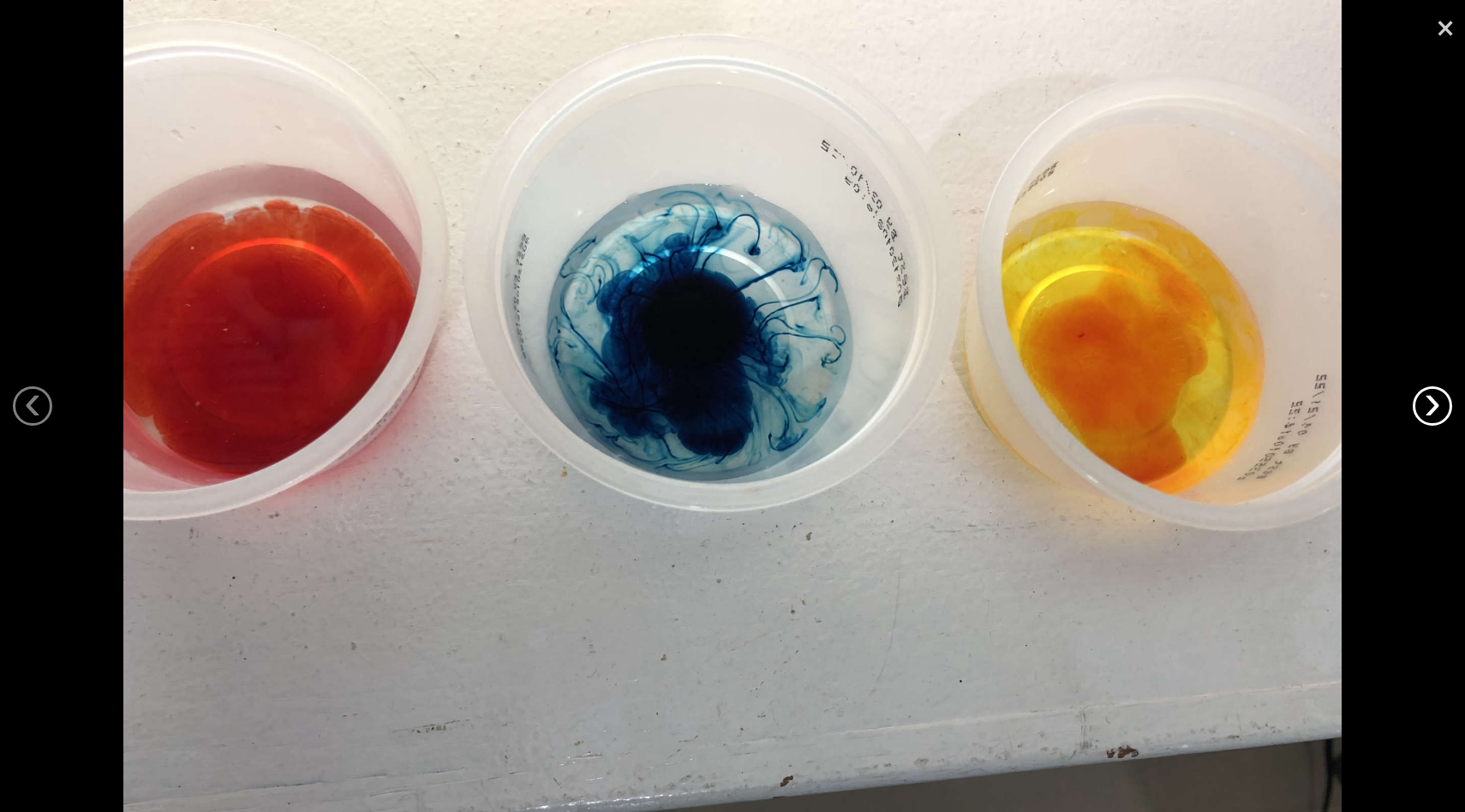
click at [1436, 413] on link "›" at bounding box center [1432, 406] width 40 height 40
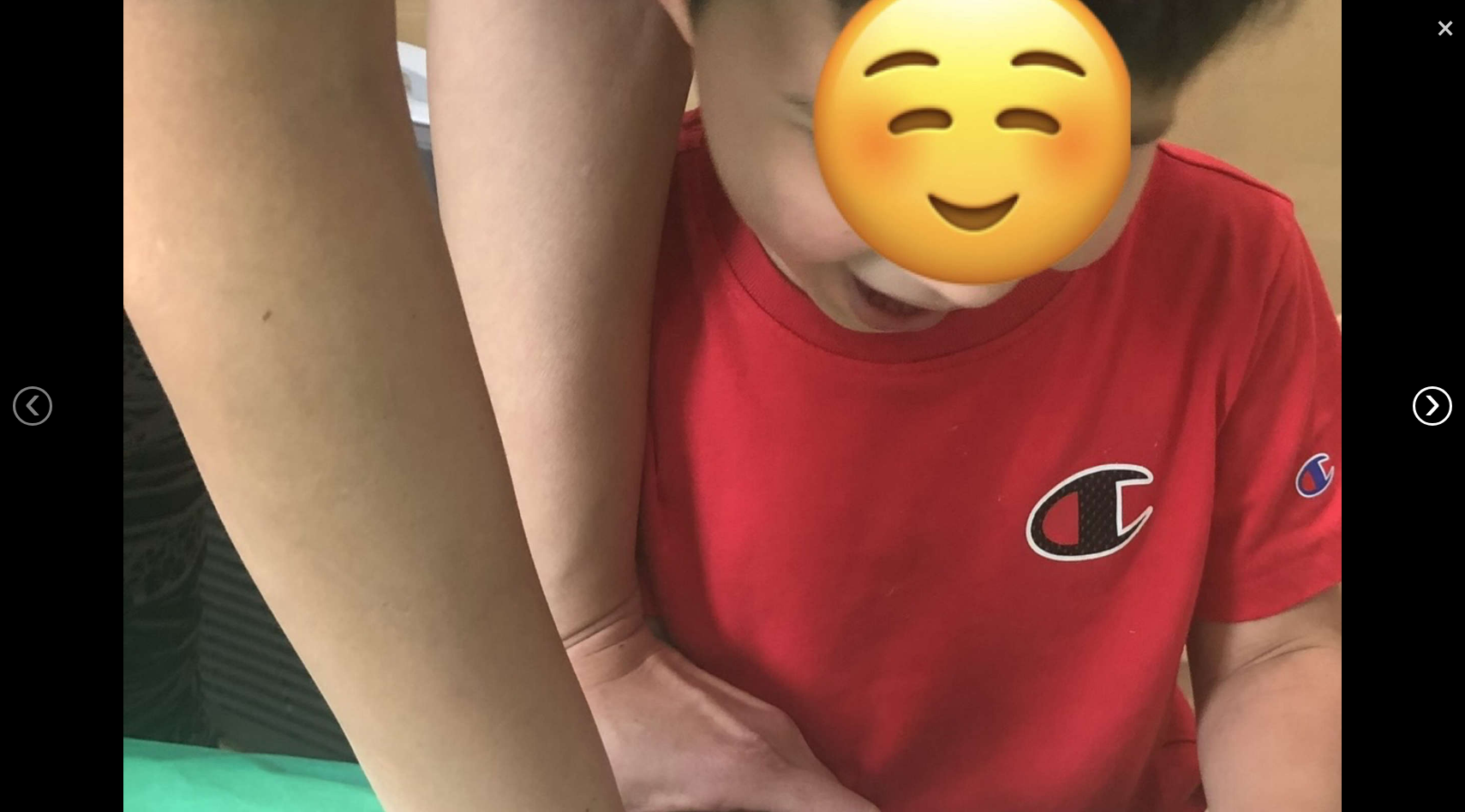
click at [1436, 413] on link "›" at bounding box center [1432, 406] width 40 height 40
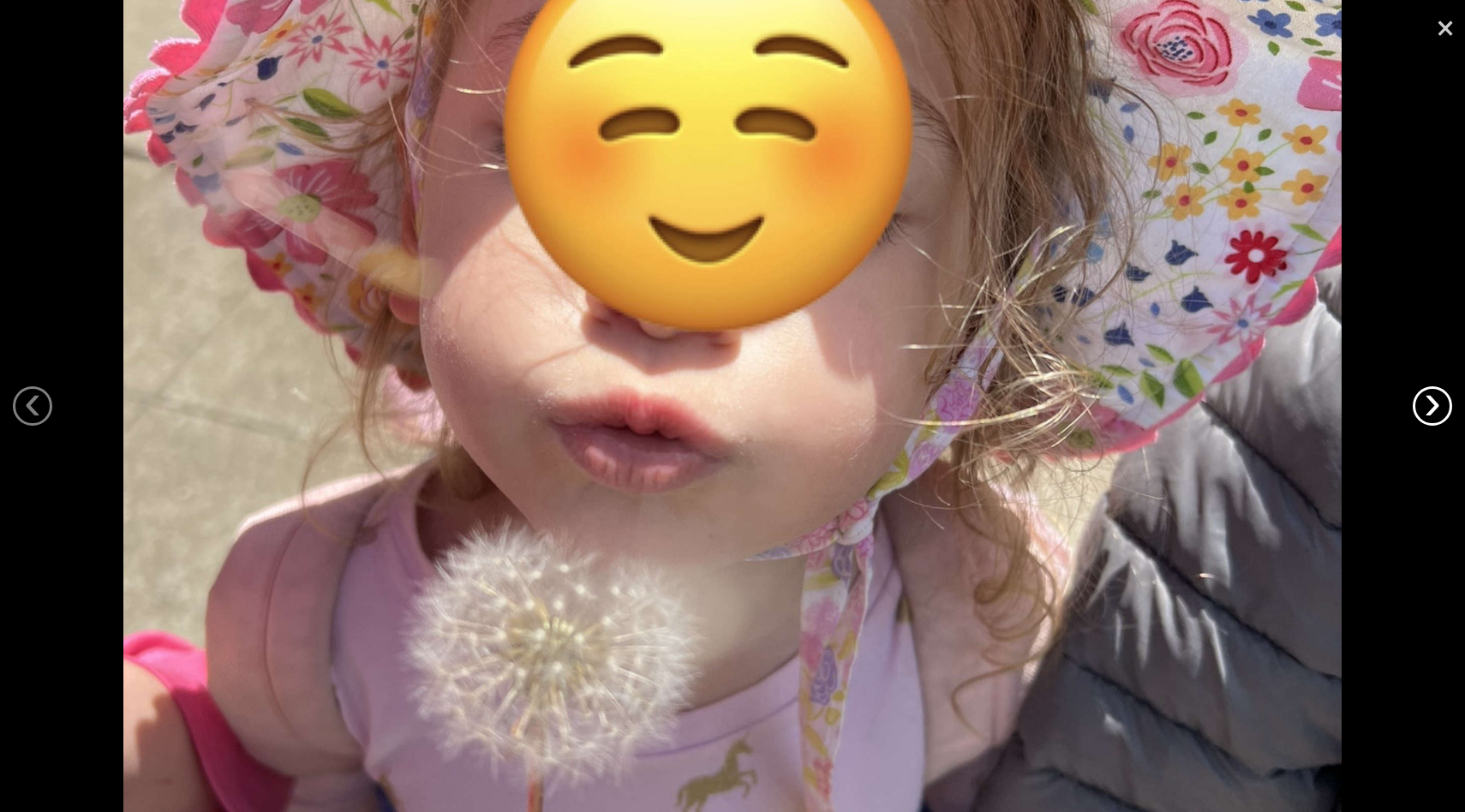
click at [1430, 411] on link "›" at bounding box center [1432, 406] width 40 height 40
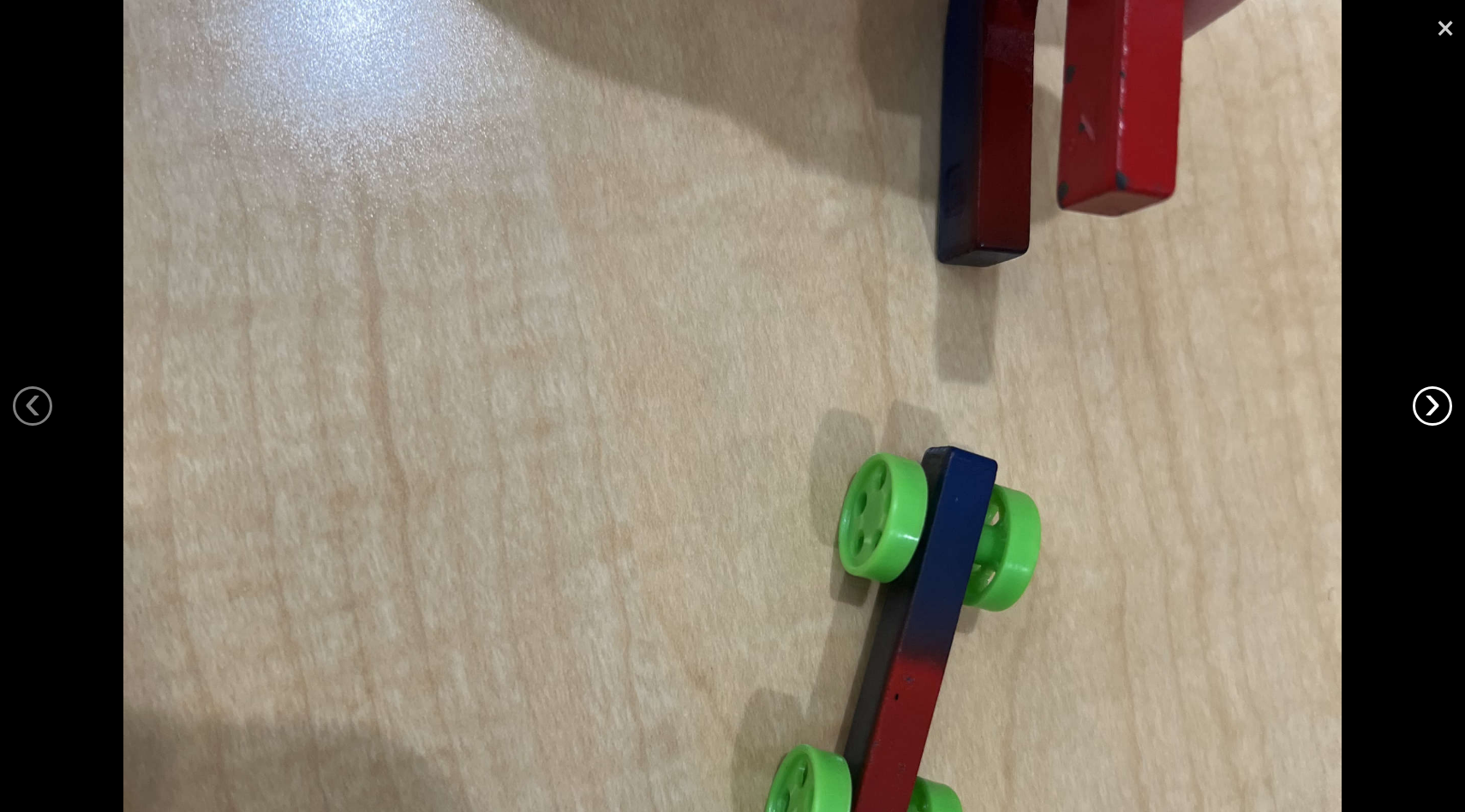
click at [1430, 411] on link "›" at bounding box center [1432, 406] width 40 height 40
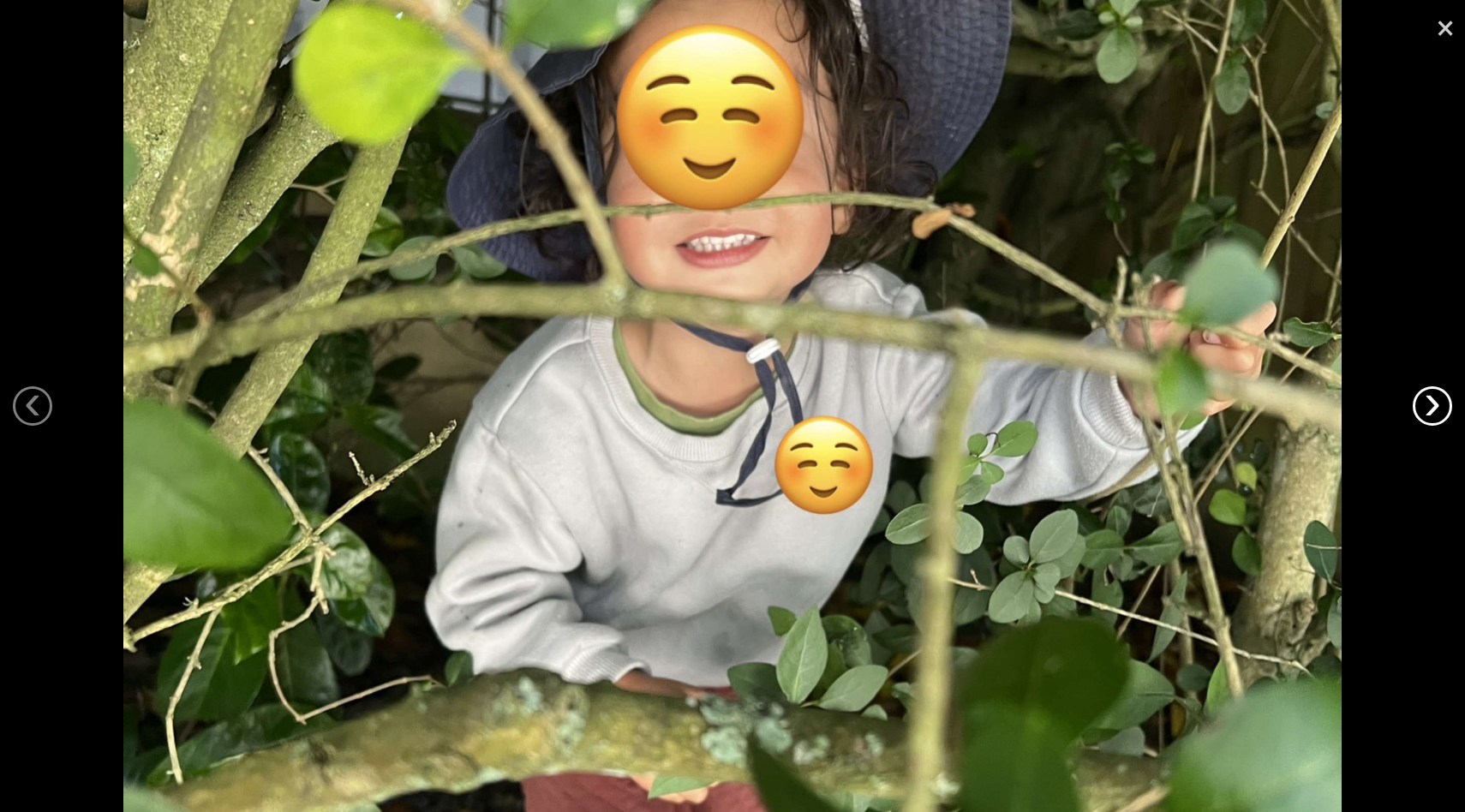
click at [1430, 411] on link "›" at bounding box center [1432, 406] width 40 height 40
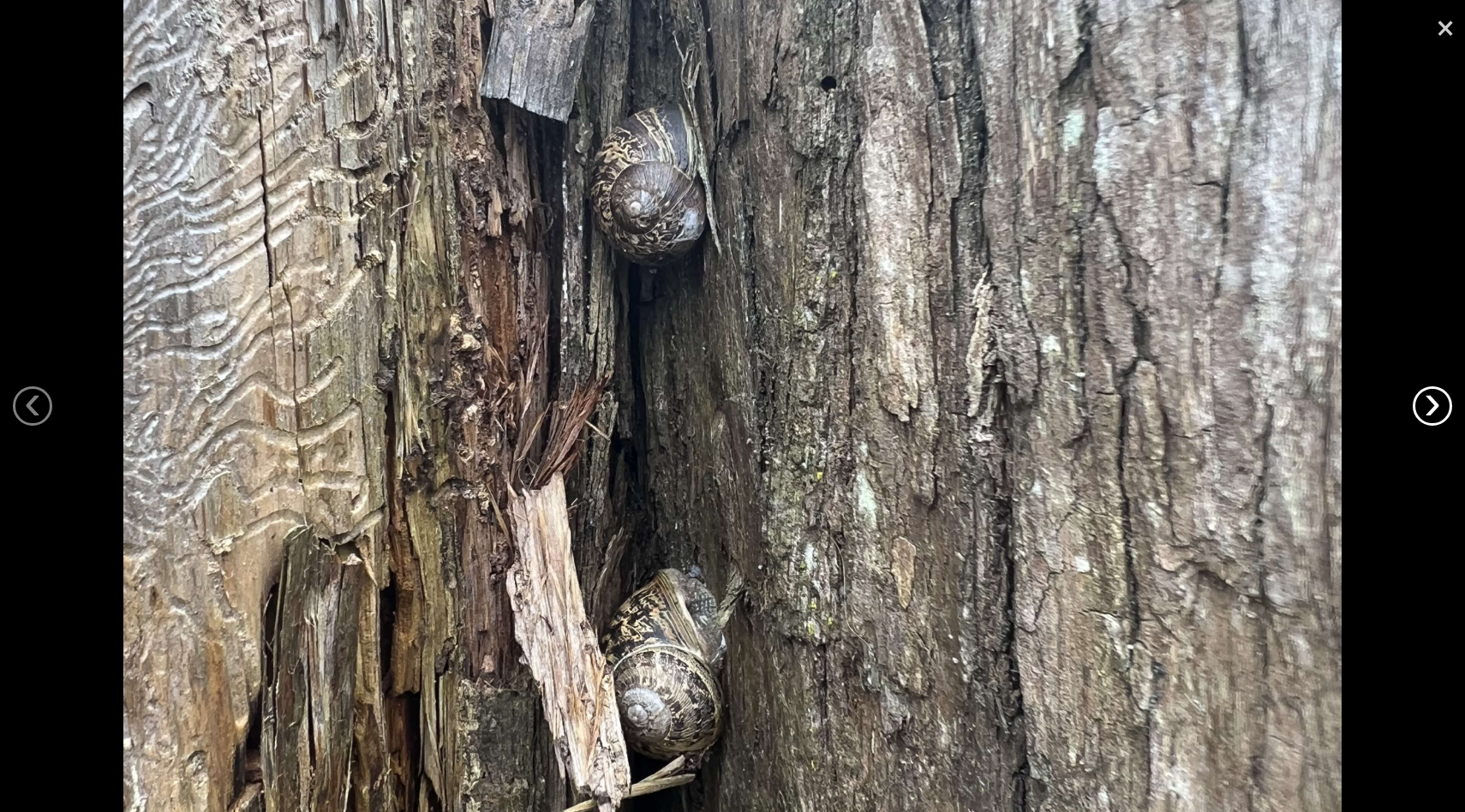
click at [1430, 411] on link "›" at bounding box center [1432, 406] width 40 height 40
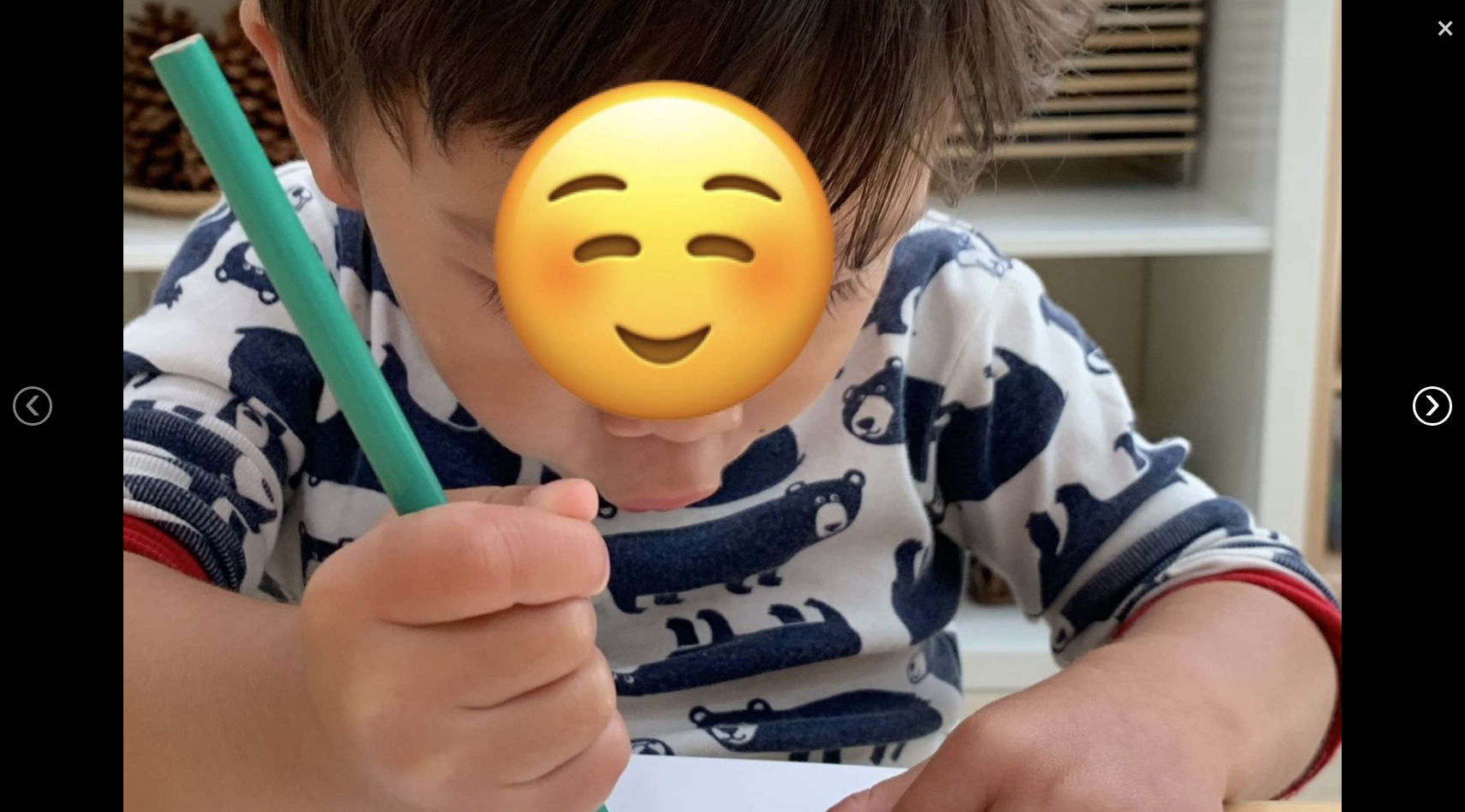
click at [1430, 411] on link "›" at bounding box center [1432, 406] width 40 height 40
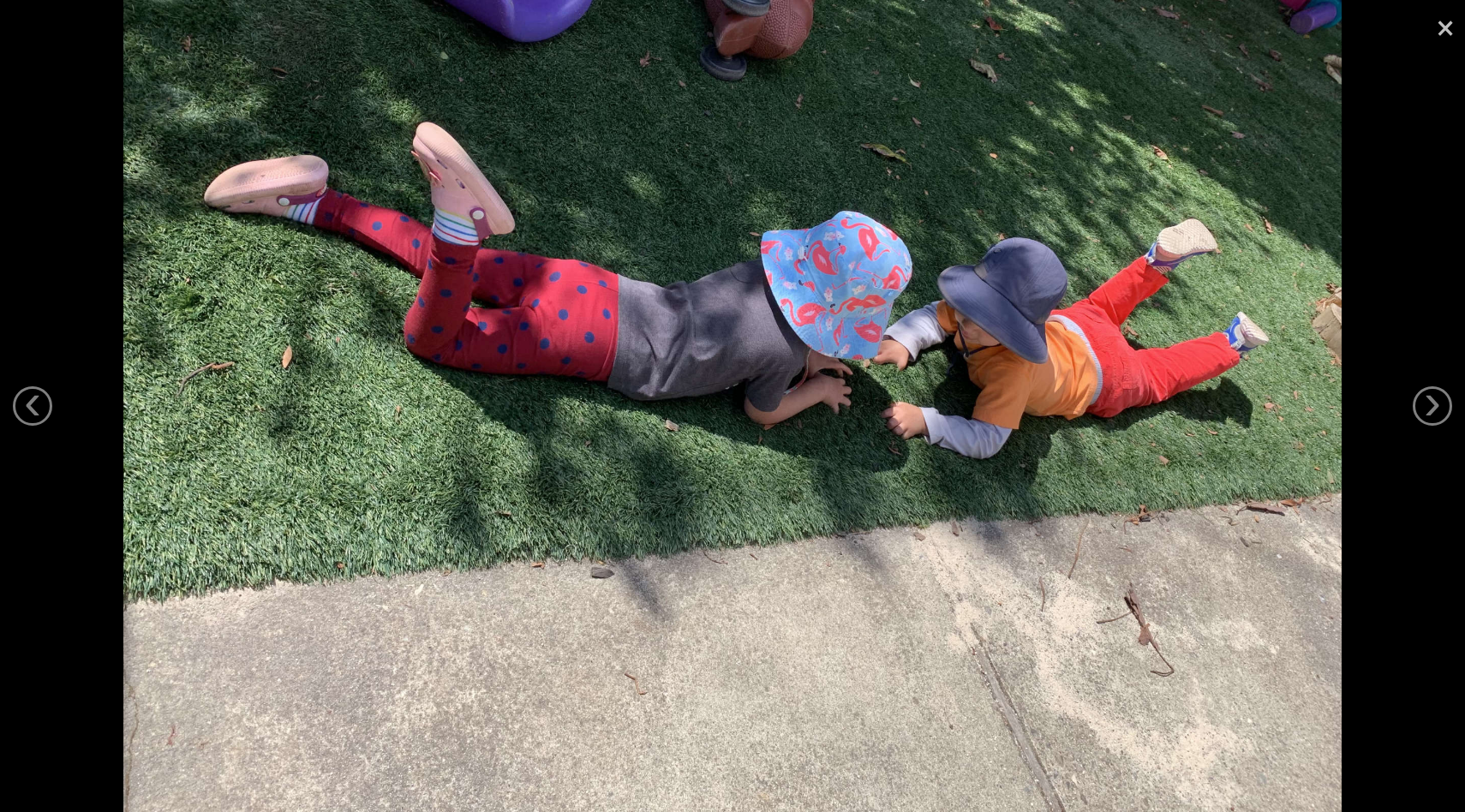
click at [1441, 23] on link "×" at bounding box center [1445, 25] width 40 height 51
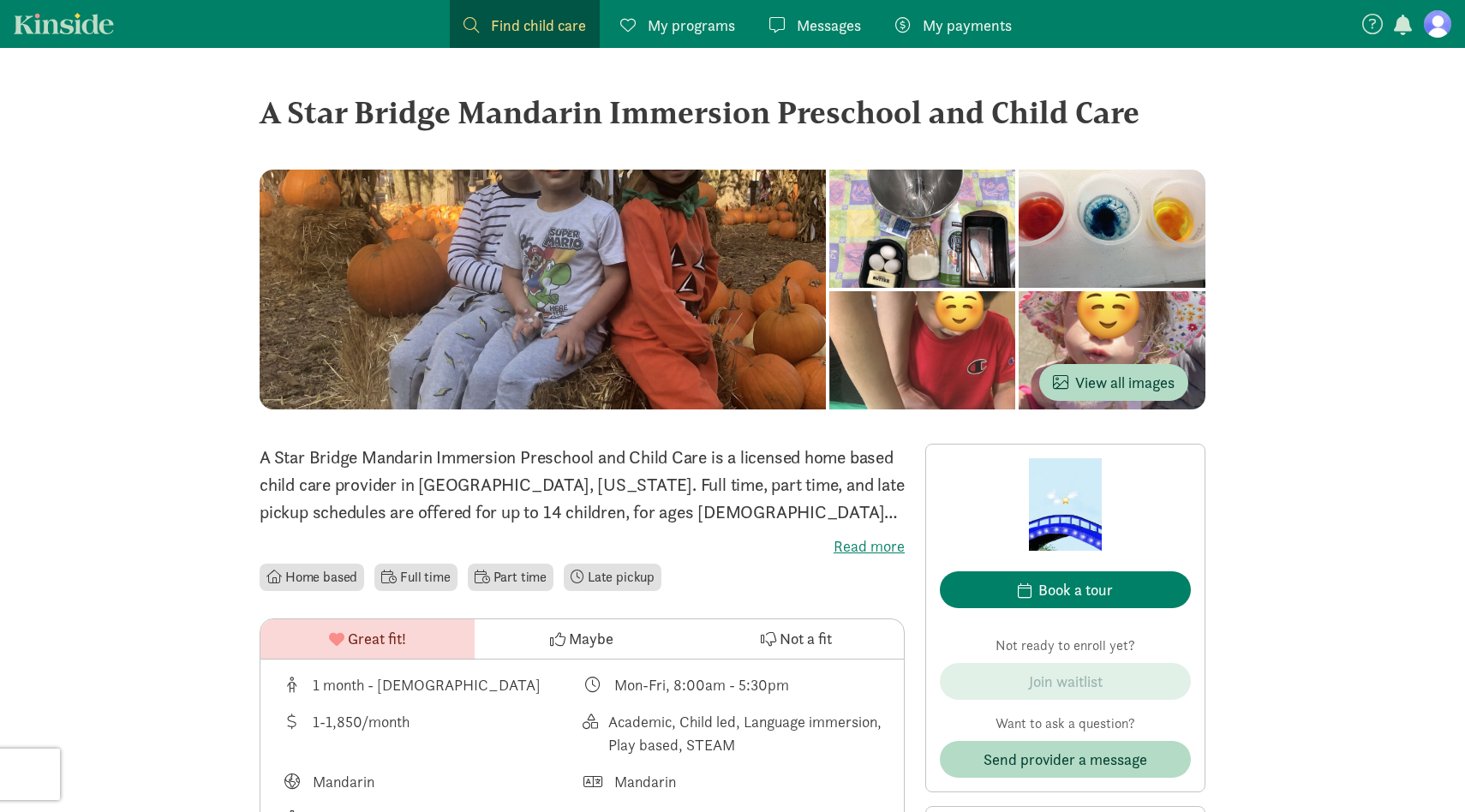
click at [705, 457] on p "A Star Bridge Mandarin Immersion Preschool and Child Care is a licensed home ba…" at bounding box center [581, 484] width 645 height 82
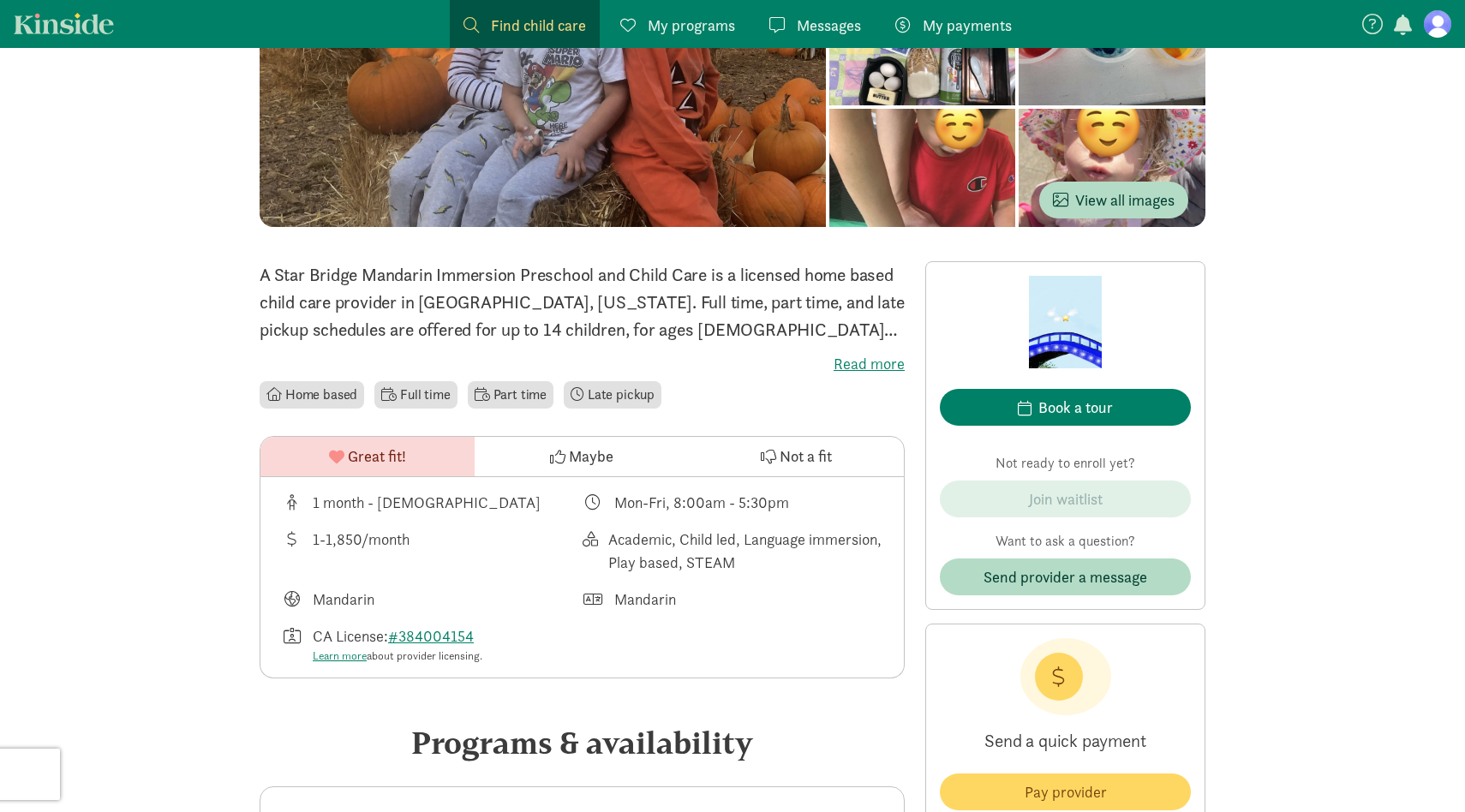
scroll to position [184, 0]
click at [1075, 406] on div "Book a tour" at bounding box center [1075, 406] width 74 height 23
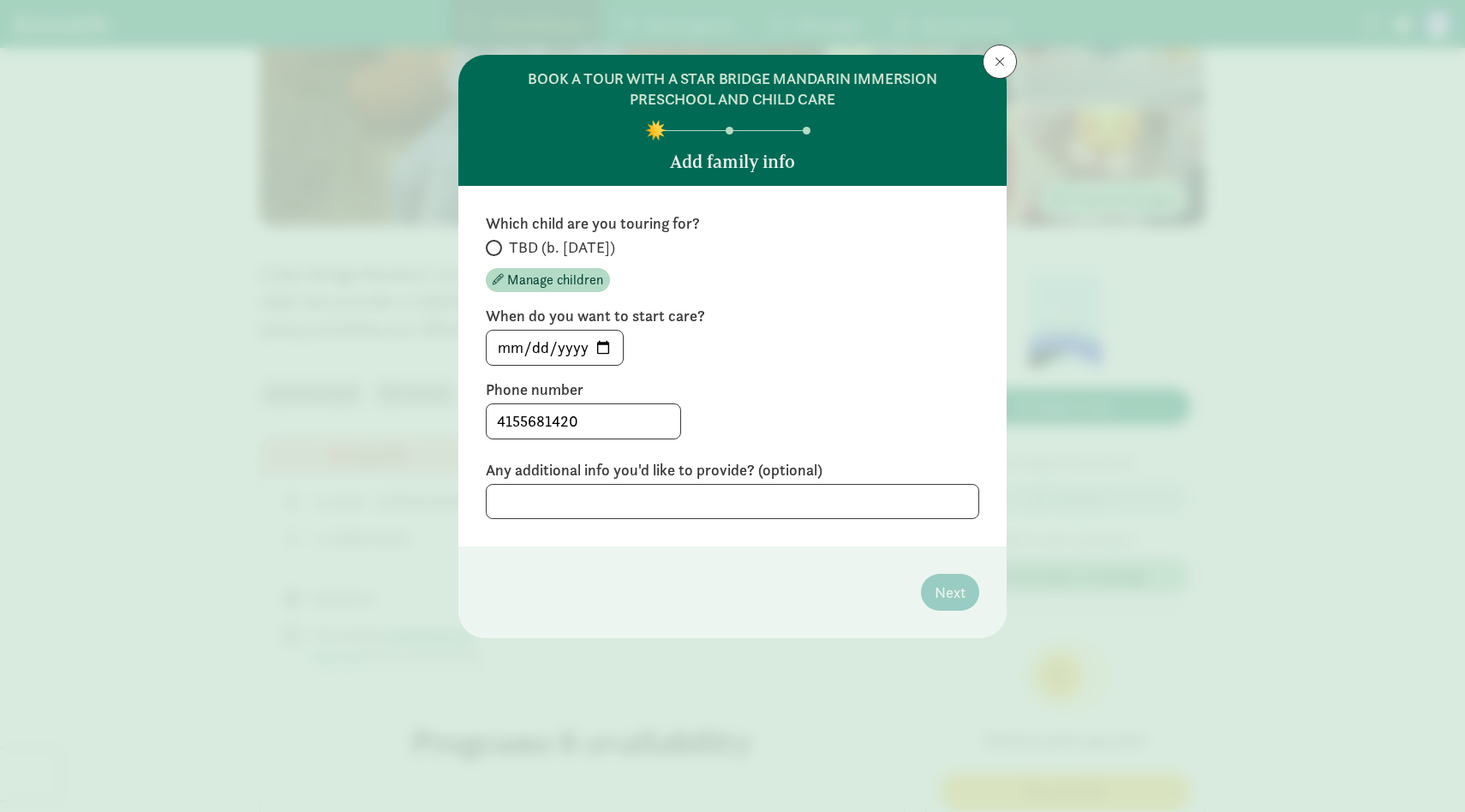
click at [523, 244] on span "TBD (b. May 2026)" at bounding box center [562, 246] width 106 height 20
click at [497, 244] on input "TBD (b. May 2026)" at bounding box center [491, 248] width 12 height 12
radio input "true"
click at [999, 64] on span at bounding box center [1000, 62] width 11 height 14
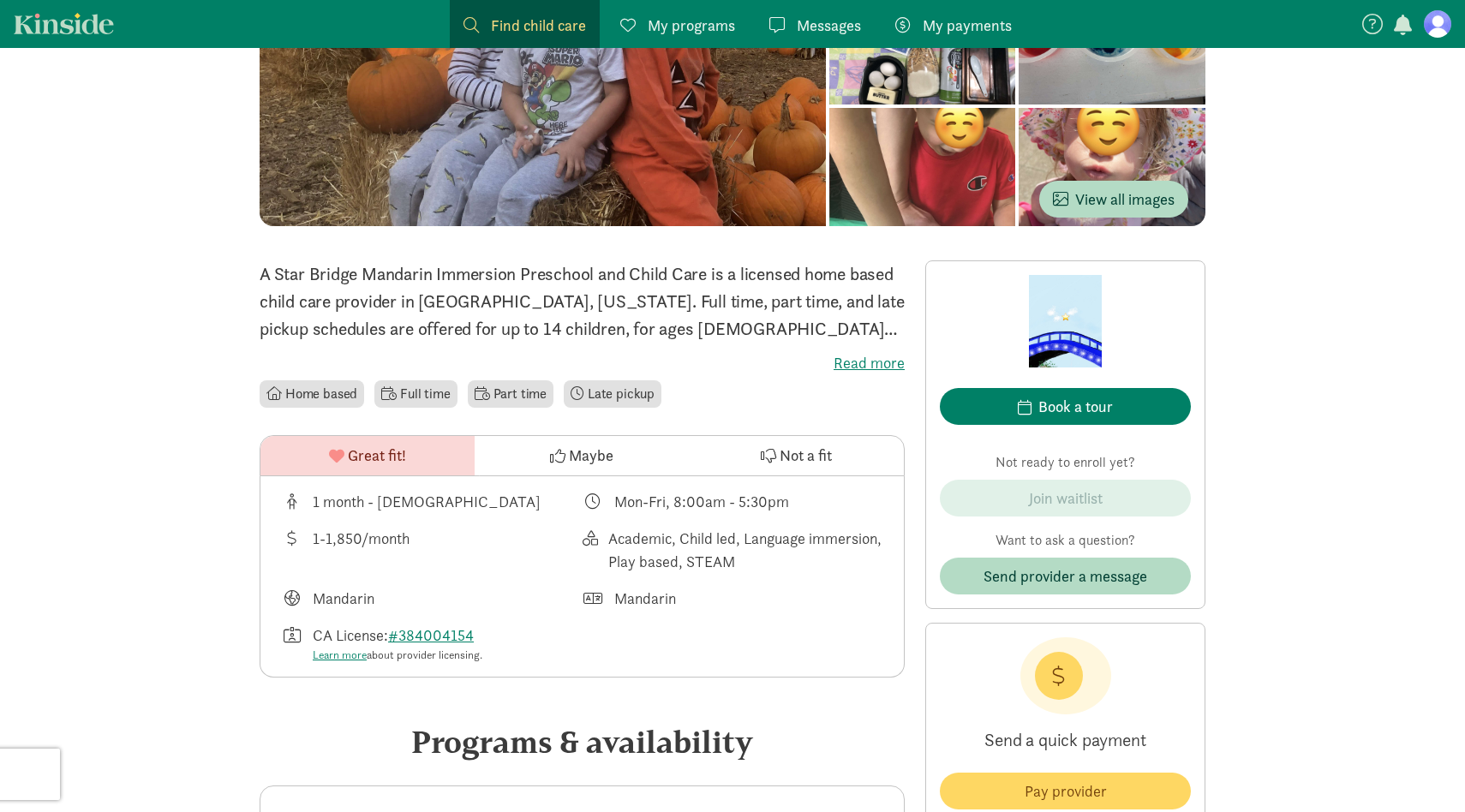
click at [856, 362] on label "Read more" at bounding box center [581, 362] width 645 height 20
click at [0, 0] on input "Read more" at bounding box center [0, 0] width 0 height 0
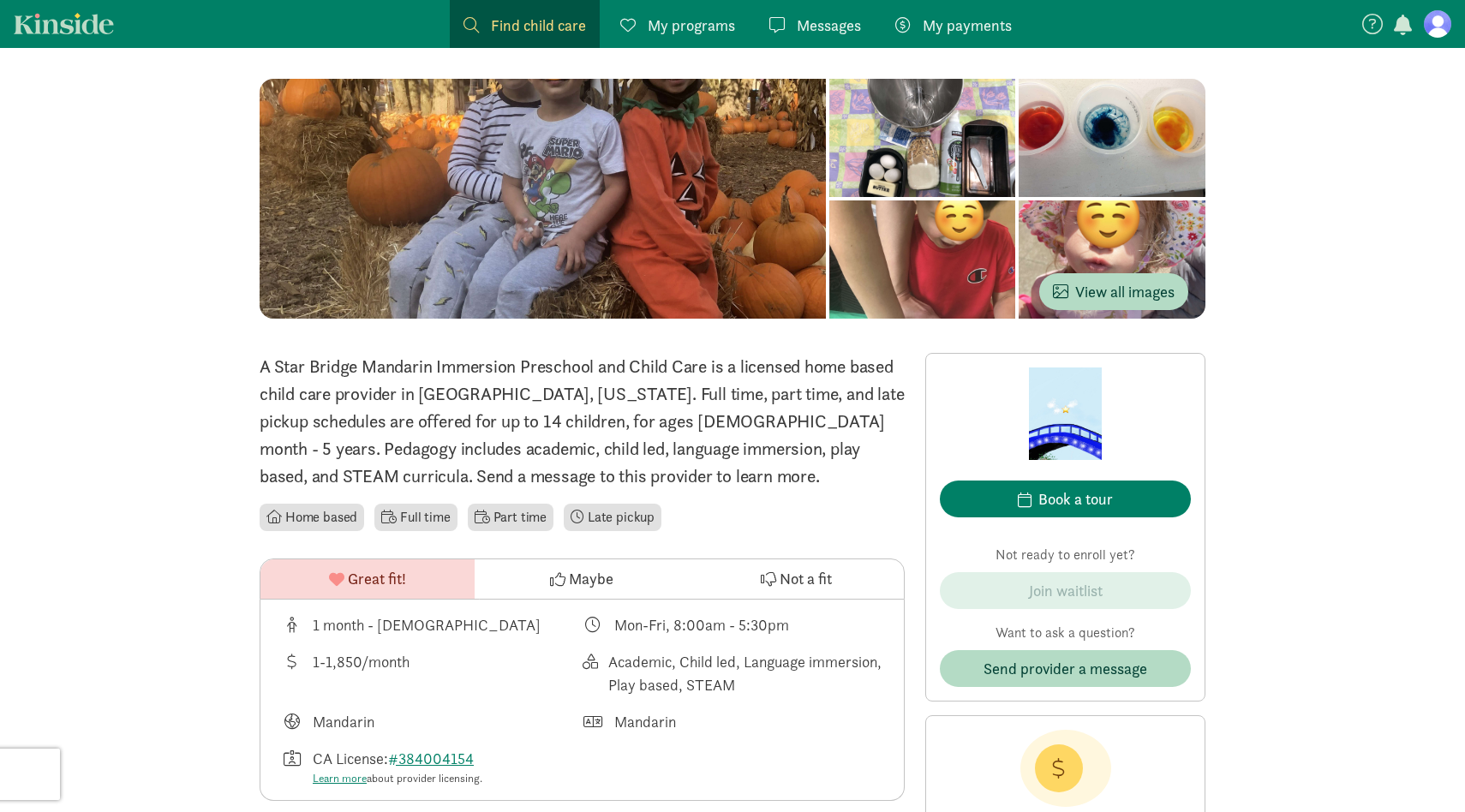
scroll to position [0, 0]
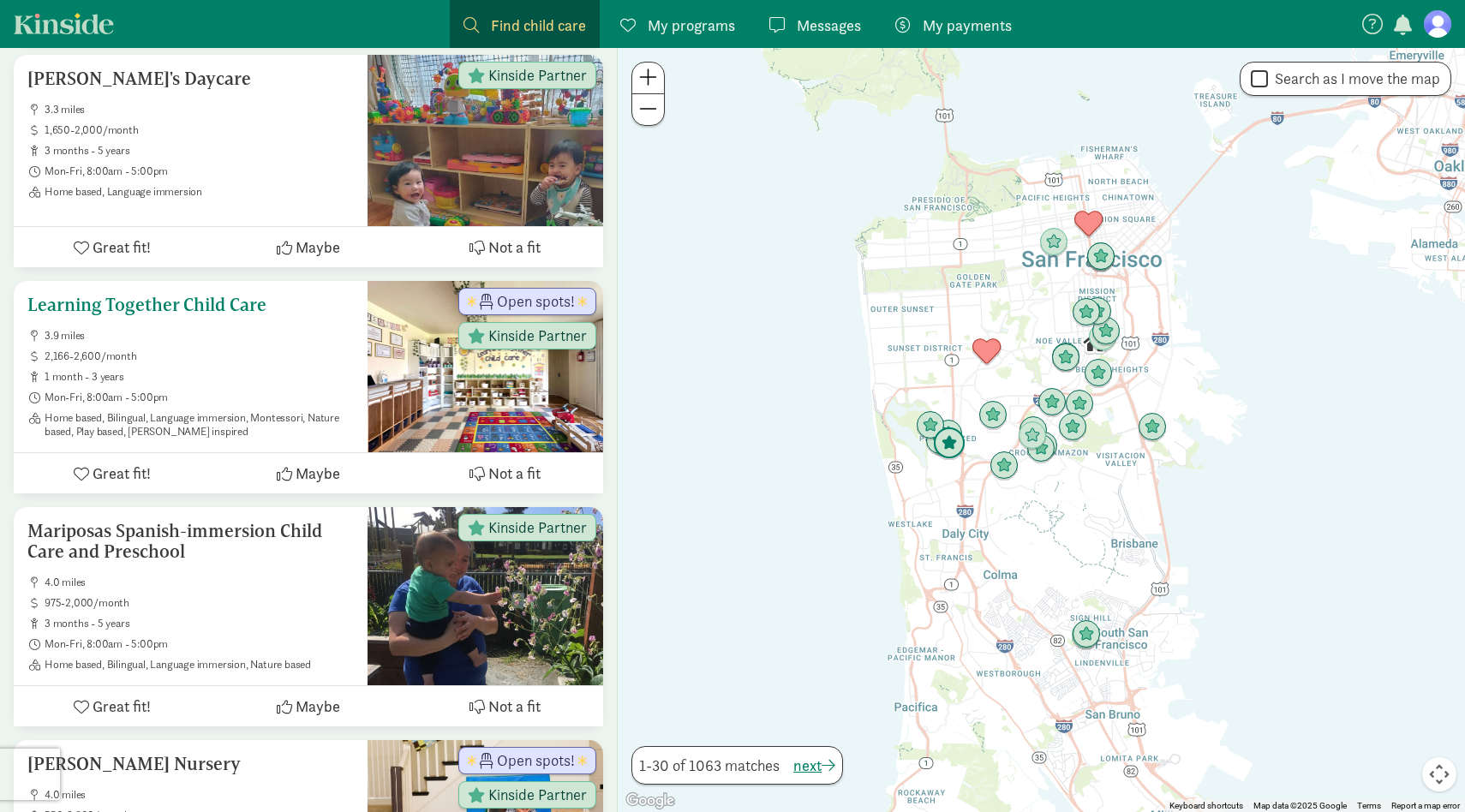
scroll to position [5502, 0]
click at [239, 395] on ul "3.9 miles 2,166-2,600/month 1 month - 3 years Mon-Fri, 8:00am - 5:00pm Home bas…" at bounding box center [190, 383] width 327 height 109
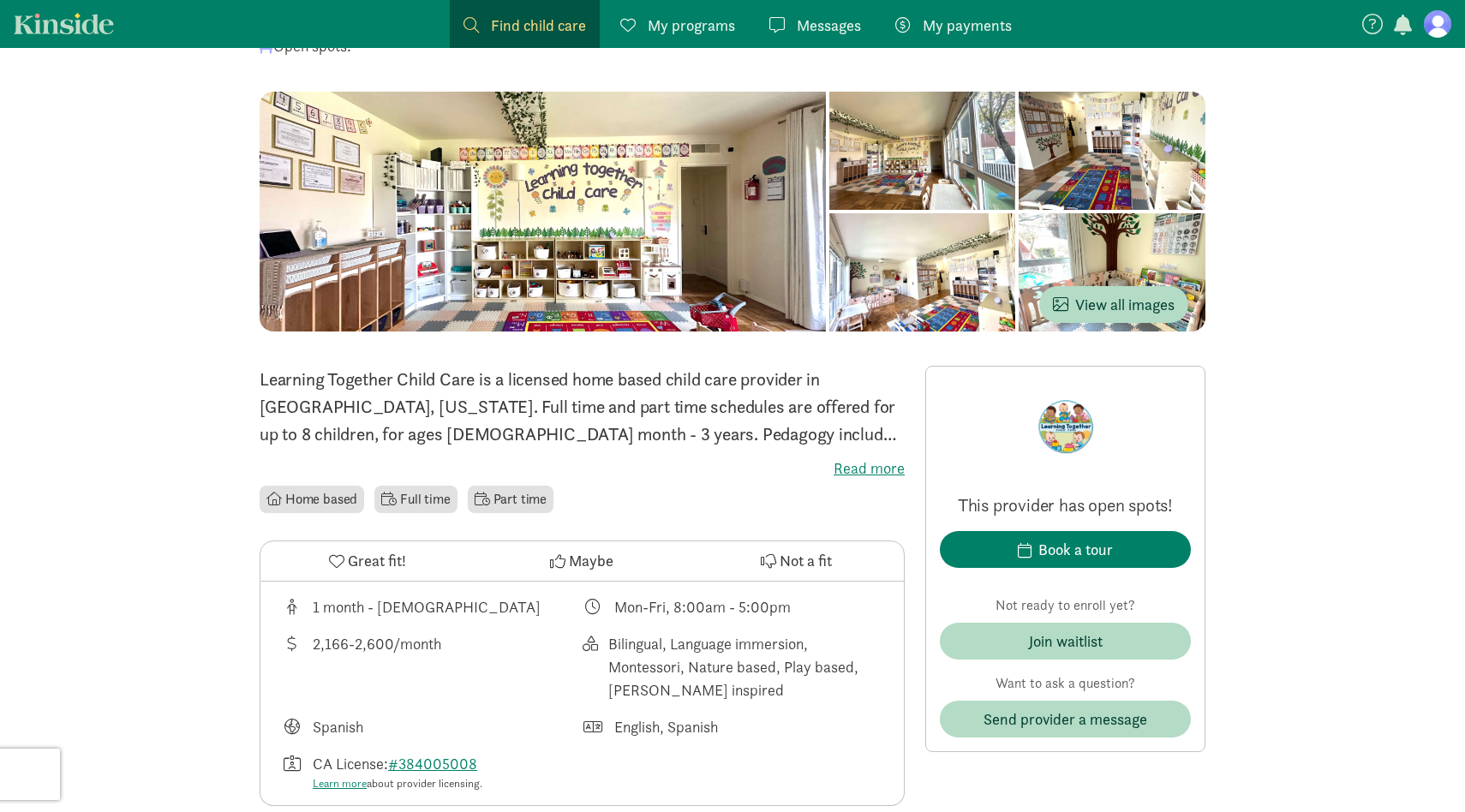
scroll to position [171, 0]
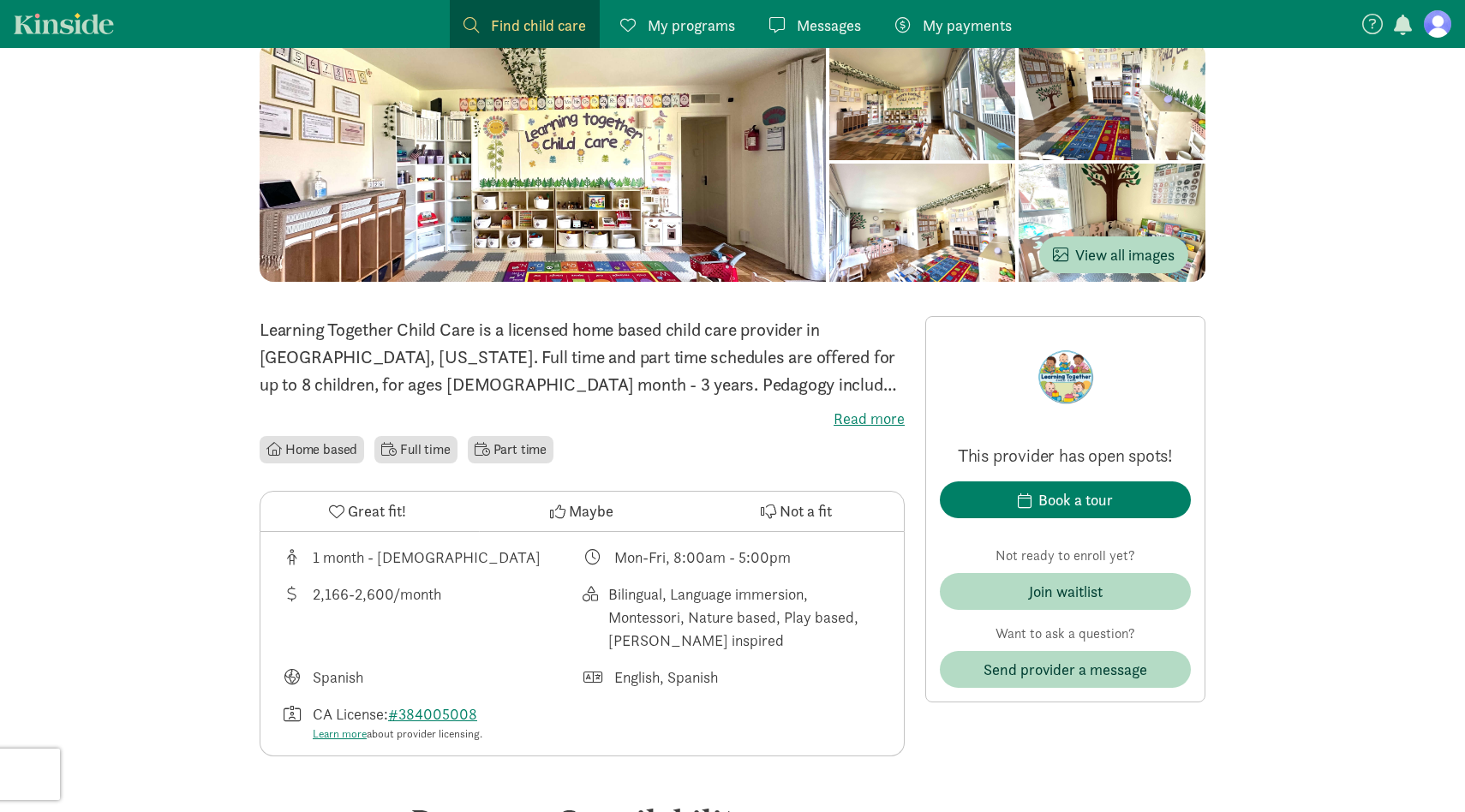
click at [874, 418] on label "Read more" at bounding box center [581, 419] width 645 height 20
click at [0, 0] on input "Read more" at bounding box center [0, 0] width 0 height 0
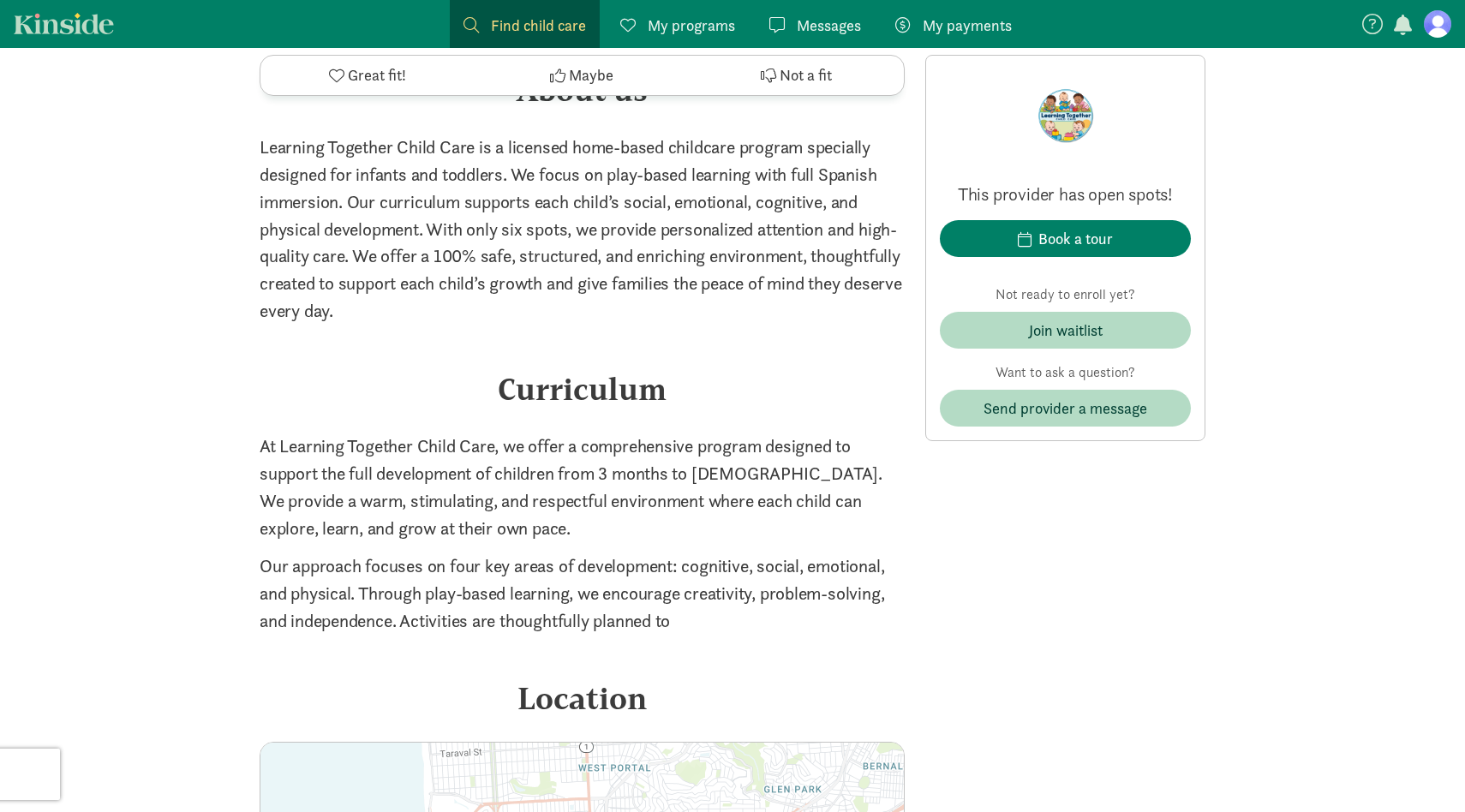
scroll to position [1773, 0]
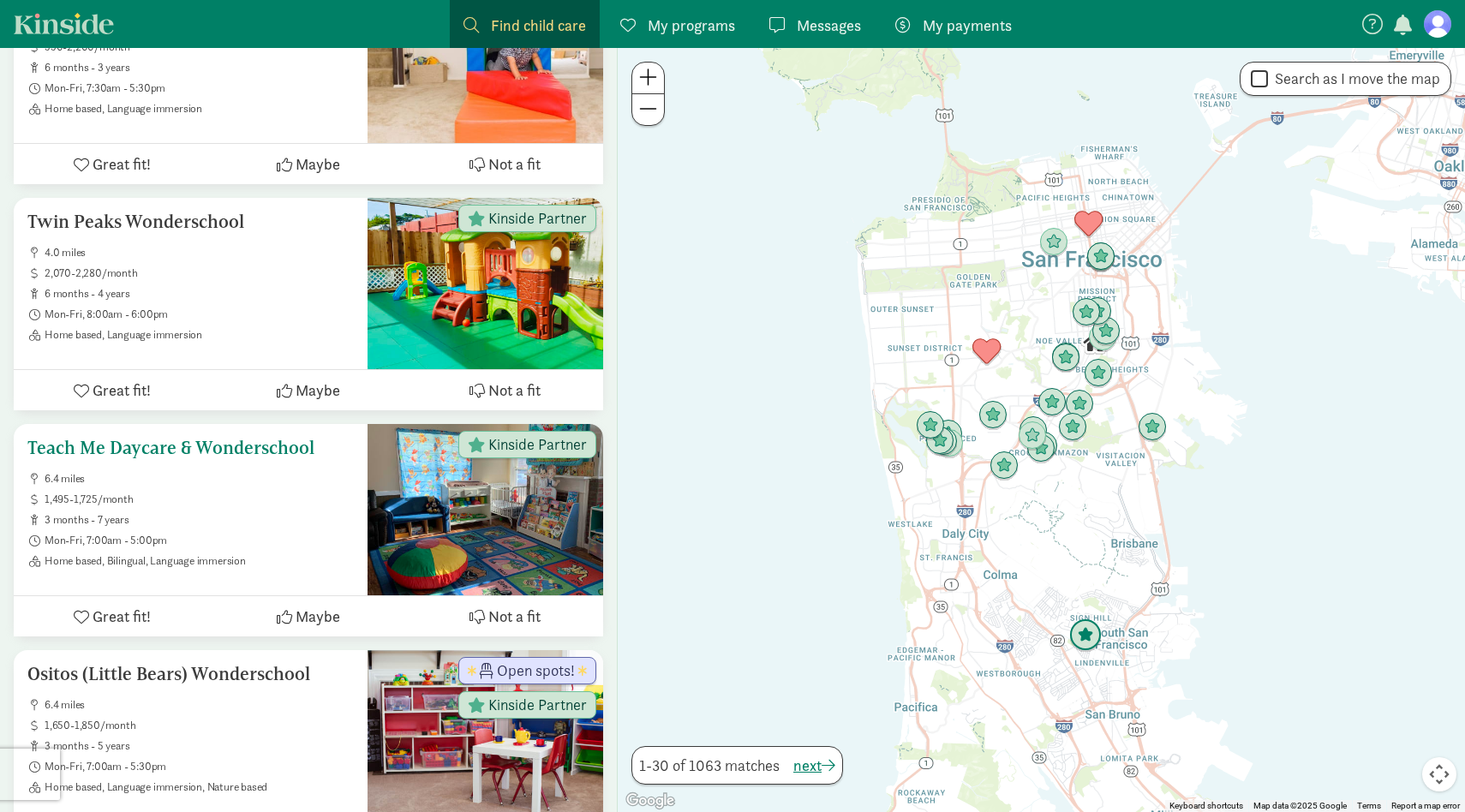
scroll to position [6598, 0]
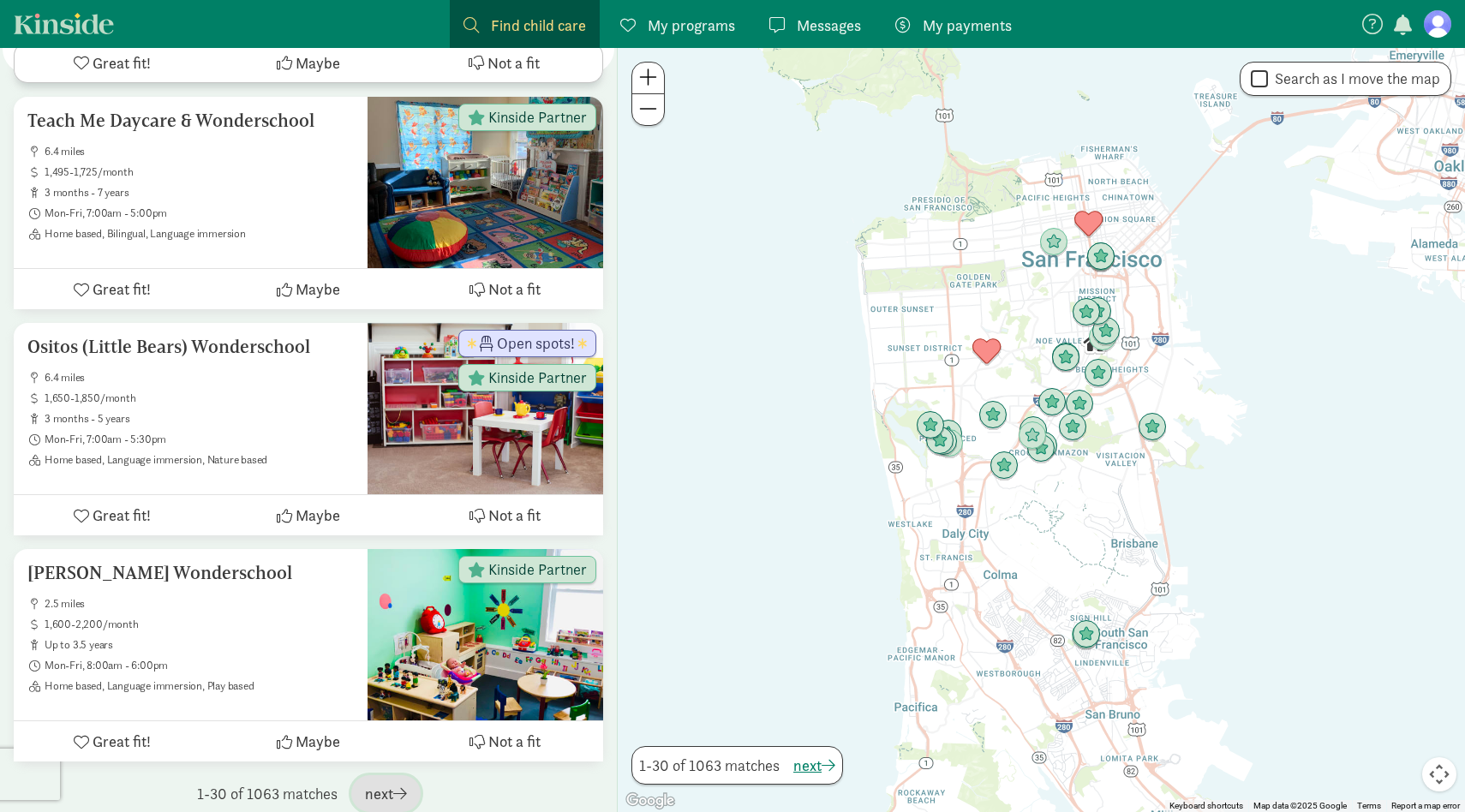
click at [393, 782] on span "next" at bounding box center [385, 794] width 42 height 23
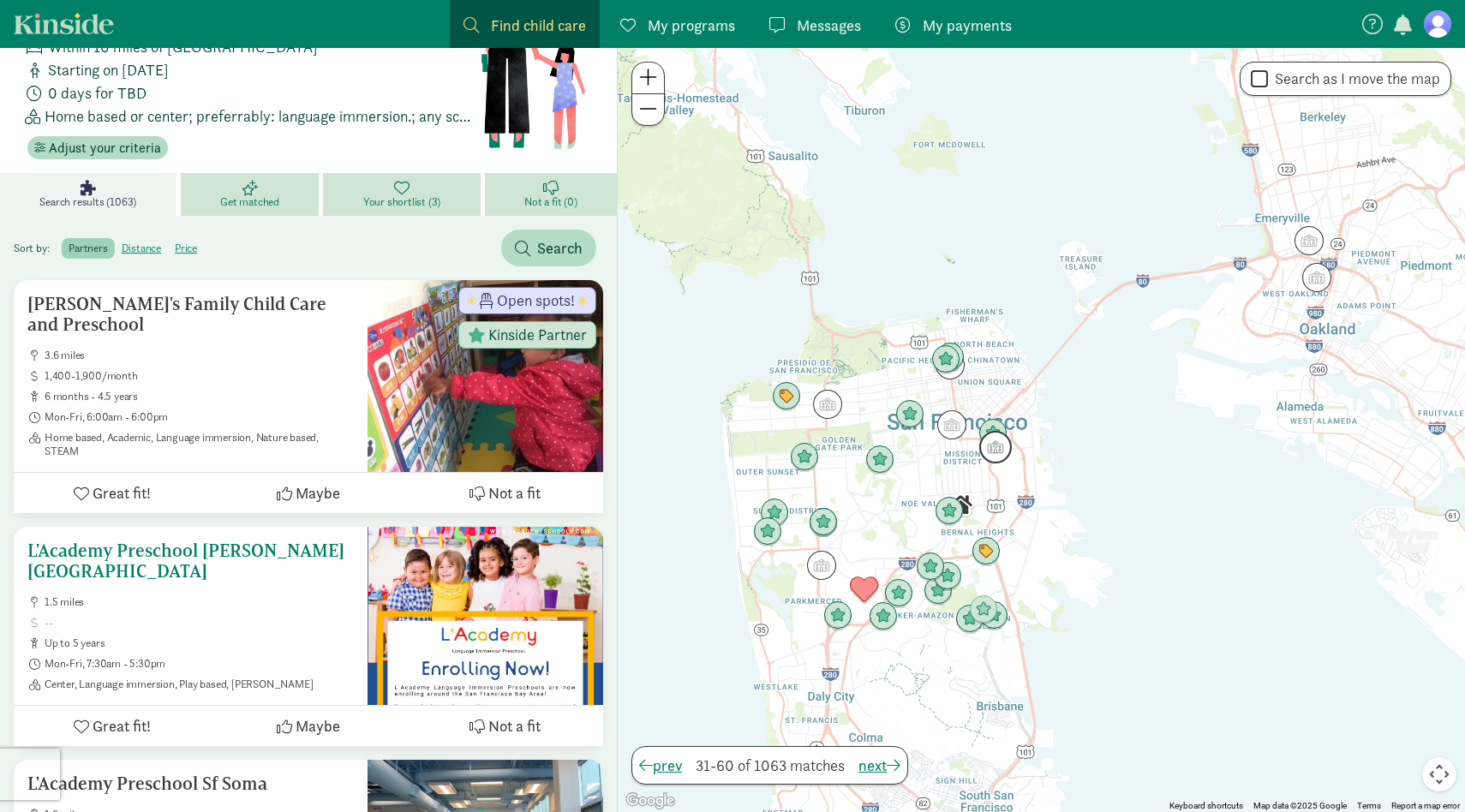
scroll to position [0, 0]
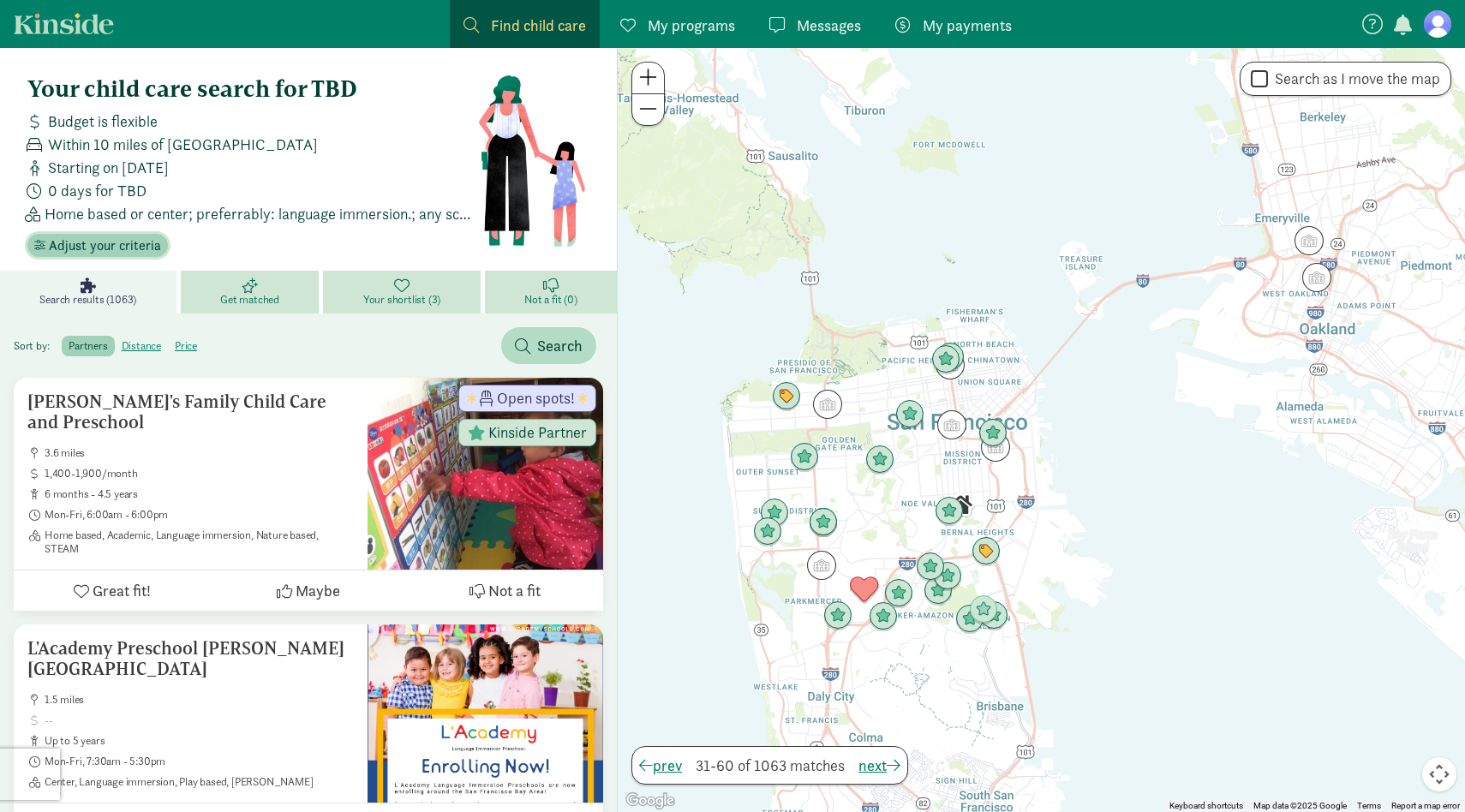
click at [128, 248] on span "Adjust your criteria" at bounding box center [104, 246] width 112 height 20
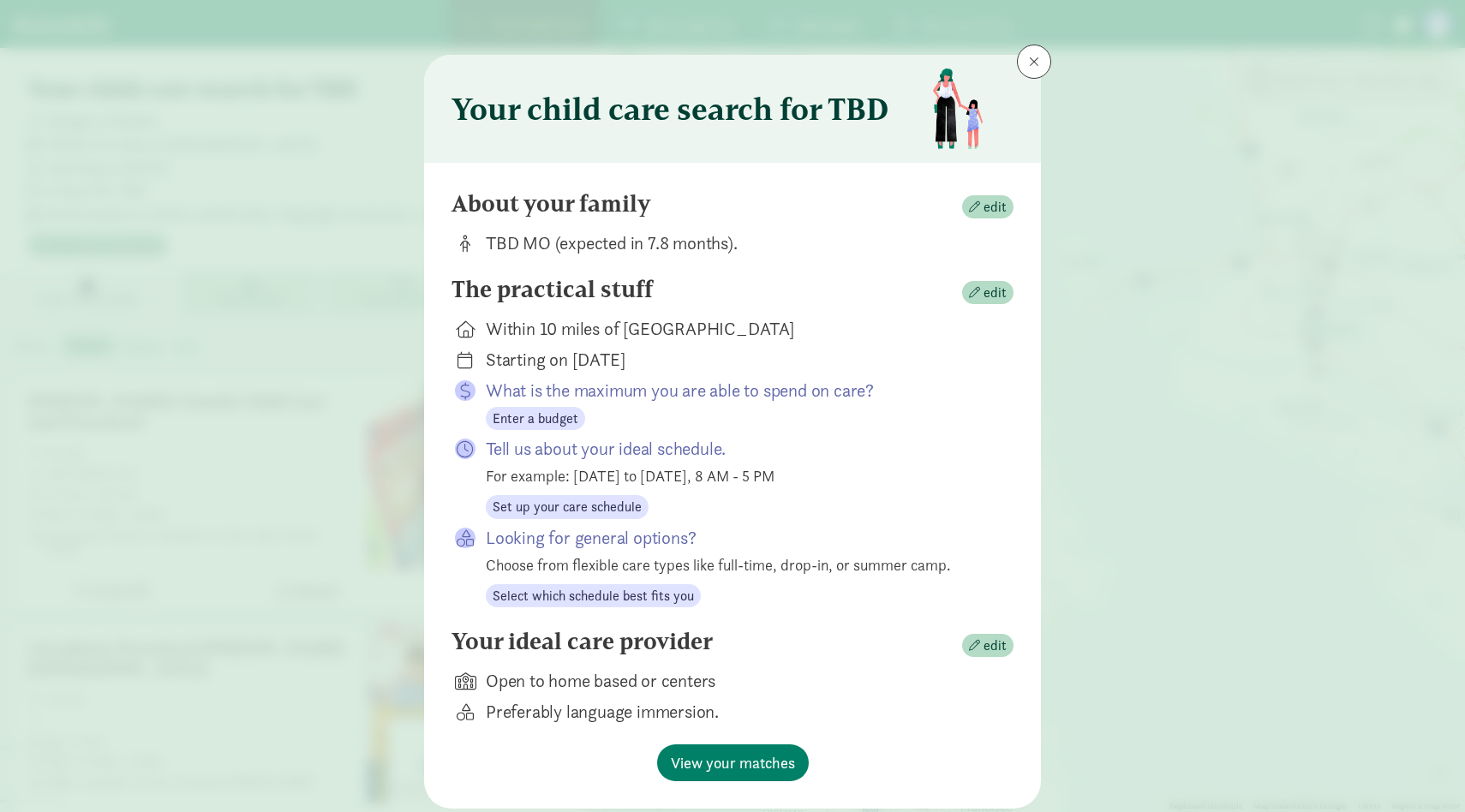
scroll to position [50, 0]
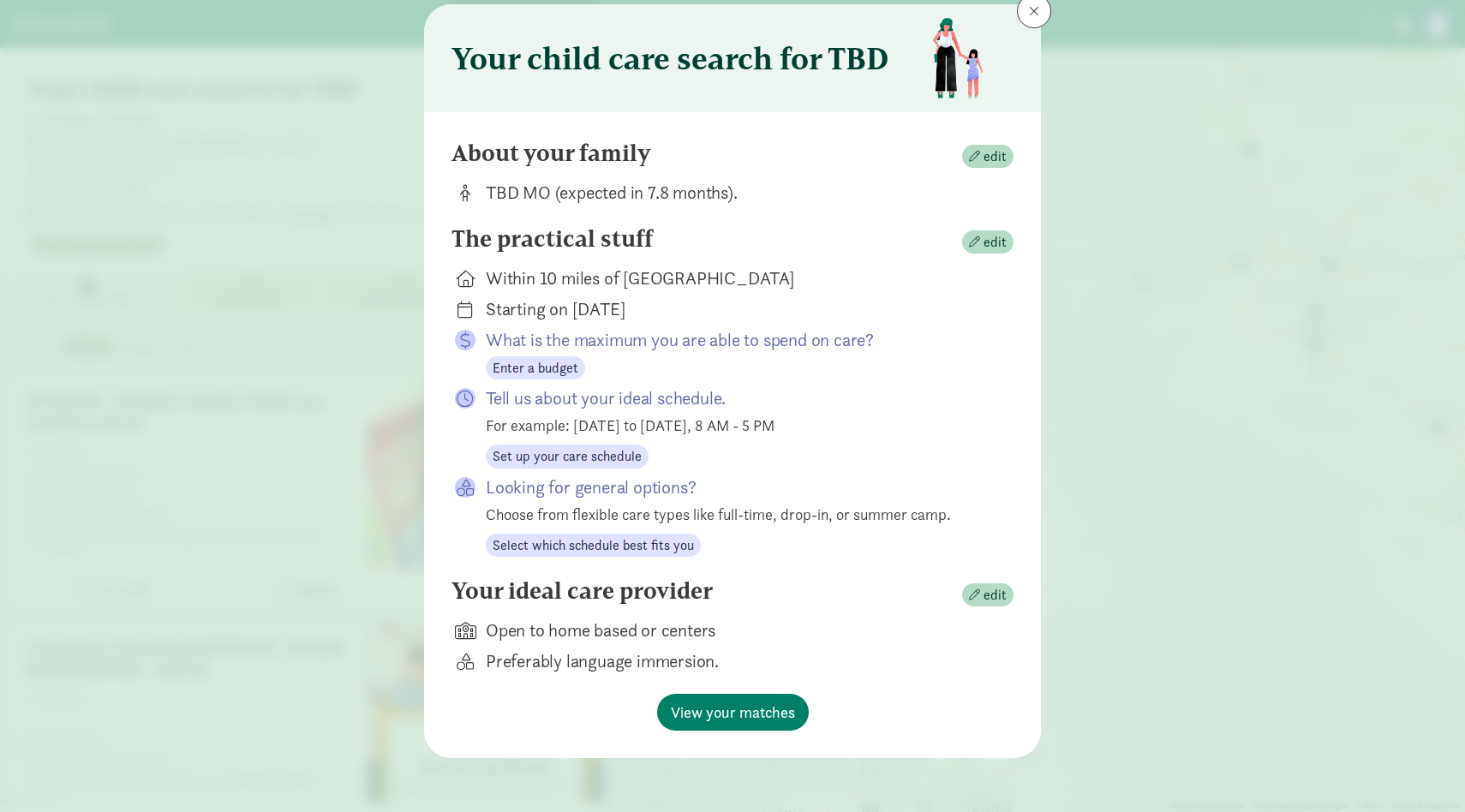
click at [1152, 434] on div "Your child care search for TBD About your family edit TBD MO (expected in 7.8 m…" at bounding box center [732, 406] width 1465 height 812
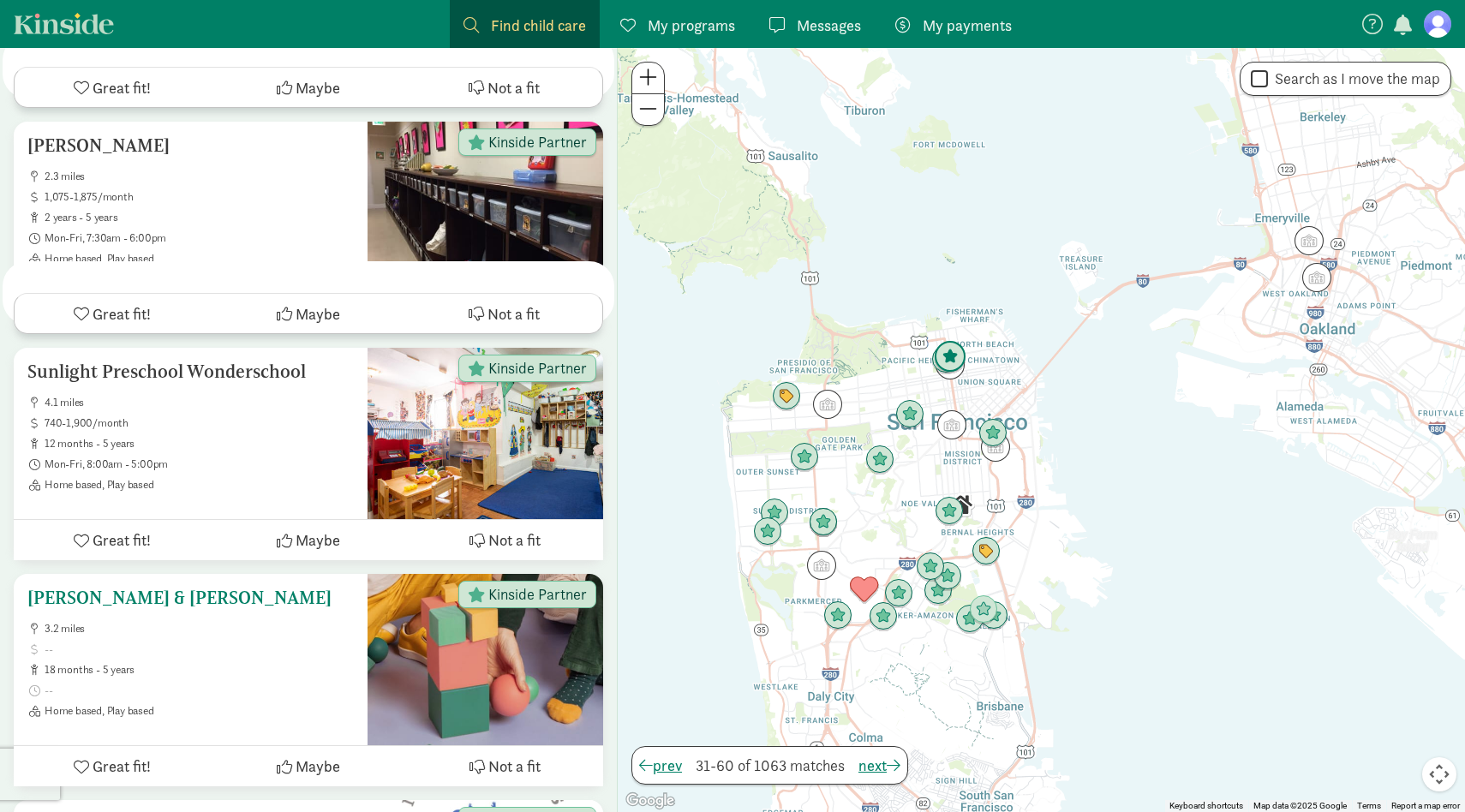
scroll to position [6552, 0]
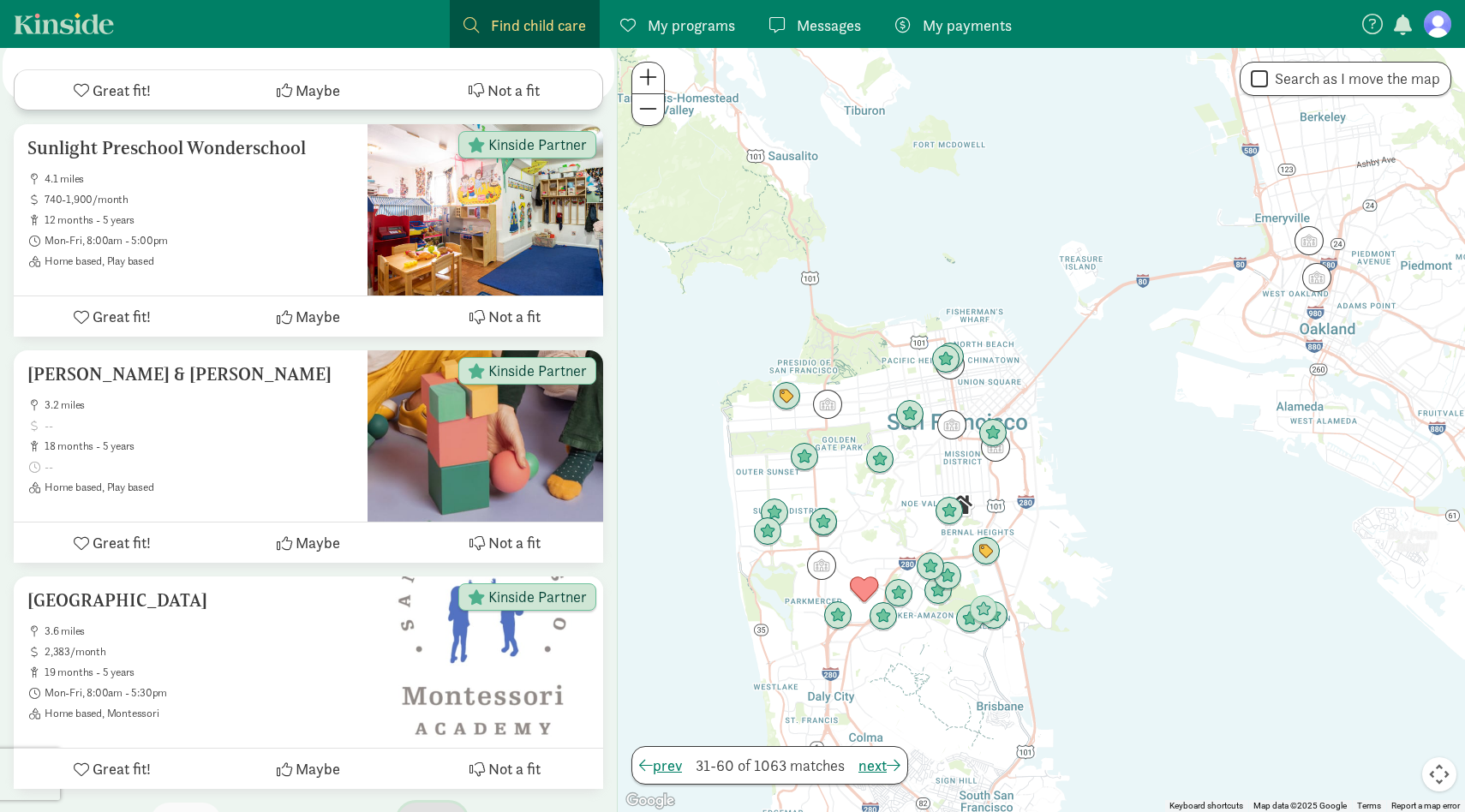
click at [429, 809] on span "next" at bounding box center [431, 821] width 42 height 23
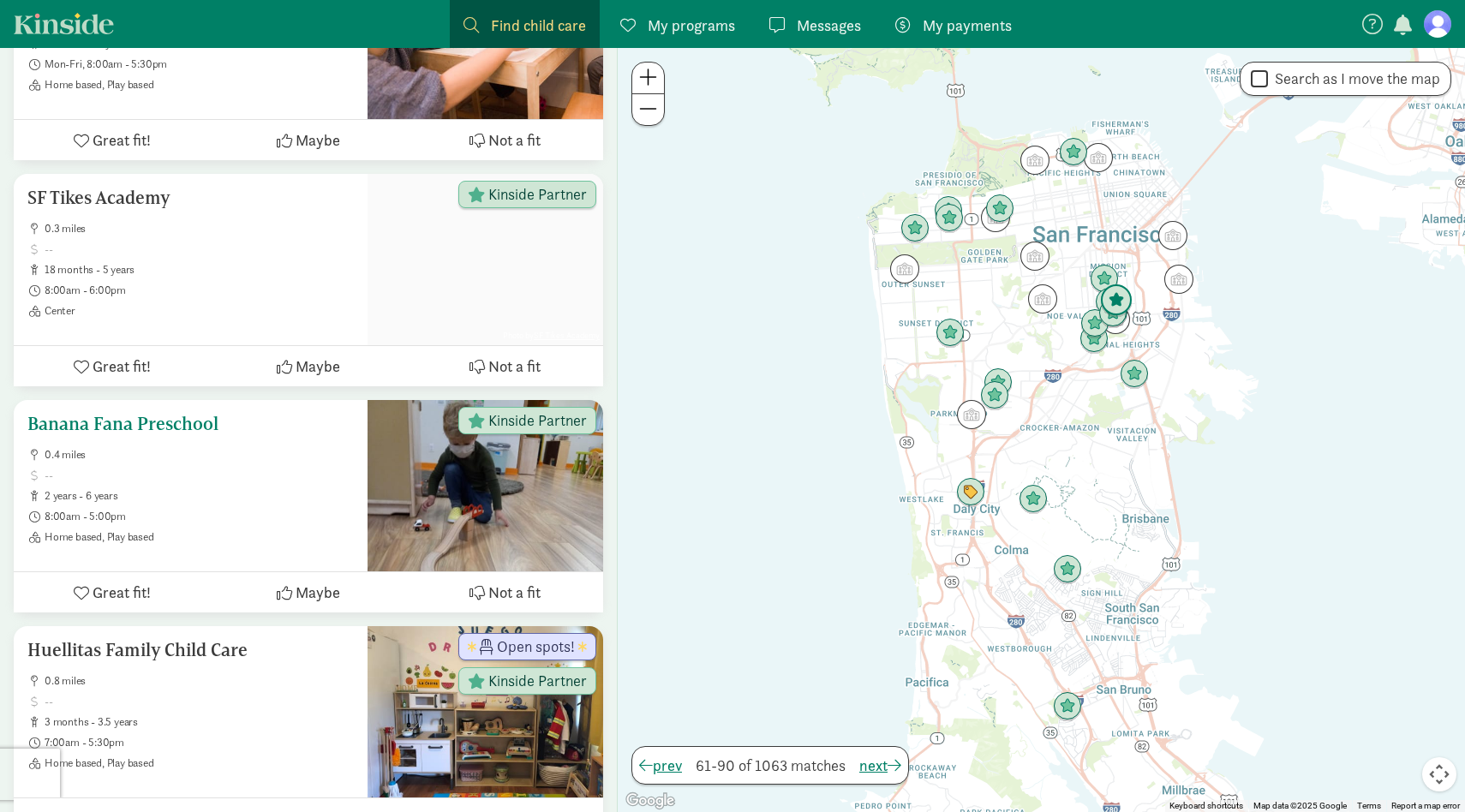
scroll to position [6498, 0]
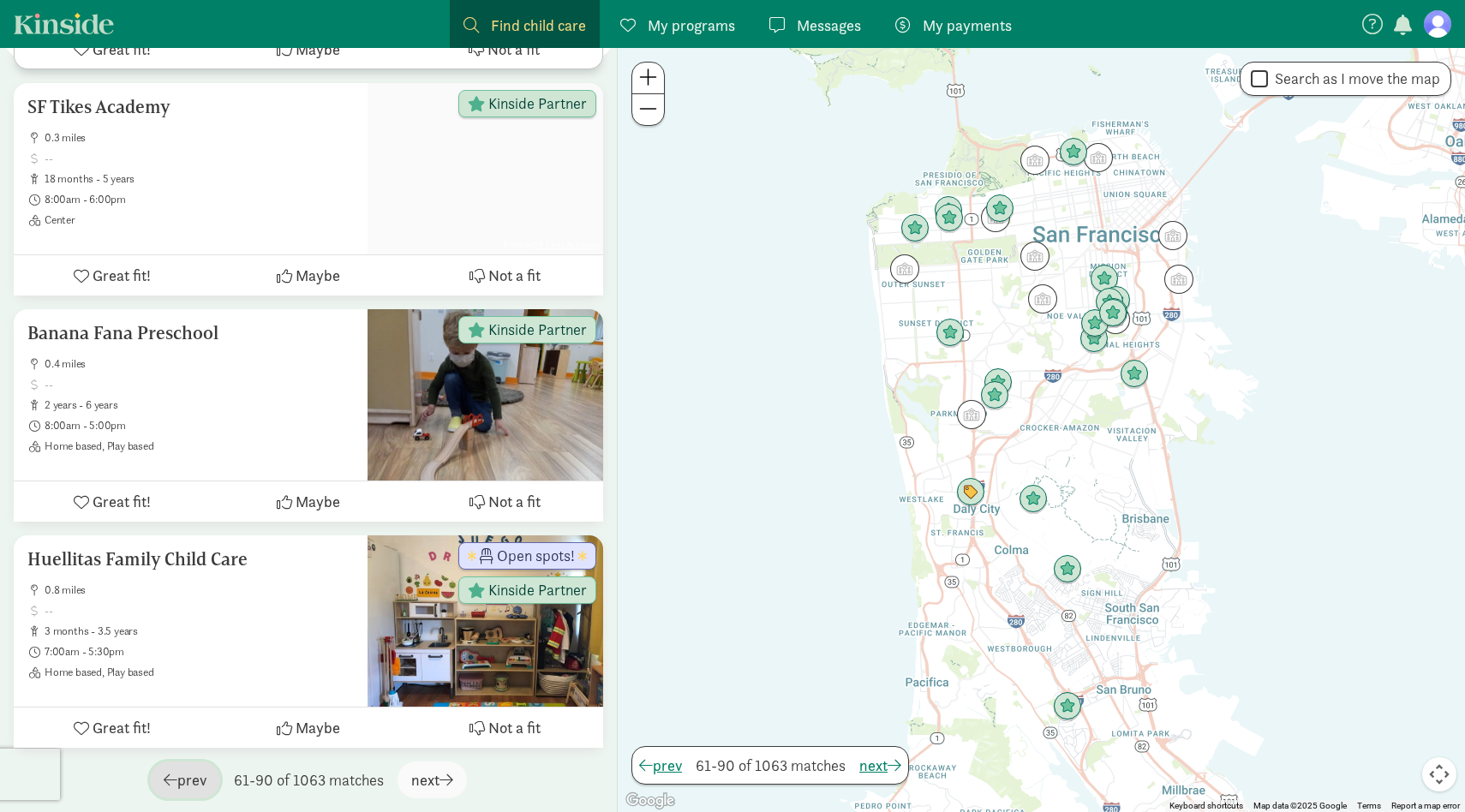
click at [183, 776] on span "prev" at bounding box center [185, 780] width 43 height 23
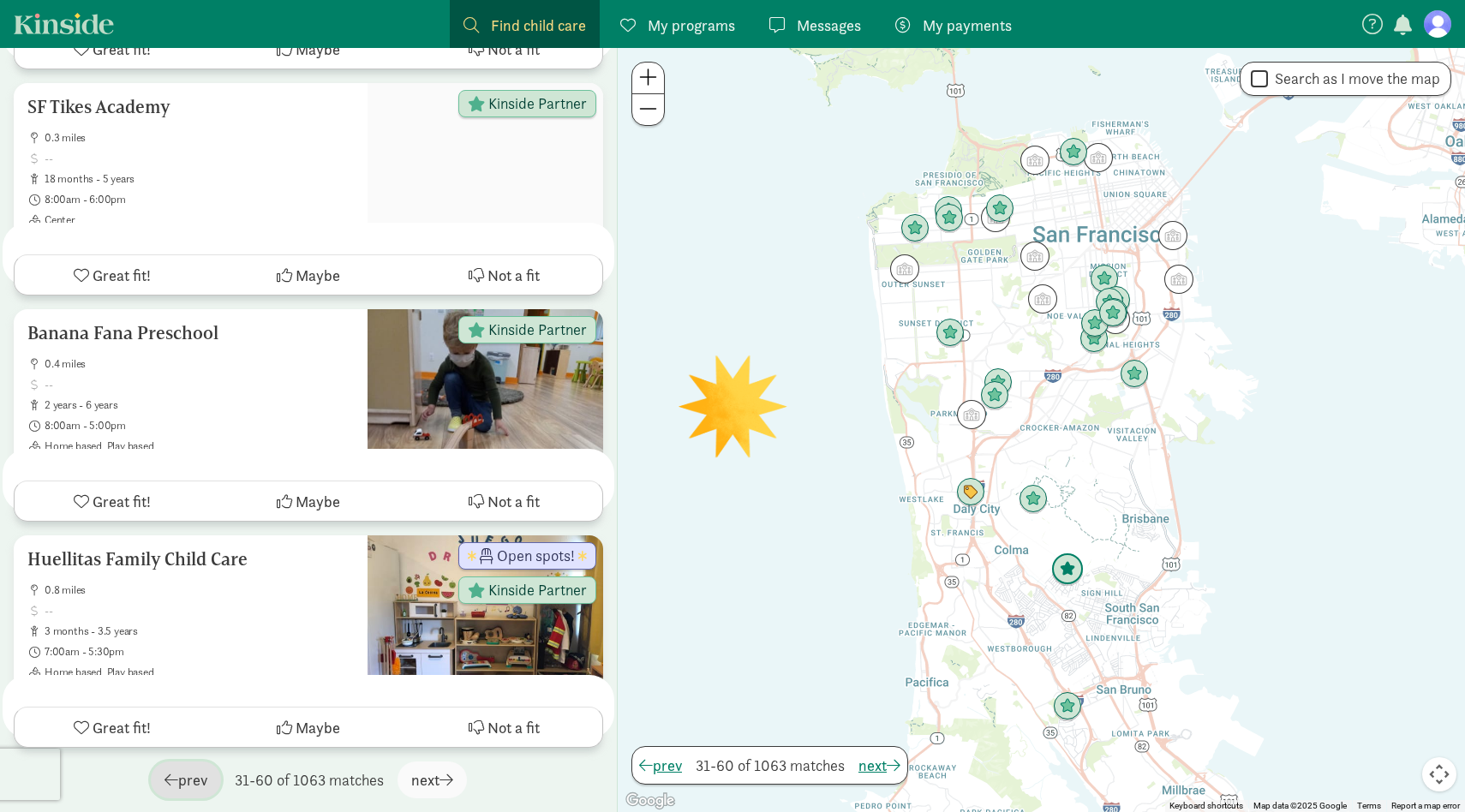
scroll to position [0, 0]
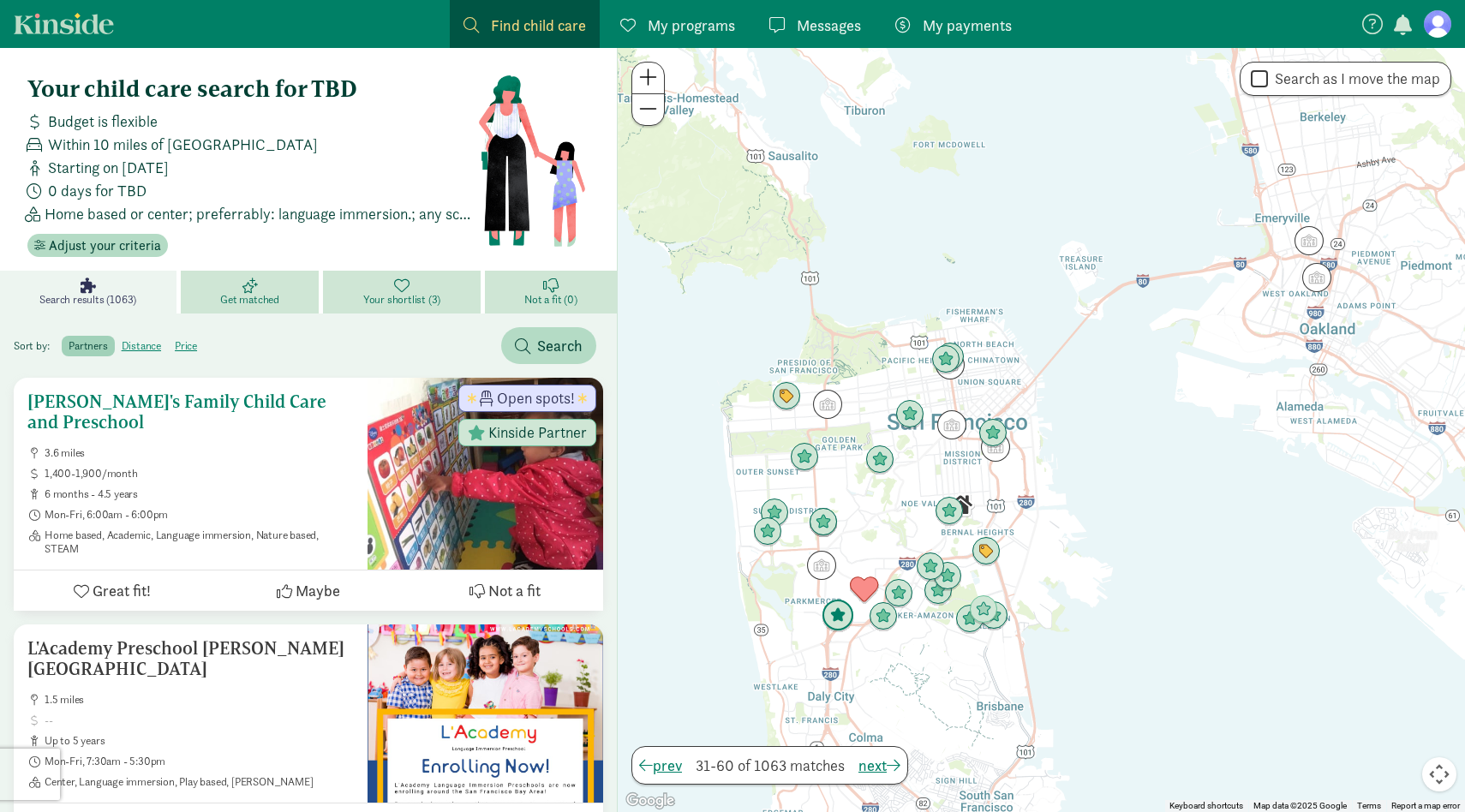
click at [315, 467] on span "1,400-1,900/month" at bounding box center [199, 474] width 309 height 14
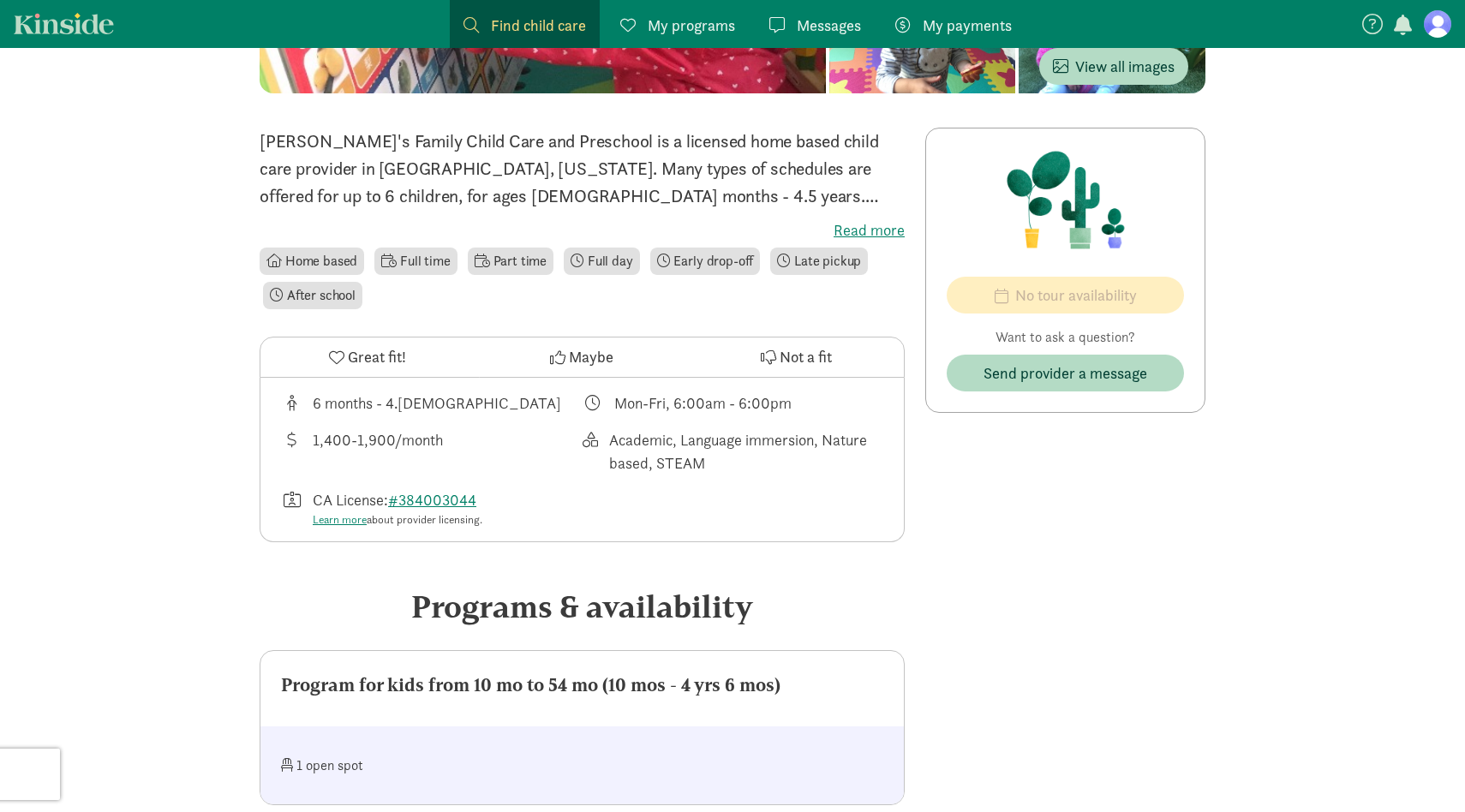
scroll to position [359, 0]
click at [868, 221] on label "Read more" at bounding box center [581, 231] width 645 height 20
click at [0, 0] on input "Read more" at bounding box center [0, 0] width 0 height 0
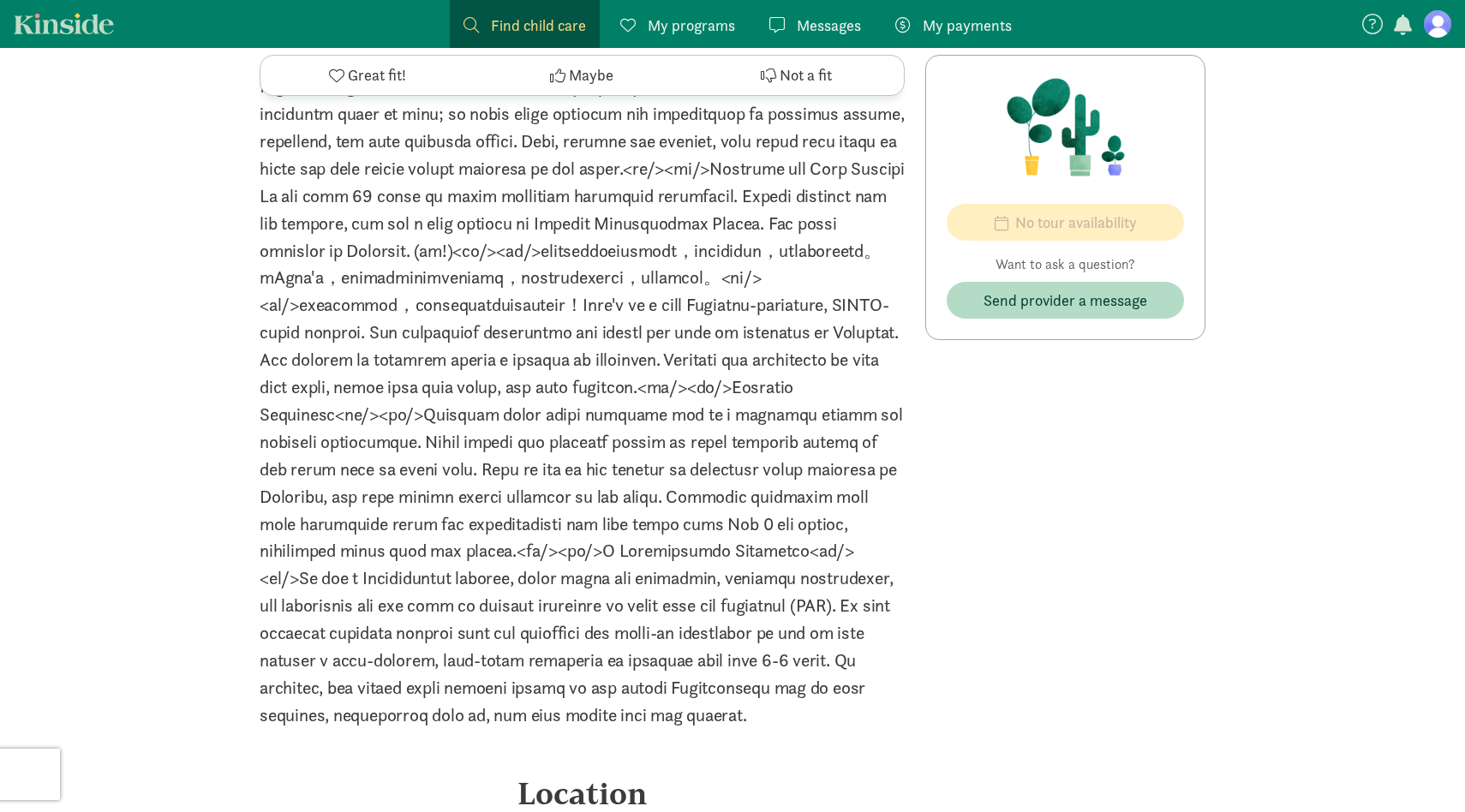
scroll to position [5448, 0]
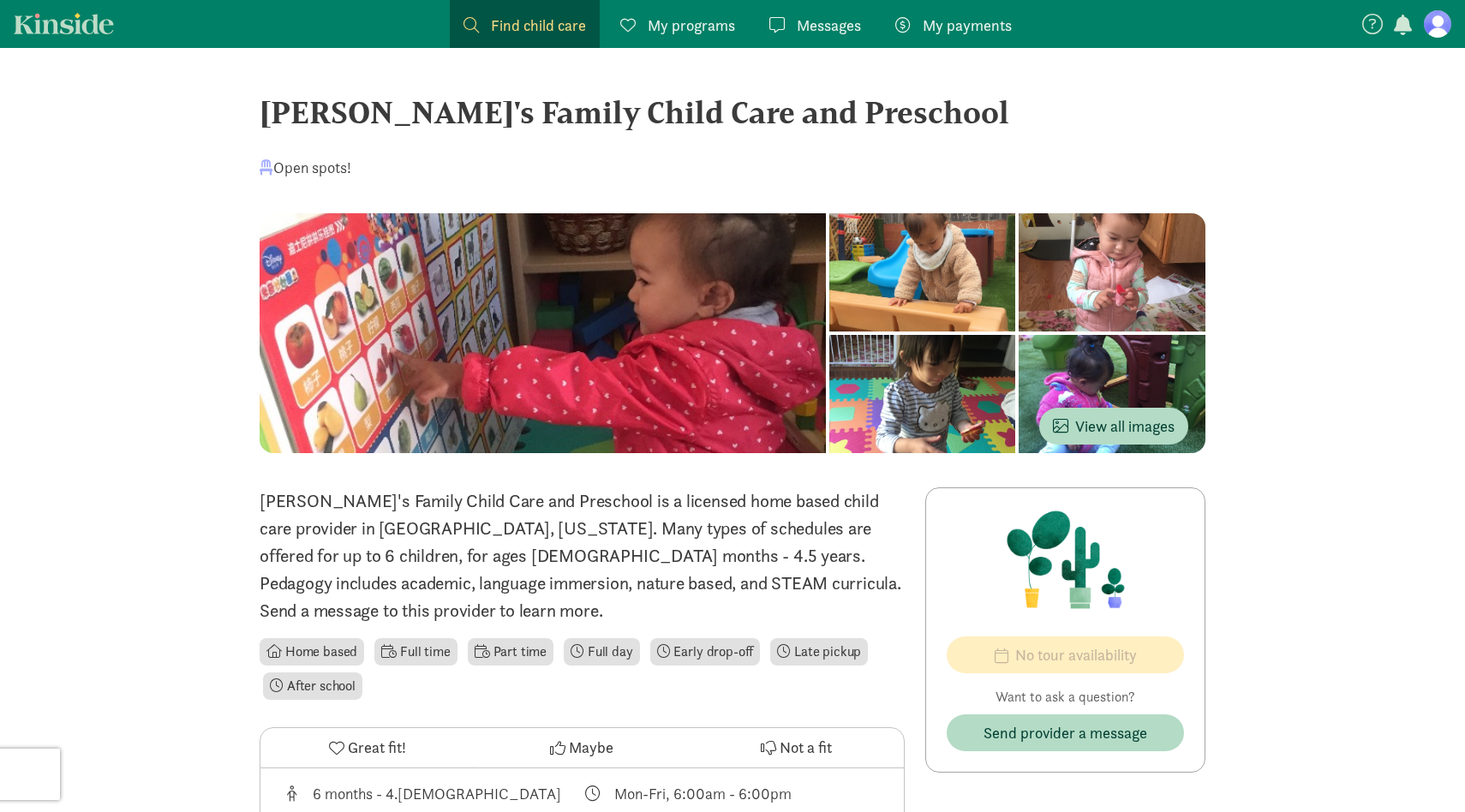
scroll to position [292, 0]
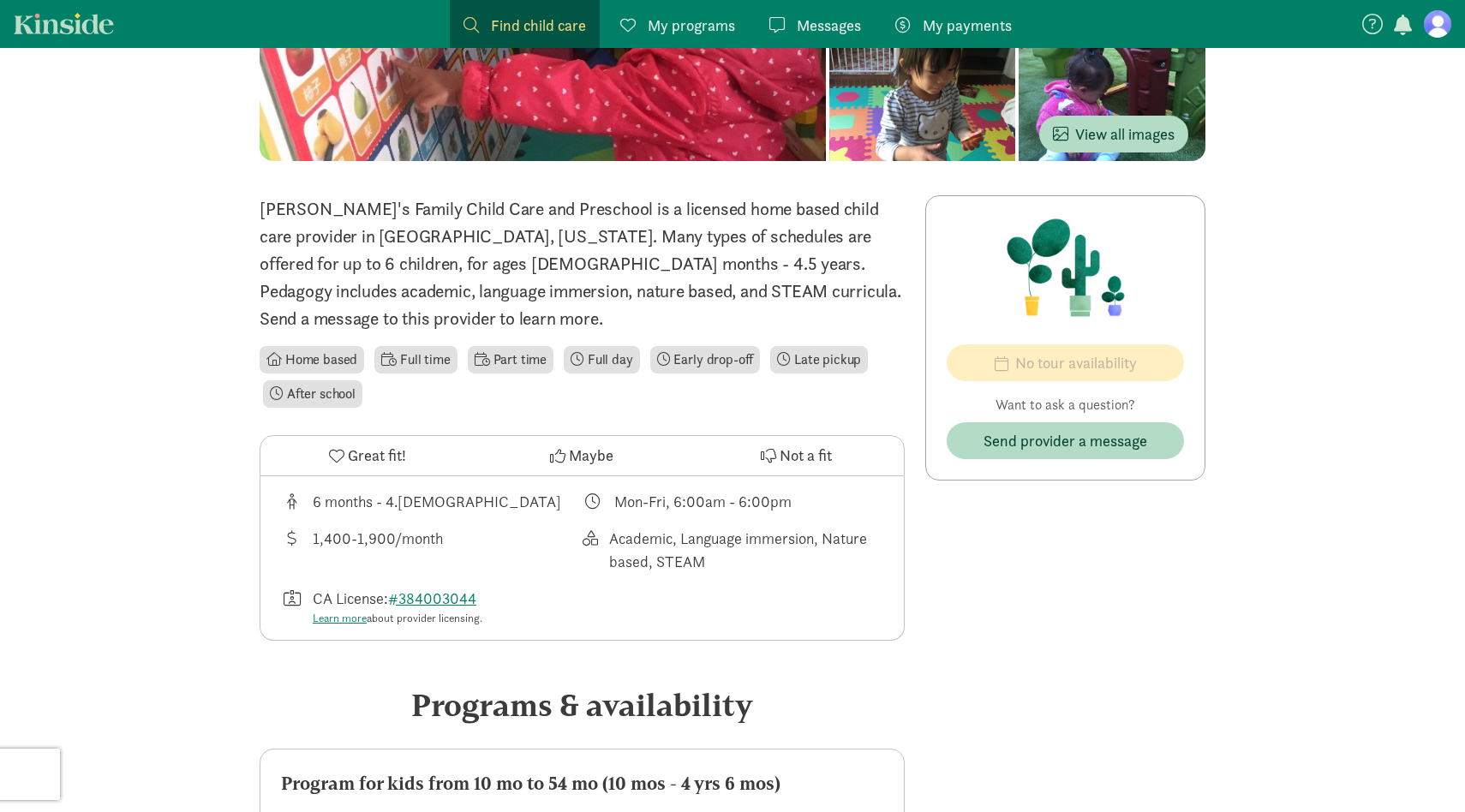
click at [397, 444] on span "Great fit!" at bounding box center [377, 455] width 58 height 23
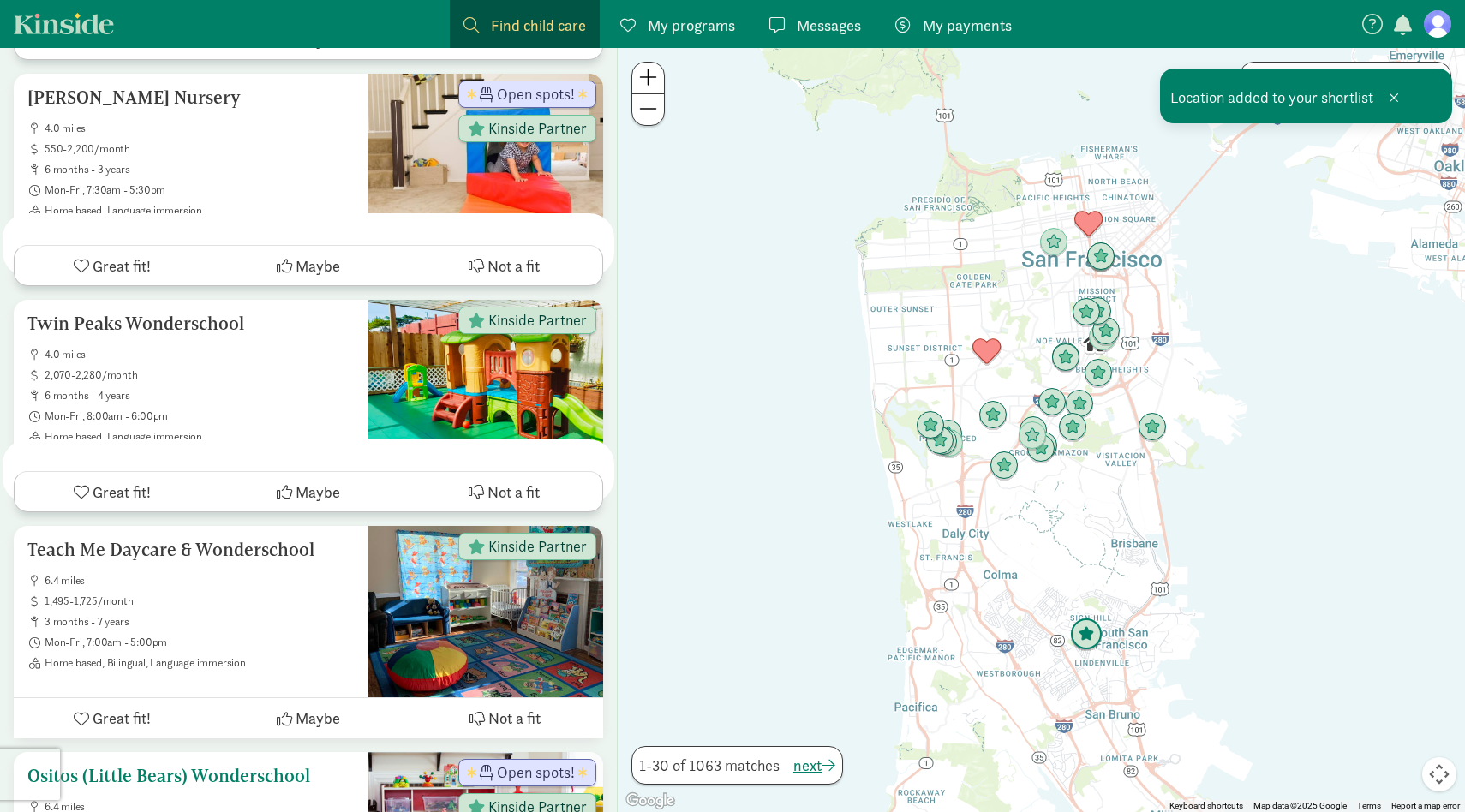
scroll to position [6598, 0]
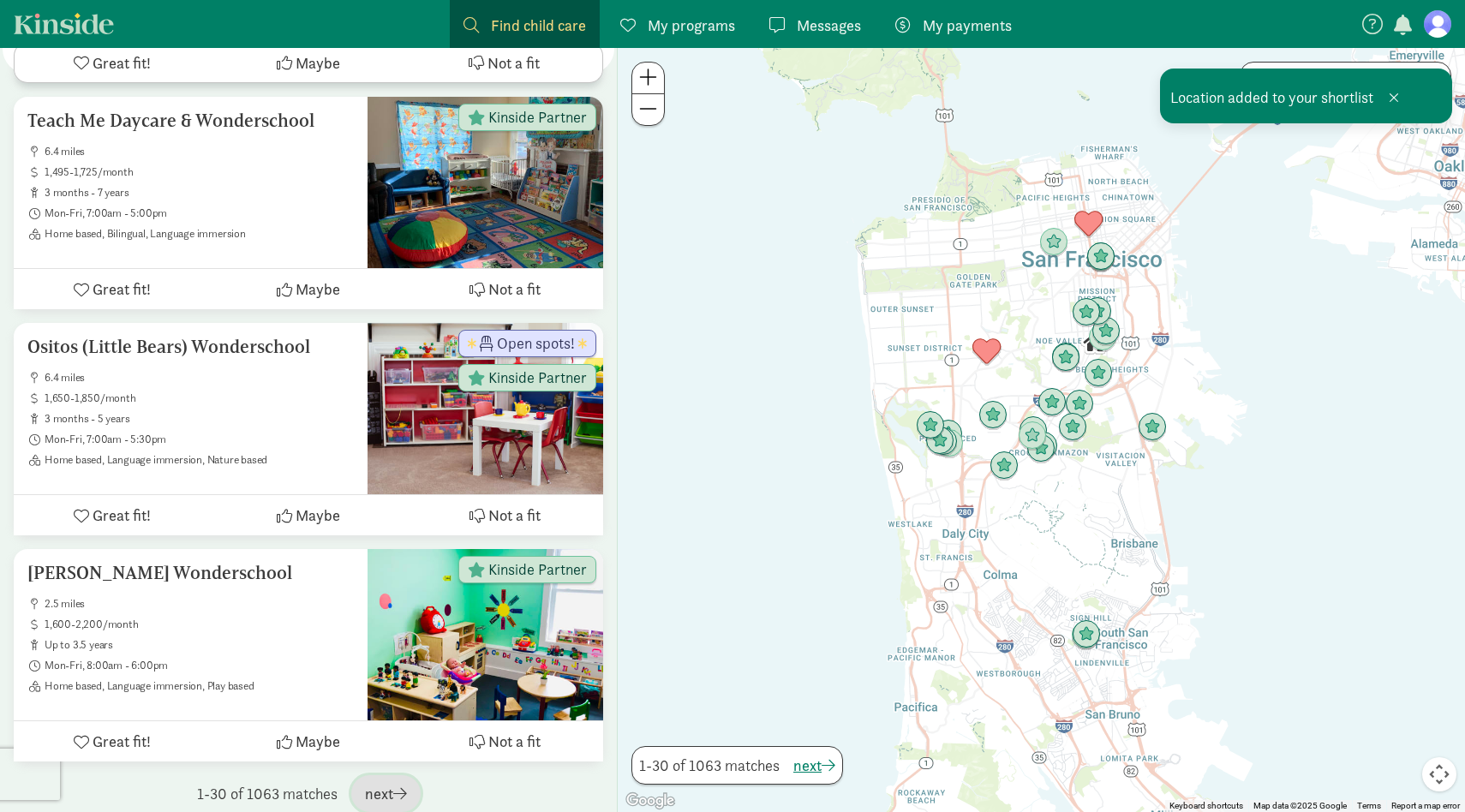
click at [369, 782] on span "next" at bounding box center [385, 794] width 42 height 23
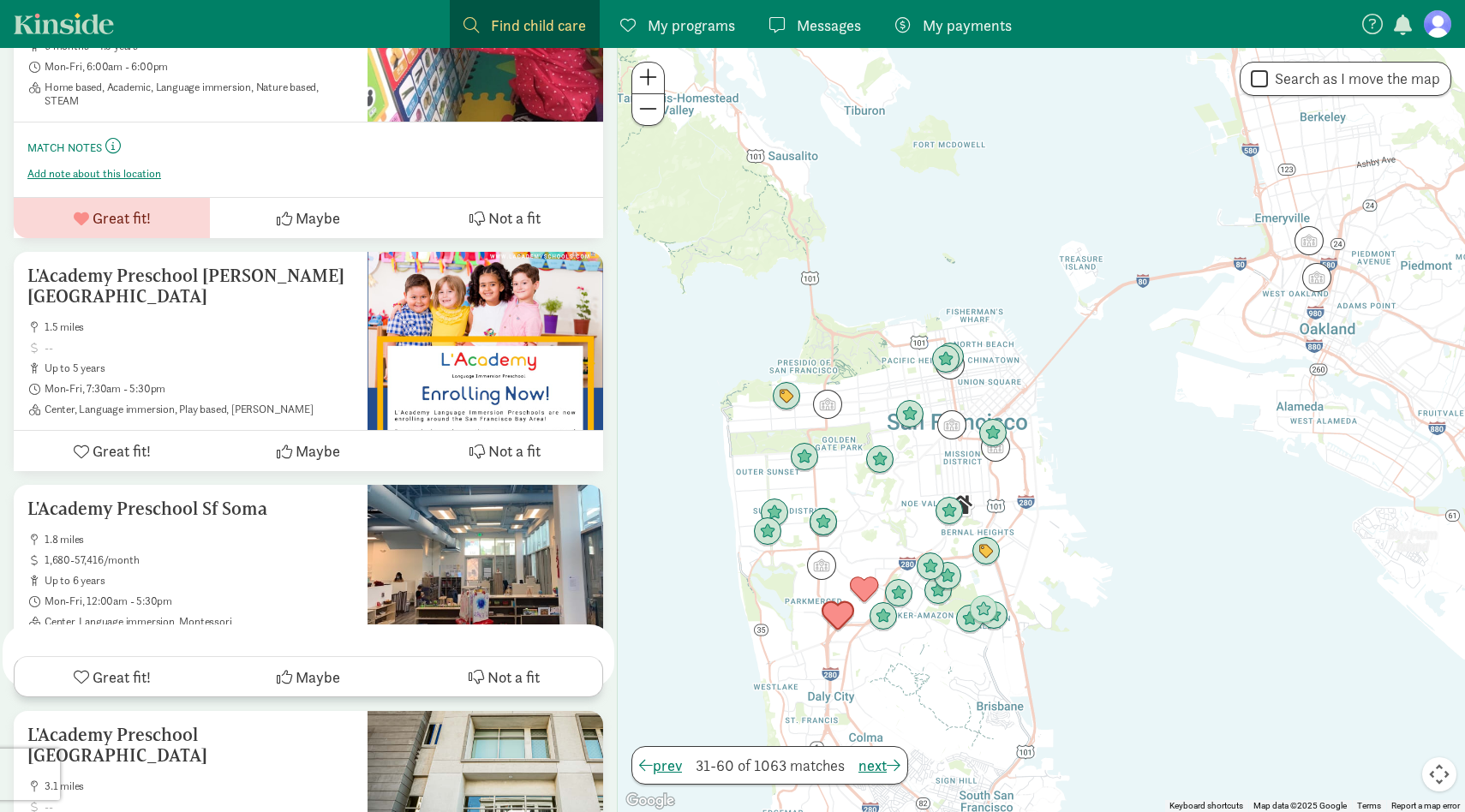
scroll to position [0, 0]
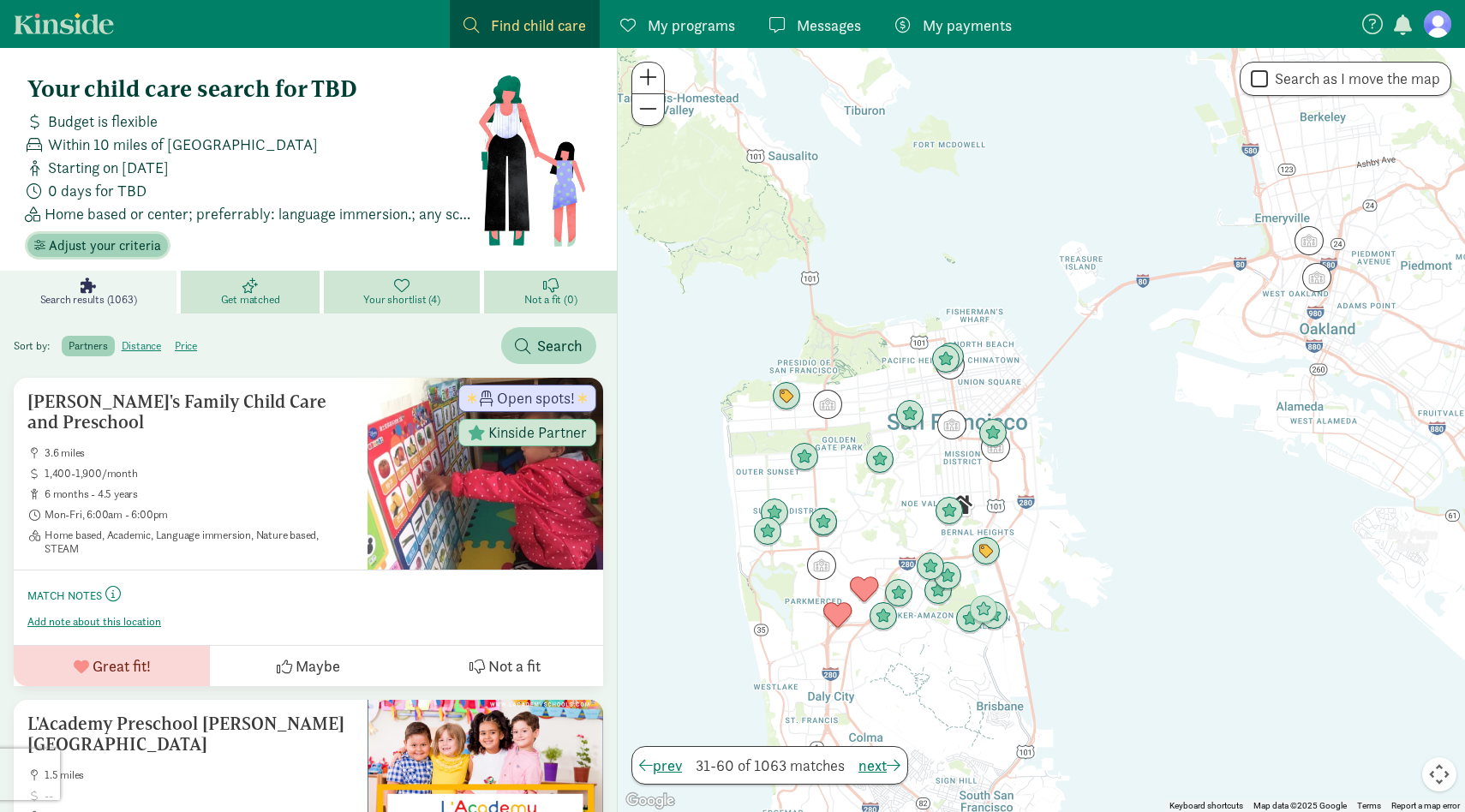
click at [115, 250] on span "Adjust your criteria" at bounding box center [104, 246] width 112 height 20
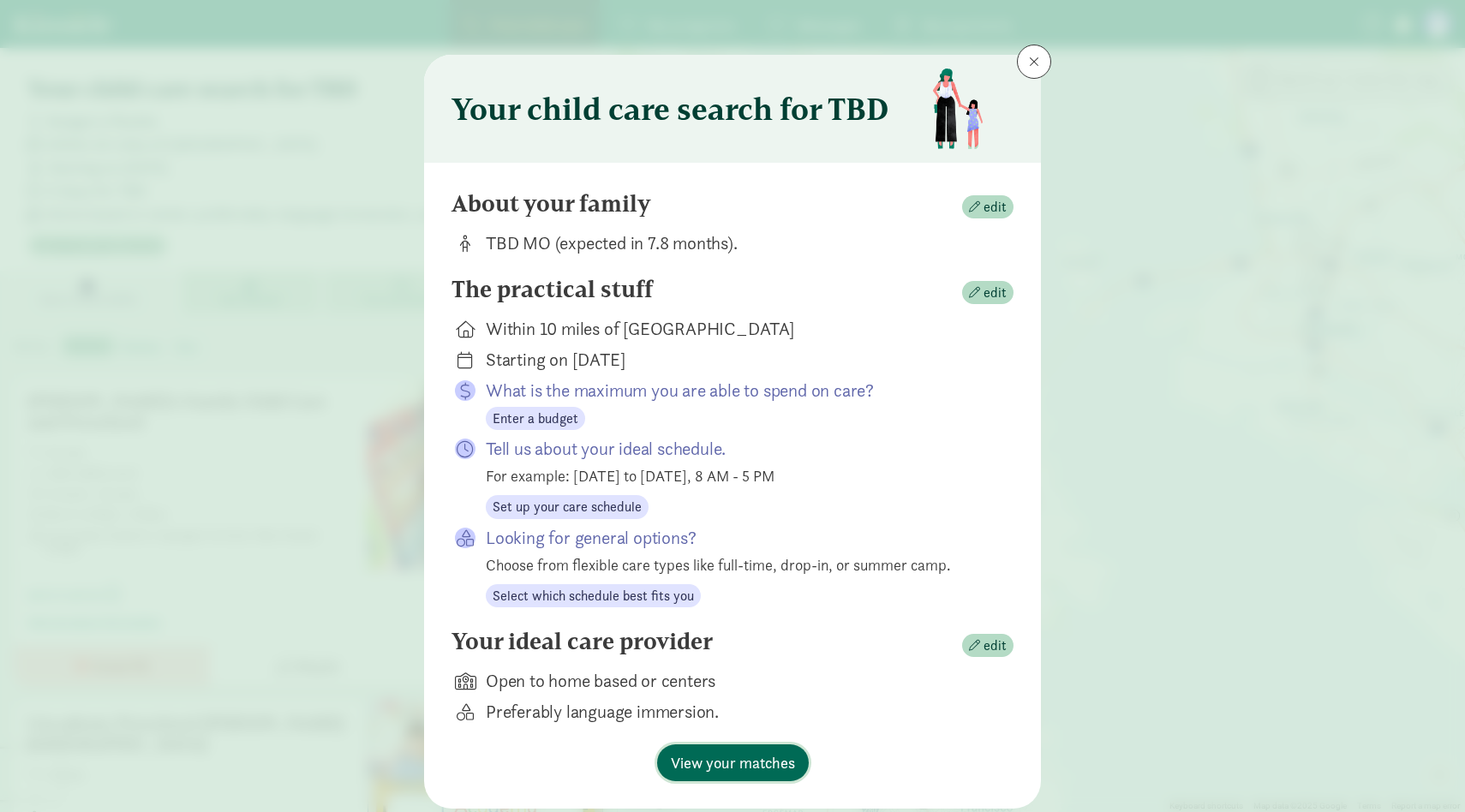
click at [740, 757] on span "View your matches" at bounding box center [733, 763] width 124 height 23
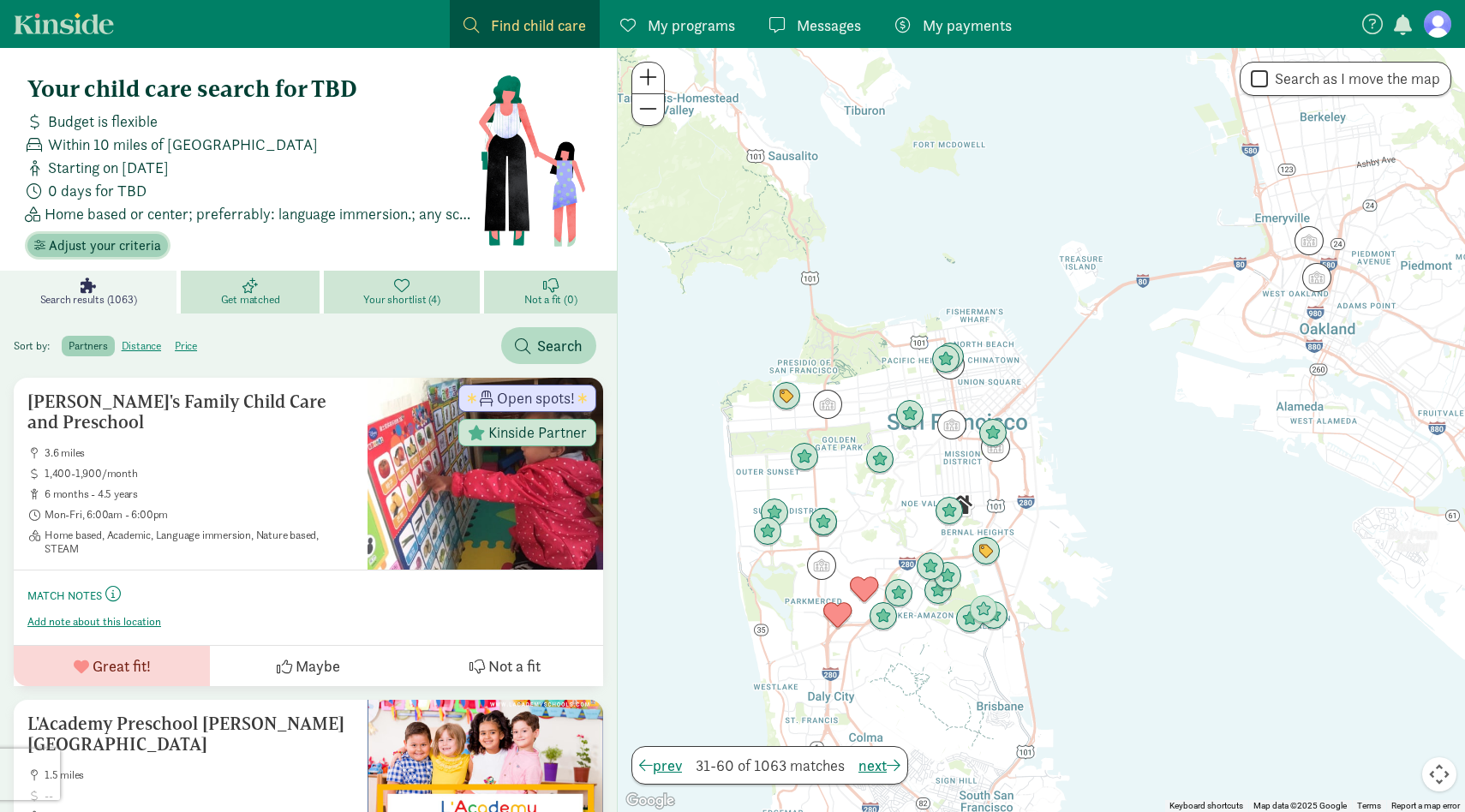
click at [121, 247] on span "Adjust your criteria" at bounding box center [104, 246] width 112 height 20
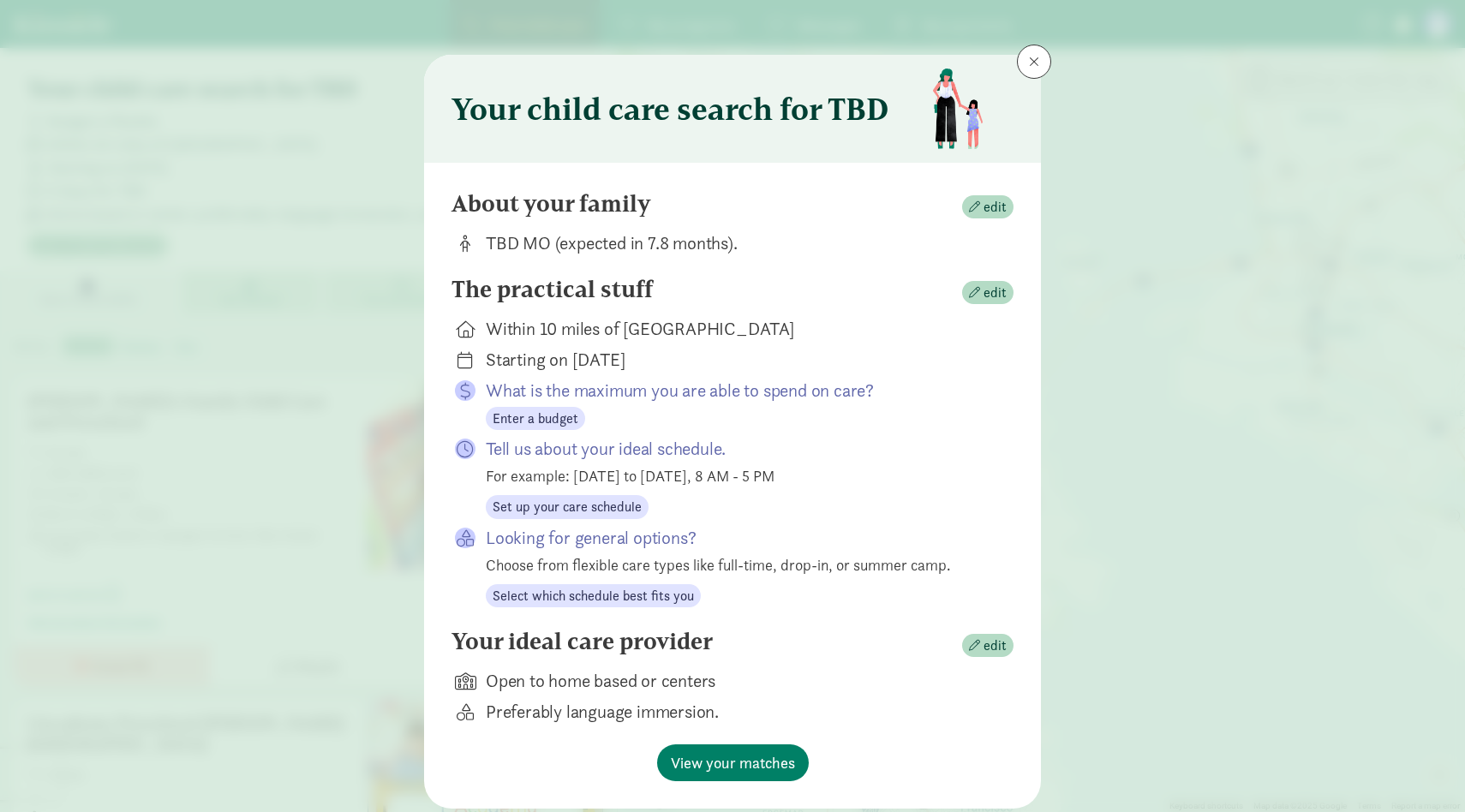
scroll to position [50, 0]
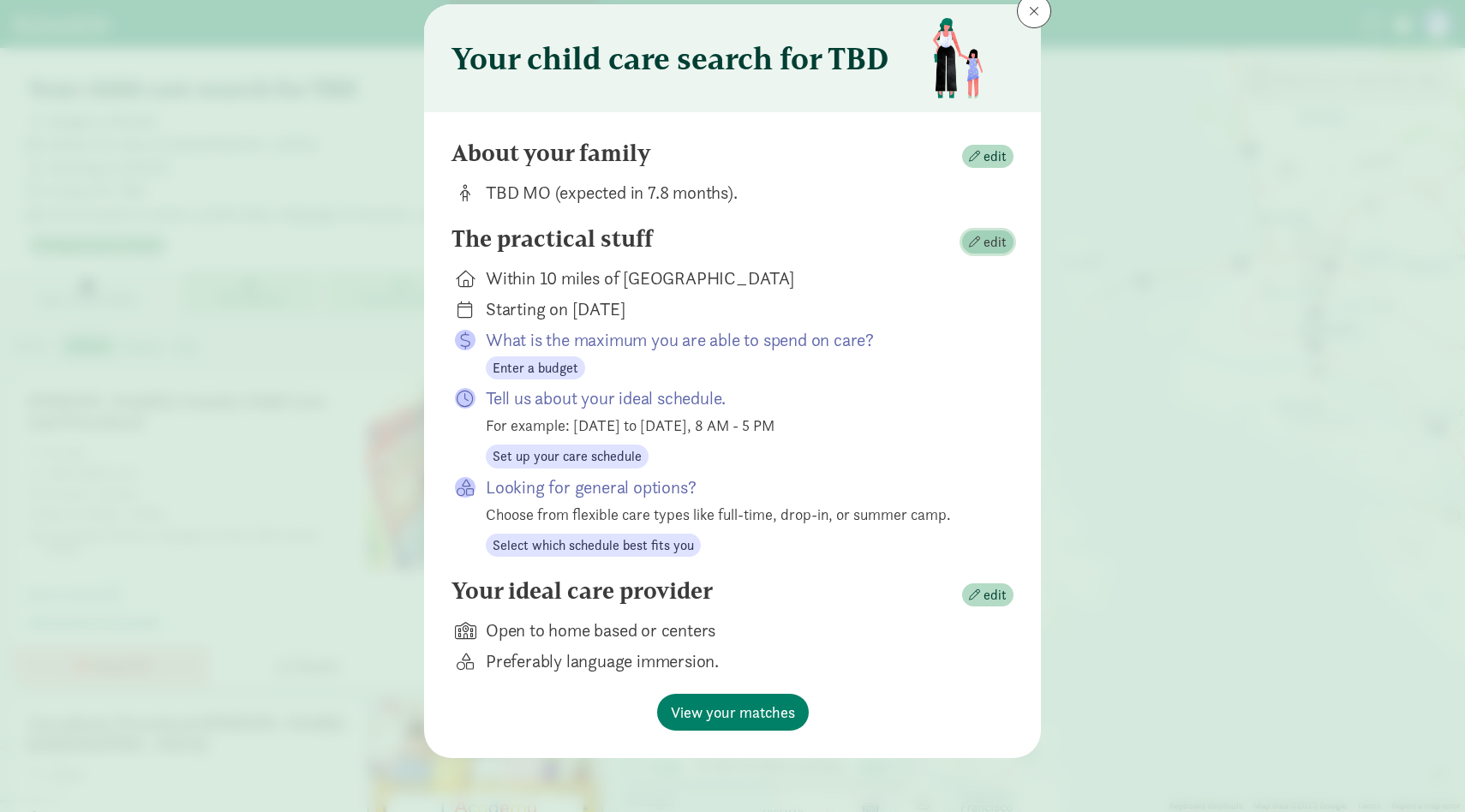
click at [993, 244] on span "edit" at bounding box center [995, 242] width 23 height 20
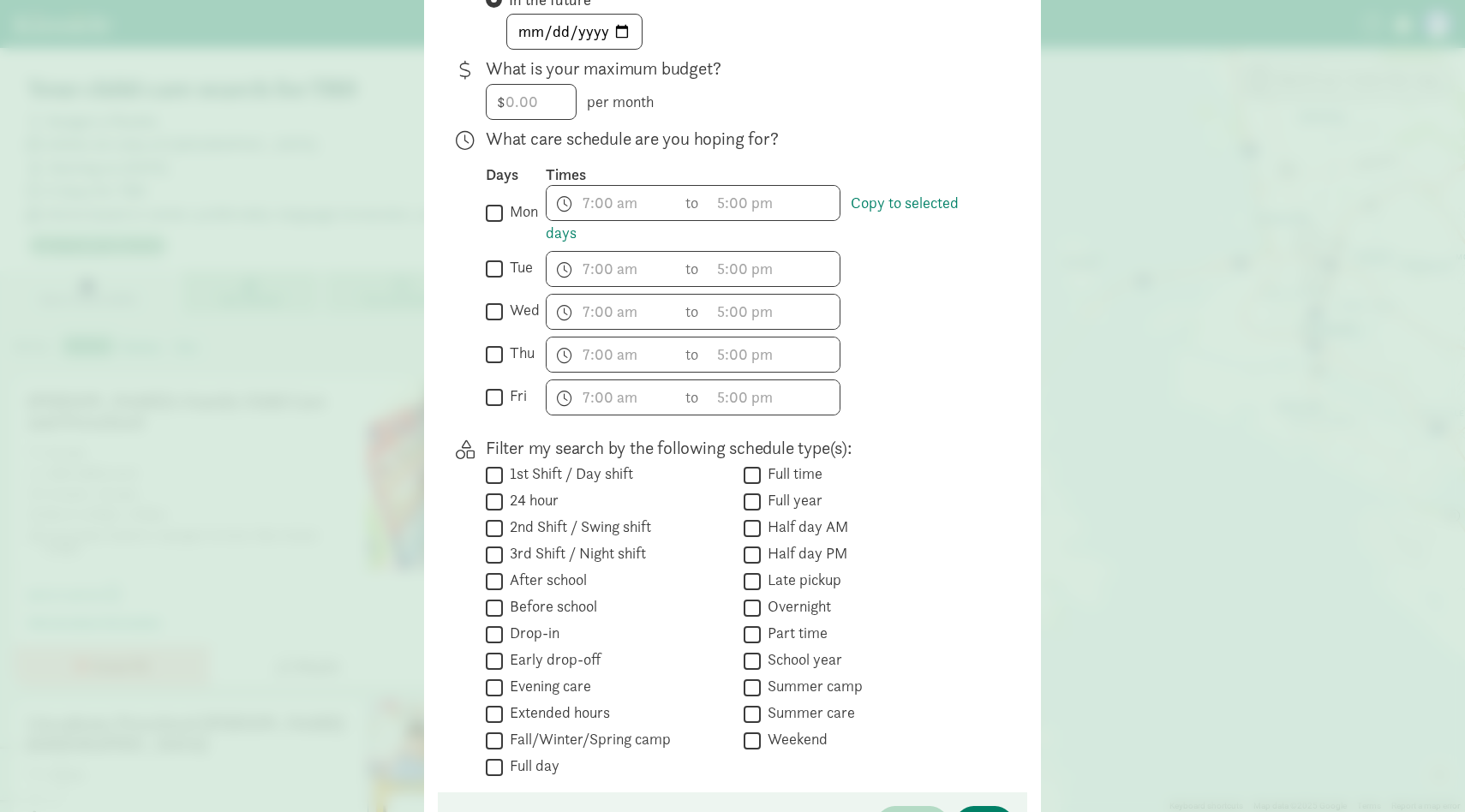
scroll to position [520, 0]
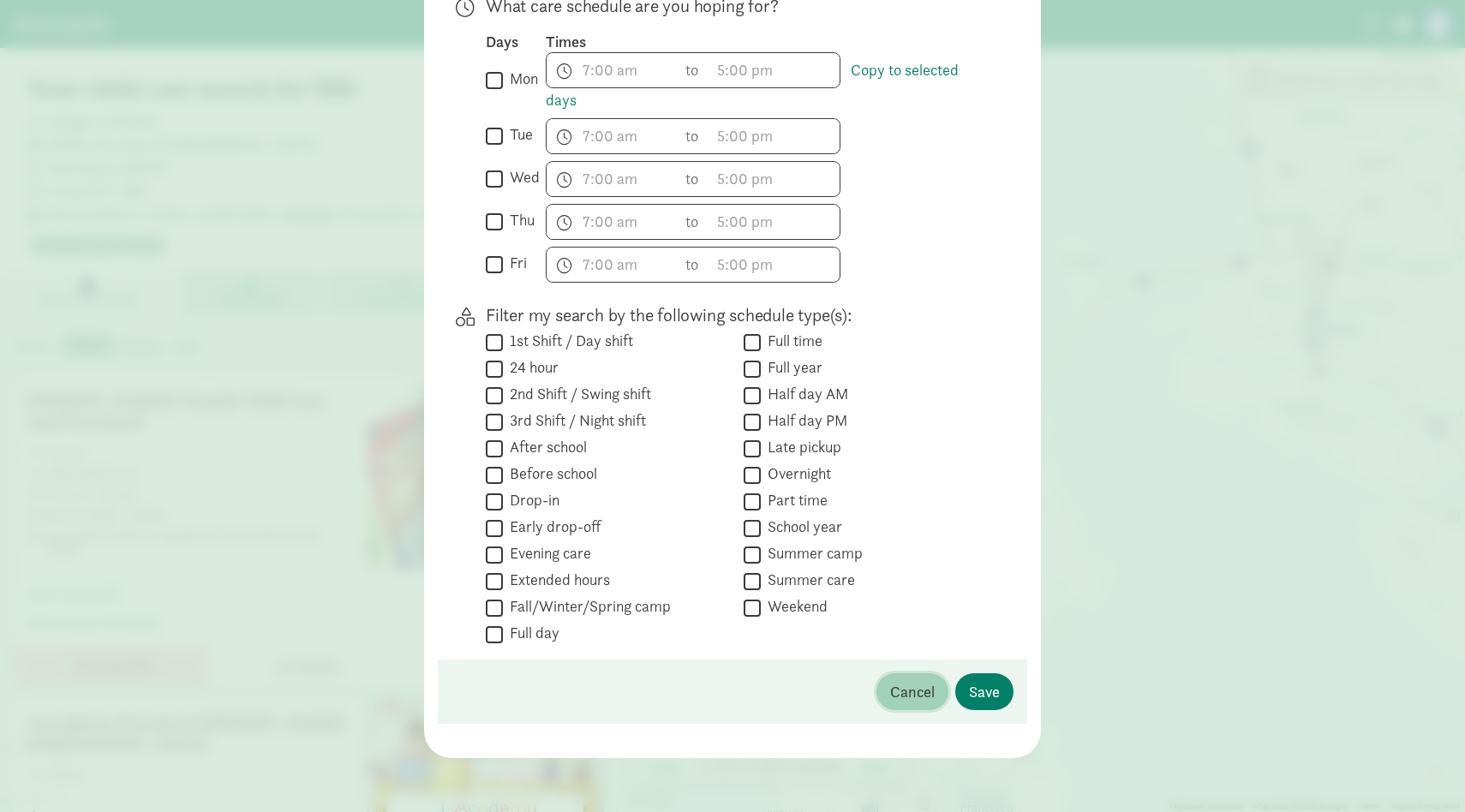
click at [920, 703] on button "Cancel" at bounding box center [912, 691] width 72 height 37
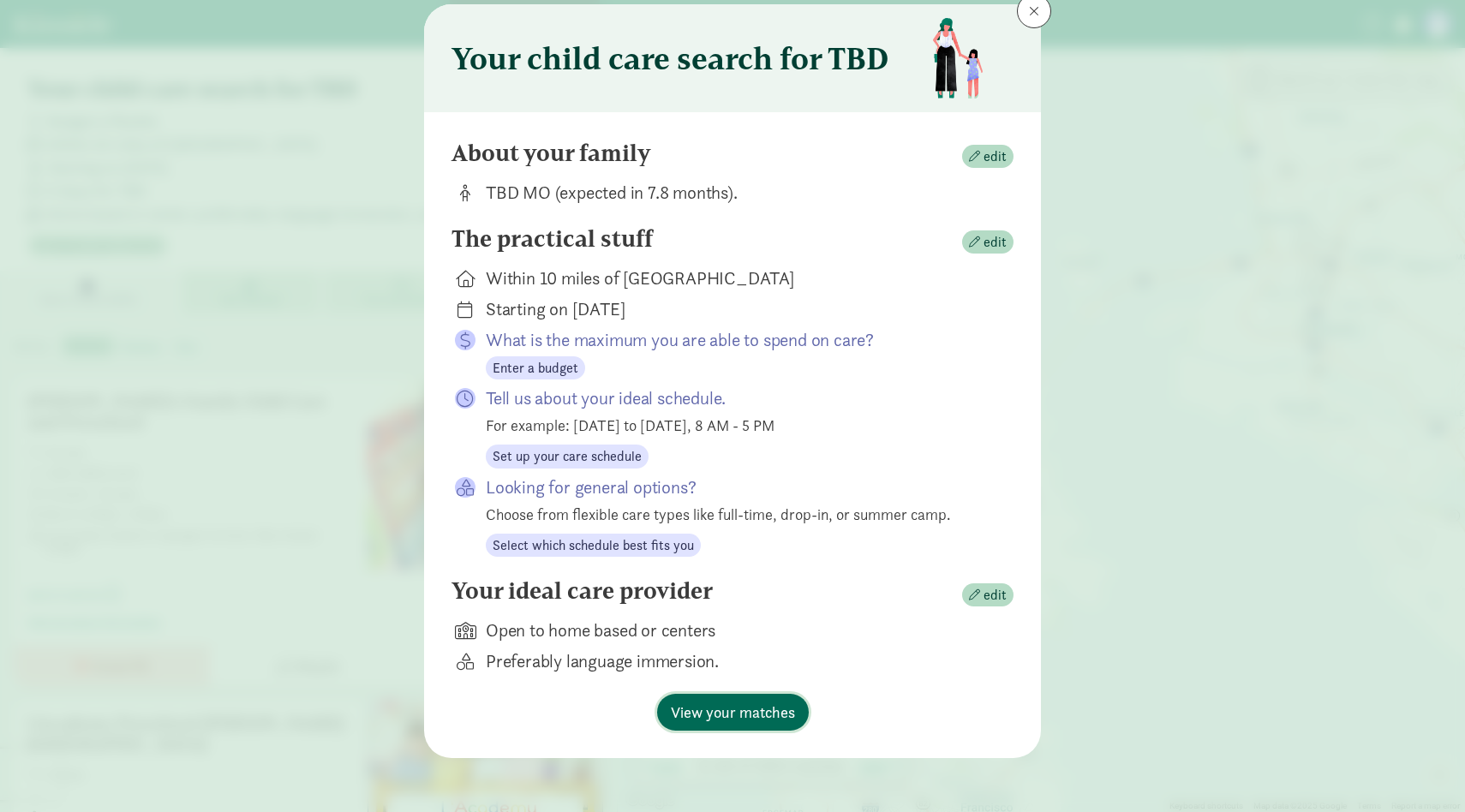
click at [747, 721] on span "View your matches" at bounding box center [733, 712] width 124 height 23
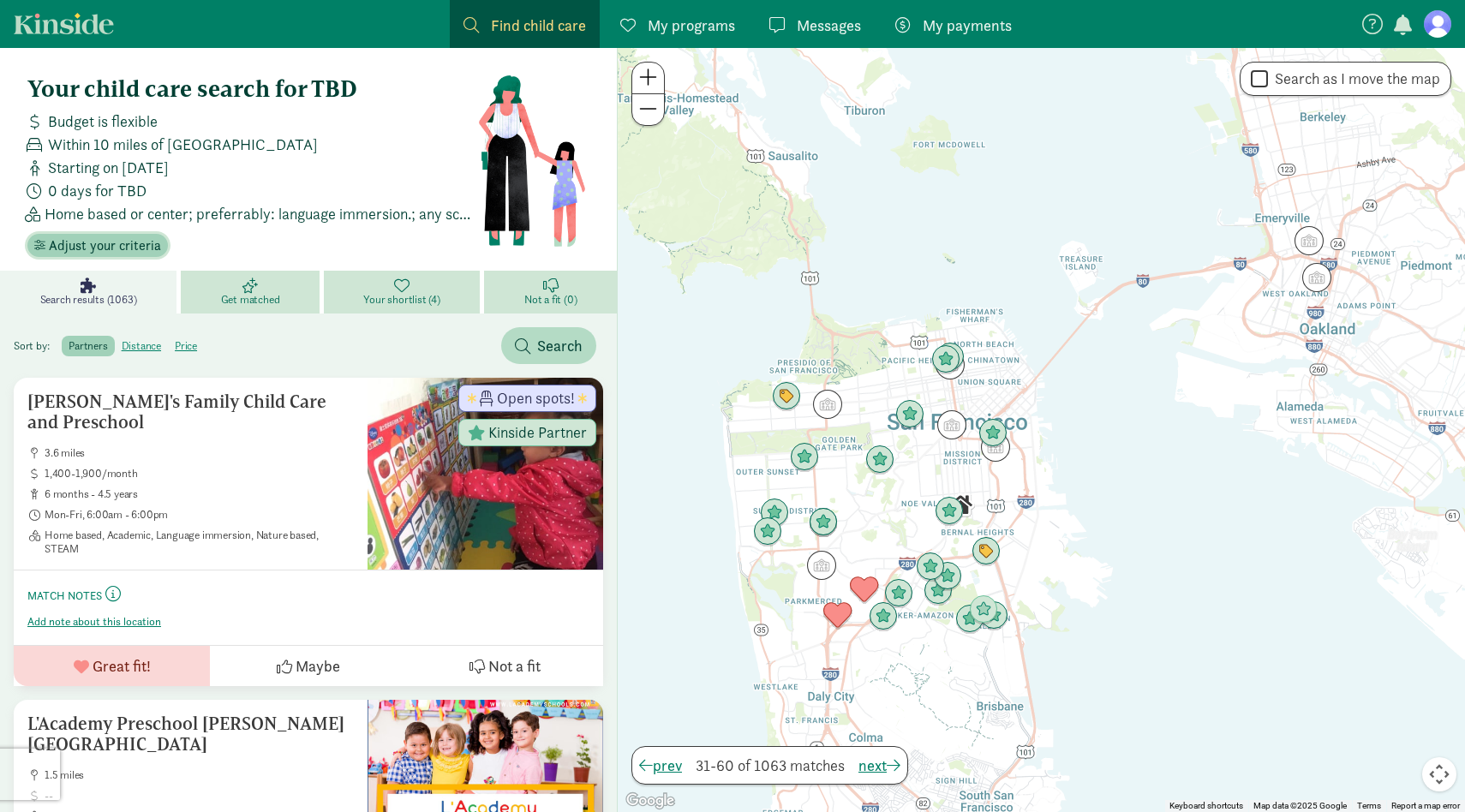
click at [117, 249] on span "Adjust your criteria" at bounding box center [104, 246] width 112 height 20
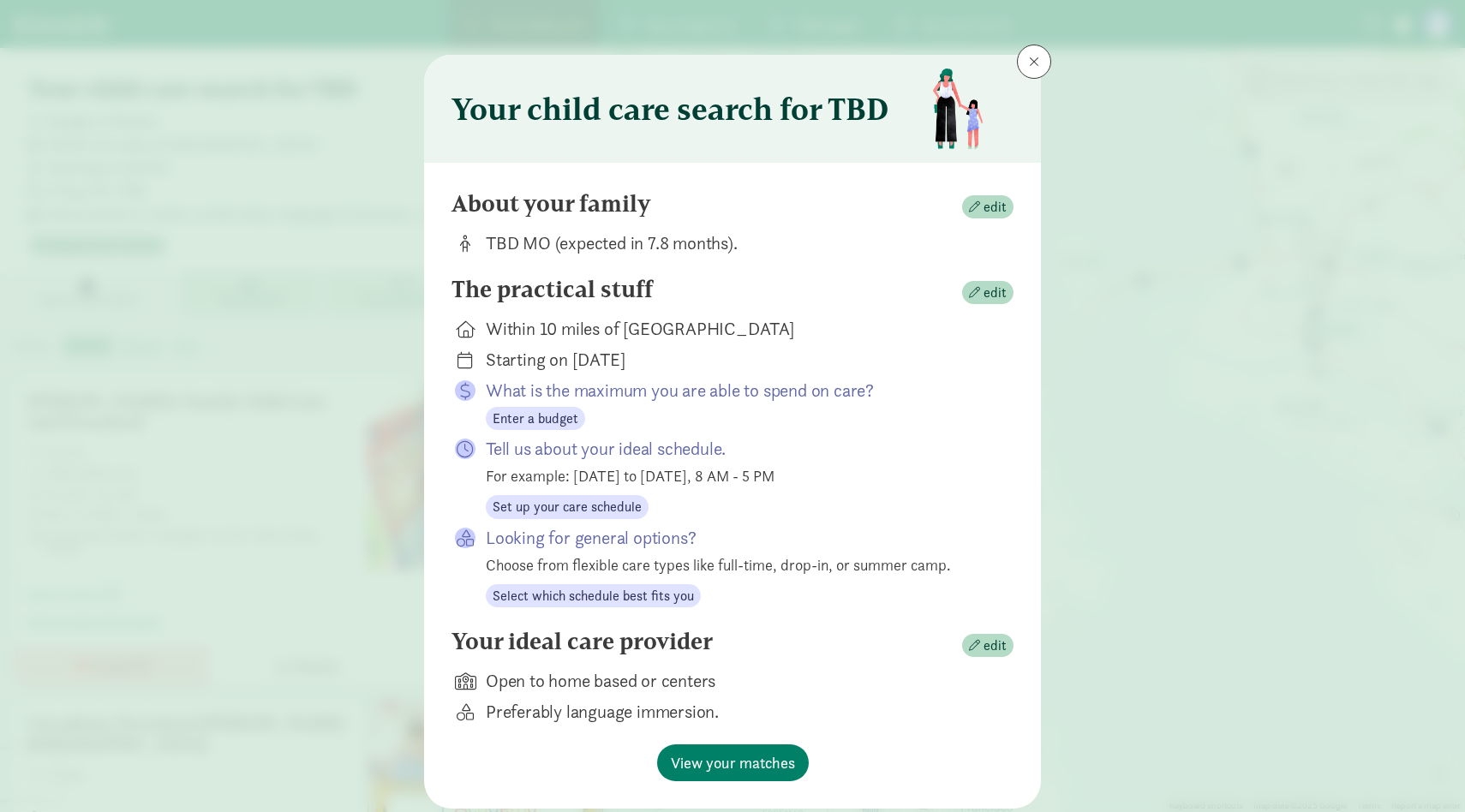
click at [985, 630] on div "Your ideal care provider edit" at bounding box center [732, 644] width 562 height 34
click at [985, 640] on span "edit" at bounding box center [995, 645] width 23 height 20
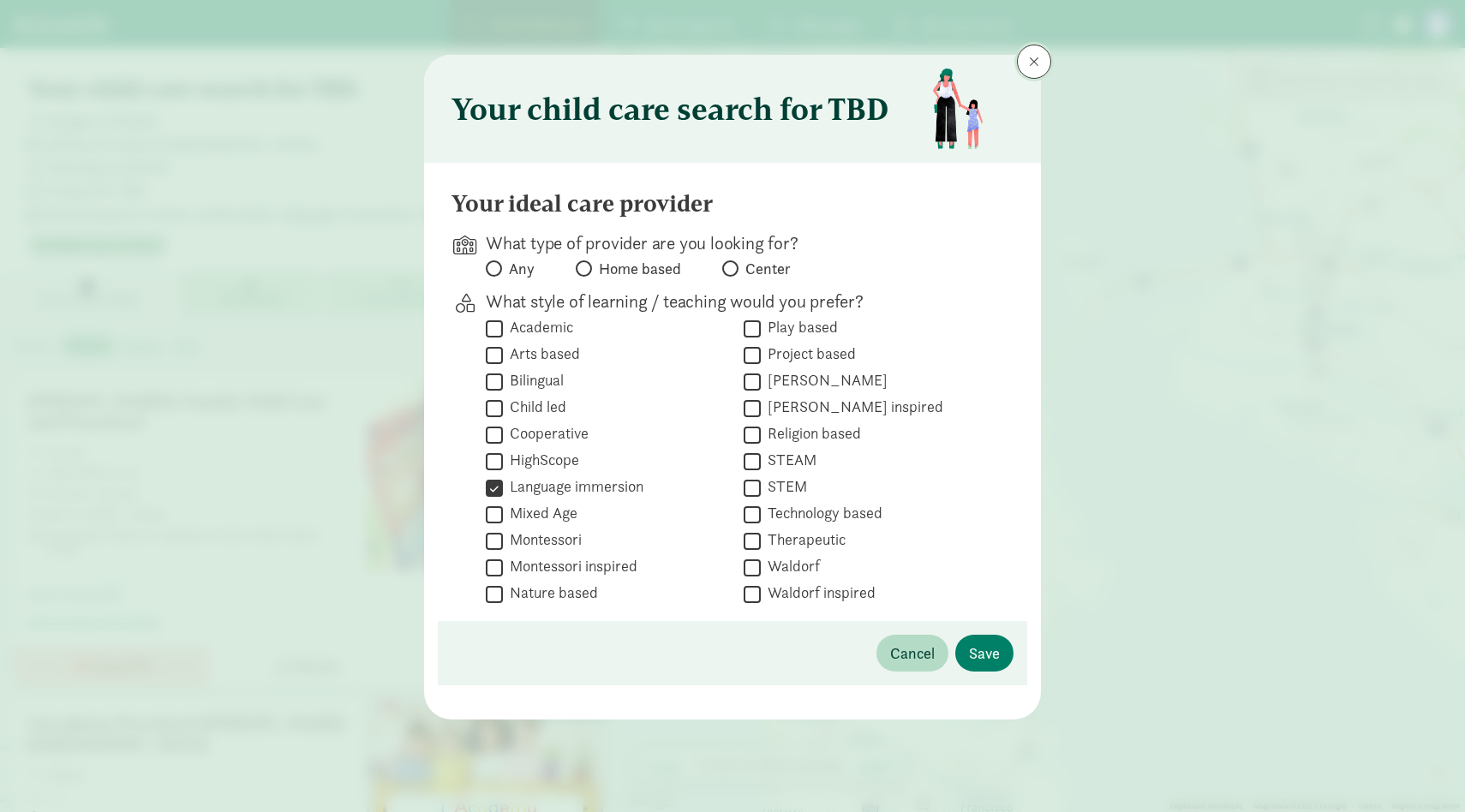
click at [1038, 63] on span at bounding box center [1034, 62] width 11 height 14
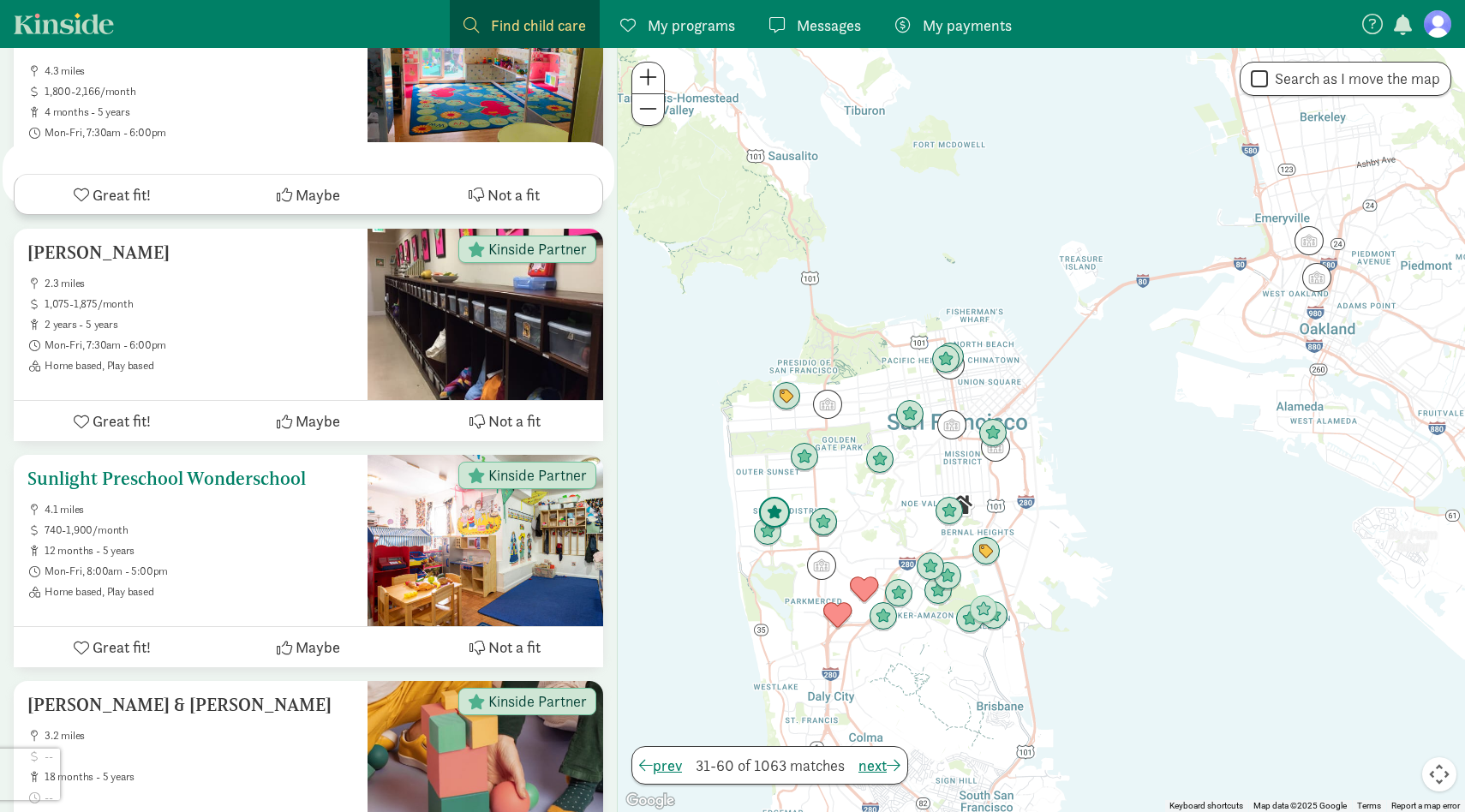
scroll to position [6627, 0]
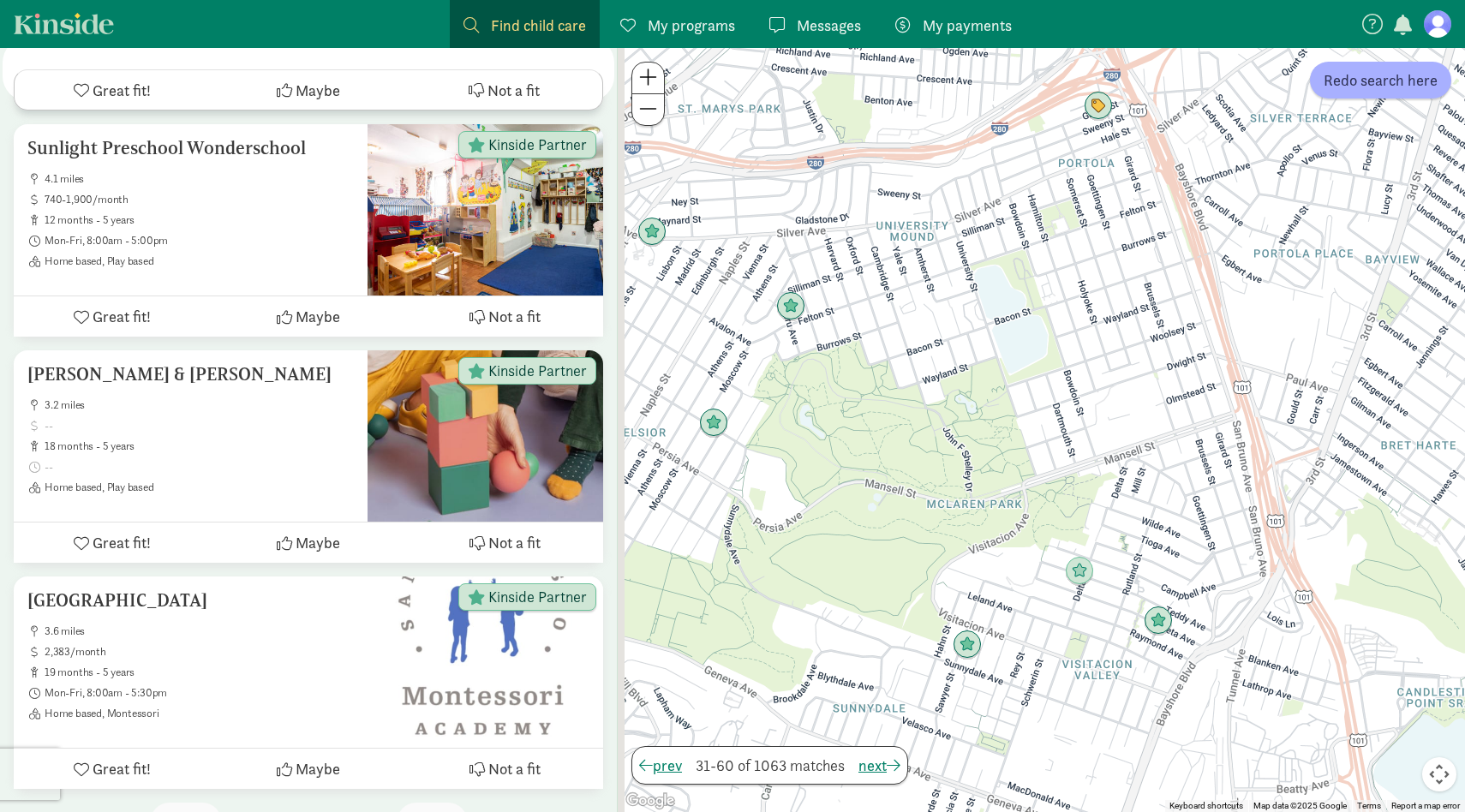
drag, startPoint x: 958, startPoint y: 626, endPoint x: 1130, endPoint y: 392, distance: 290.4
click at [1130, 392] on div at bounding box center [1041, 430] width 847 height 764
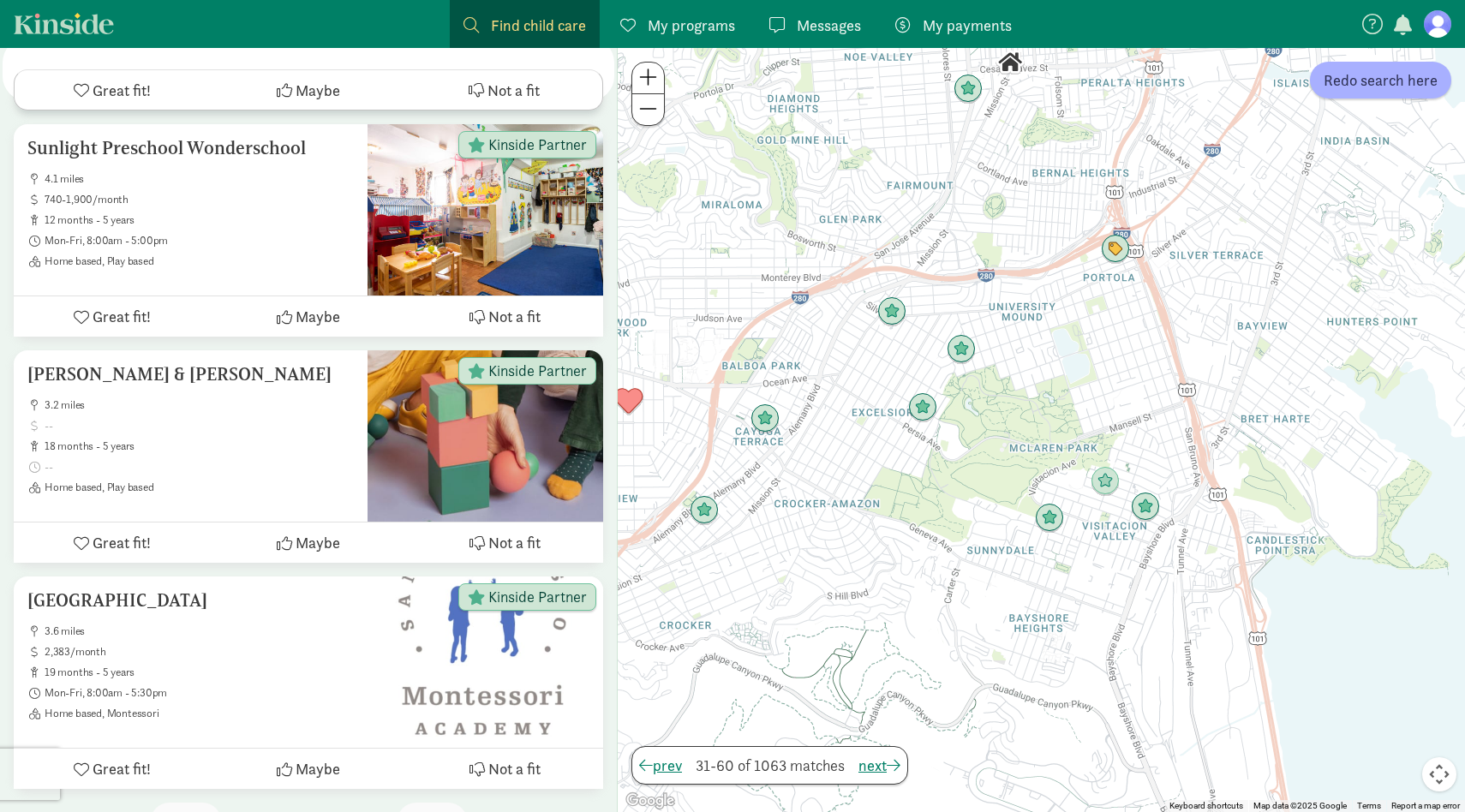
drag, startPoint x: 1108, startPoint y: 371, endPoint x: 1151, endPoint y: 465, distance: 103.4
click at [1151, 464] on div at bounding box center [1041, 430] width 847 height 764
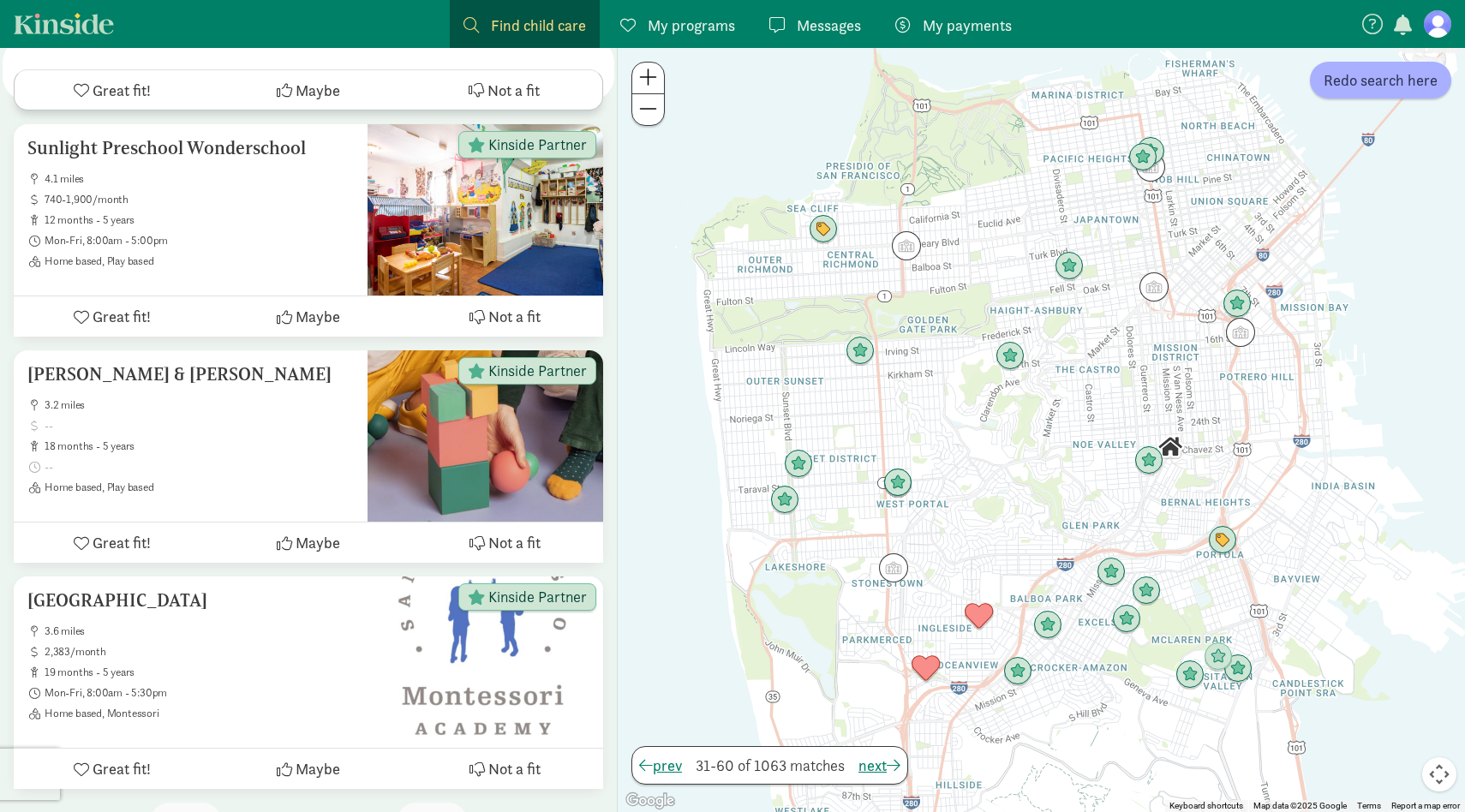
drag, startPoint x: 1070, startPoint y: 276, endPoint x: 1115, endPoint y: 364, distance: 98.8
click at [1115, 364] on div at bounding box center [1041, 430] width 847 height 764
click at [418, 809] on span "next" at bounding box center [431, 821] width 42 height 23
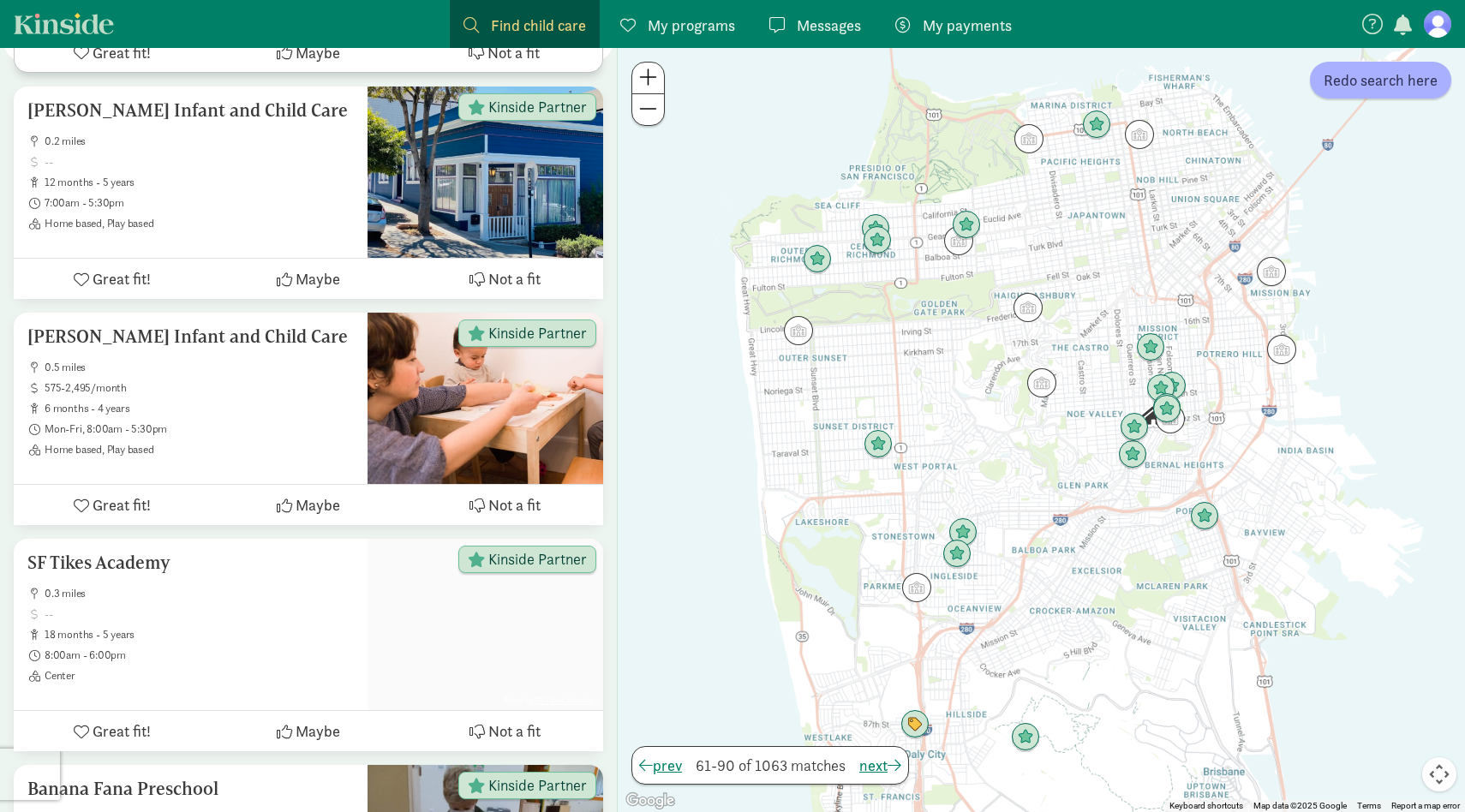
scroll to position [6498, 0]
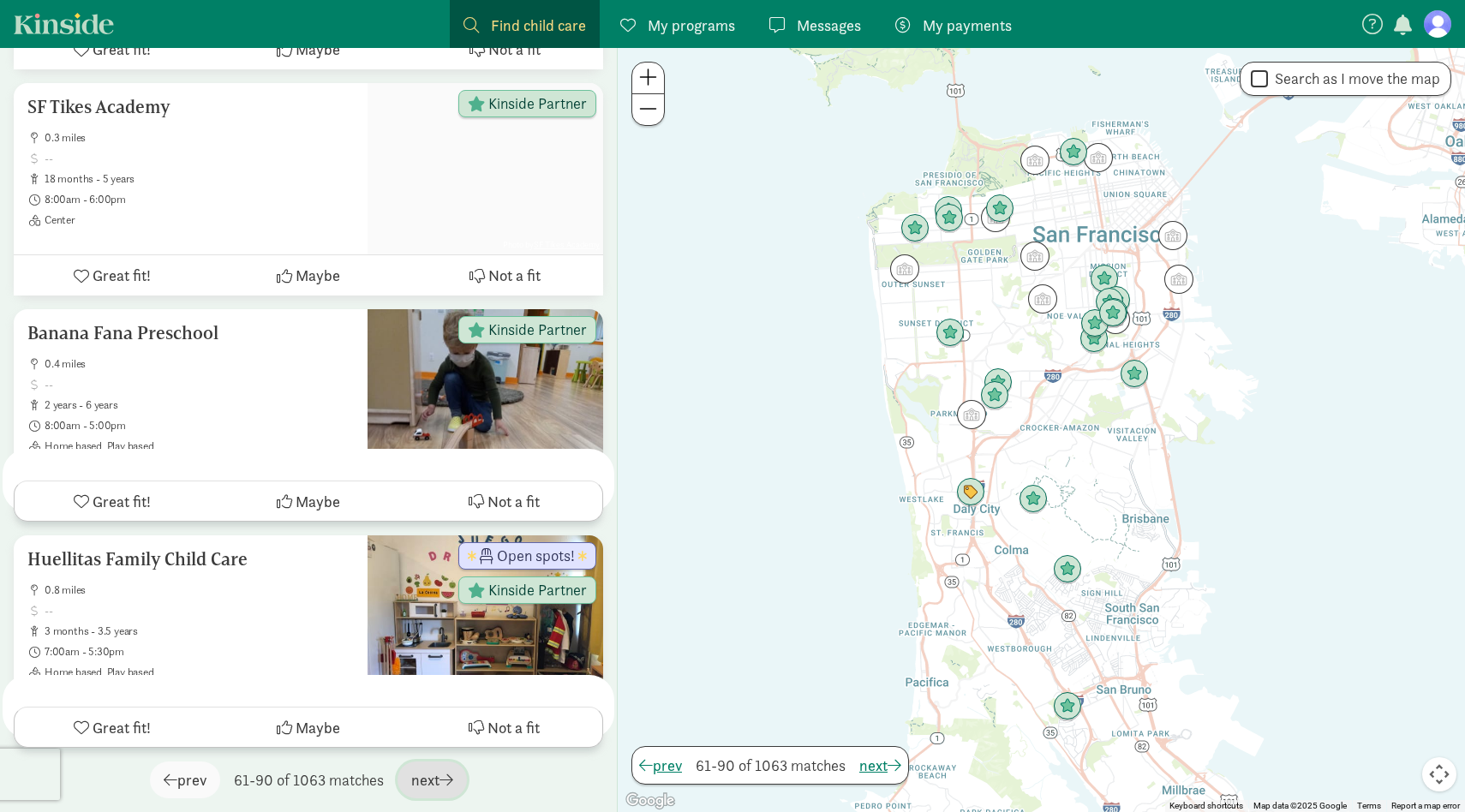
click at [441, 779] on span "next" at bounding box center [431, 780] width 42 height 23
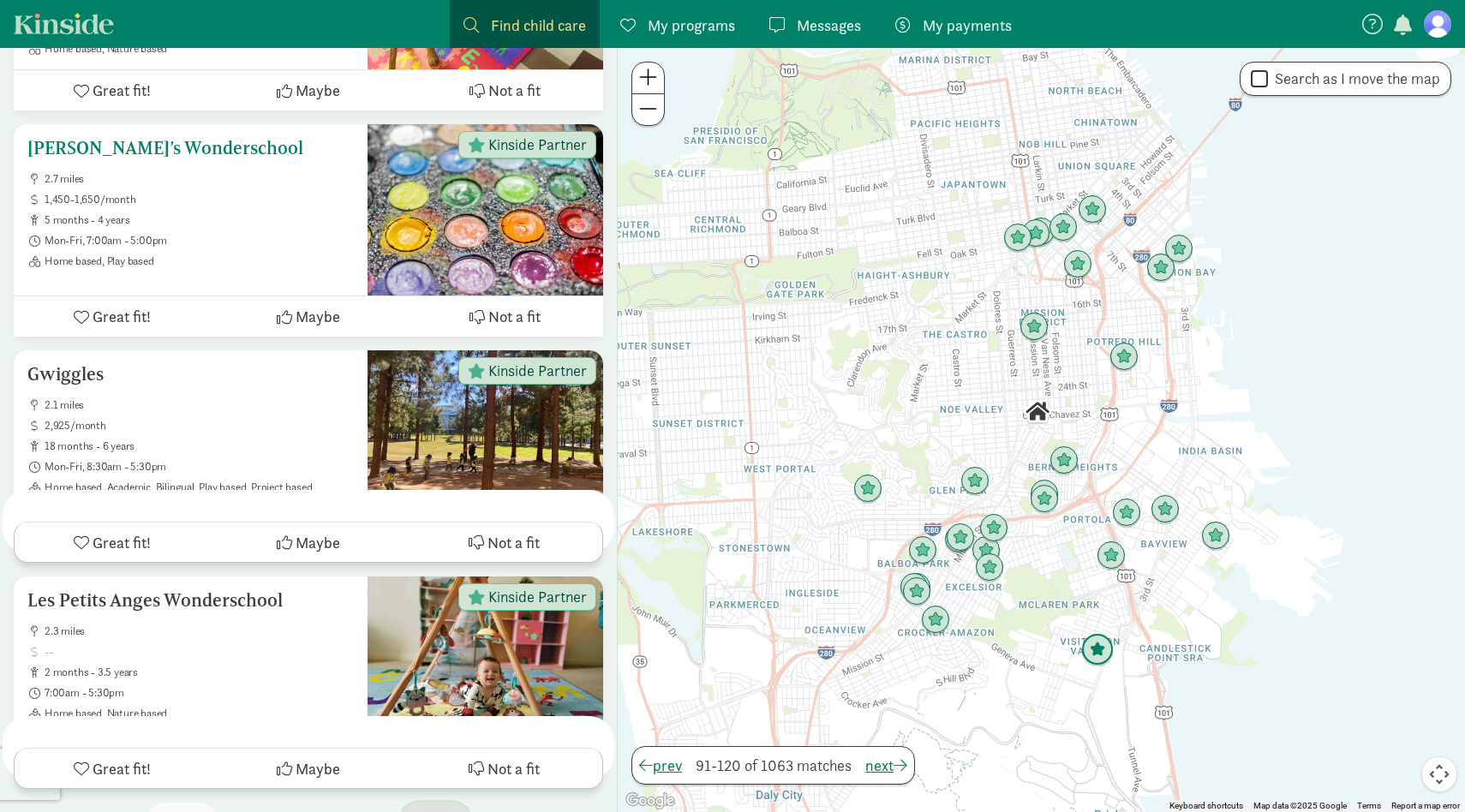
scroll to position [6456, 0]
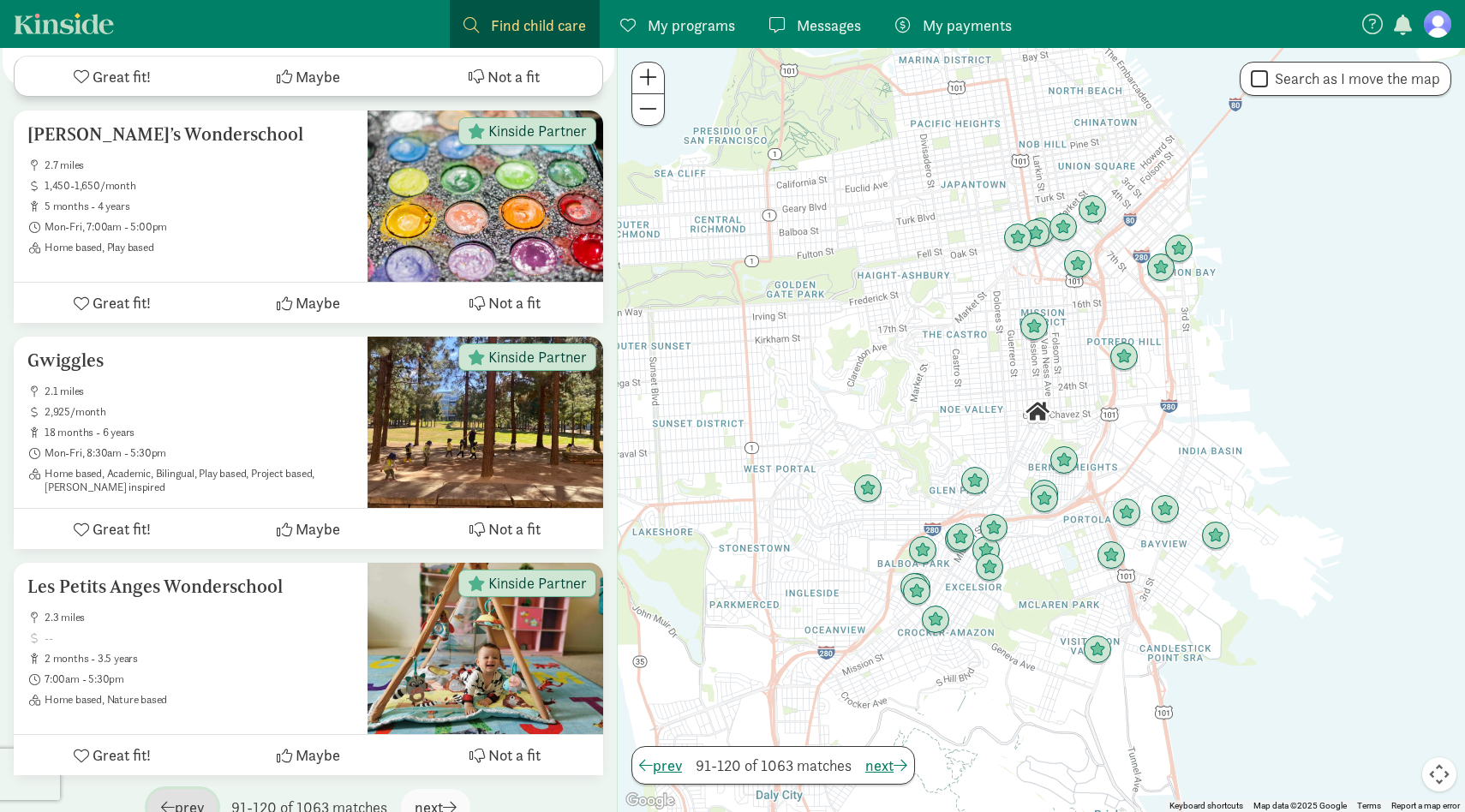
click at [169, 799] on span "button" at bounding box center [168, 807] width 14 height 15
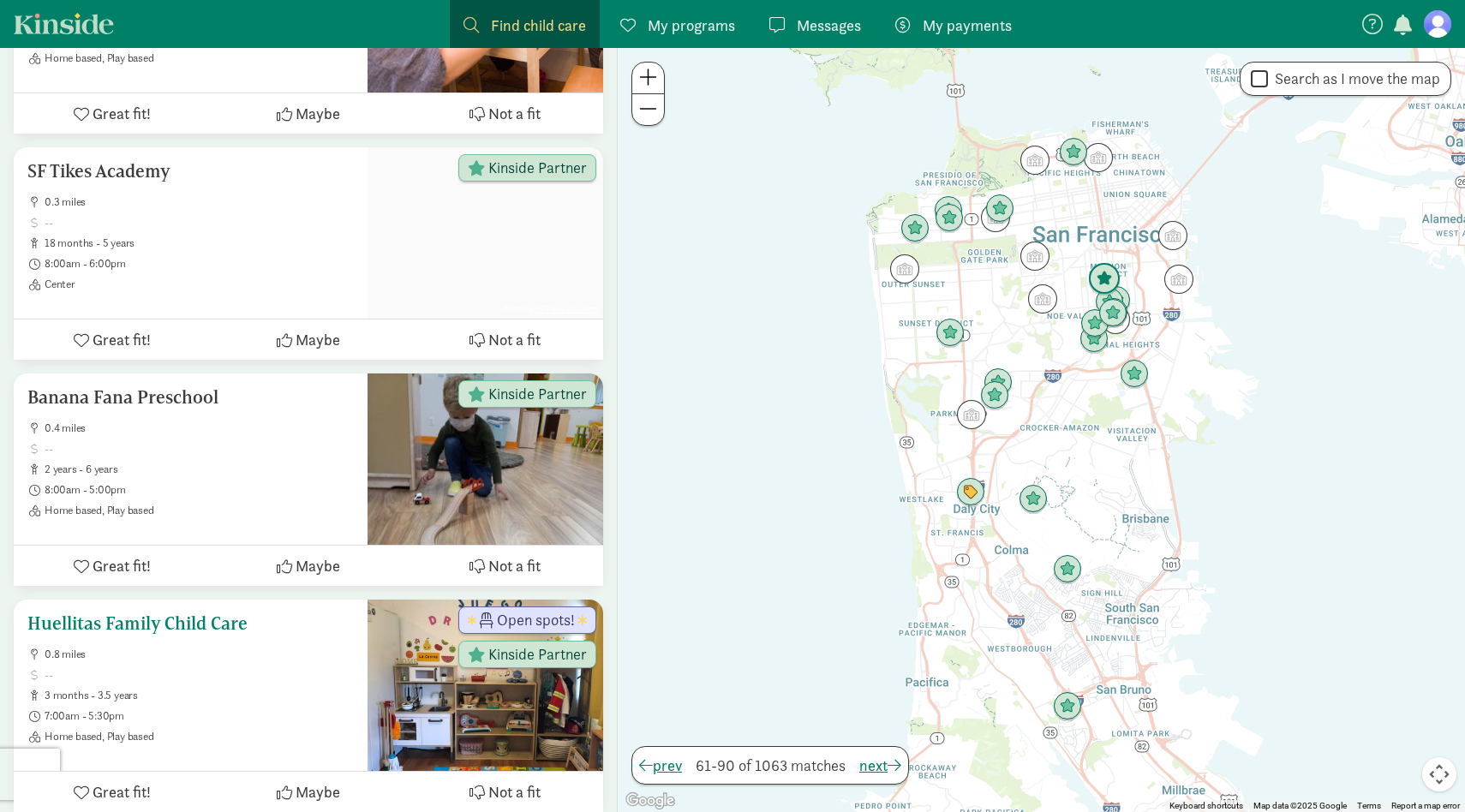
scroll to position [6498, 0]
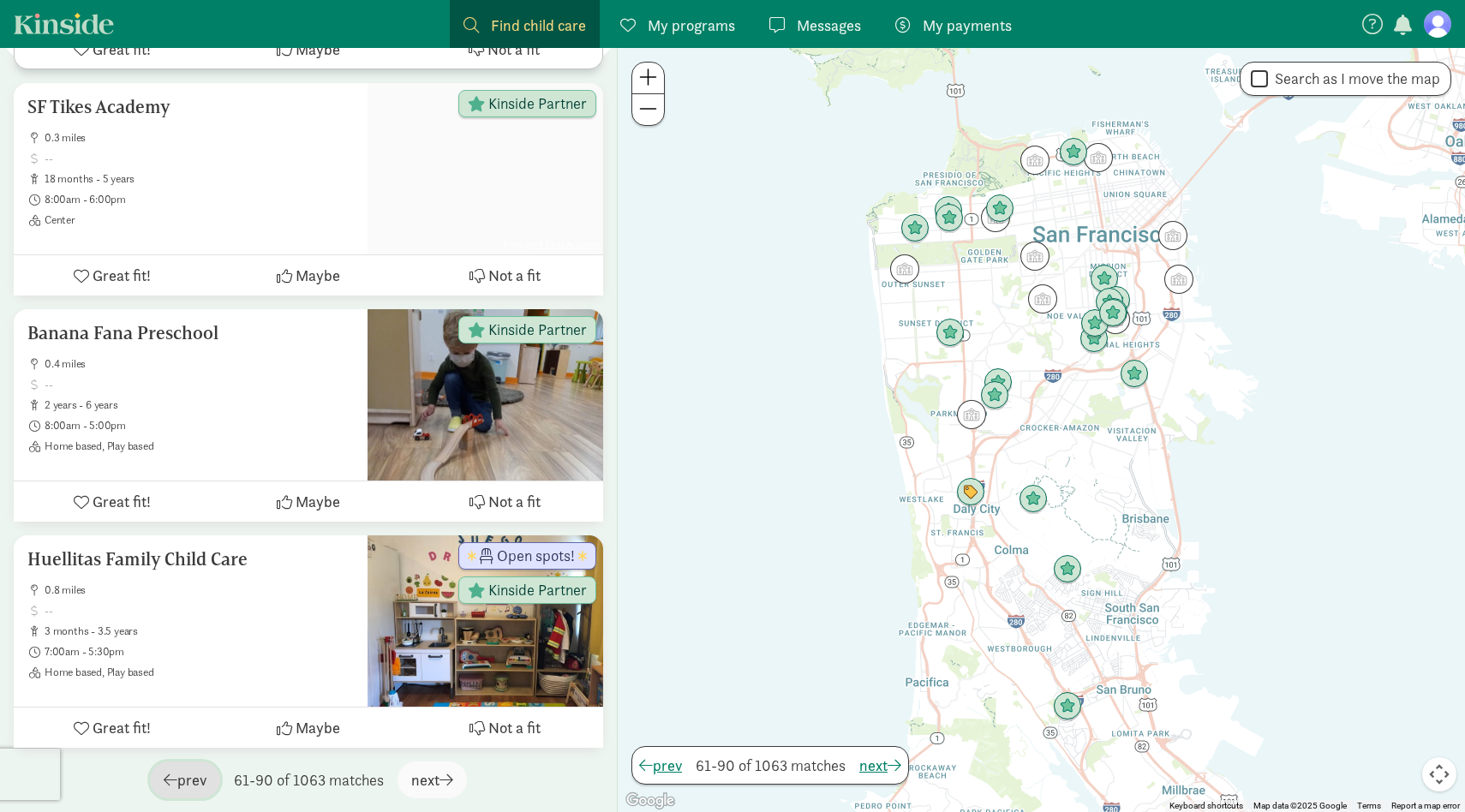
click at [191, 771] on span "prev" at bounding box center [185, 780] width 43 height 23
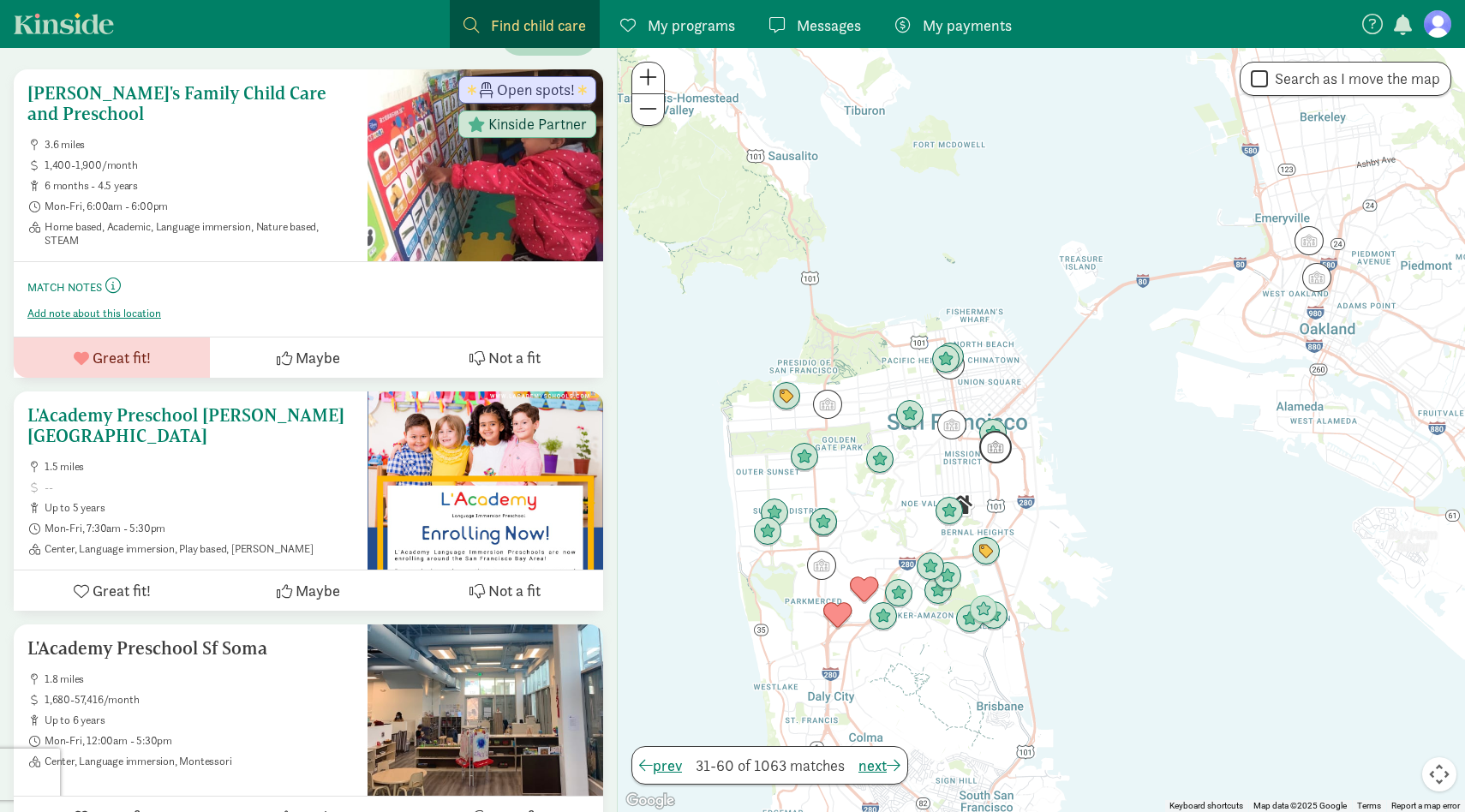
scroll to position [312, 0]
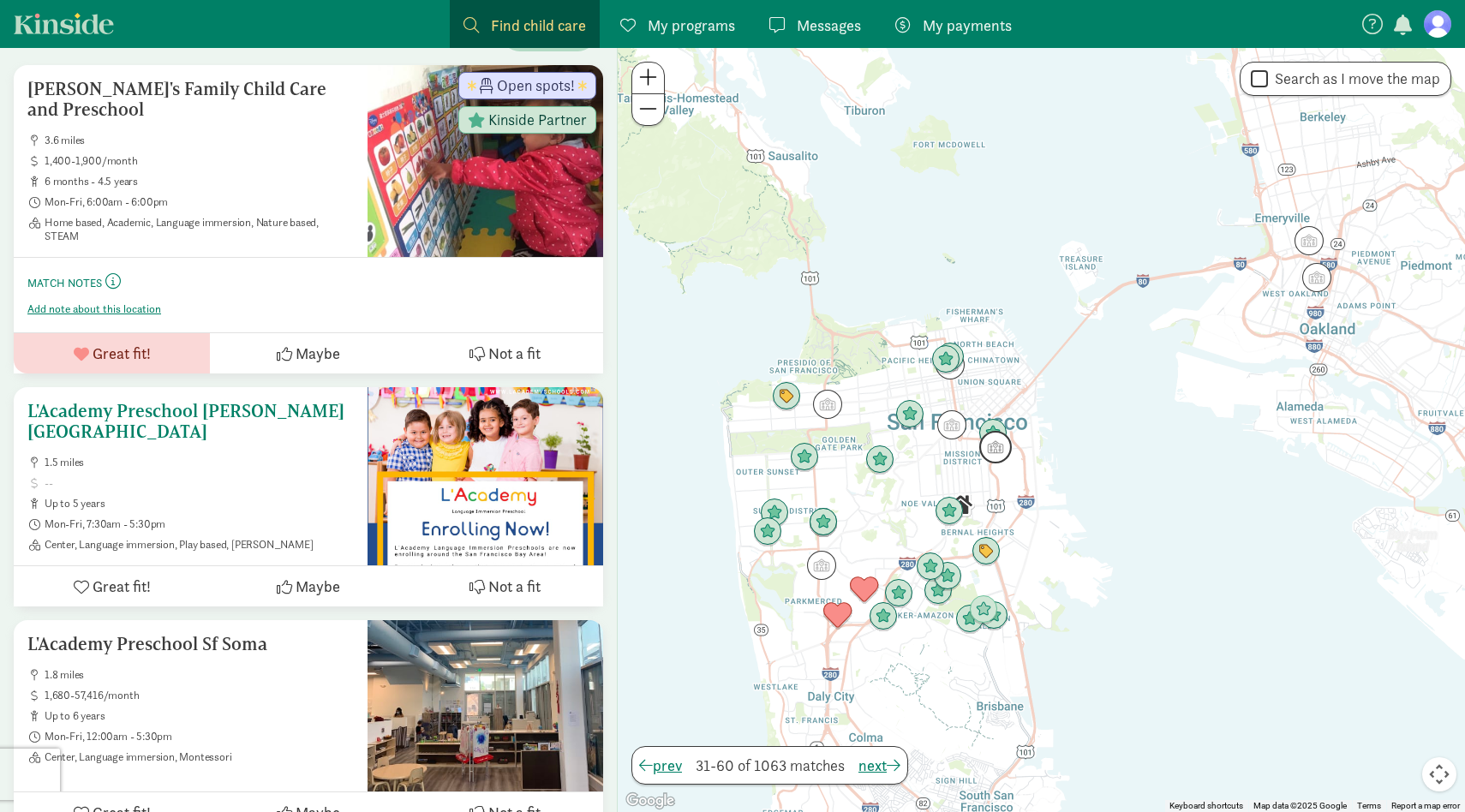
click at [129, 574] on span "Great fit!" at bounding box center [122, 586] width 58 height 23
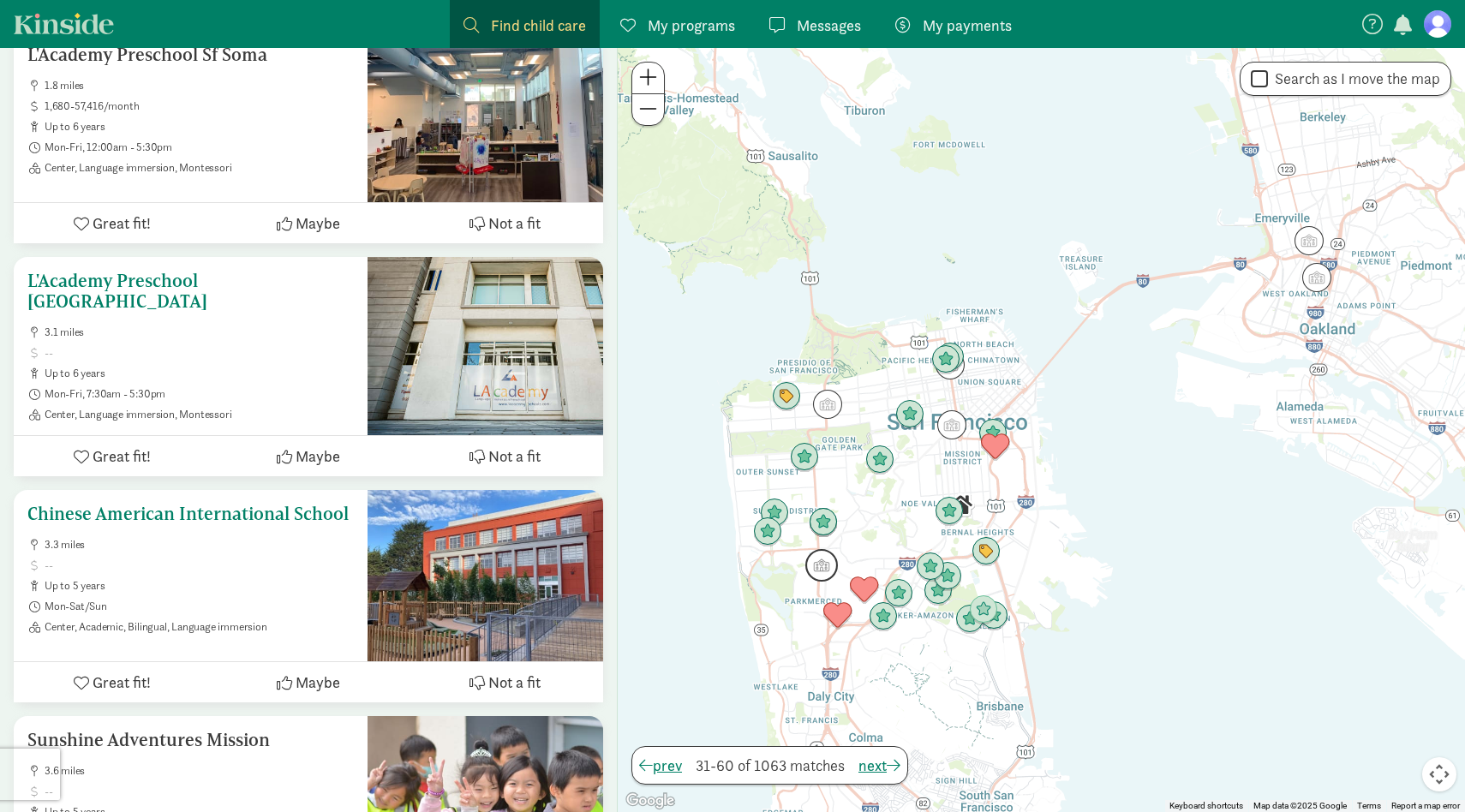
scroll to position [1084, 0]
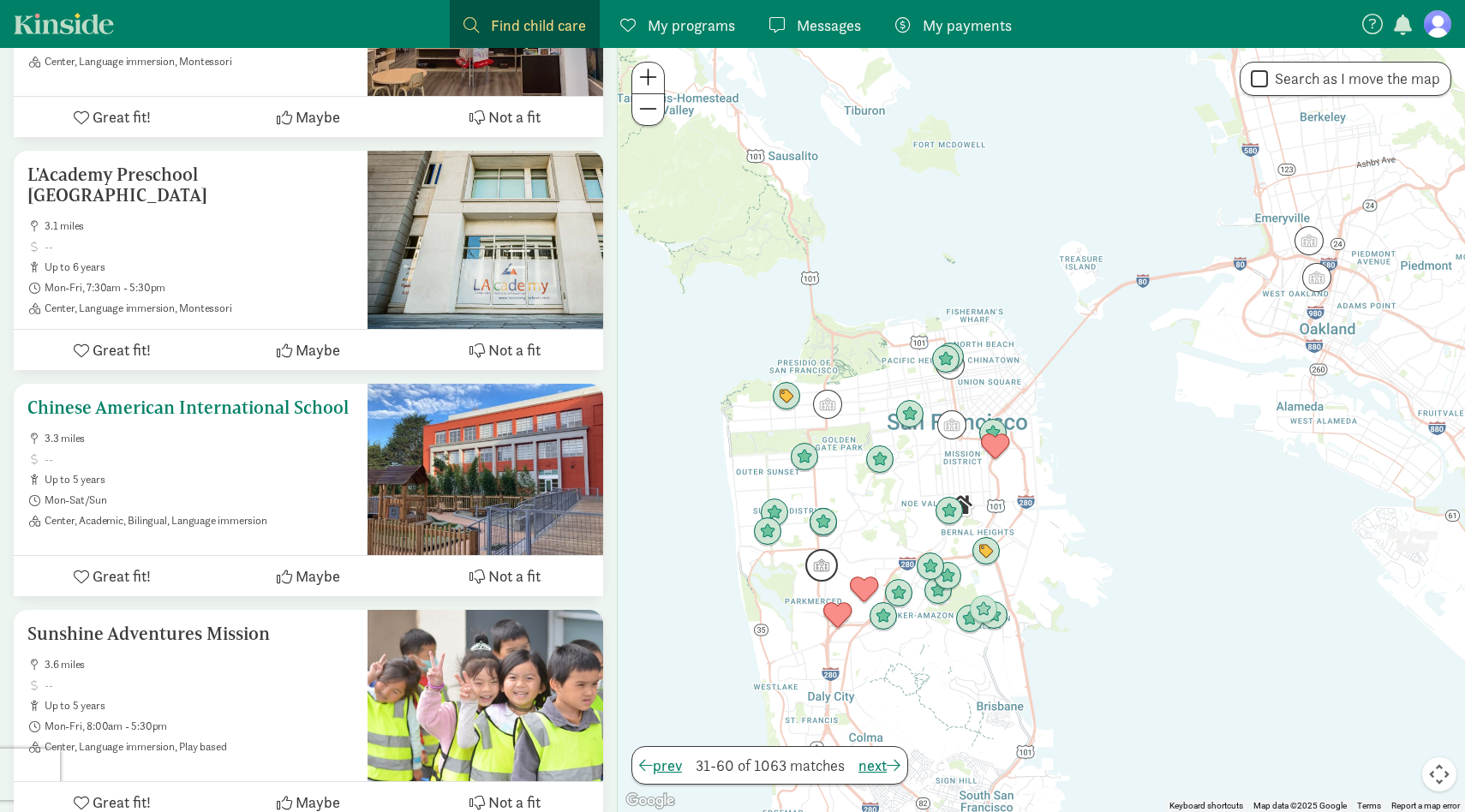
click at [126, 565] on span "Great fit!" at bounding box center [122, 576] width 58 height 23
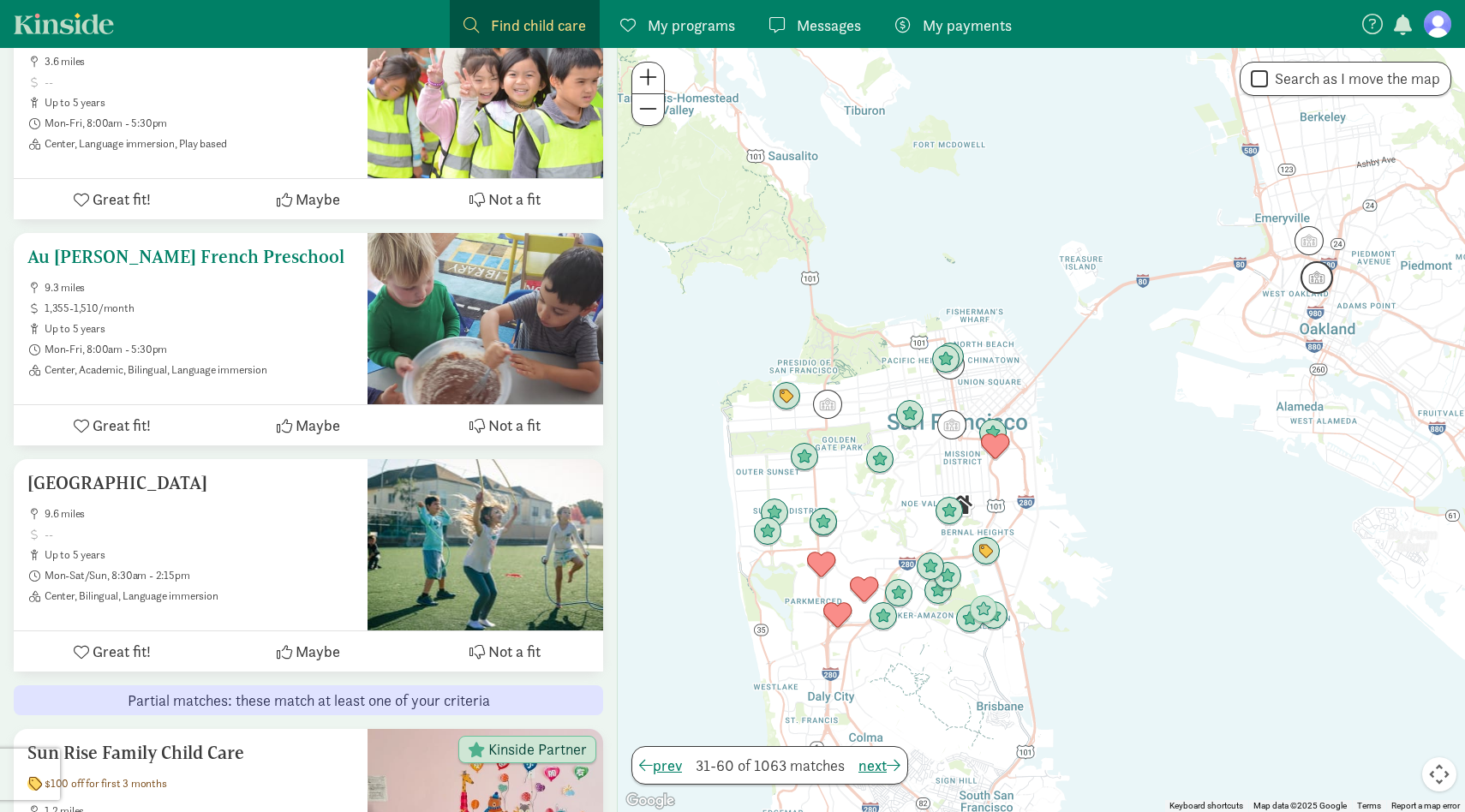
scroll to position [1730, 0]
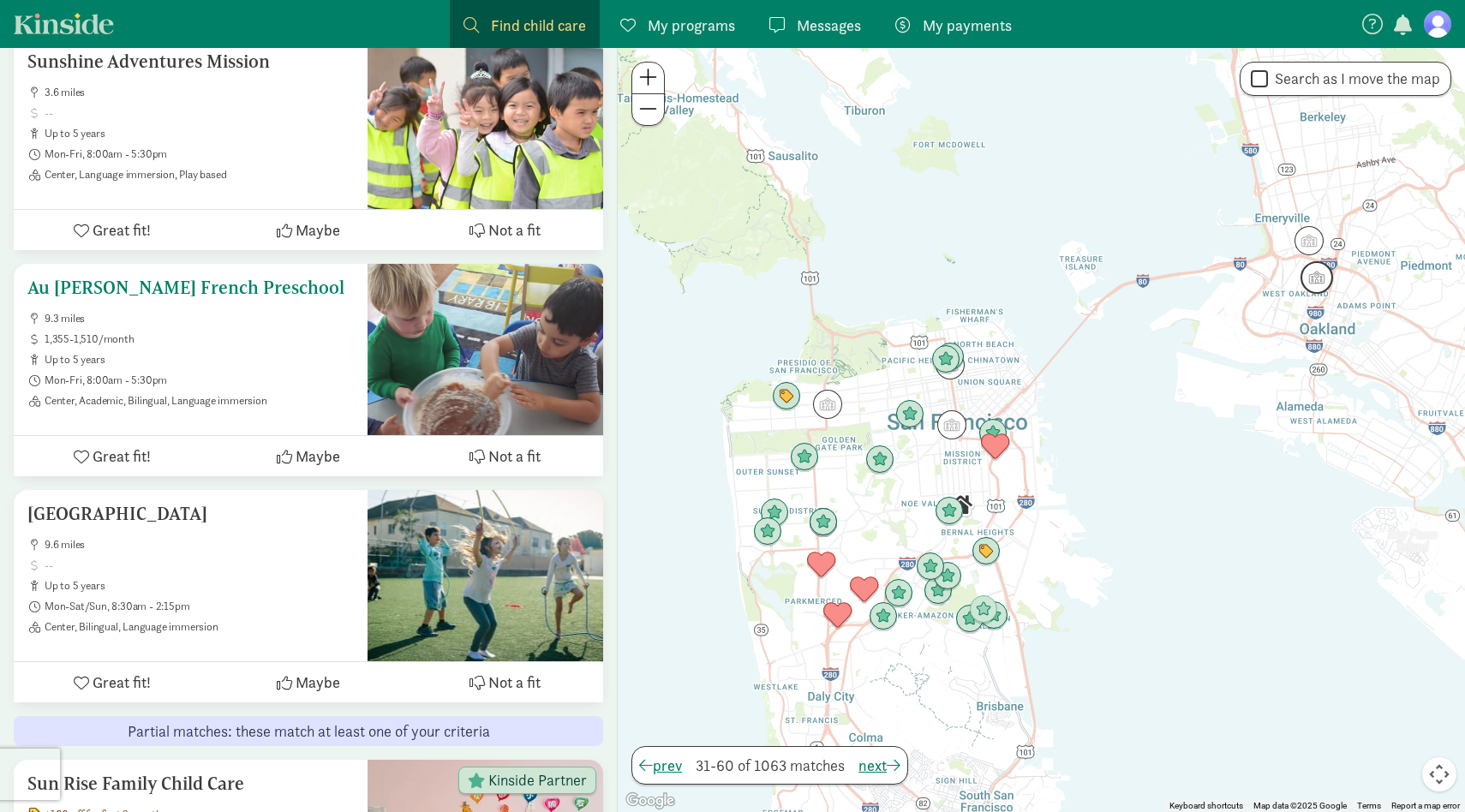
click at [296, 311] on ul "9.3 miles 1,355-1,510/month up to 5 years Mon-Fri, 8:00am - 5:30pm Center, Acad…" at bounding box center [190, 359] width 327 height 96
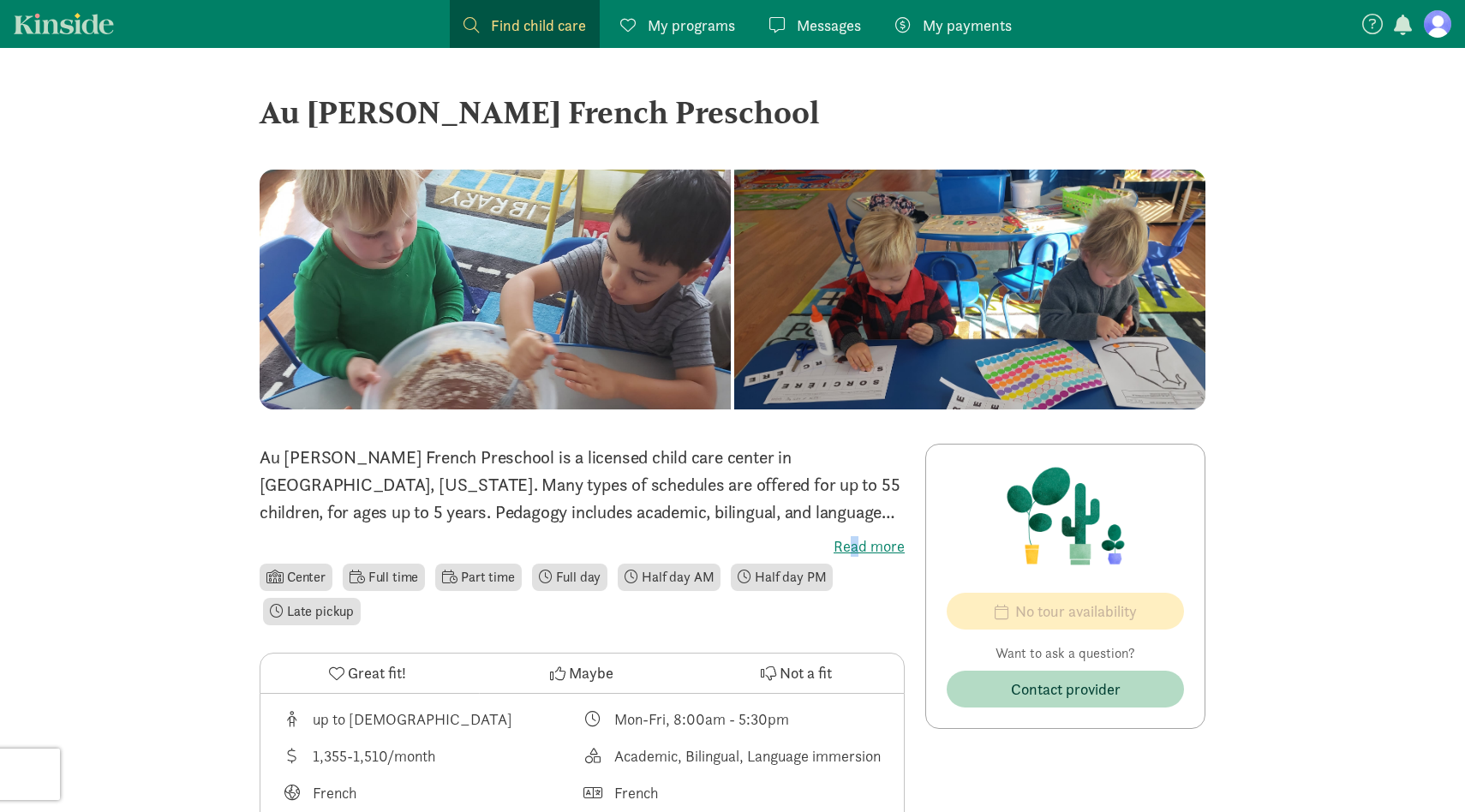
click at [854, 540] on label "Read more" at bounding box center [581, 546] width 645 height 20
click at [859, 547] on label "Read more" at bounding box center [581, 546] width 645 height 20
click at [0, 0] on input "Read more" at bounding box center [0, 0] width 0 height 0
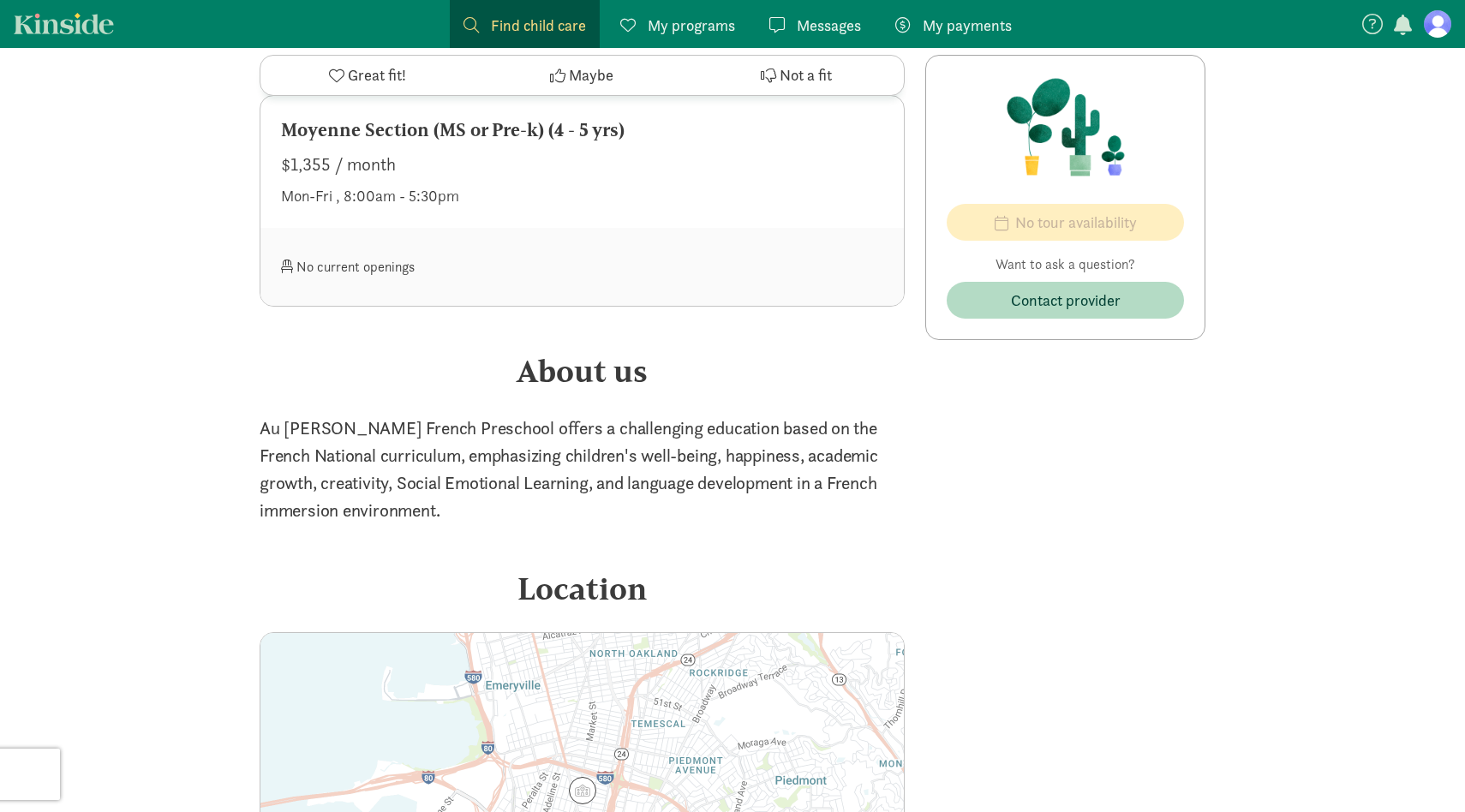
scroll to position [1338, 0]
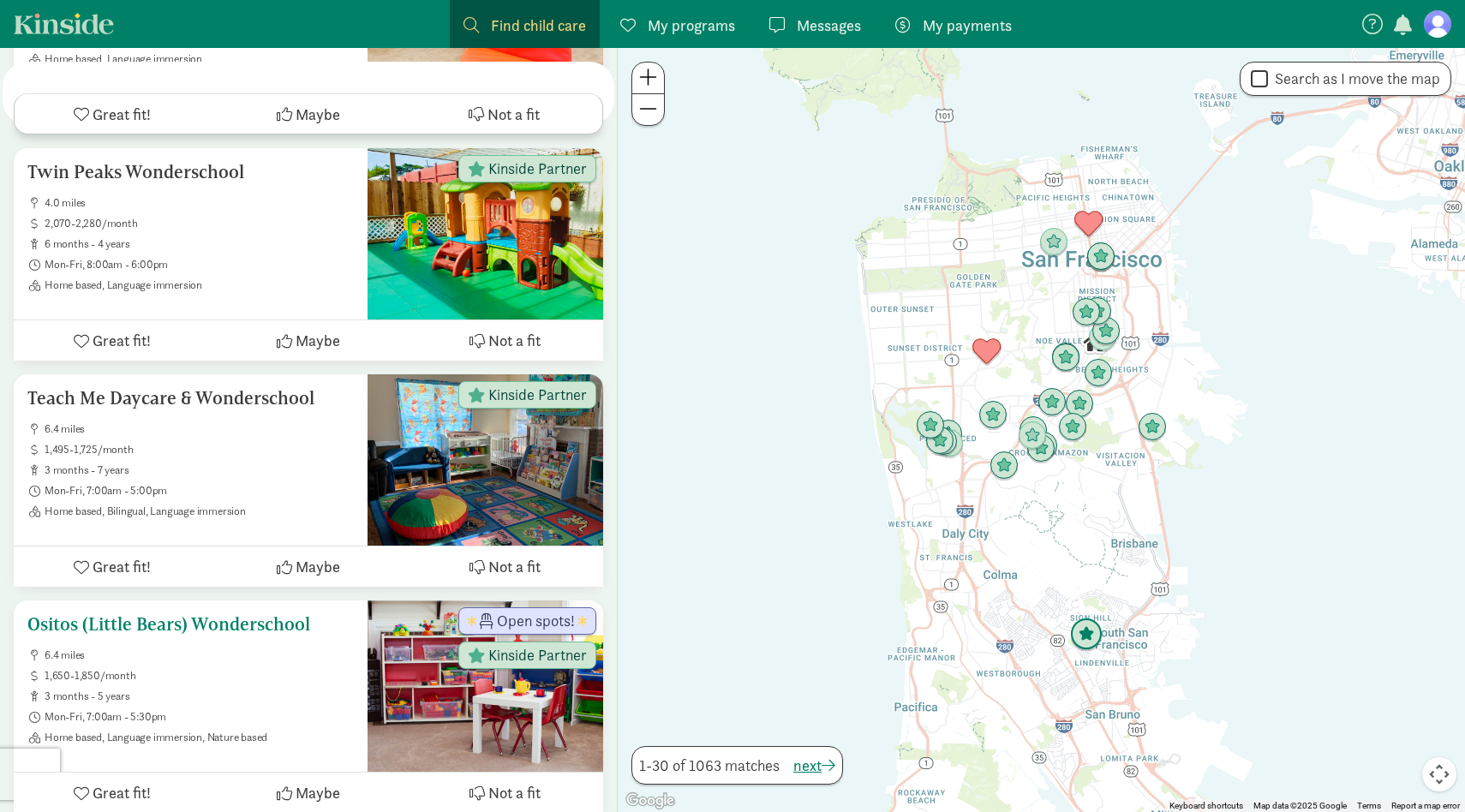
scroll to position [6598, 0]
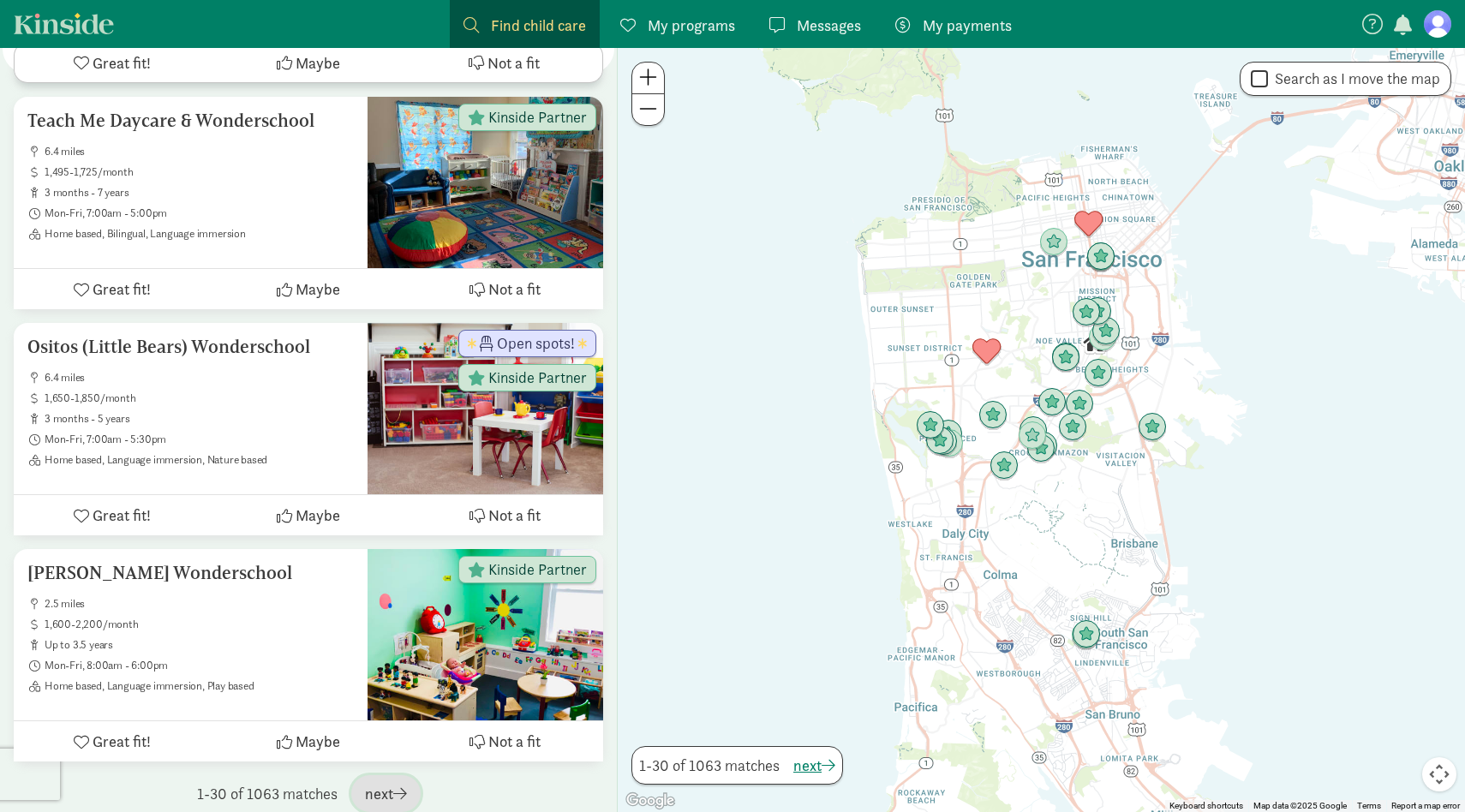
click at [379, 782] on span "next" at bounding box center [385, 794] width 42 height 23
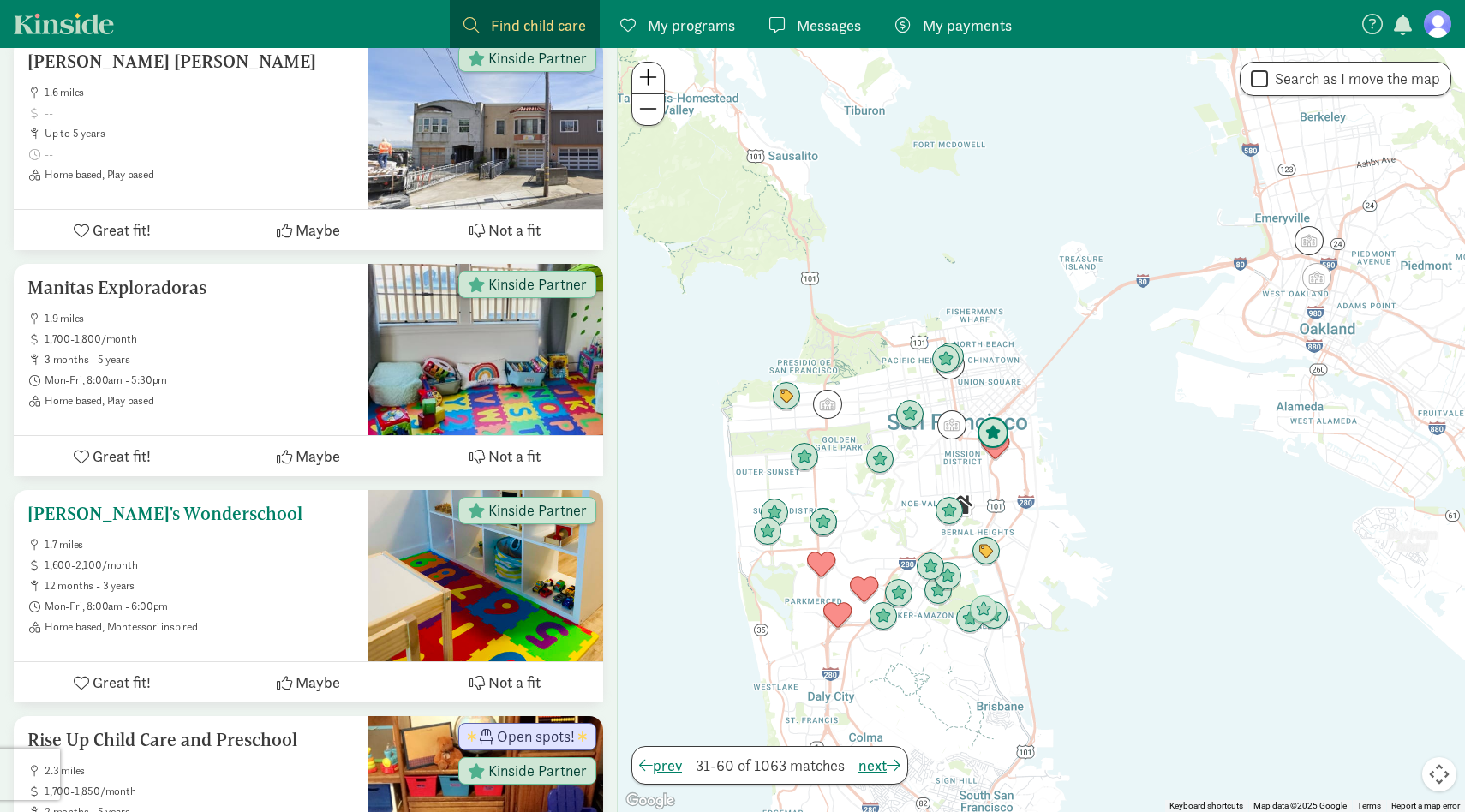
scroll to position [3910, 0]
